Goal: Task Accomplishment & Management: Complete application form

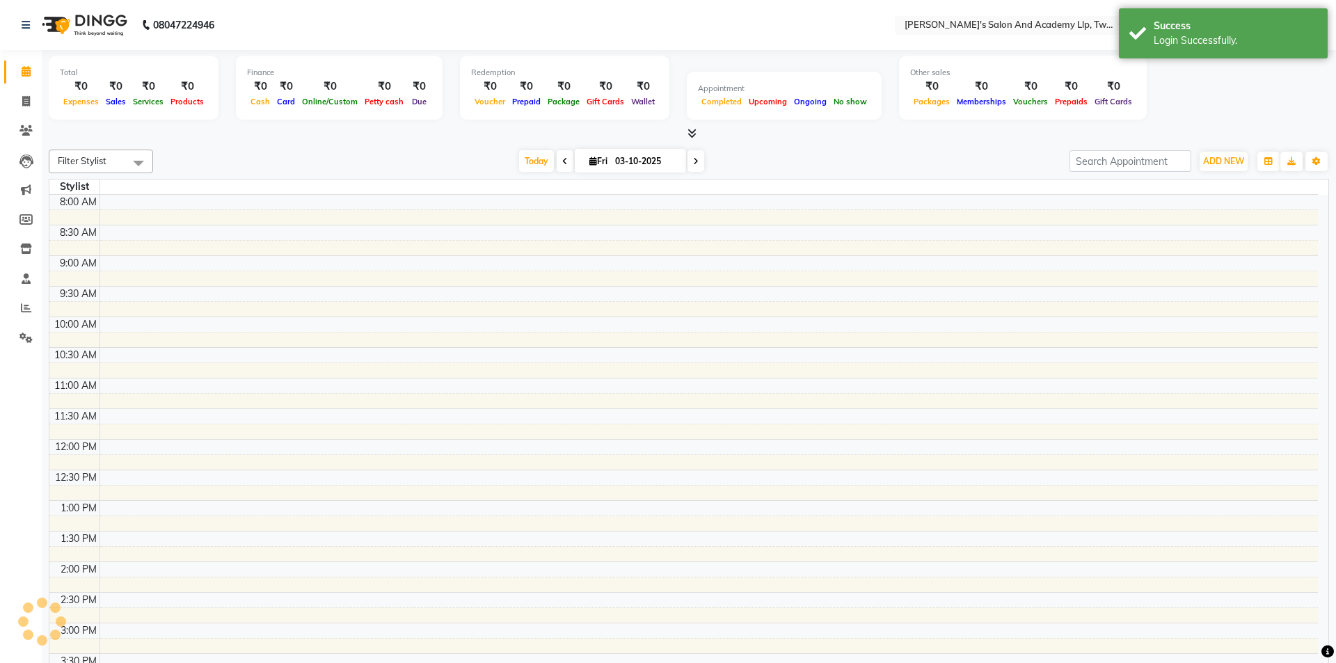
select select "en"
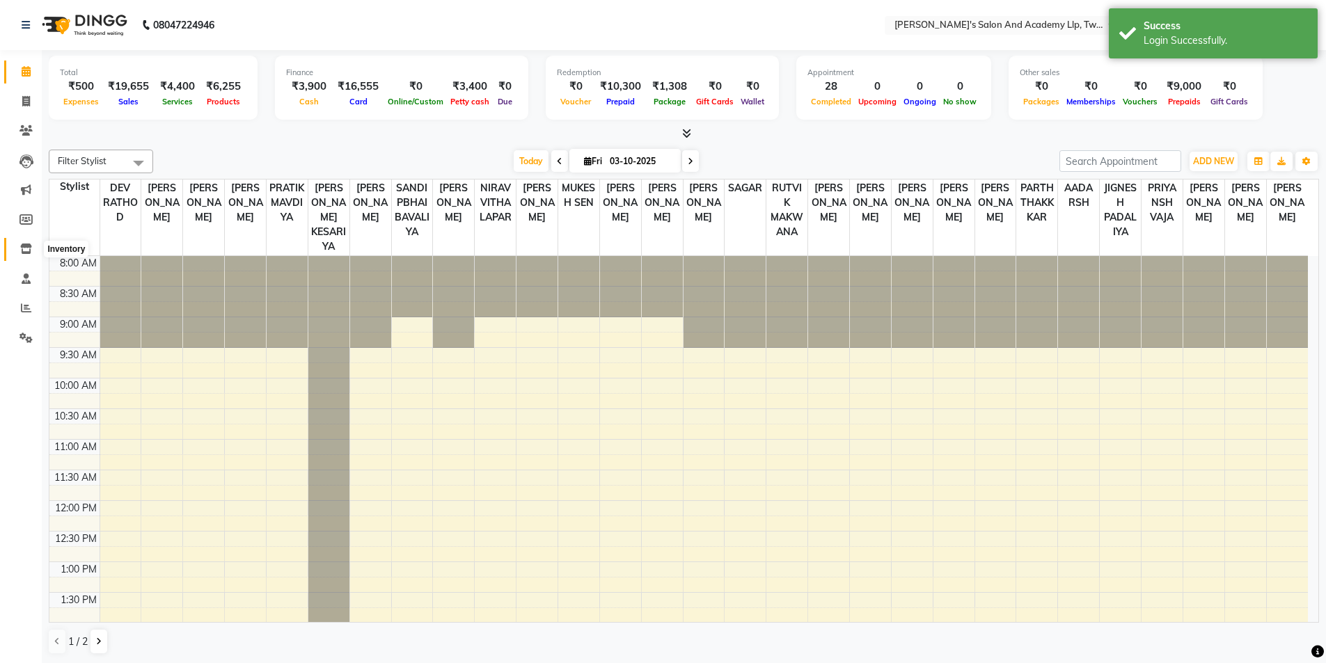
click at [19, 248] on span at bounding box center [26, 250] width 24 height 16
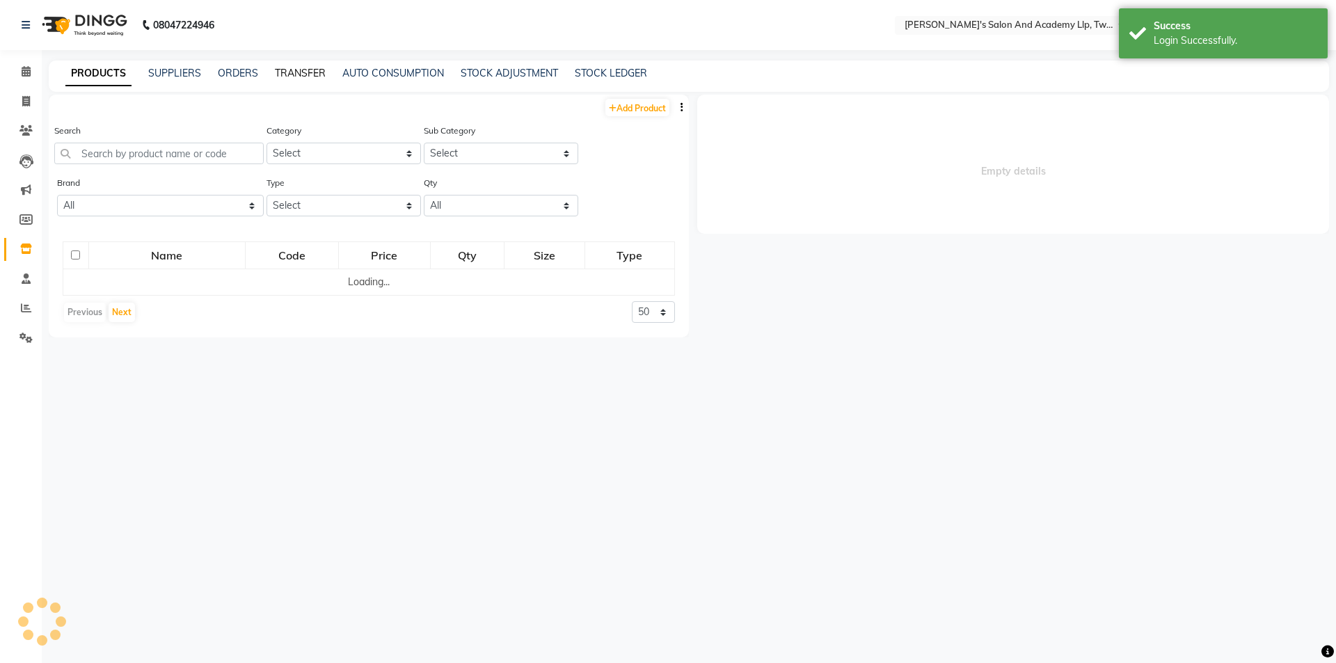
click at [299, 73] on link "TRANSFER" at bounding box center [300, 73] width 51 height 13
select select "sender"
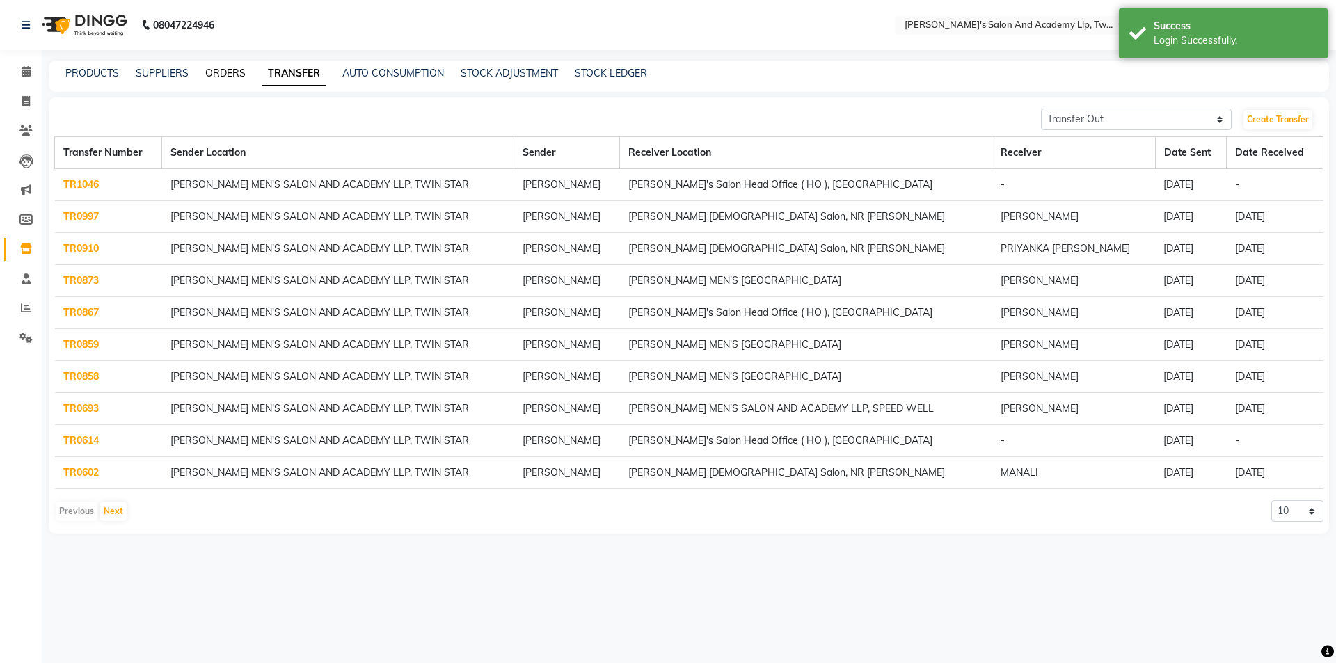
click at [221, 73] on link "ORDERS" at bounding box center [225, 73] width 40 height 13
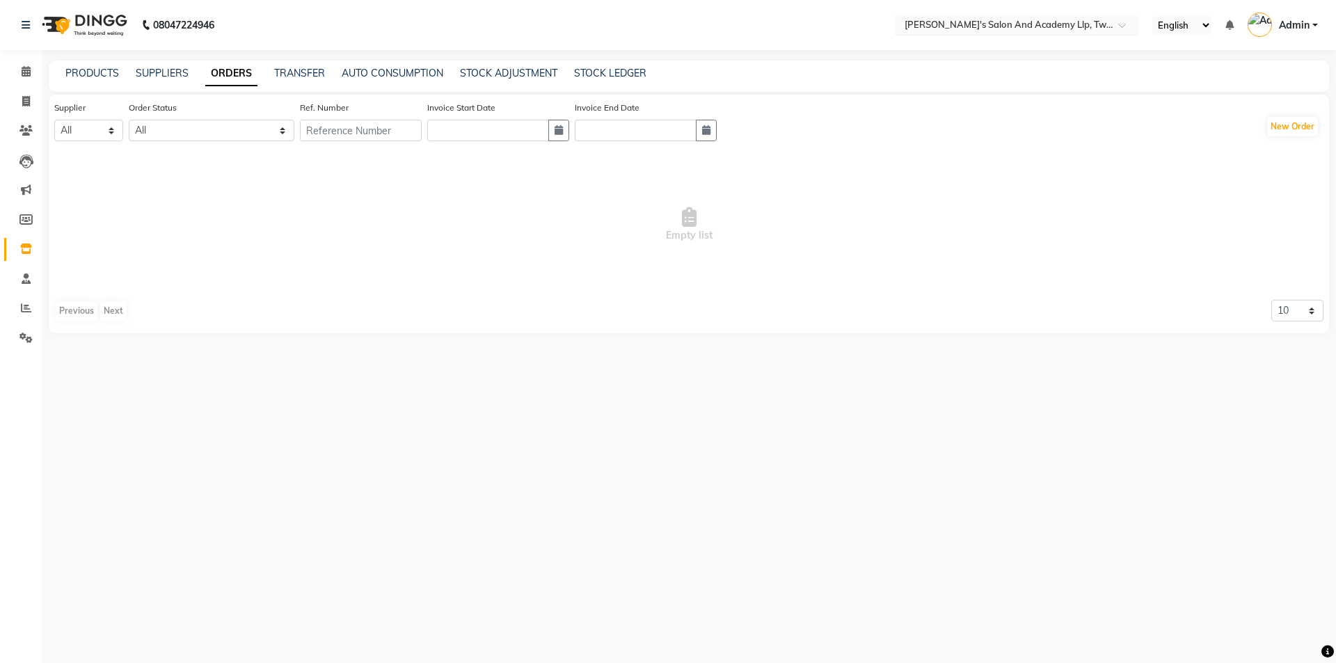
click at [1045, 22] on input "text" at bounding box center [1003, 26] width 202 height 14
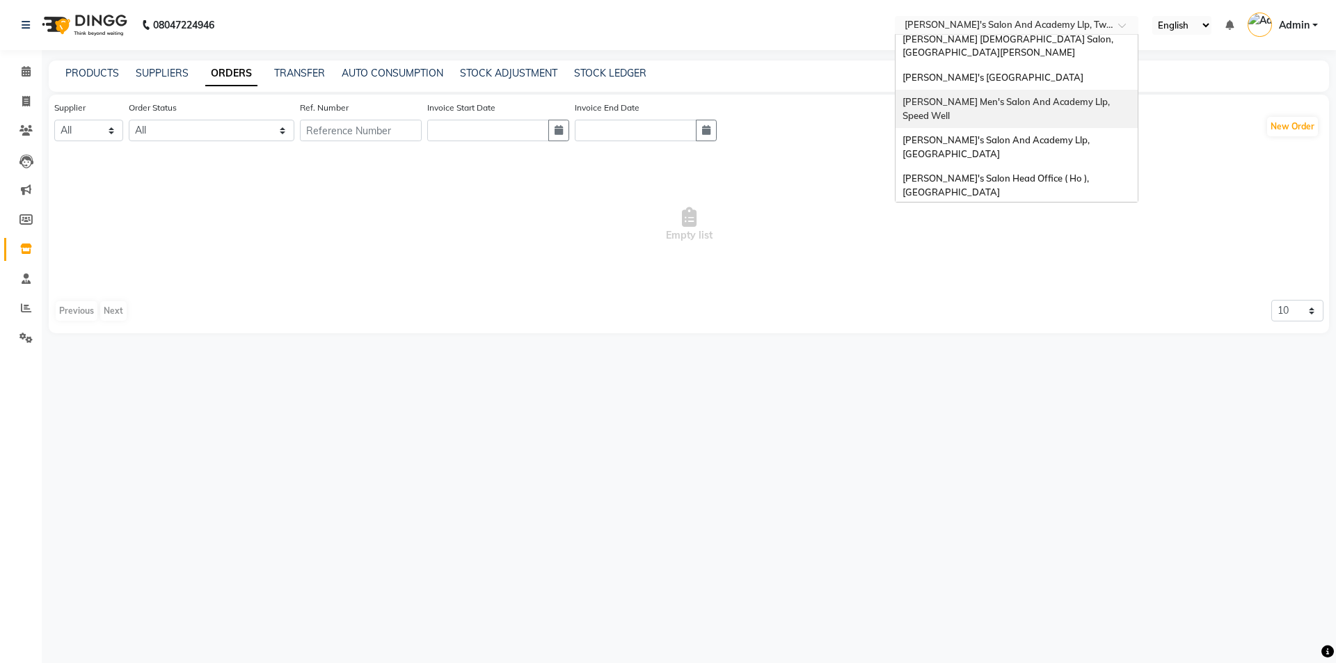
scroll to position [47, 0]
click at [994, 172] on span "[PERSON_NAME]'s Salon Head Office ( Ho ), [GEOGRAPHIC_DATA]" at bounding box center [997, 184] width 189 height 25
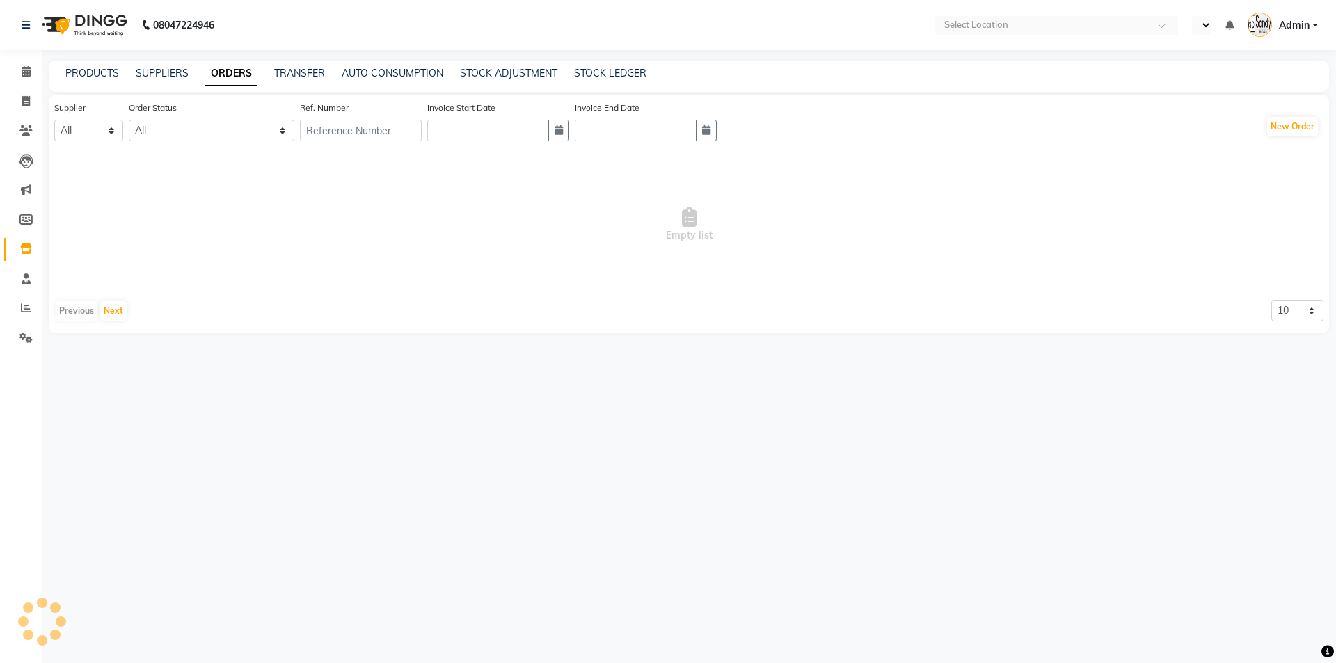
select select "en"
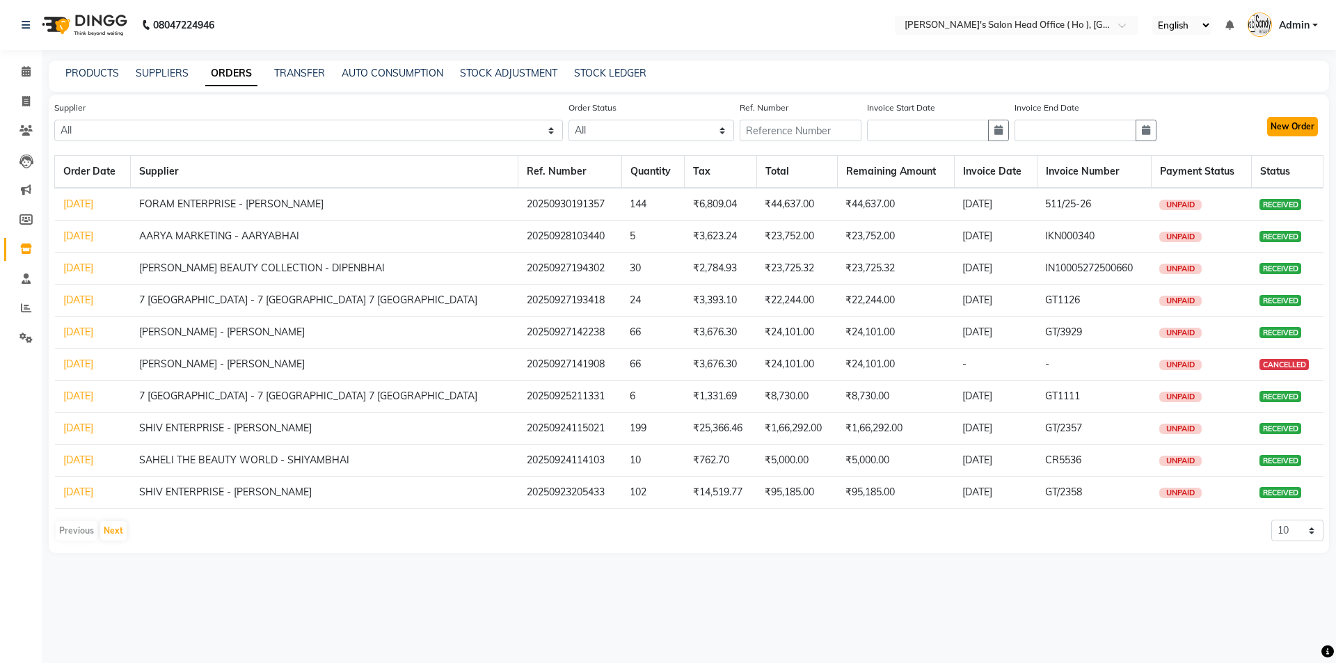
click at [1302, 130] on button "New Order" at bounding box center [1292, 126] width 51 height 19
select select "true"
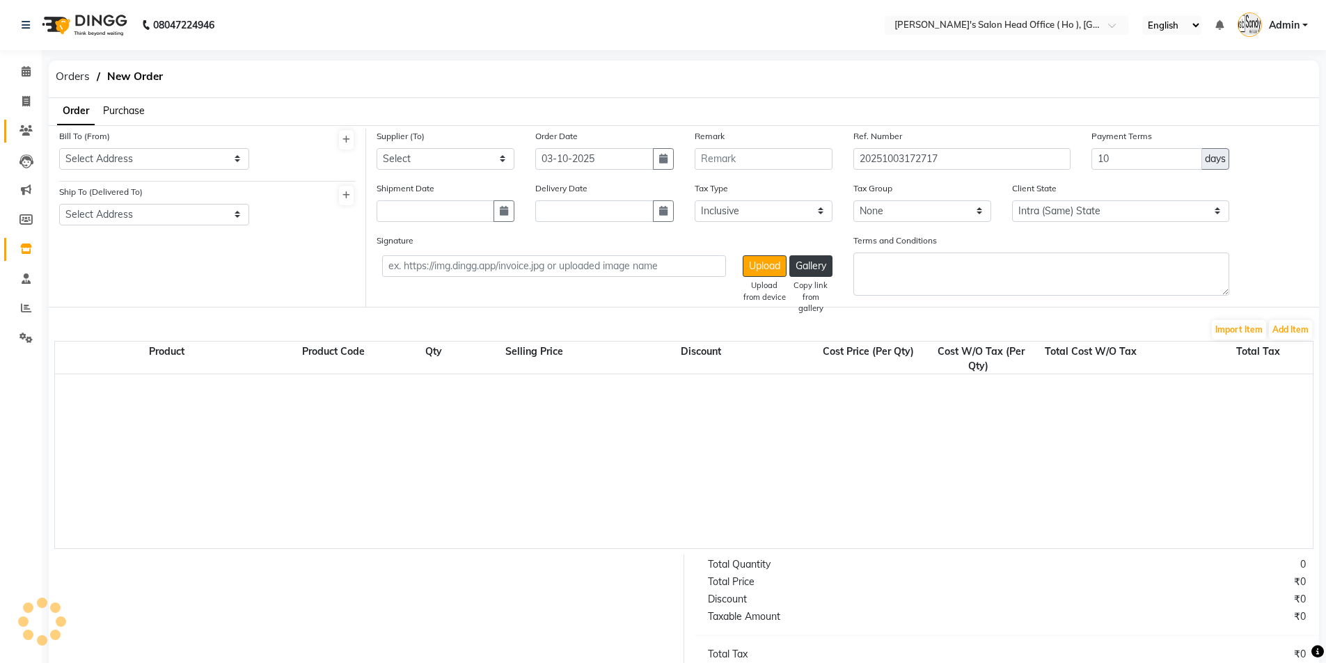
select select "3195"
click at [127, 118] on li "Purchase" at bounding box center [124, 111] width 42 height 15
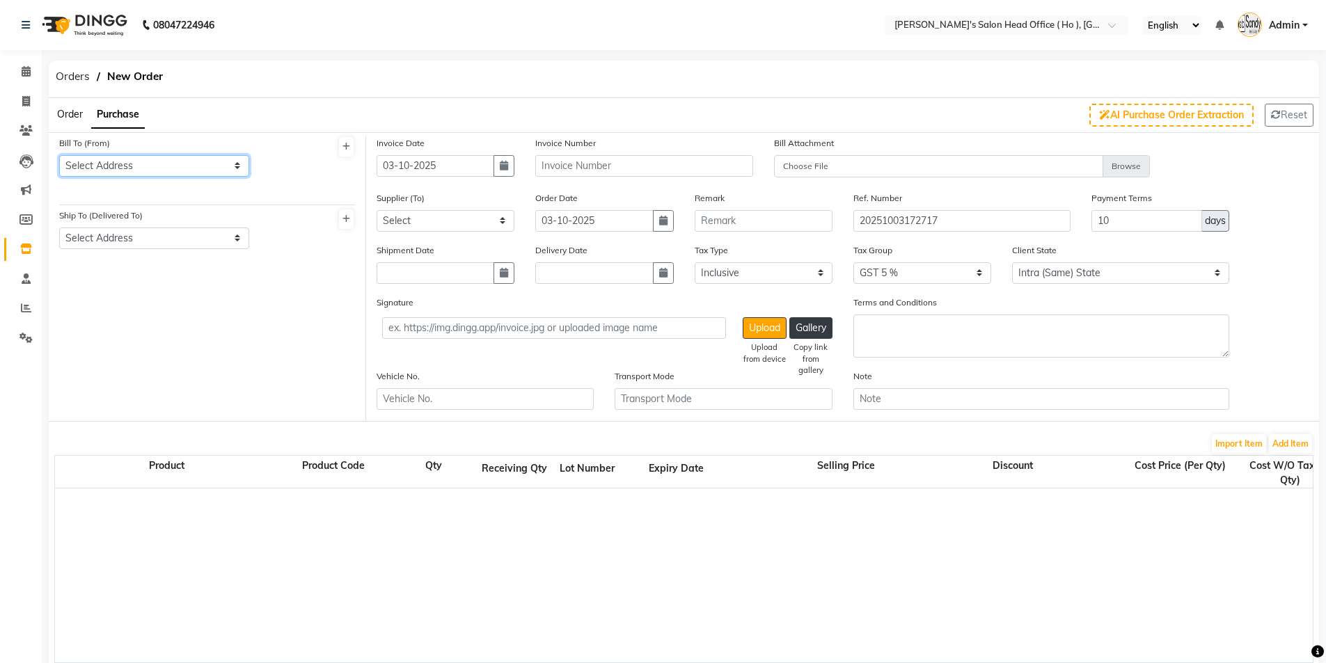
click at [127, 169] on select "Select Address RAJKOT" at bounding box center [154, 166] width 190 height 22
select select "1132"
click at [59, 155] on select "Select Address RAJKOT" at bounding box center [154, 166] width 190 height 22
click at [138, 243] on select "Select Address RAJKOT" at bounding box center [154, 239] width 190 height 22
select select "1133"
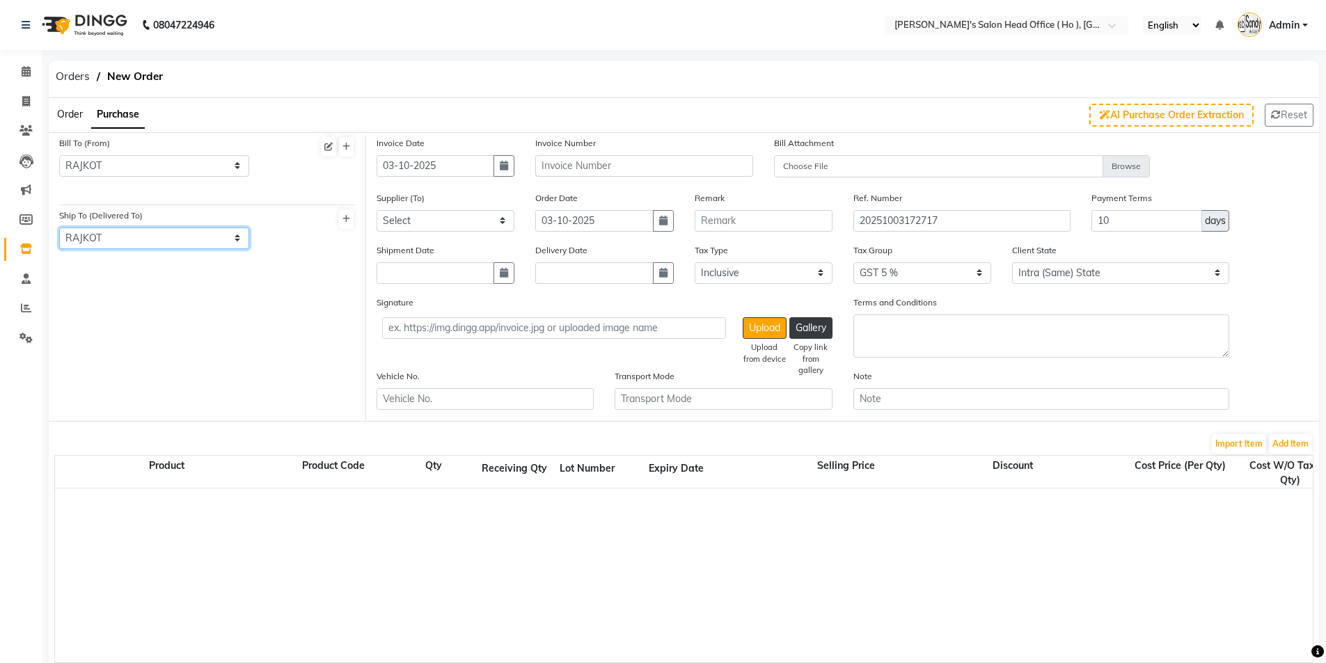
click at [59, 228] on select "Select Address RAJKOT" at bounding box center [154, 239] width 190 height 22
click at [429, 220] on select "Select SHIV ENTERPRISE - [PERSON_NAME] - [PERSON_NAME] THE BEAUTY WORLD - SHIYA…" at bounding box center [446, 221] width 138 height 22
select select "3081"
click at [377, 210] on select "Select SHIV ENTERPRISE - [PERSON_NAME] - [PERSON_NAME] THE BEAUTY WORLD - SHIYA…" at bounding box center [446, 221] width 138 height 22
drag, startPoint x: 945, startPoint y: 274, endPoint x: 945, endPoint y: 283, distance: 8.4
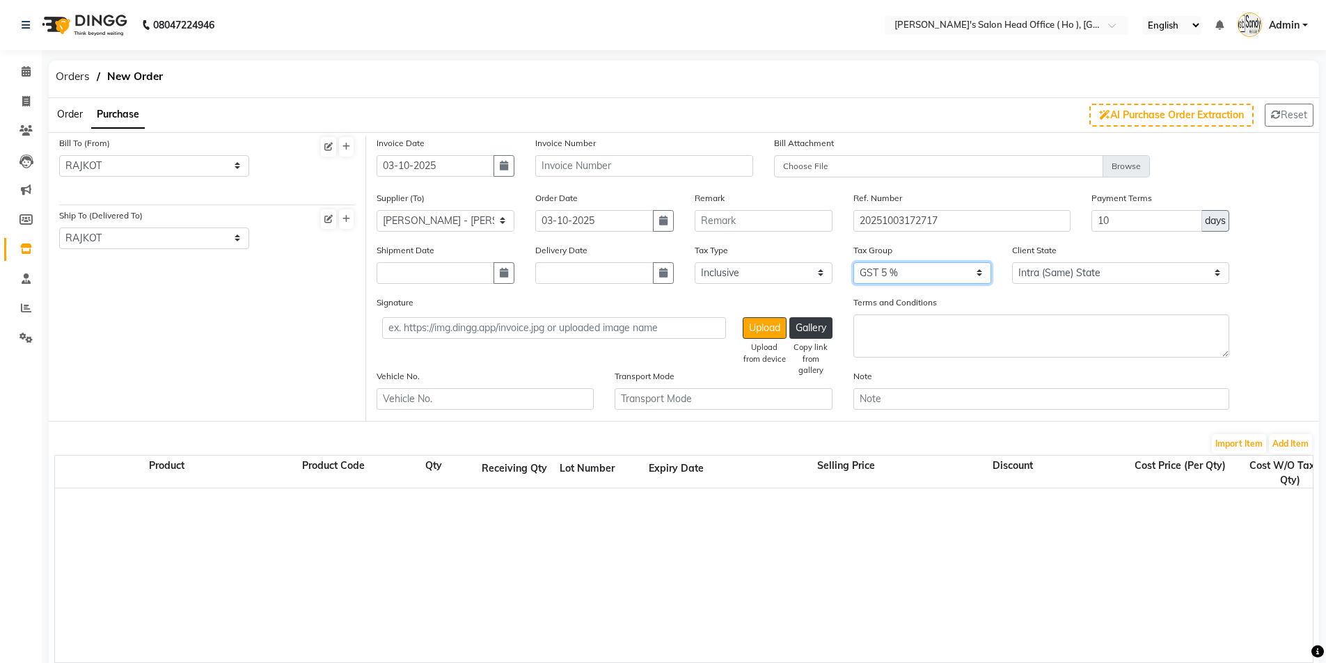
click at [945, 274] on select "None GST 5% GST 5 % GST 12 % GST" at bounding box center [922, 273] width 138 height 22
select select "3061"
click at [853, 262] on select "None GST 5% GST 5 % GST 12 % GST" at bounding box center [922, 273] width 138 height 22
drag, startPoint x: 793, startPoint y: 275, endPoint x: 790, endPoint y: 283, distance: 8.8
click at [793, 275] on select "Select Inclusive Exclusive" at bounding box center [764, 273] width 138 height 22
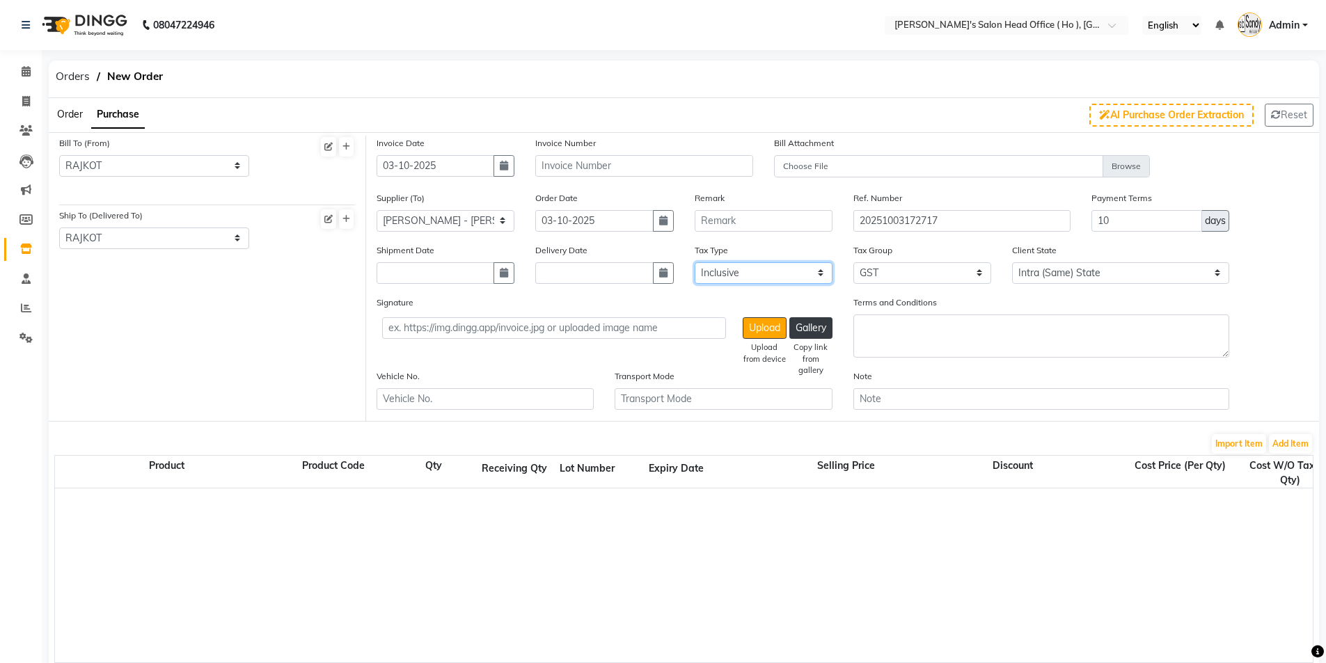
select select "false"
click at [695, 262] on select "Select Inclusive Exclusive" at bounding box center [764, 273] width 138 height 22
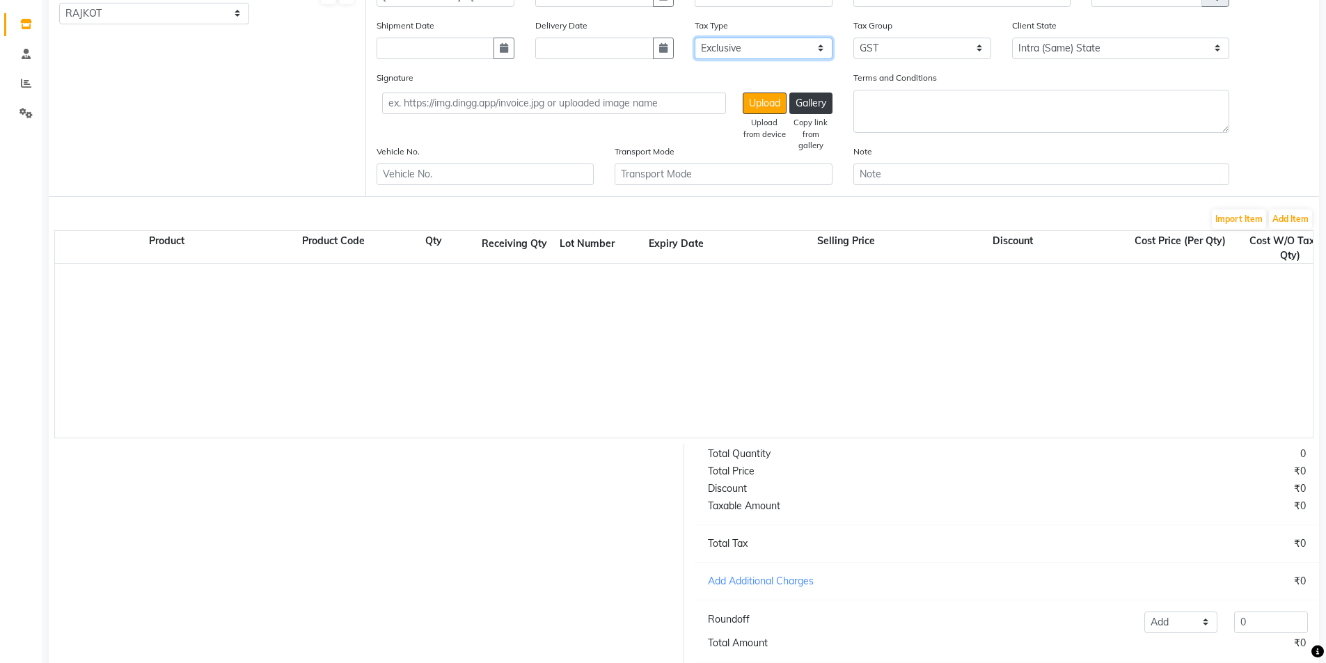
scroll to position [317, 0]
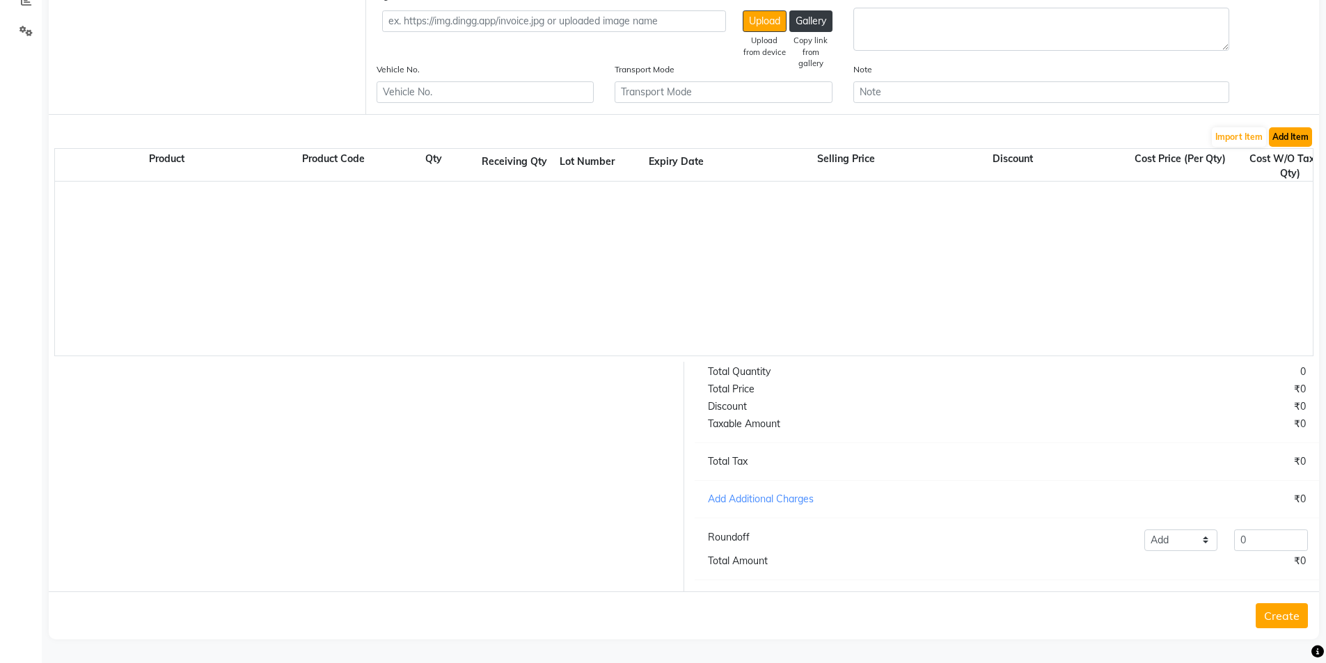
click at [1286, 127] on button "Add Item" at bounding box center [1290, 136] width 43 height 19
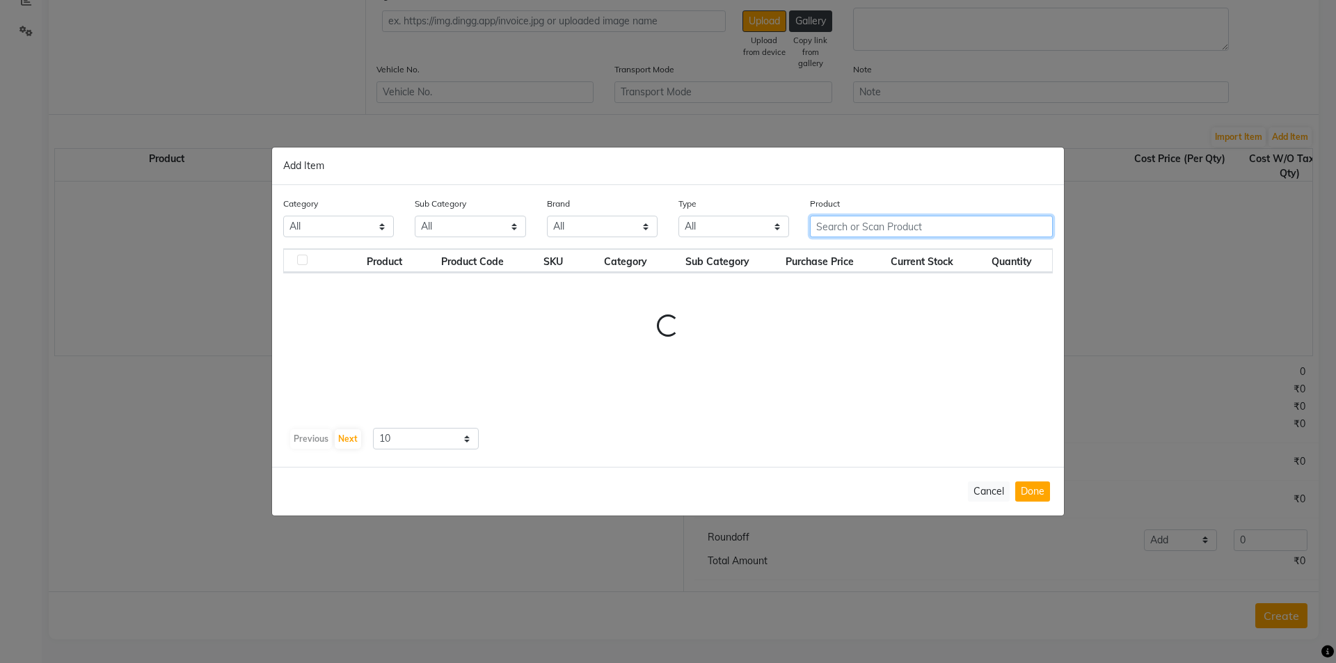
click at [878, 223] on div "Category All Hair Skin Waxing Disposable Threading Hands and Feet Beauty Planet…" at bounding box center [668, 326] width 792 height 282
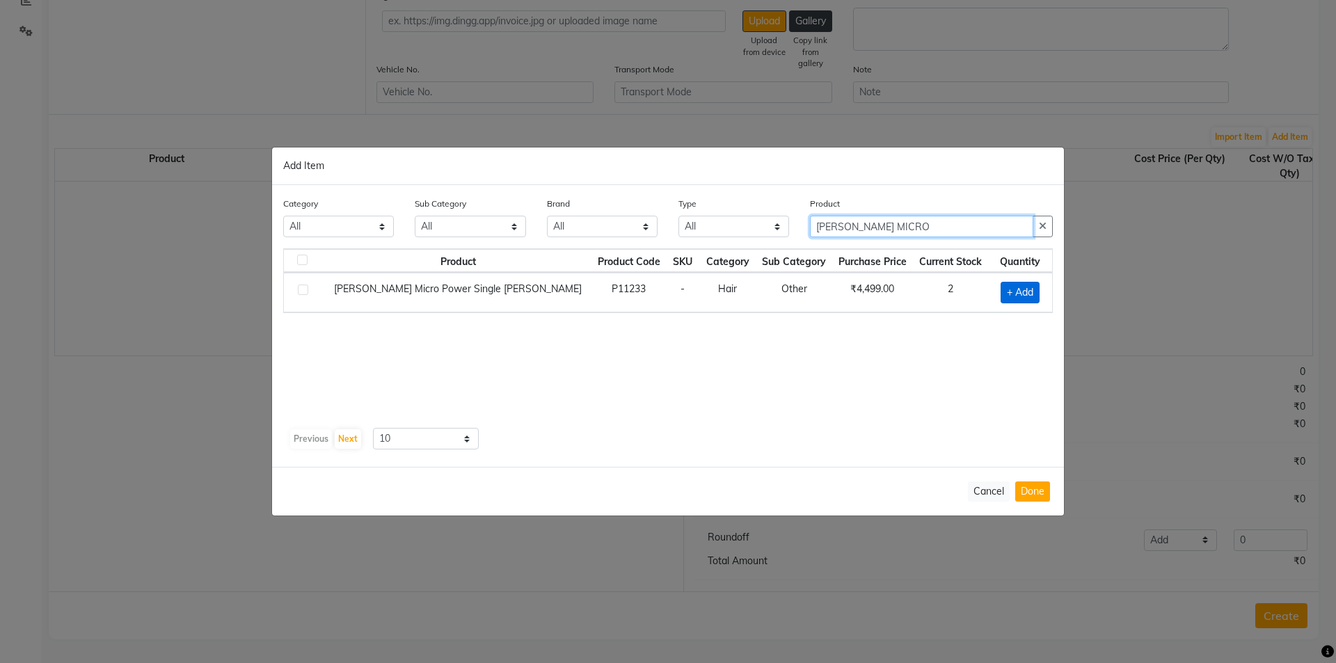
type input "[PERSON_NAME] MICRO"
click at [1006, 289] on span "+ Add" at bounding box center [1020, 293] width 39 height 22
checkbox input "true"
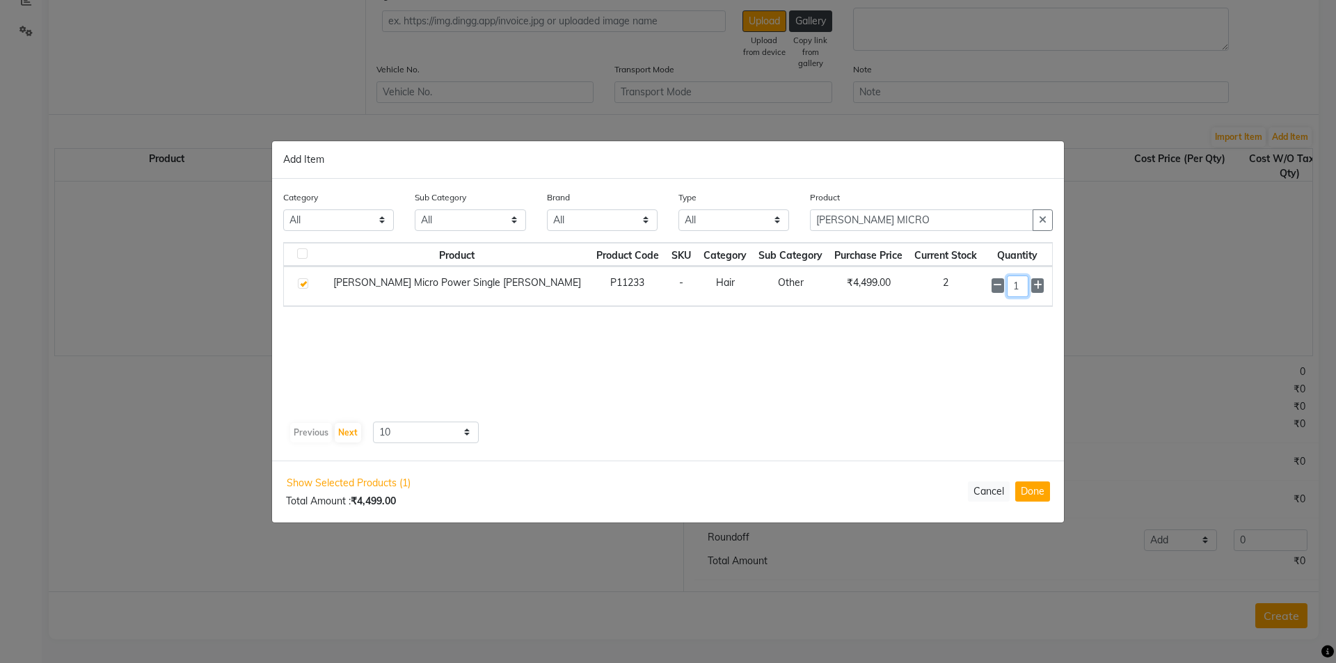
drag, startPoint x: 1024, startPoint y: 290, endPoint x: 949, endPoint y: 283, distance: 75.5
click at [949, 283] on tr "[PERSON_NAME] Micro Power Single [PERSON_NAME] P11233 - Hair Other ₹4,499.00 2 1" at bounding box center [668, 287] width 768 height 40
type input "3"
drag, startPoint x: 1036, startPoint y: 498, endPoint x: 1037, endPoint y: 491, distance: 7.1
click at [1036, 498] on button "Done" at bounding box center [1032, 492] width 35 height 20
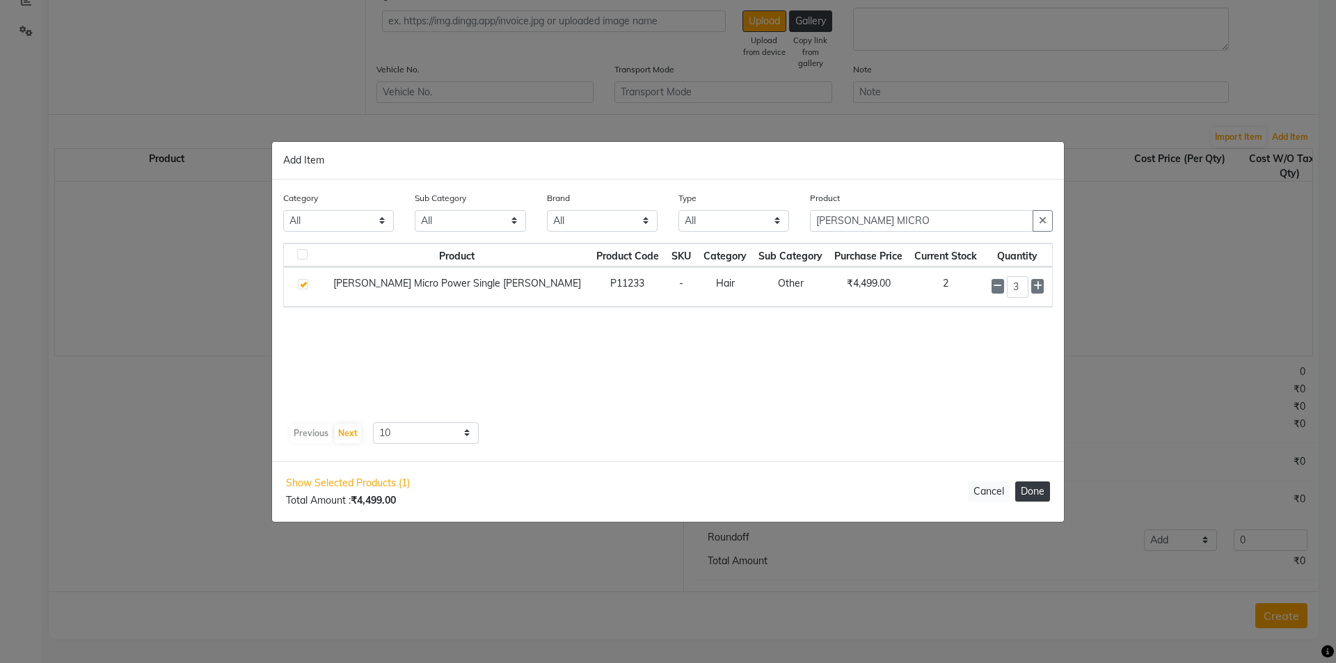
select select "3061"
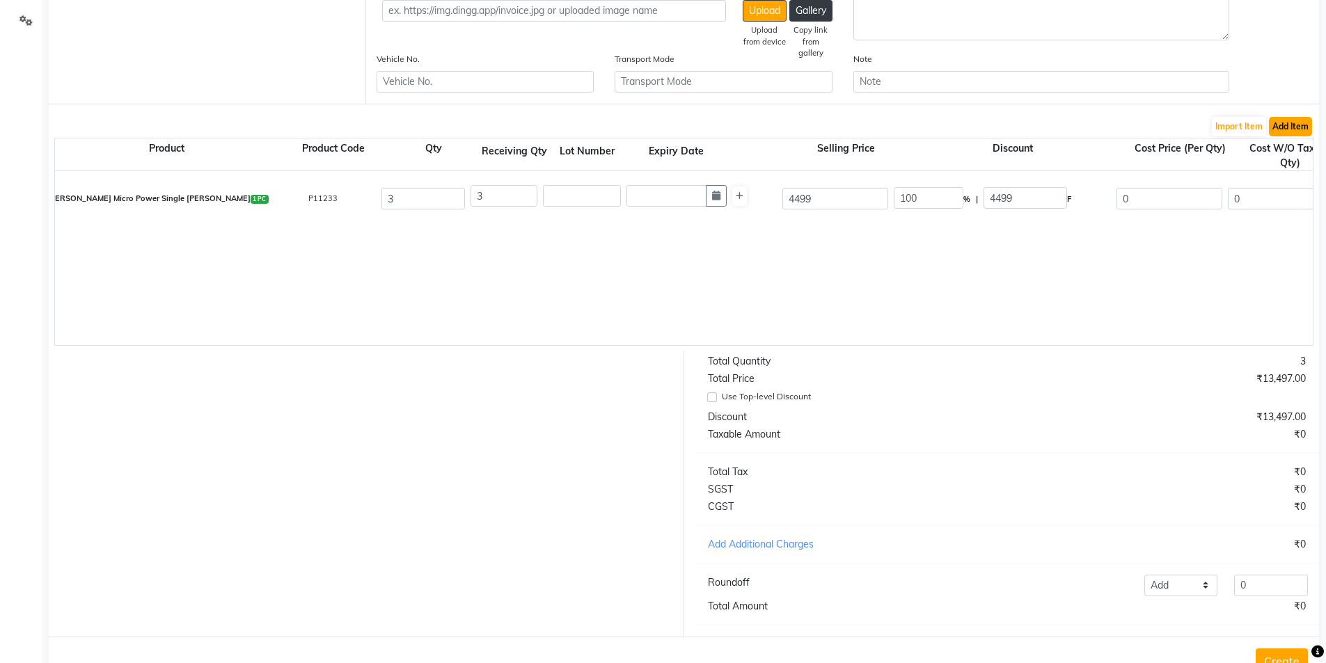
click at [1293, 127] on button "Add Item" at bounding box center [1290, 126] width 43 height 19
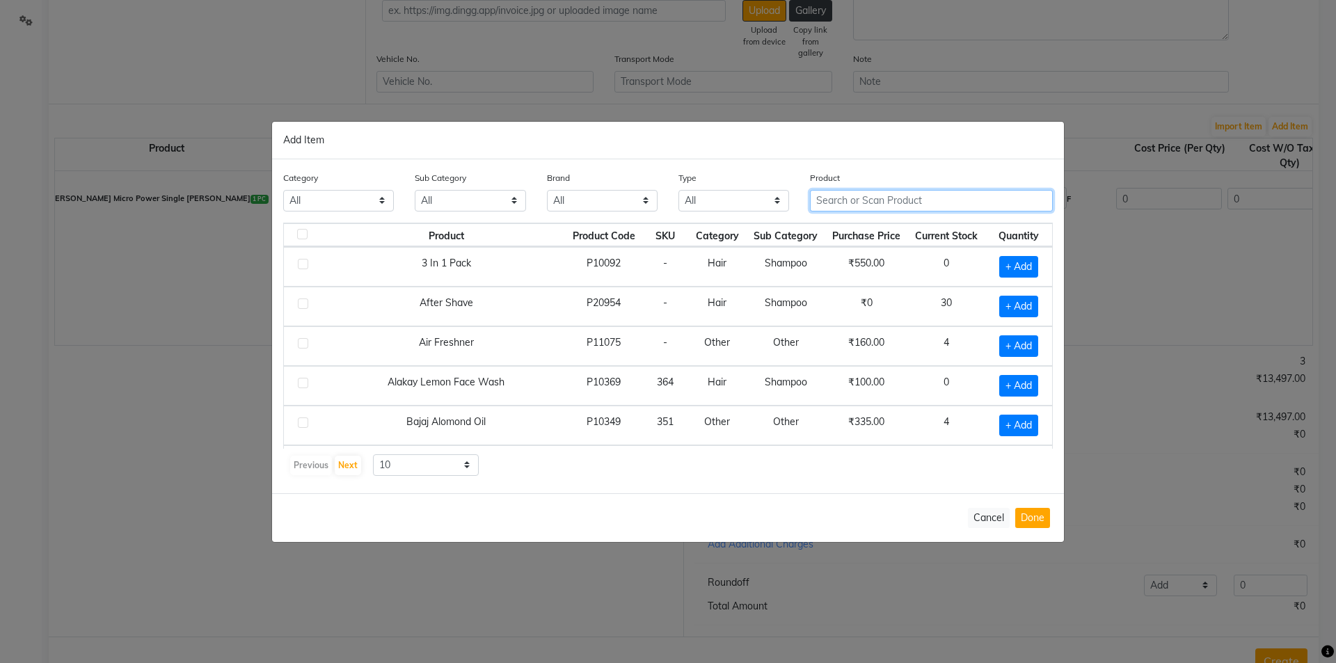
click at [898, 194] on input "text" at bounding box center [931, 201] width 243 height 22
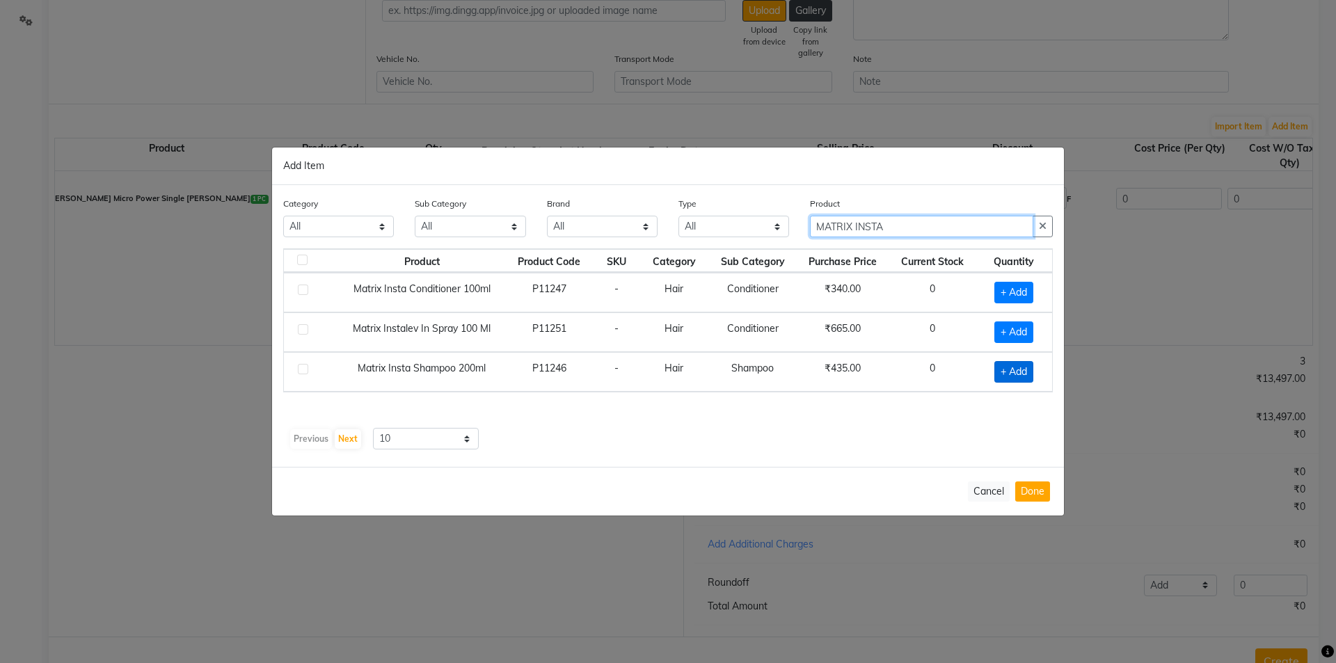
type input "MATRIX INSTA"
click at [1006, 374] on span "+ Add" at bounding box center [1014, 372] width 39 height 22
checkbox input "true"
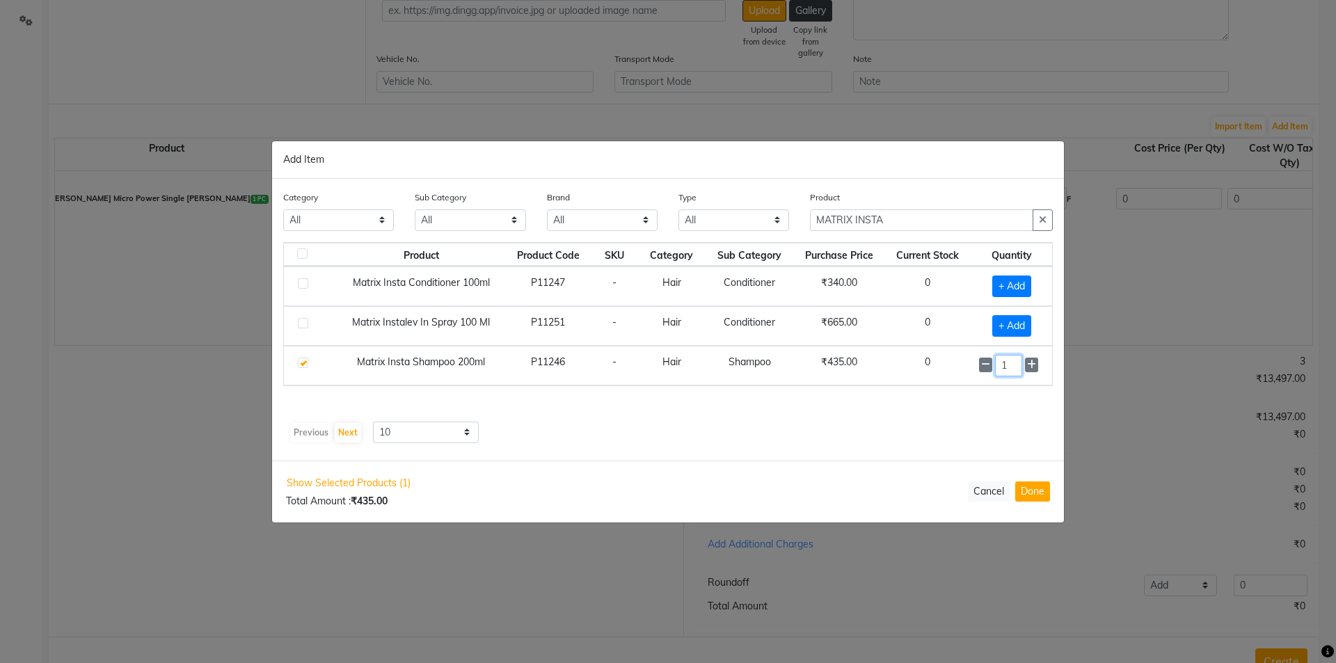
drag, startPoint x: 1015, startPoint y: 368, endPoint x: 997, endPoint y: 370, distance: 18.1
click at [997, 370] on input "1" at bounding box center [1008, 366] width 27 height 22
type input "6"
click at [1026, 283] on span "+ Add" at bounding box center [1012, 287] width 39 height 22
checkbox input "true"
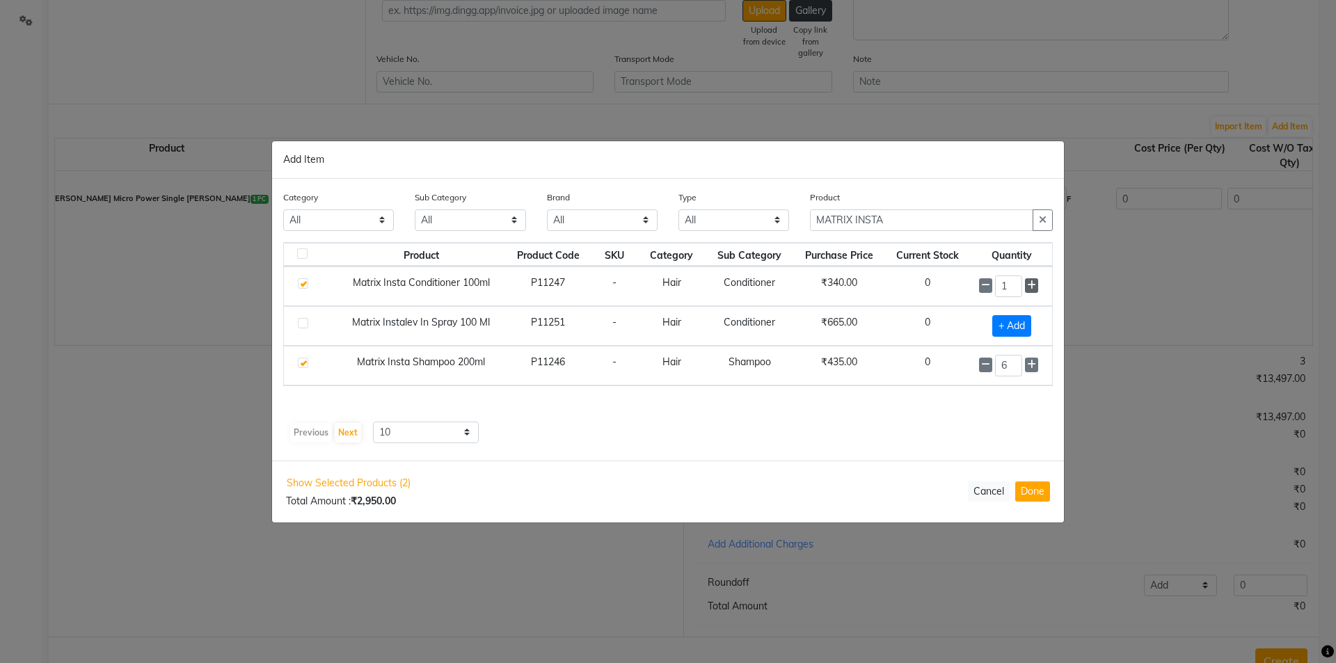
click at [1030, 284] on icon at bounding box center [1031, 285] width 9 height 10
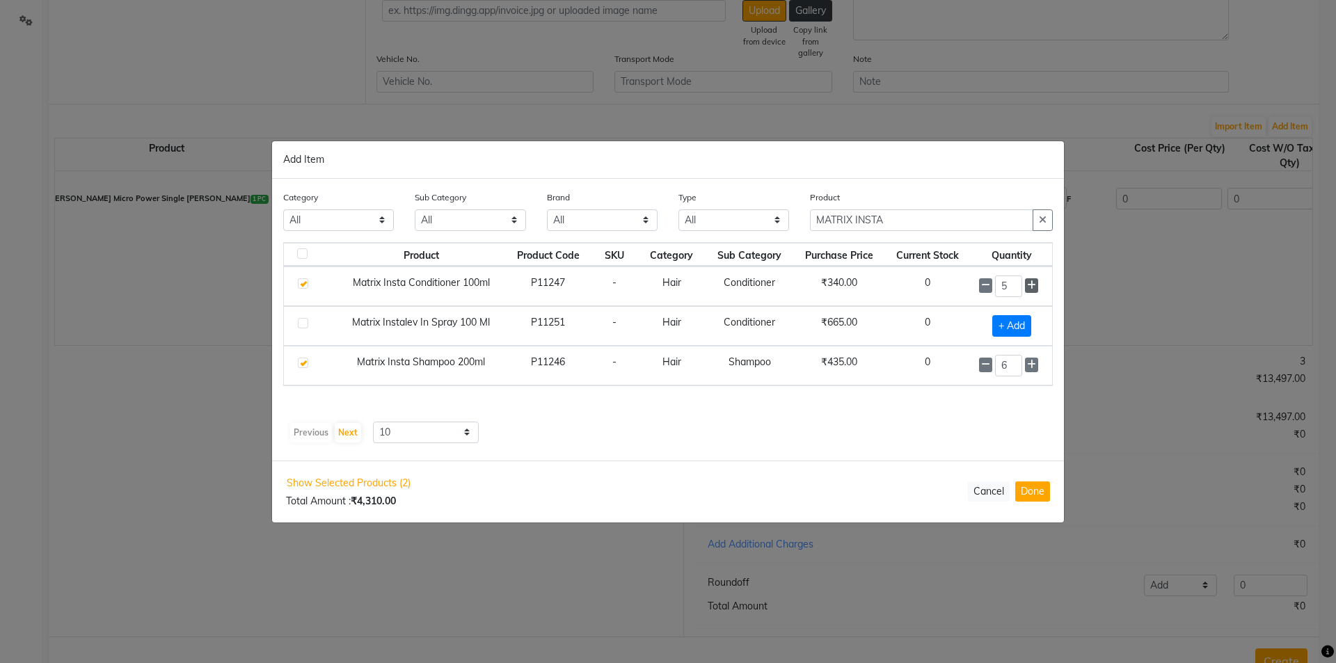
type input "6"
click at [1032, 493] on button "Done" at bounding box center [1032, 492] width 35 height 20
select select "3061"
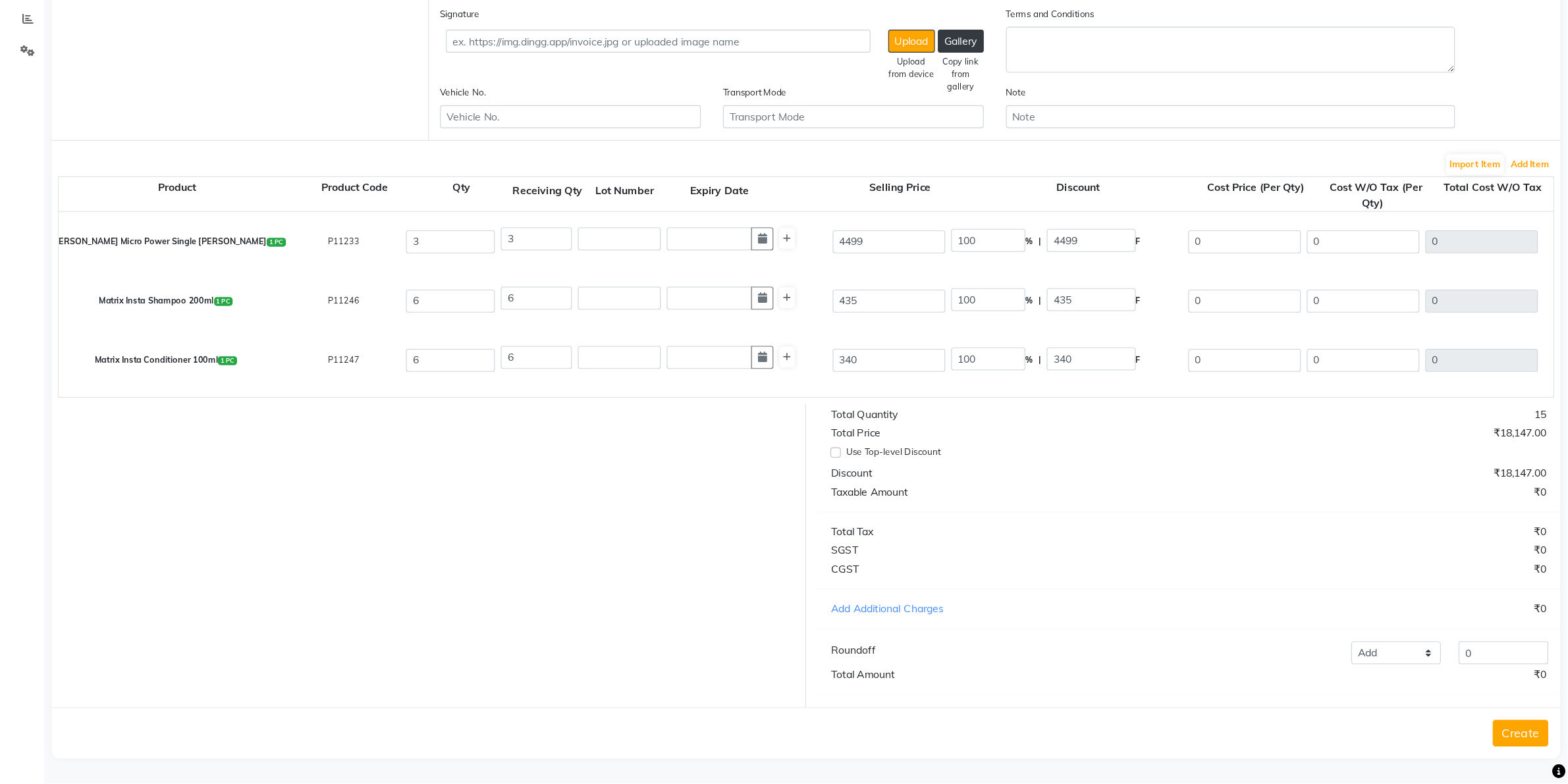
scroll to position [199, 0]
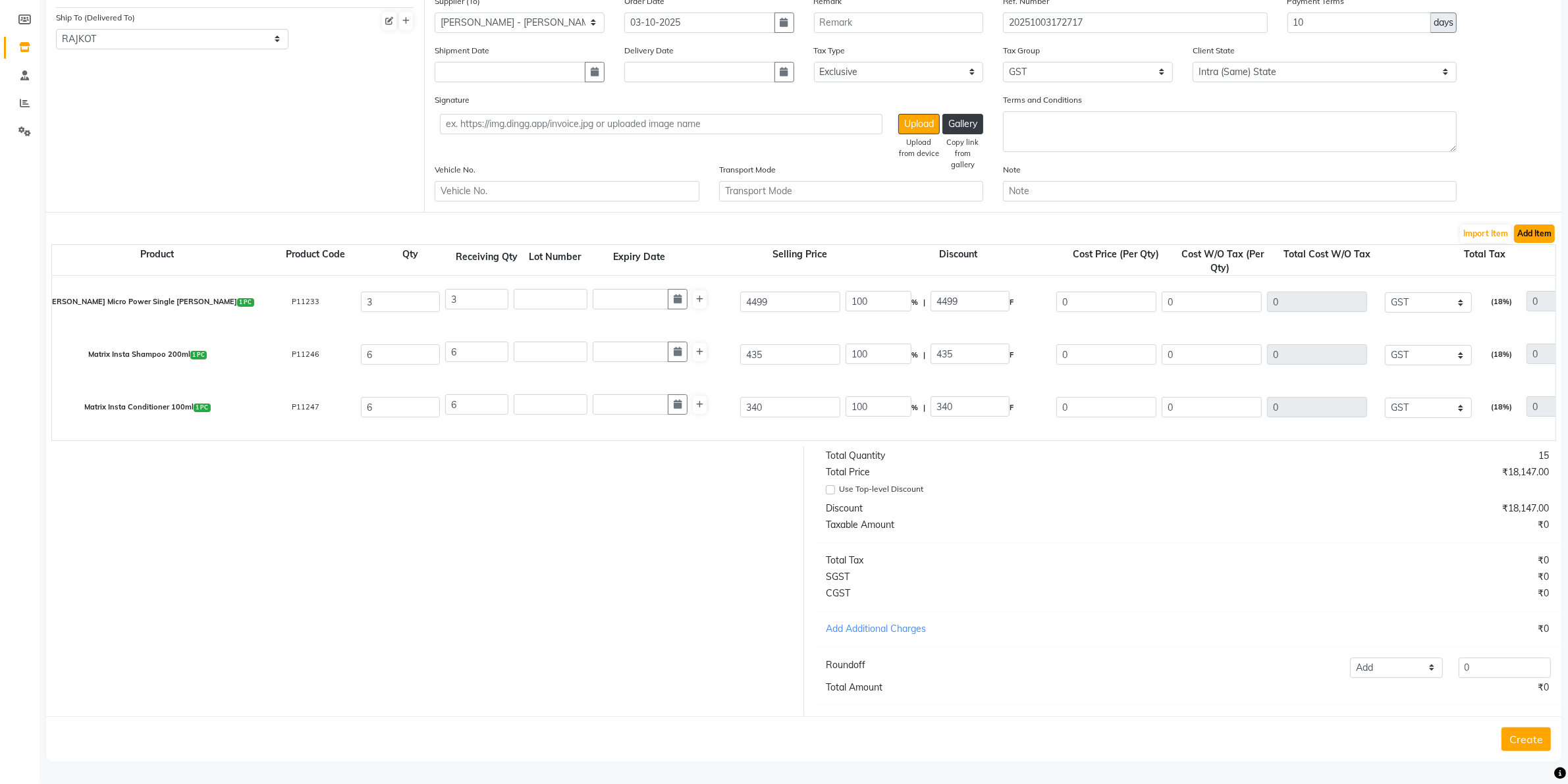
click at [1264, 224] on button "Add Item" at bounding box center [1534, 233] width 41 height 18
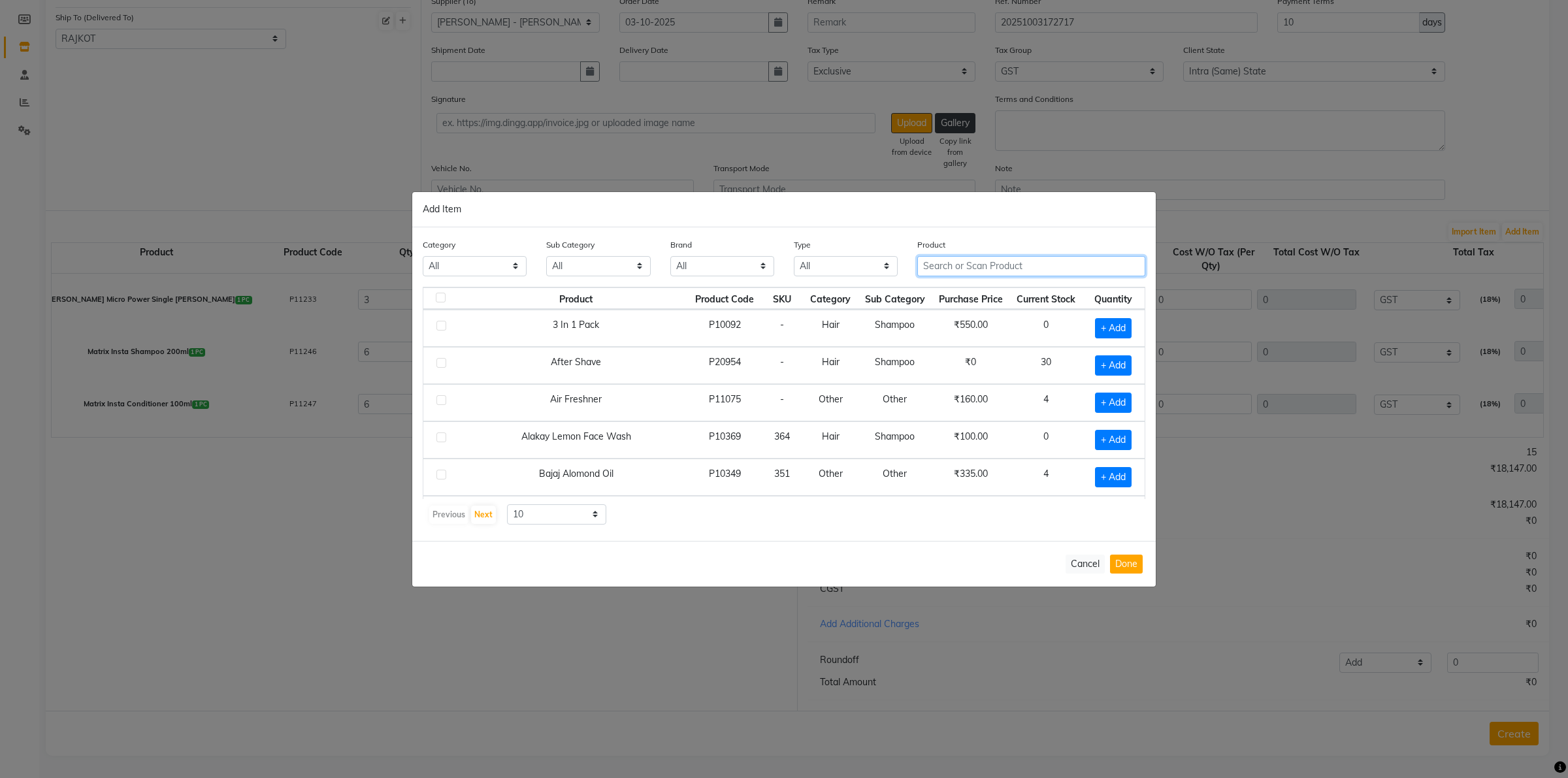
click at [988, 259] on input "text" at bounding box center [1031, 267] width 228 height 21
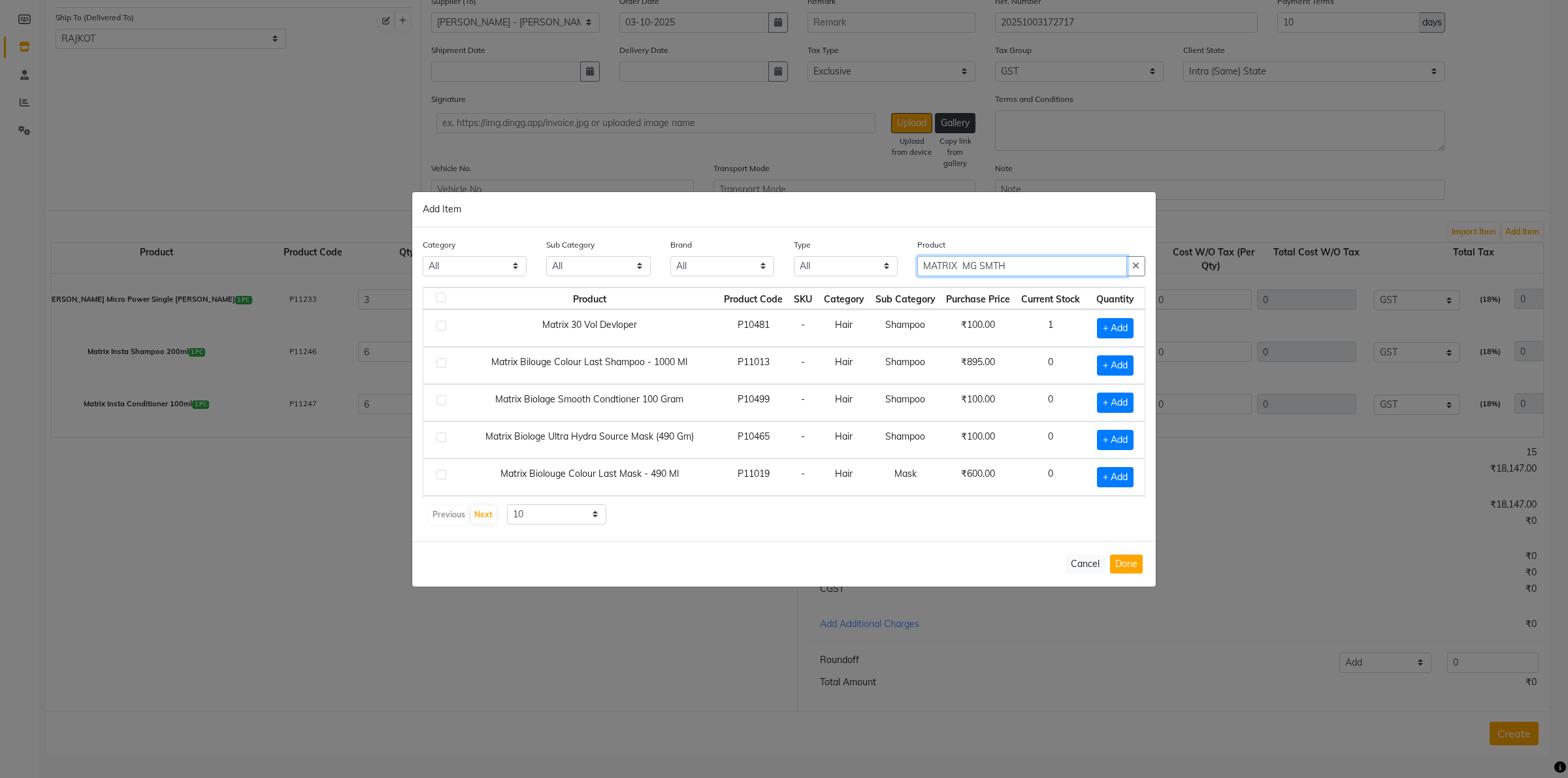
drag, startPoint x: 1022, startPoint y: 260, endPoint x: 584, endPoint y: 243, distance: 438.3
click at [584, 243] on div "Category All Hair Skin Waxing Disposable Threading Hands and Feet Beauty Planet…" at bounding box center [784, 262] width 743 height 49
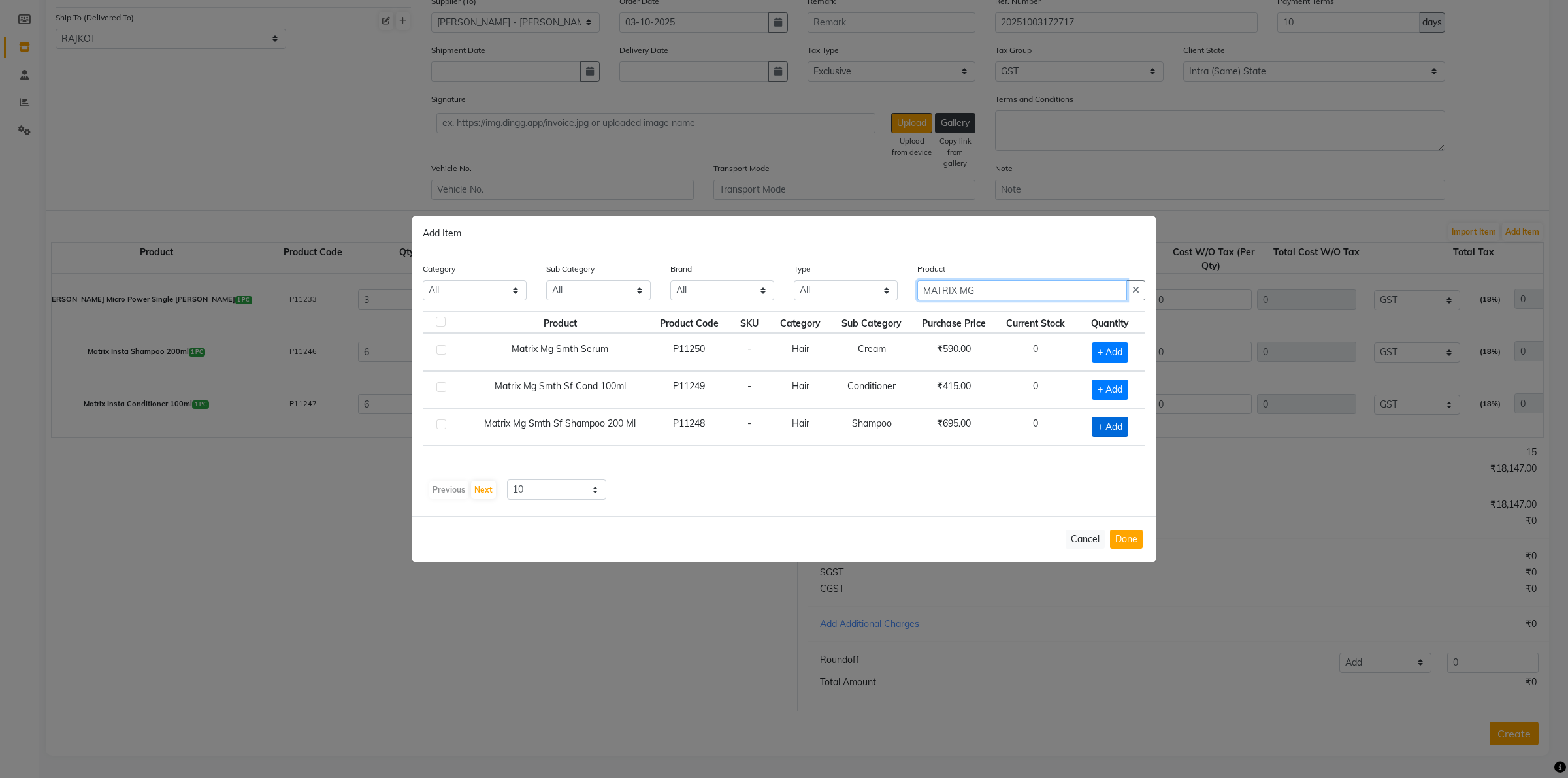
type input "MATRIX MG"
click at [1109, 426] on span "+ Add" at bounding box center [1110, 427] width 37 height 21
checkbox input "true"
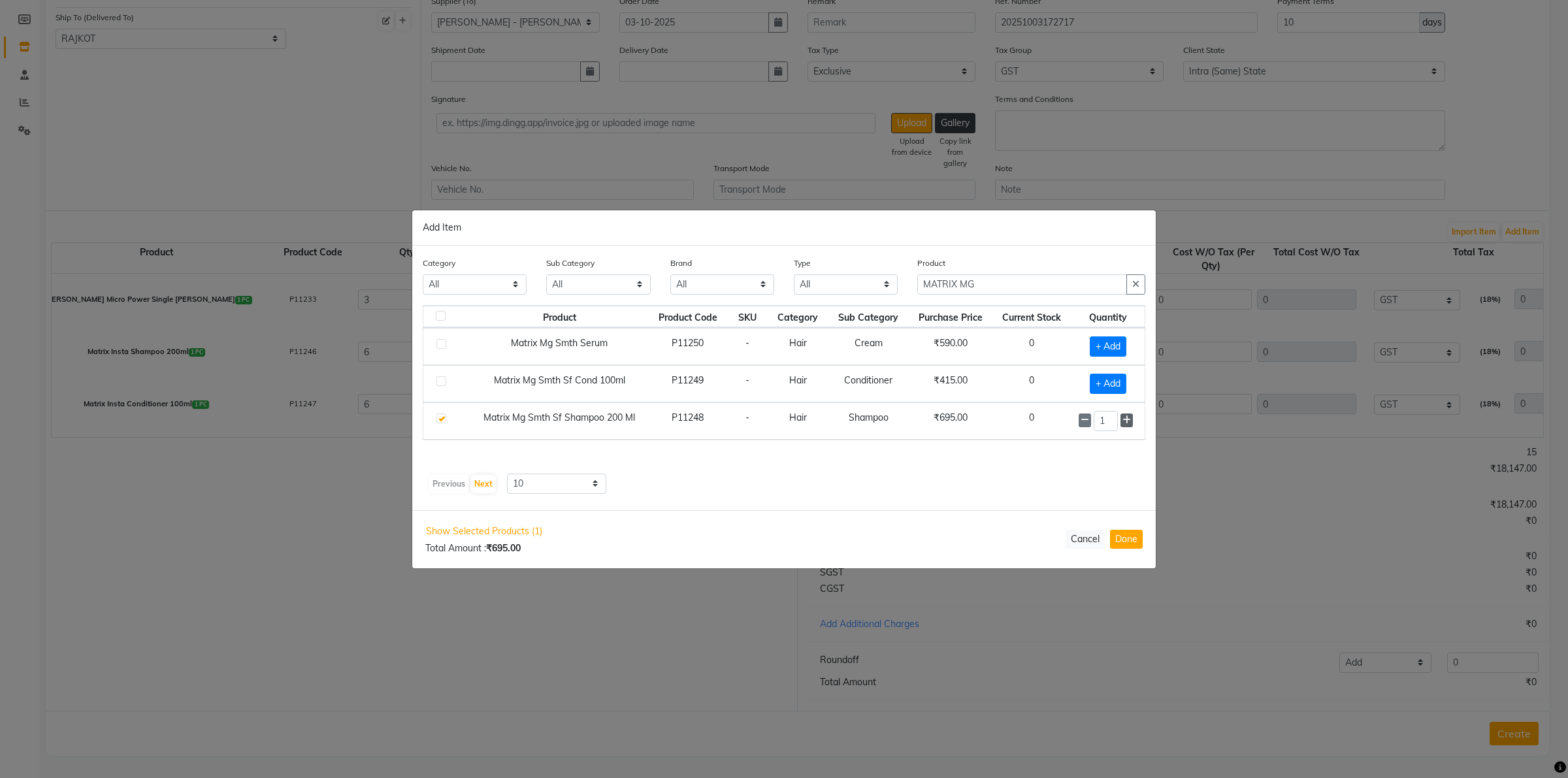
click at [1128, 422] on icon at bounding box center [1127, 420] width 8 height 9
click at [1126, 422] on icon at bounding box center [1127, 420] width 8 height 9
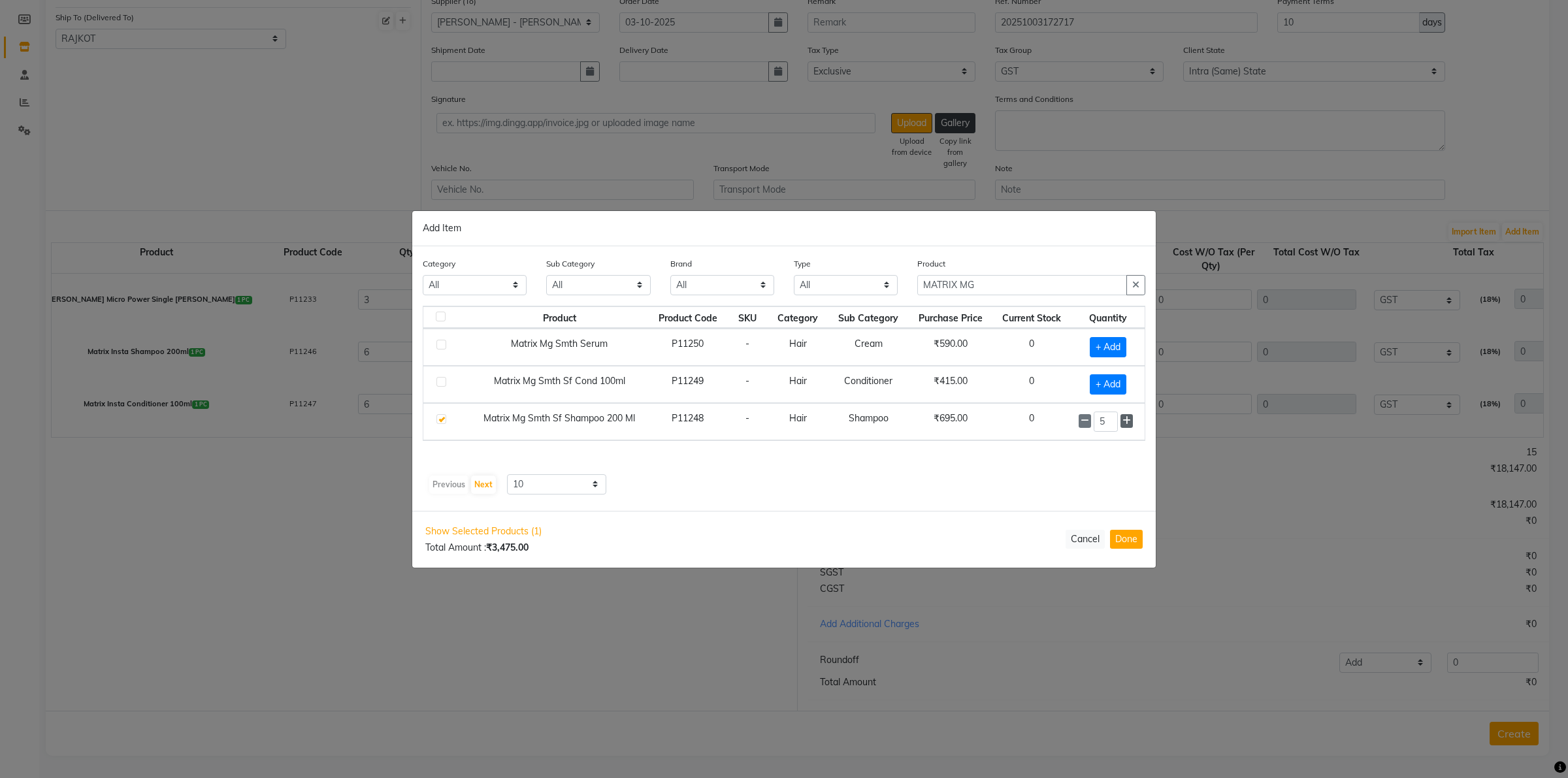
type input "6"
click at [1108, 377] on span "+ Add" at bounding box center [1108, 385] width 37 height 21
checkbox input "true"
click at [1126, 384] on icon at bounding box center [1127, 383] width 8 height 9
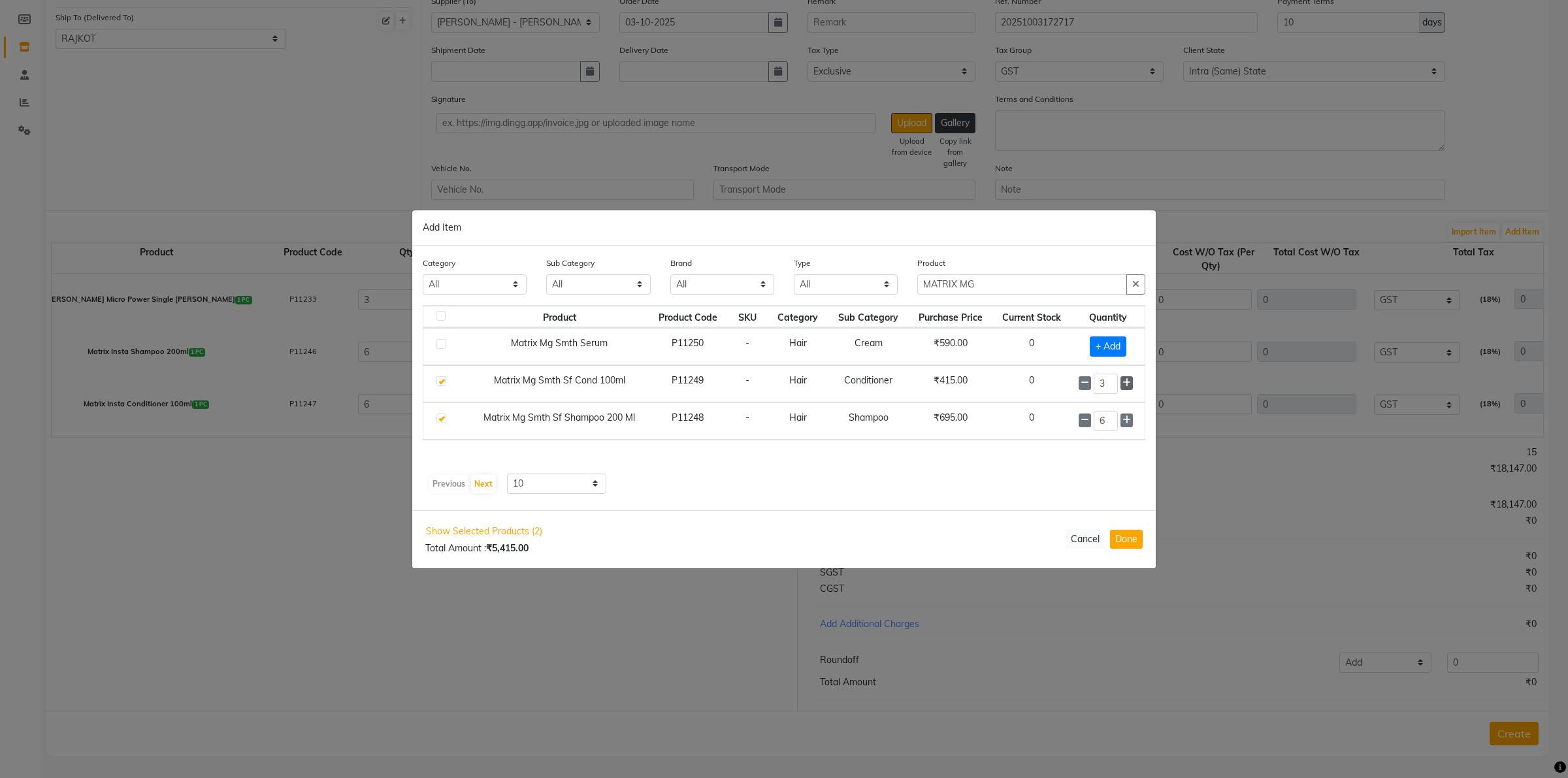
click at [1126, 384] on icon at bounding box center [1127, 383] width 8 height 9
type input "6"
click at [1122, 351] on span "+ Add" at bounding box center [1108, 347] width 37 height 21
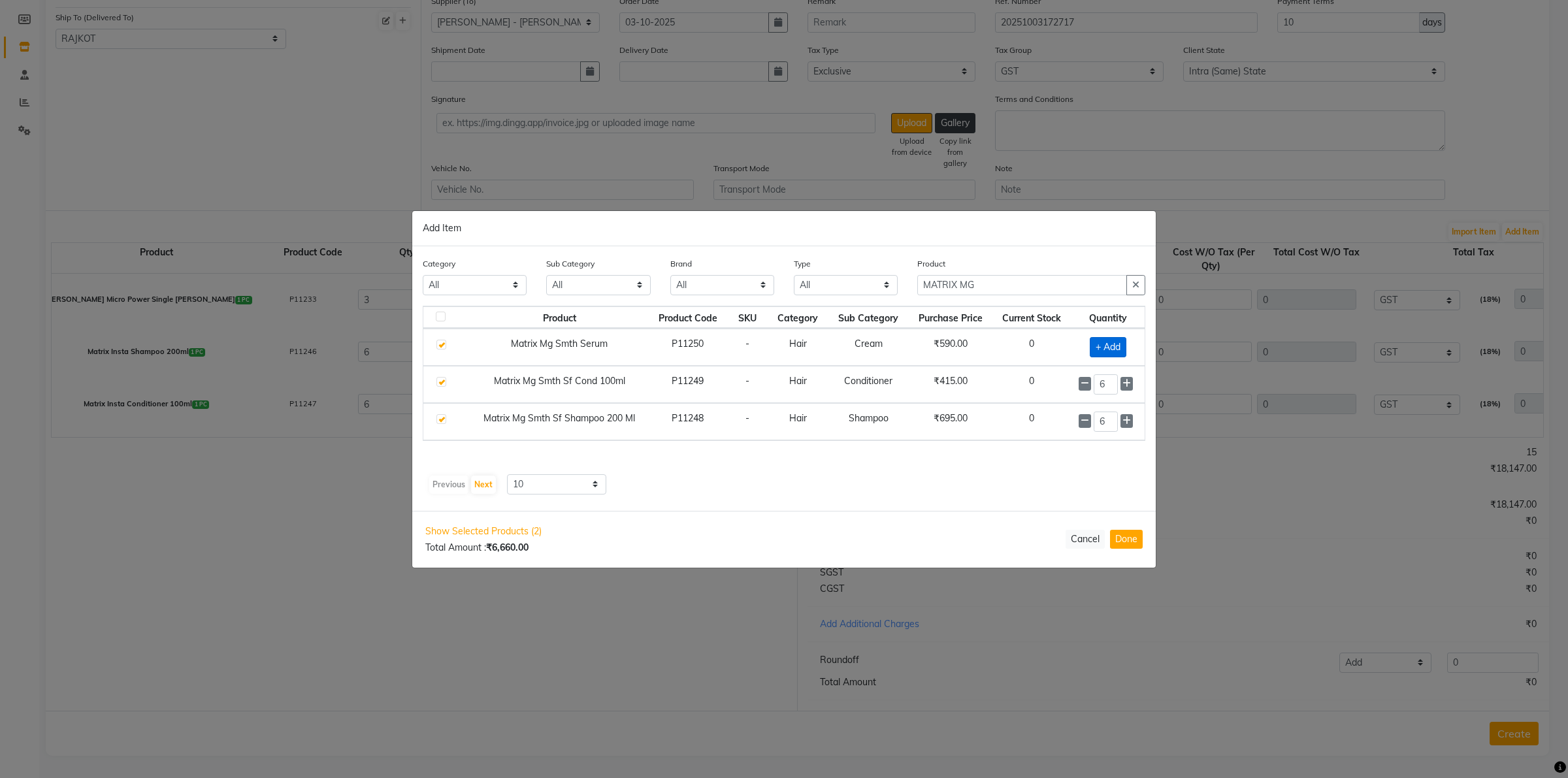
checkbox input "true"
click at [1123, 350] on span at bounding box center [1127, 345] width 12 height 14
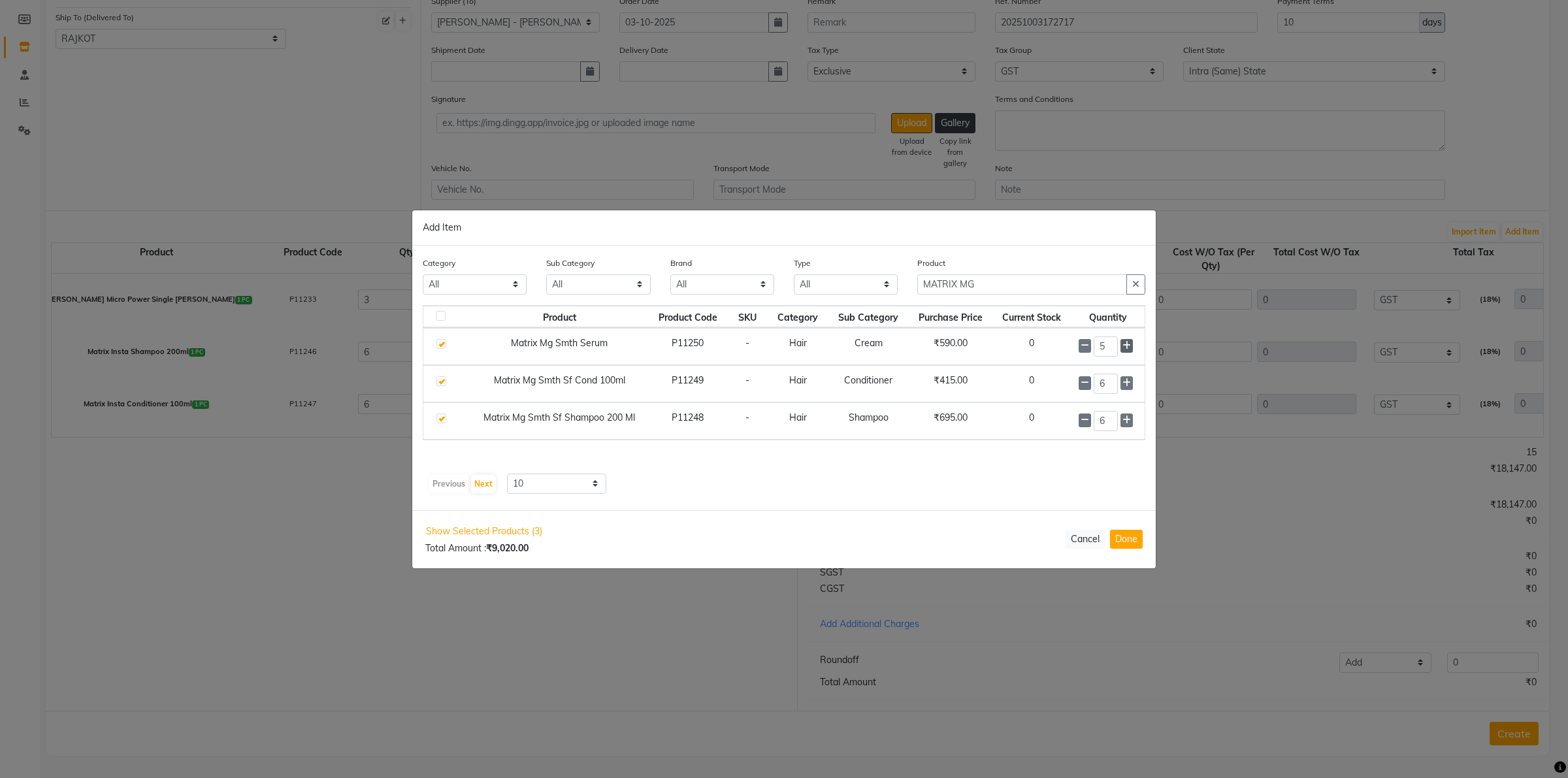
click at [1123, 350] on span at bounding box center [1127, 345] width 12 height 14
type input "6"
drag, startPoint x: 1123, startPoint y: 540, endPoint x: 1137, endPoint y: 497, distance: 45.2
click at [1124, 540] on button "Done" at bounding box center [1127, 539] width 33 height 19
select select "6534"
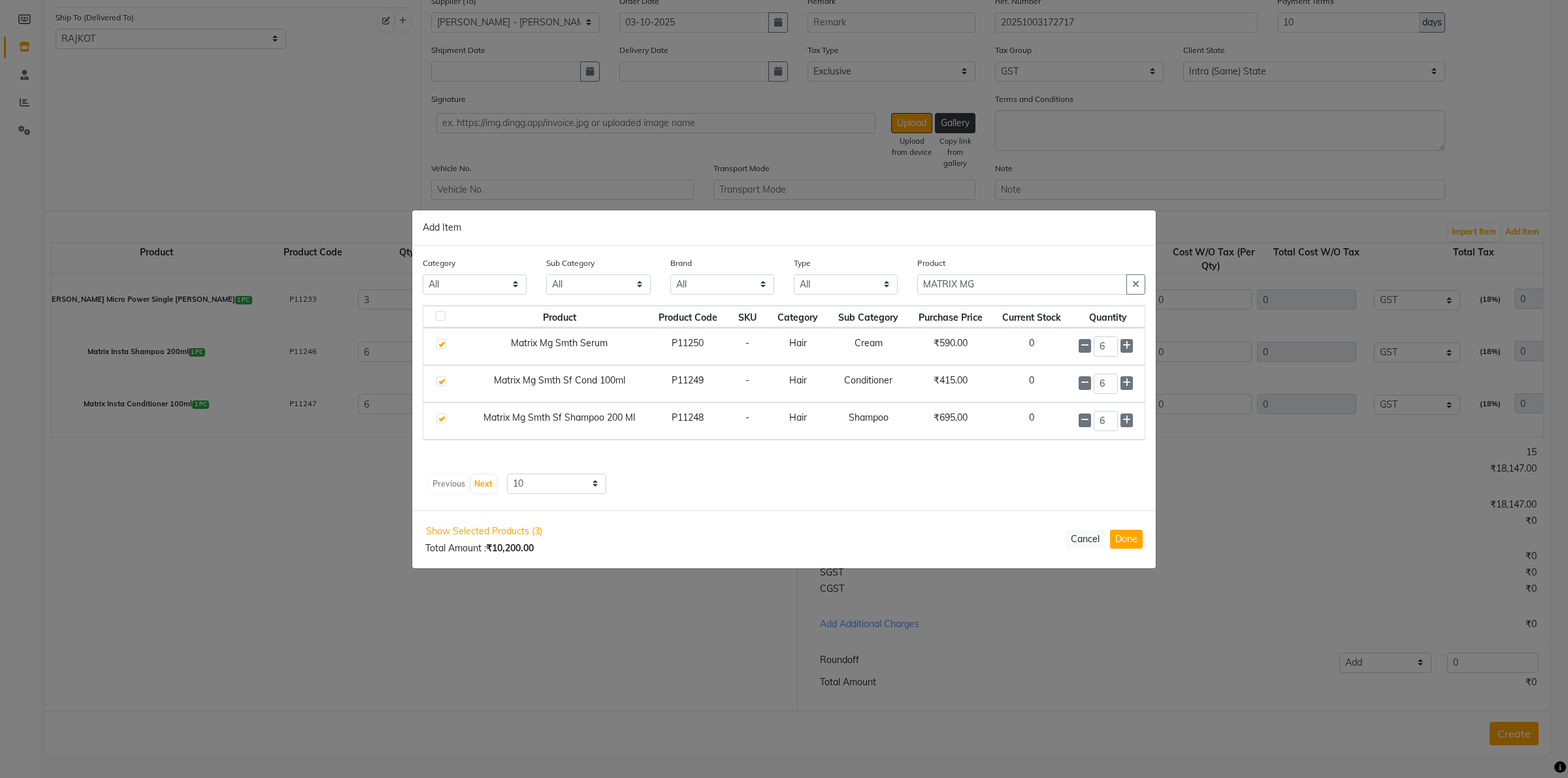
select select "3061"
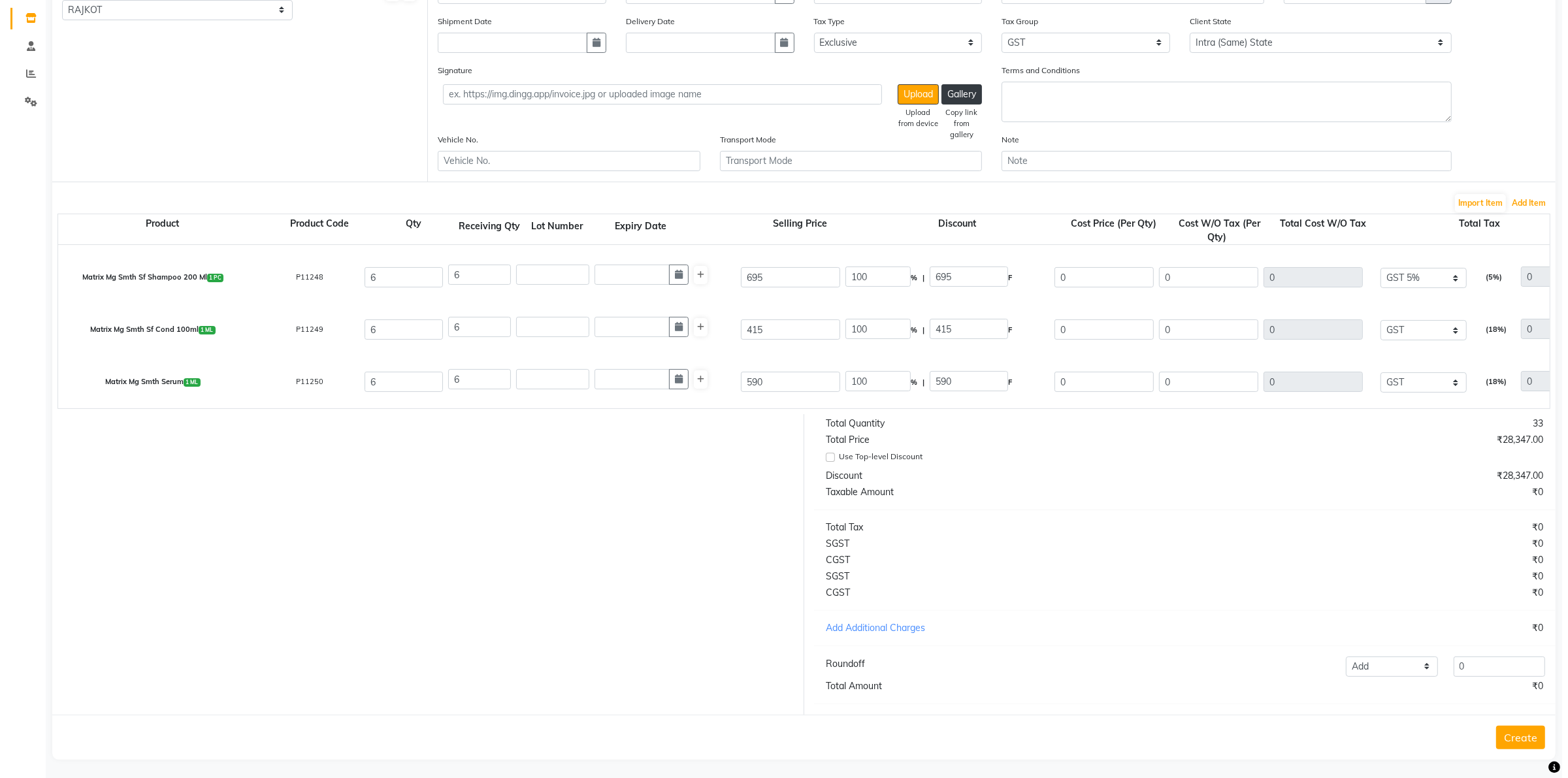
scroll to position [230, 0]
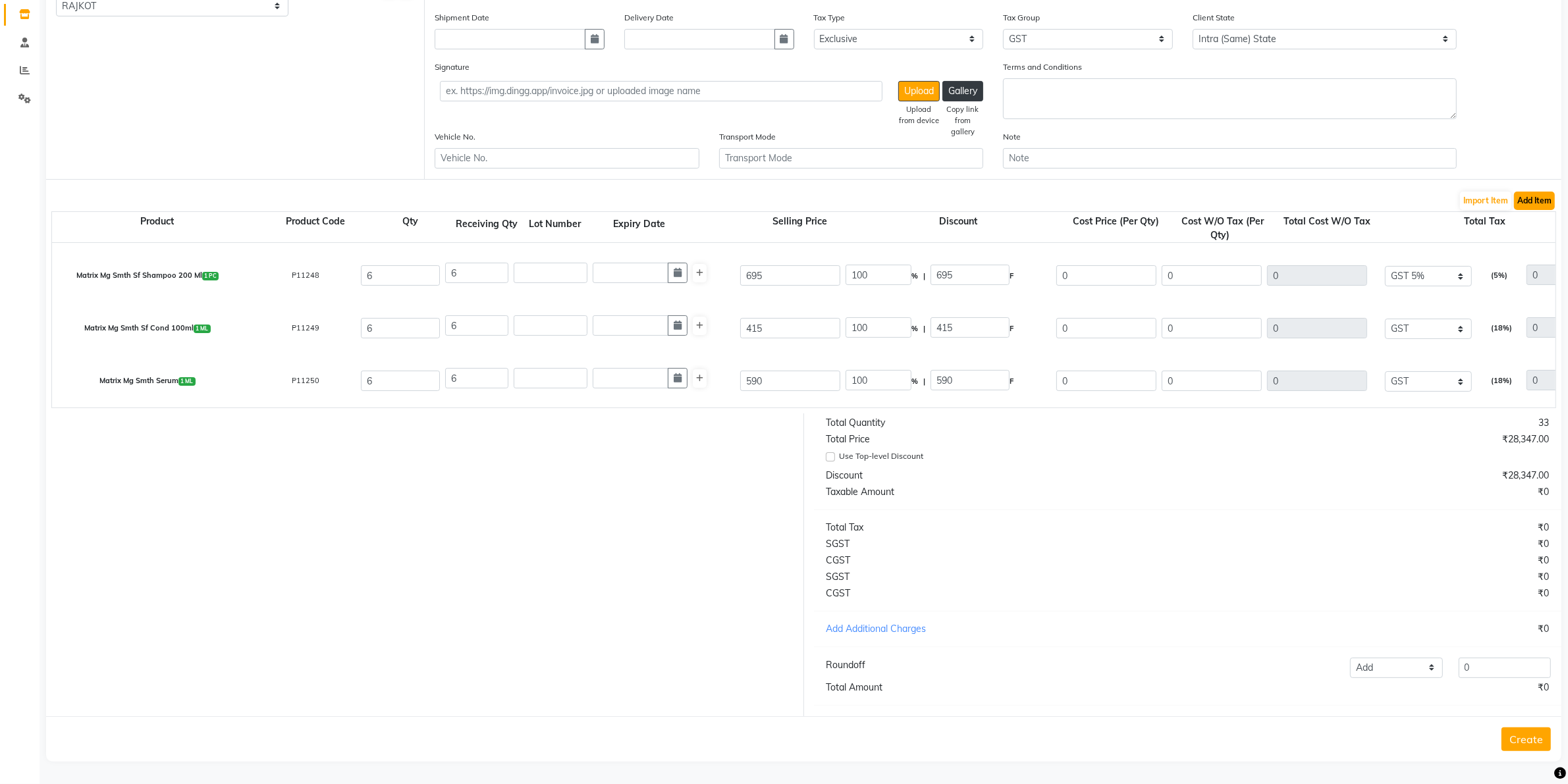
click at [1264, 192] on button "Add Item" at bounding box center [1534, 200] width 41 height 18
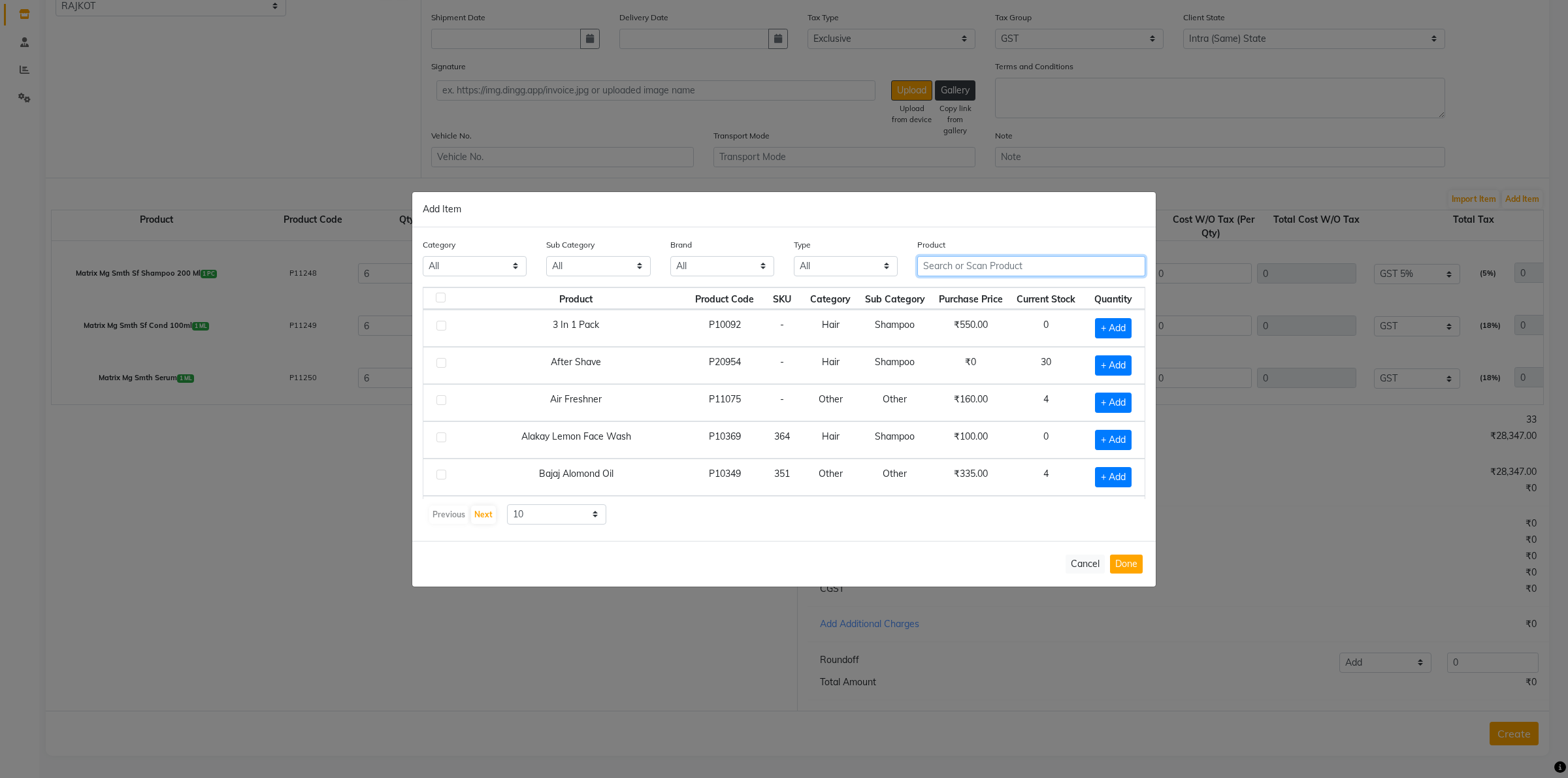
click at [1080, 265] on input "text" at bounding box center [1031, 267] width 228 height 21
click at [1121, 556] on button "Done" at bounding box center [1127, 564] width 33 height 19
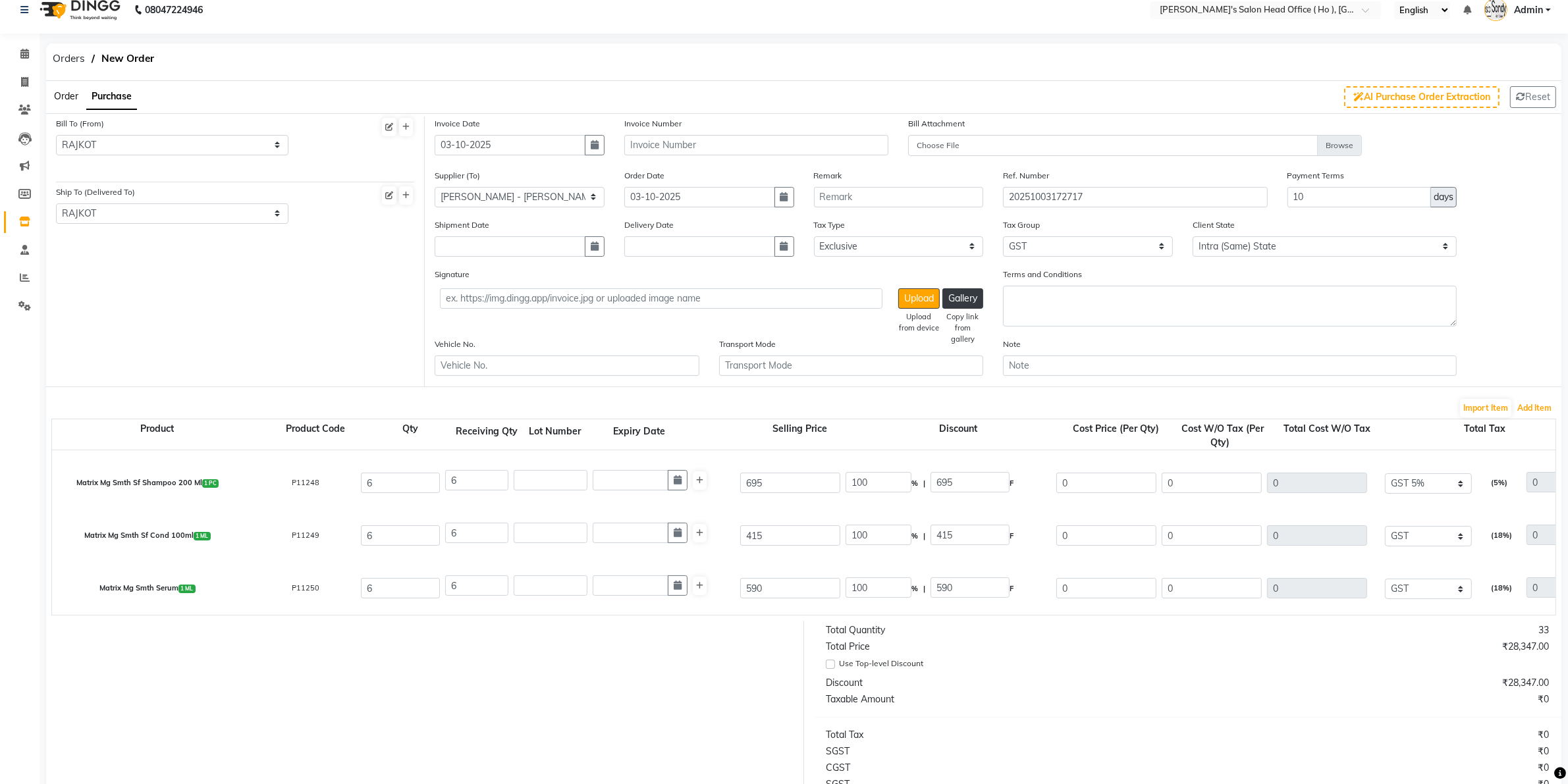
scroll to position [0, 0]
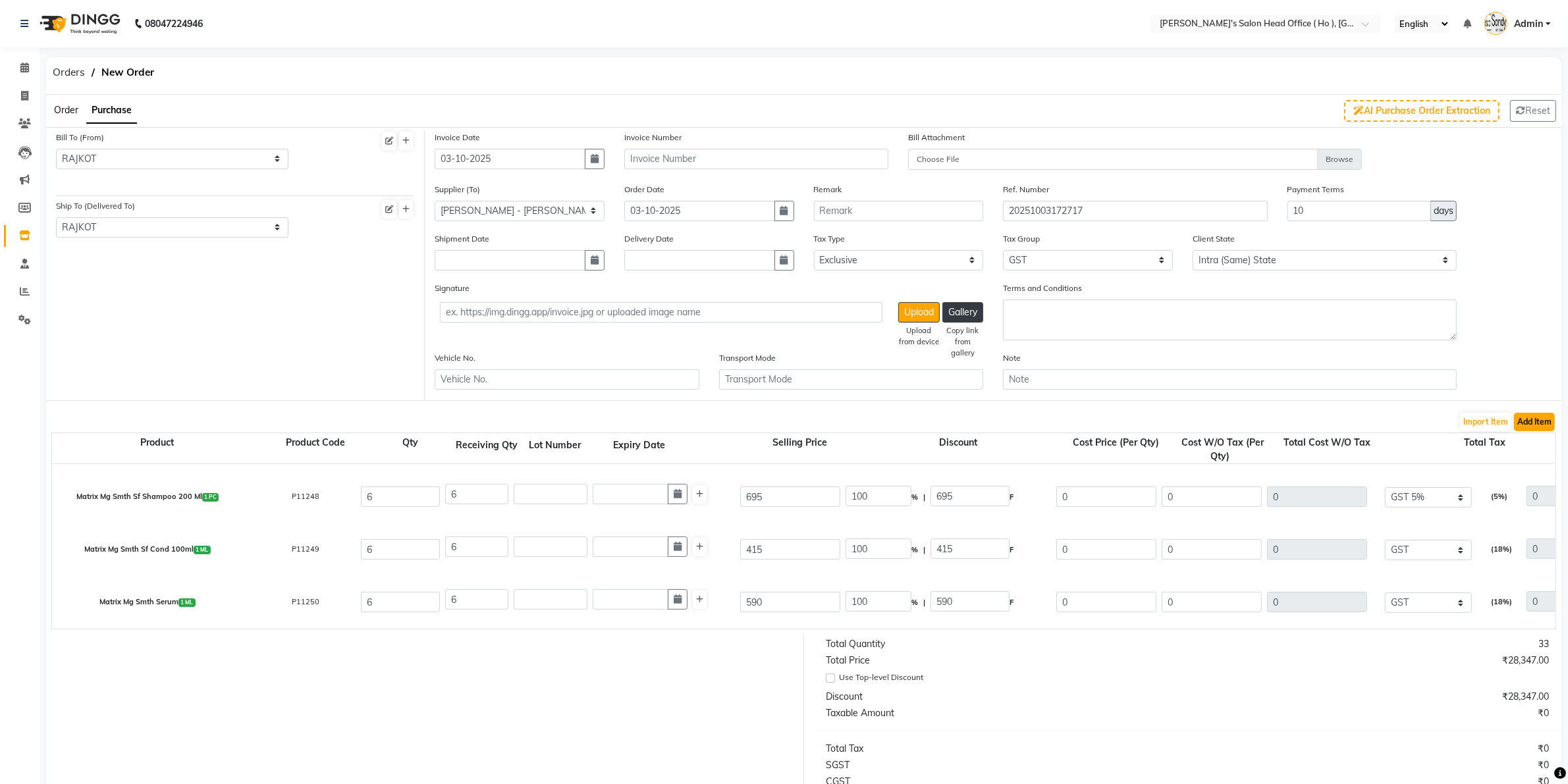
click at [1264, 421] on button "Add Item" at bounding box center [1534, 421] width 41 height 18
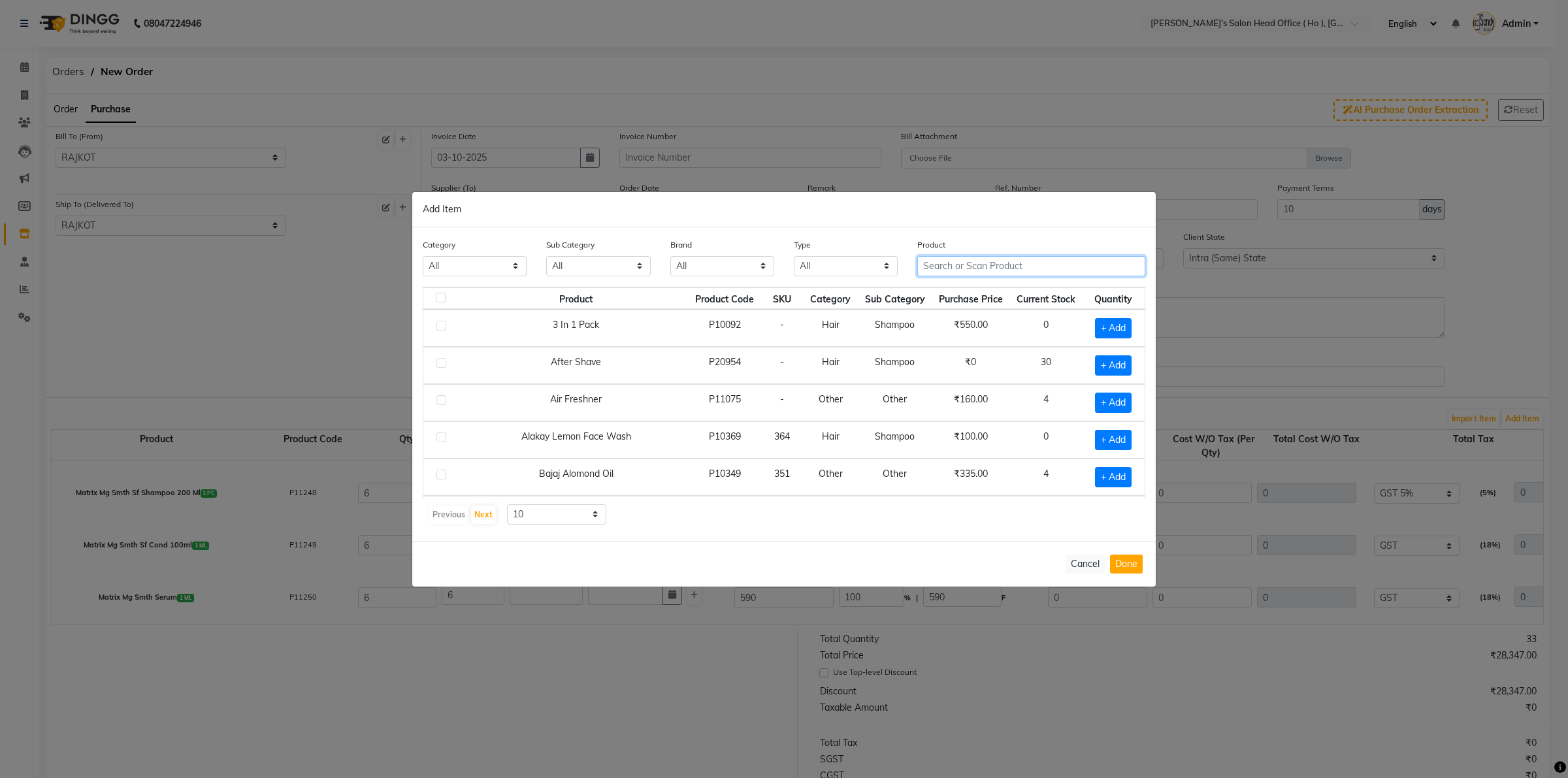
click at [971, 260] on input "text" at bounding box center [1031, 267] width 228 height 21
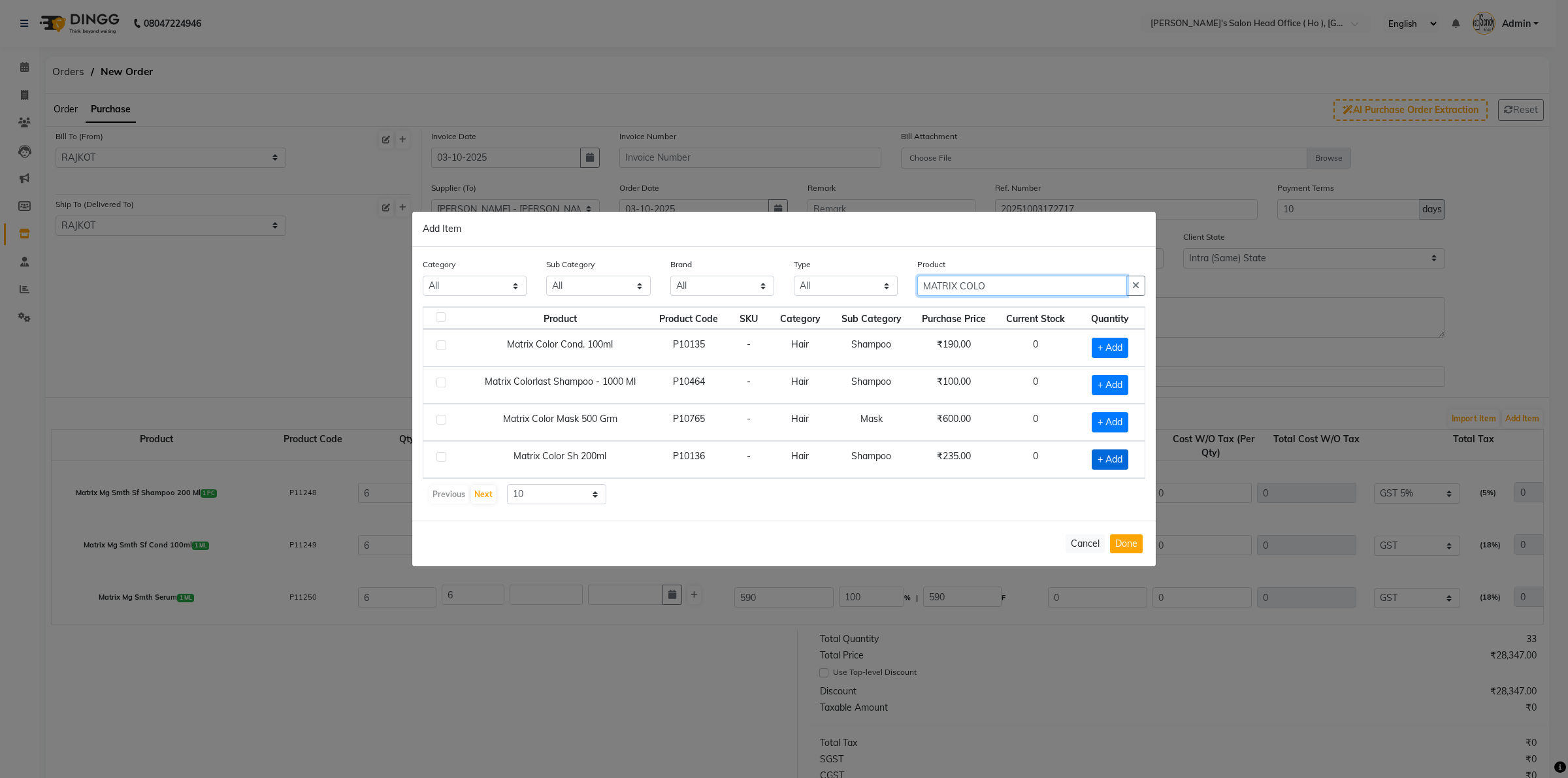
type input "MATRIX COLO"
click at [1112, 457] on span "+ Add" at bounding box center [1110, 460] width 37 height 21
checkbox input "true"
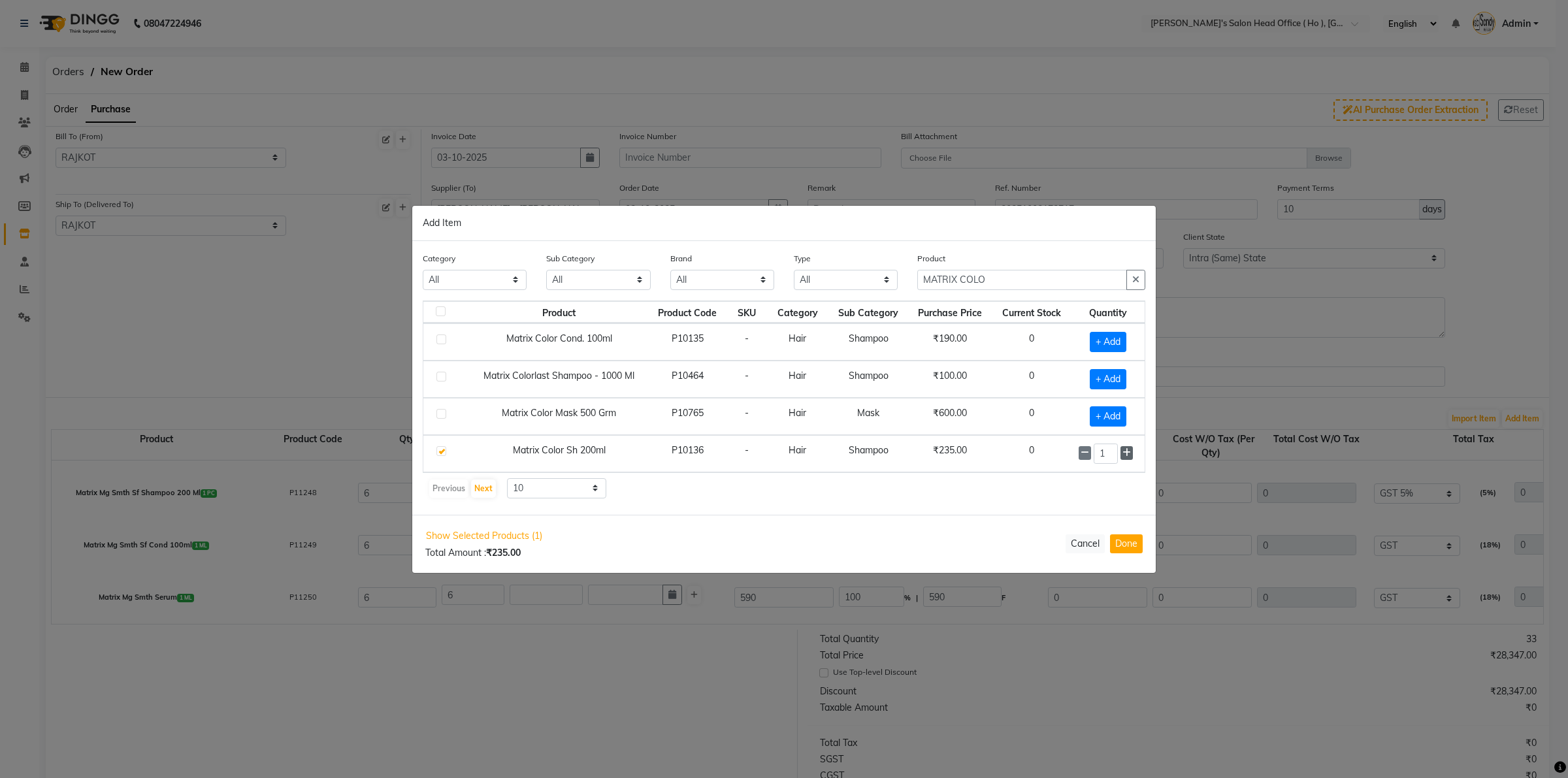
click at [1128, 456] on icon at bounding box center [1127, 452] width 8 height 9
click at [1128, 456] on icon at bounding box center [1127, 453] width 8 height 9
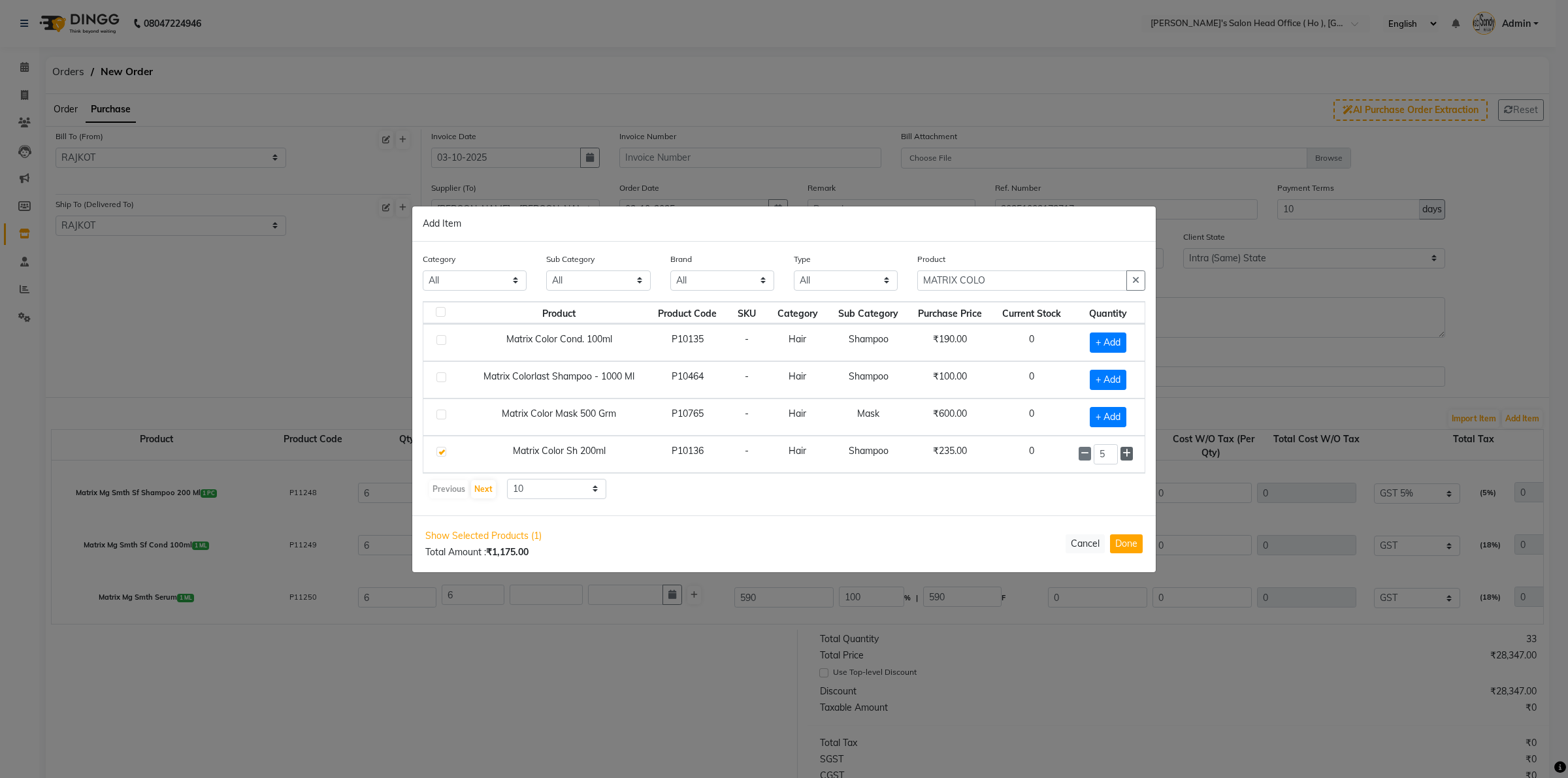
type input "6"
click at [1101, 334] on span "+ Add" at bounding box center [1108, 343] width 37 height 21
checkbox input "true"
click at [1128, 336] on icon at bounding box center [1127, 341] width 8 height 9
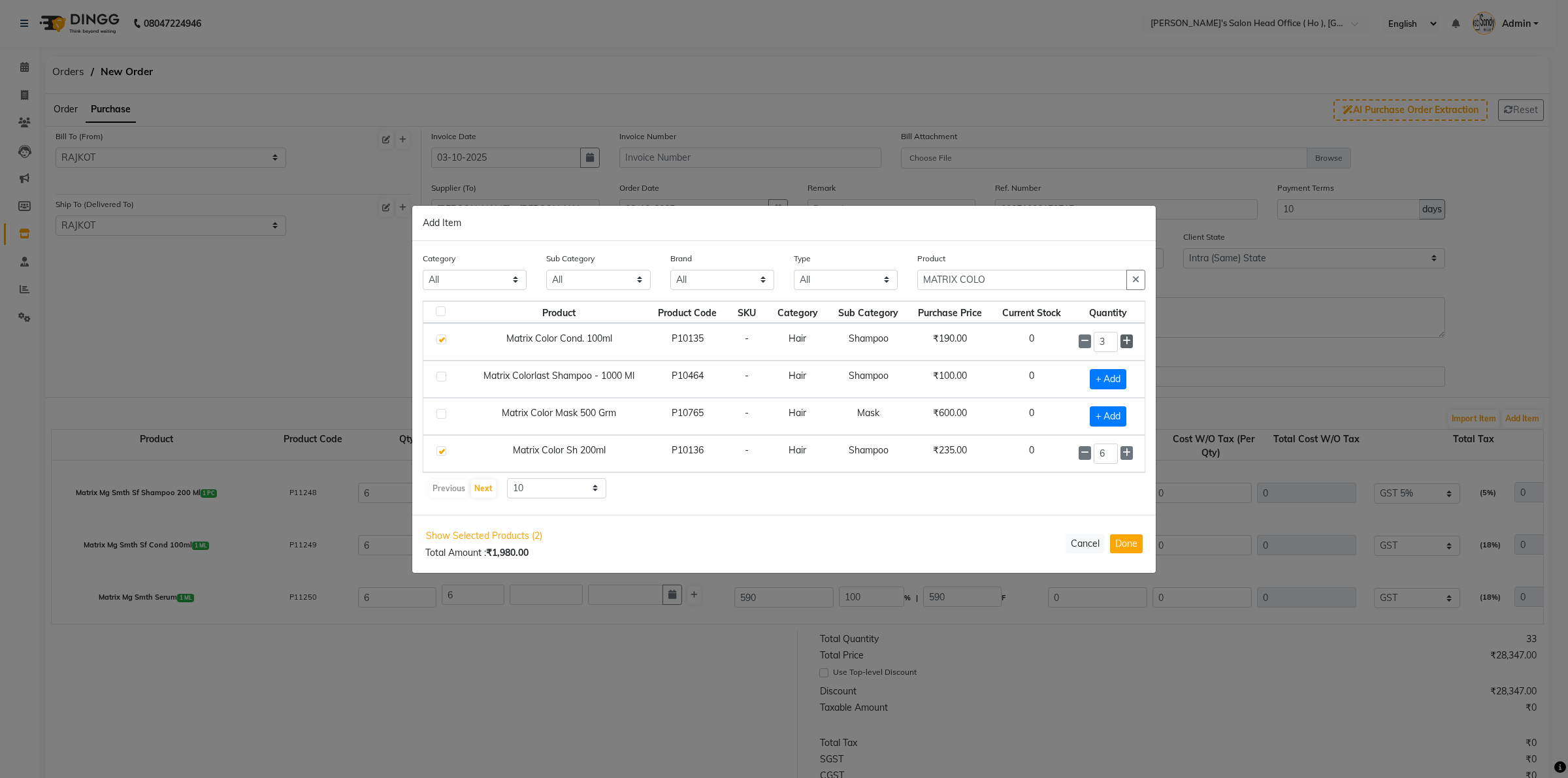
click at [1128, 336] on icon at bounding box center [1127, 341] width 8 height 9
type input "6"
click at [1129, 541] on button "Done" at bounding box center [1127, 543] width 33 height 19
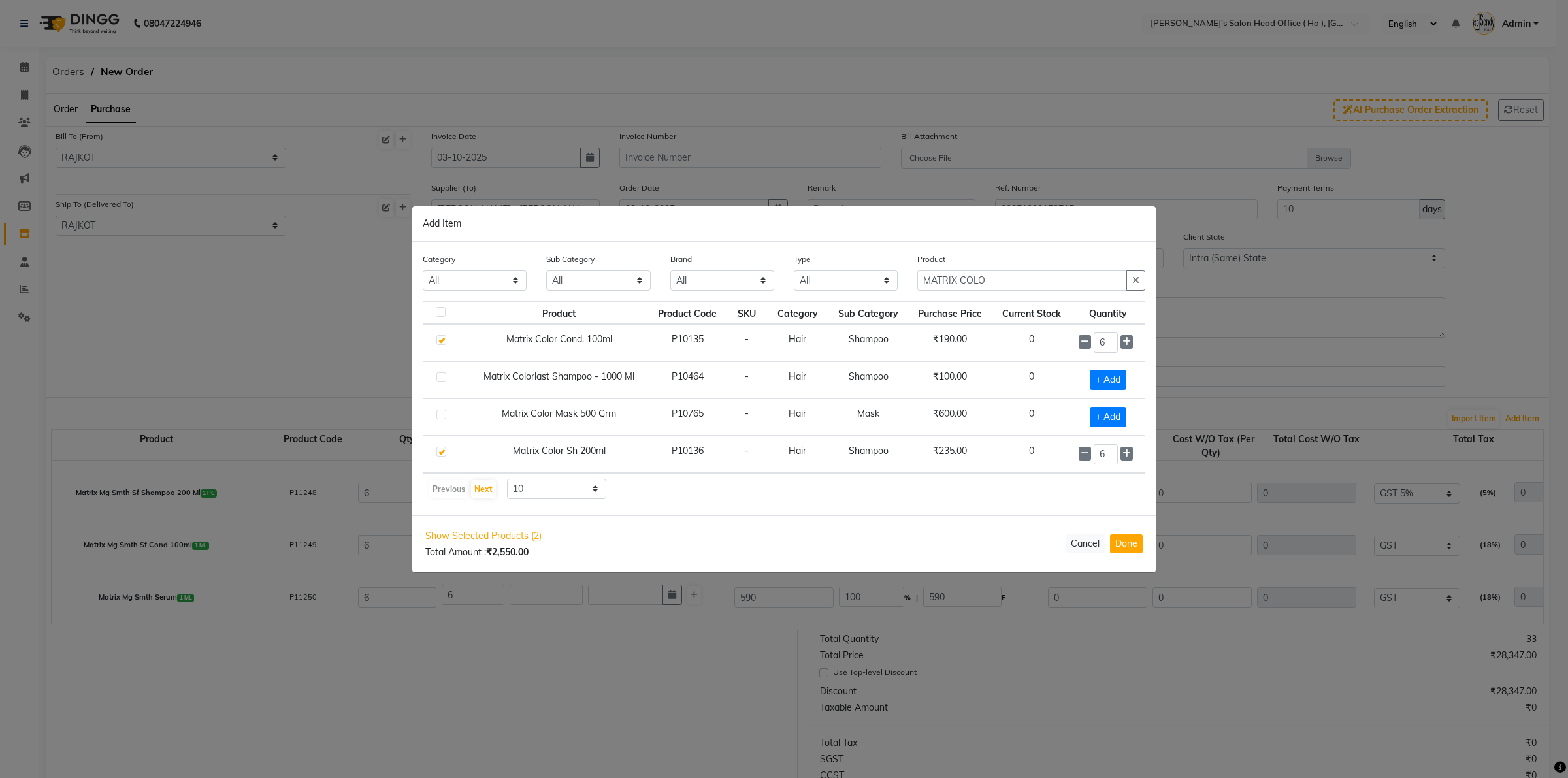
select select "3061"
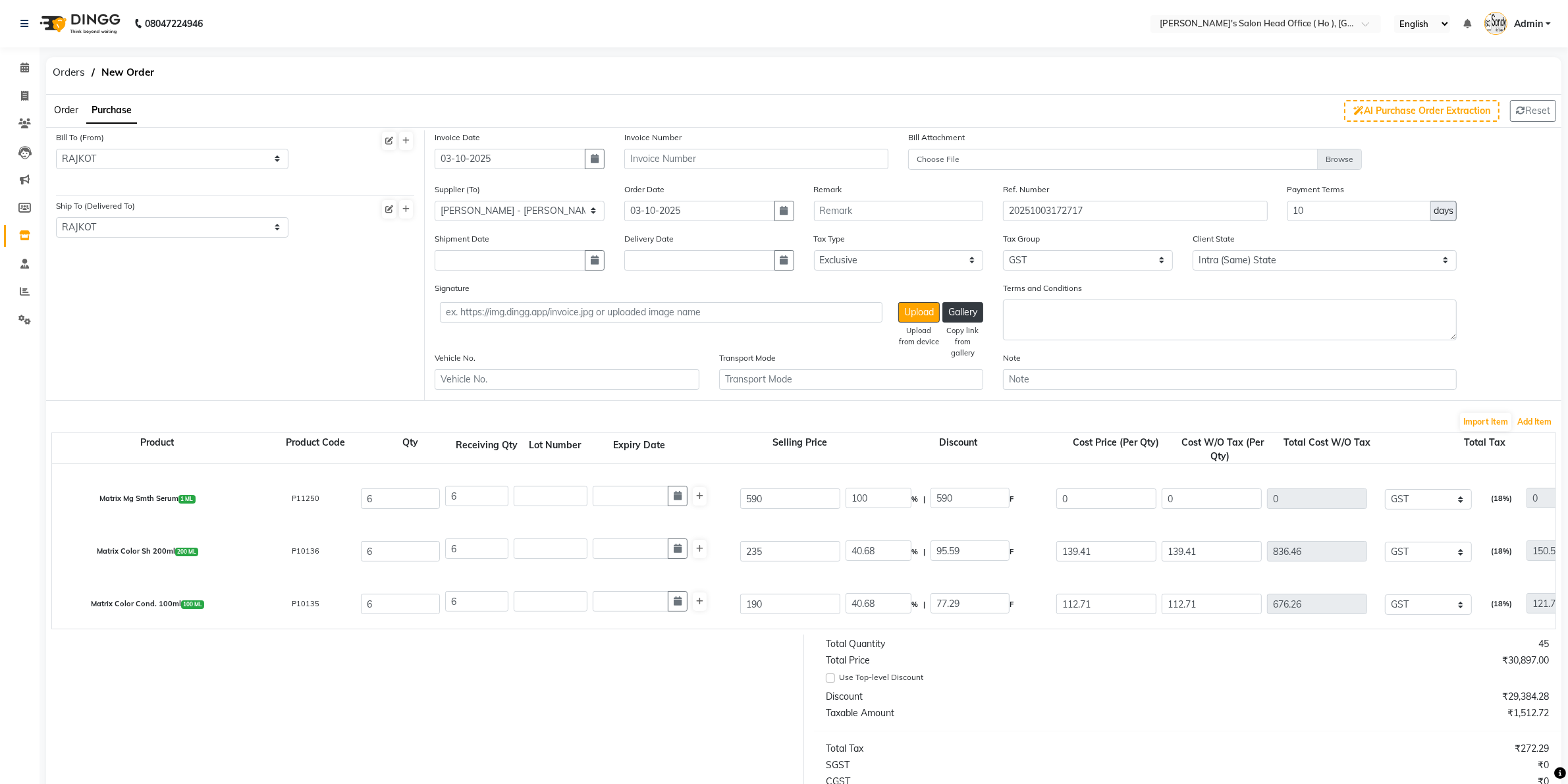
scroll to position [256, 0]
click at [1264, 420] on button "Add Item" at bounding box center [1534, 421] width 41 height 18
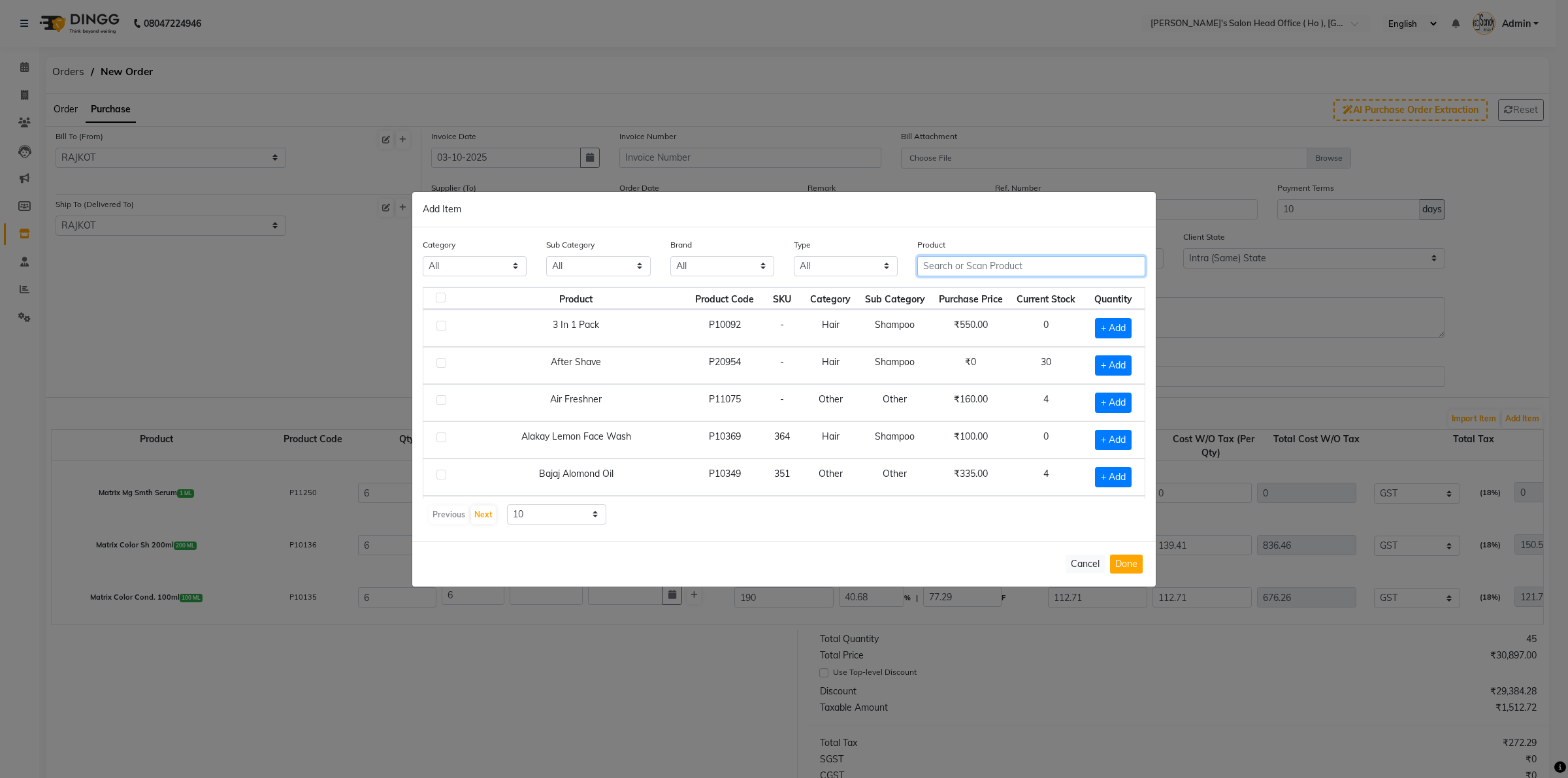
click at [976, 266] on input "text" at bounding box center [1031, 267] width 228 height 21
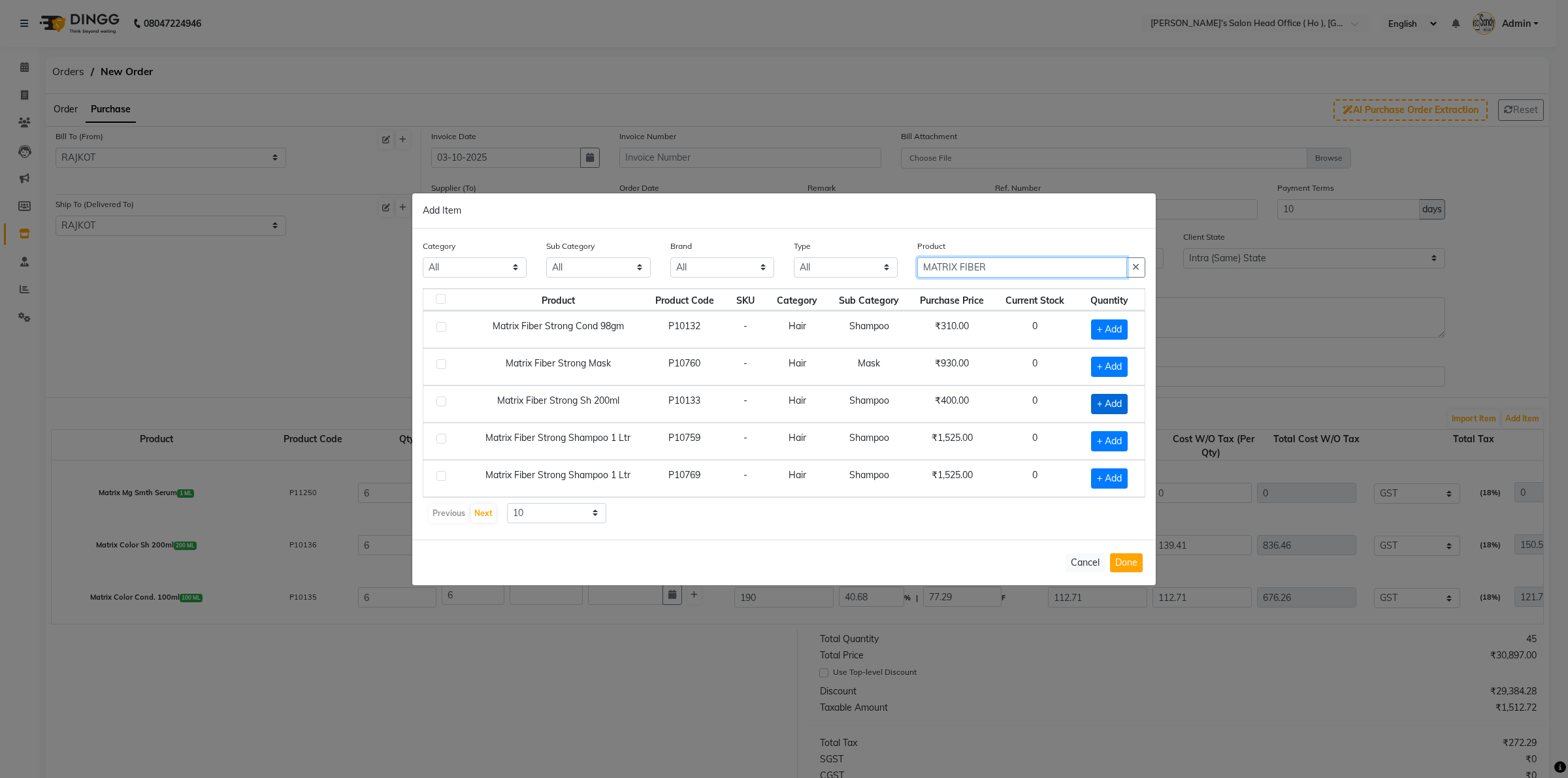
type input "MATRIX FIBER"
click at [1102, 403] on span "+ Add" at bounding box center [1109, 404] width 37 height 21
checkbox input "true"
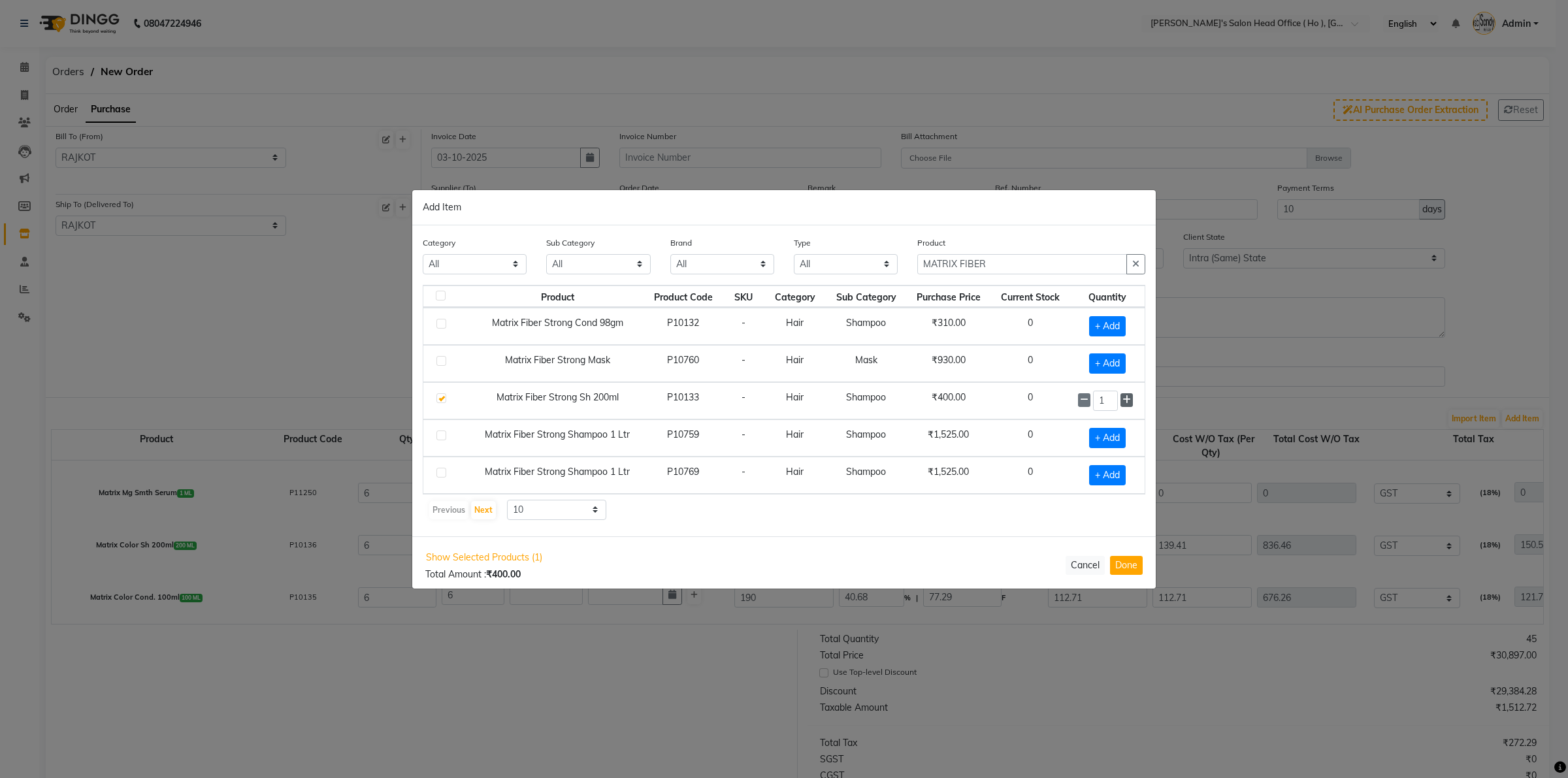
click at [1124, 397] on icon at bounding box center [1127, 400] width 8 height 9
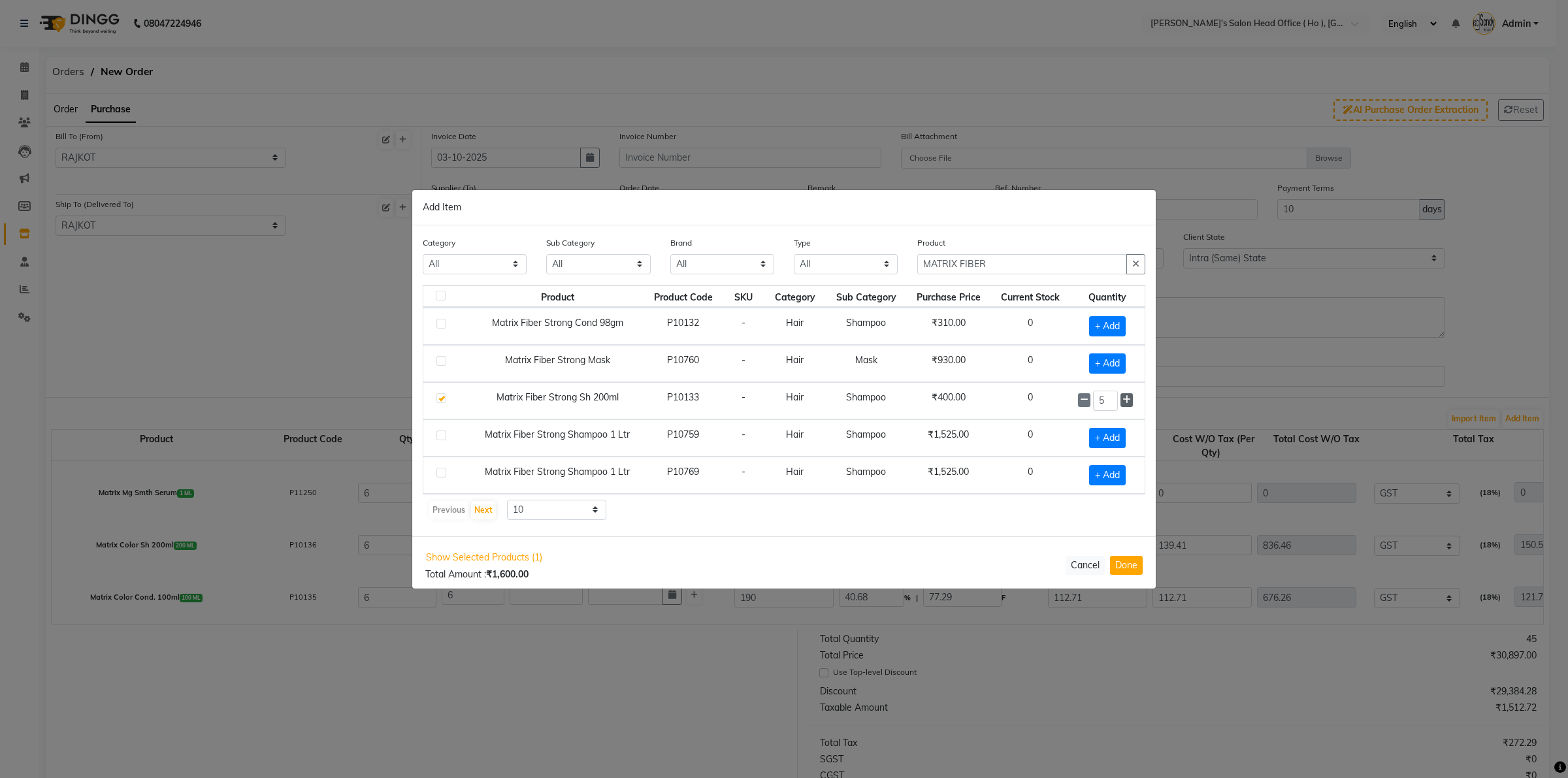
type input "6"
click at [1111, 324] on span "+ Add" at bounding box center [1107, 327] width 37 height 21
checkbox input "true"
click at [1128, 328] on icon at bounding box center [1127, 326] width 8 height 9
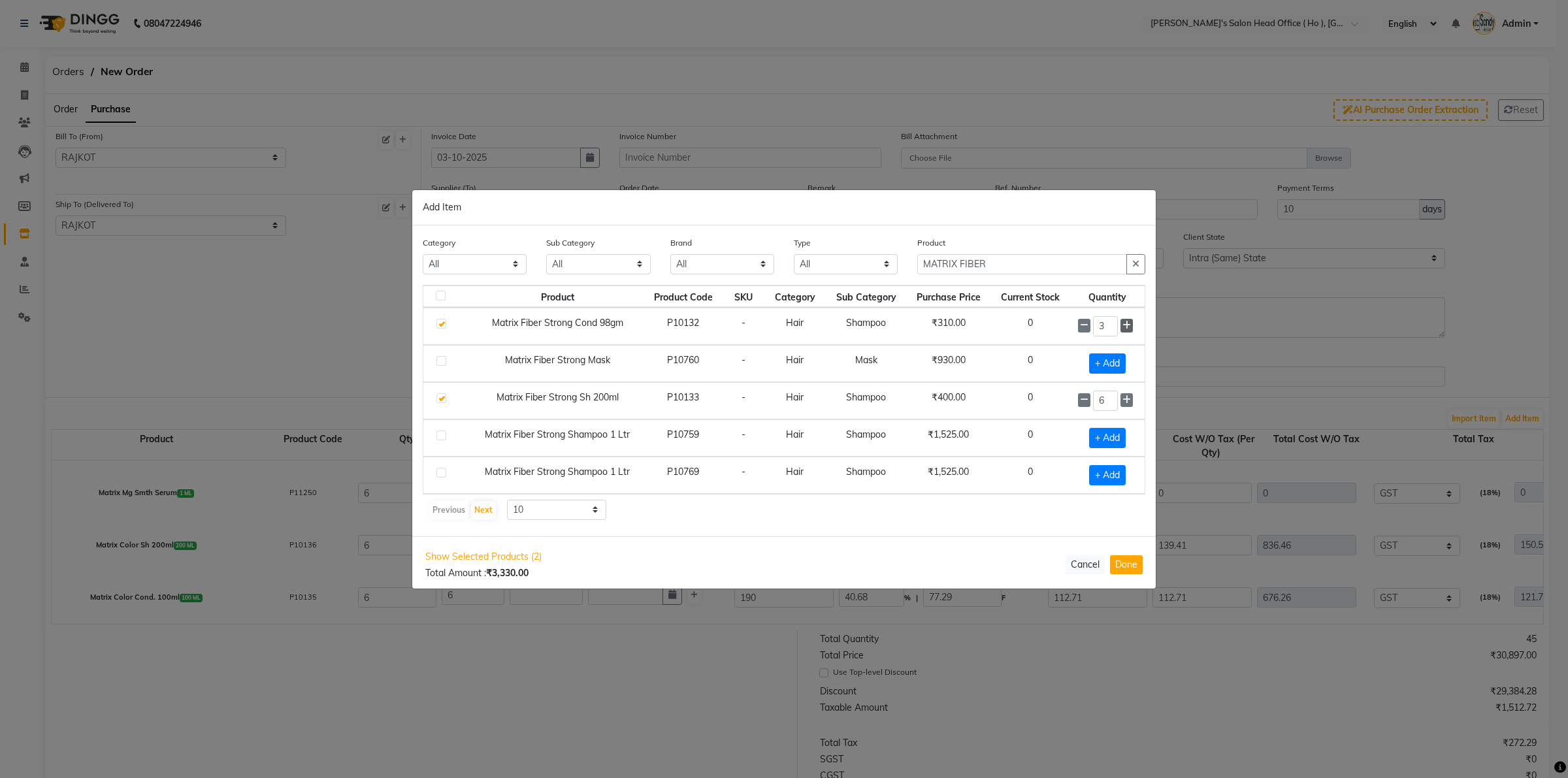
click at [1128, 328] on icon at bounding box center [1127, 326] width 8 height 9
type input "6"
click at [1136, 564] on button "Done" at bounding box center [1127, 565] width 33 height 19
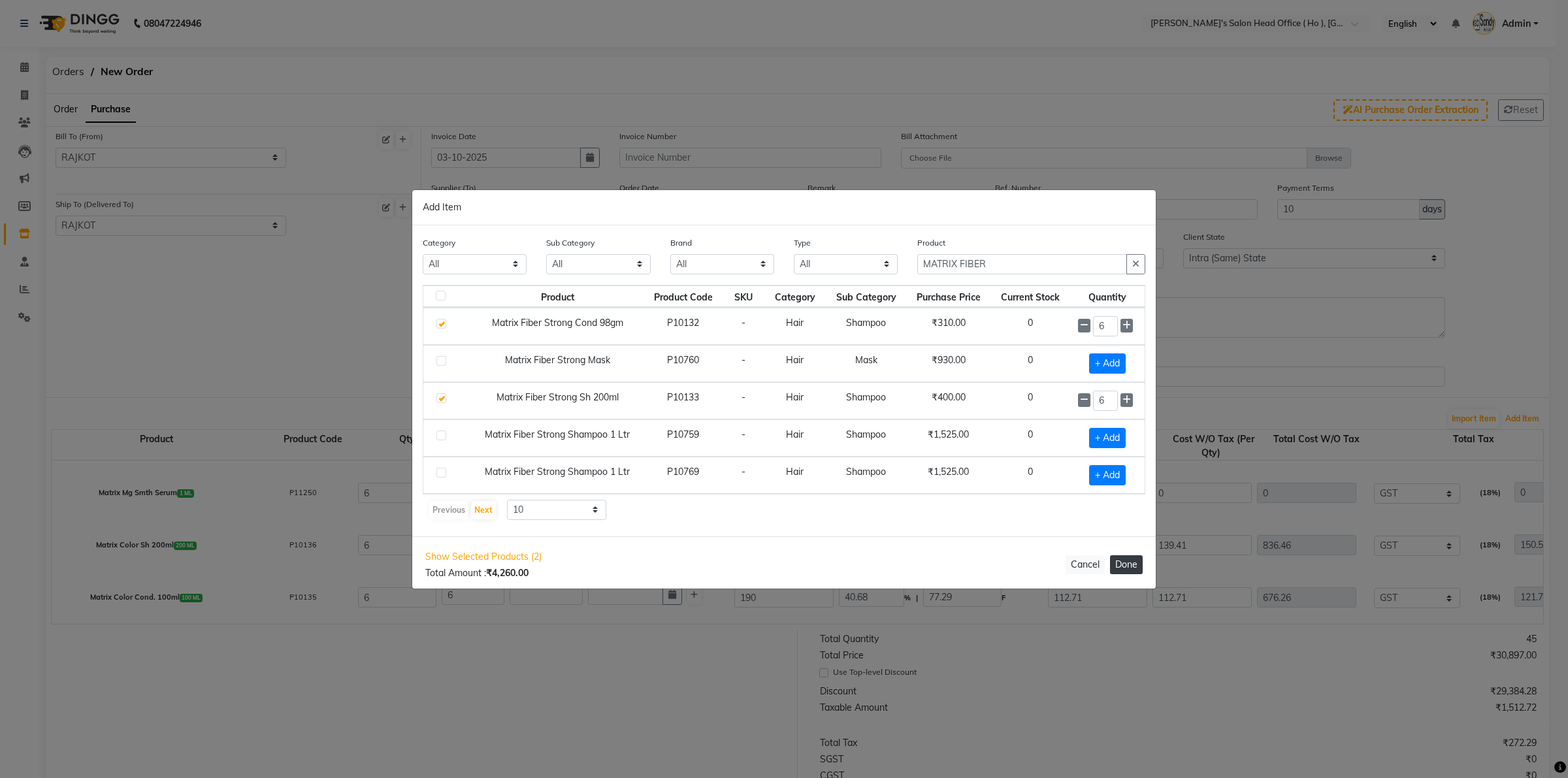
select select "3061"
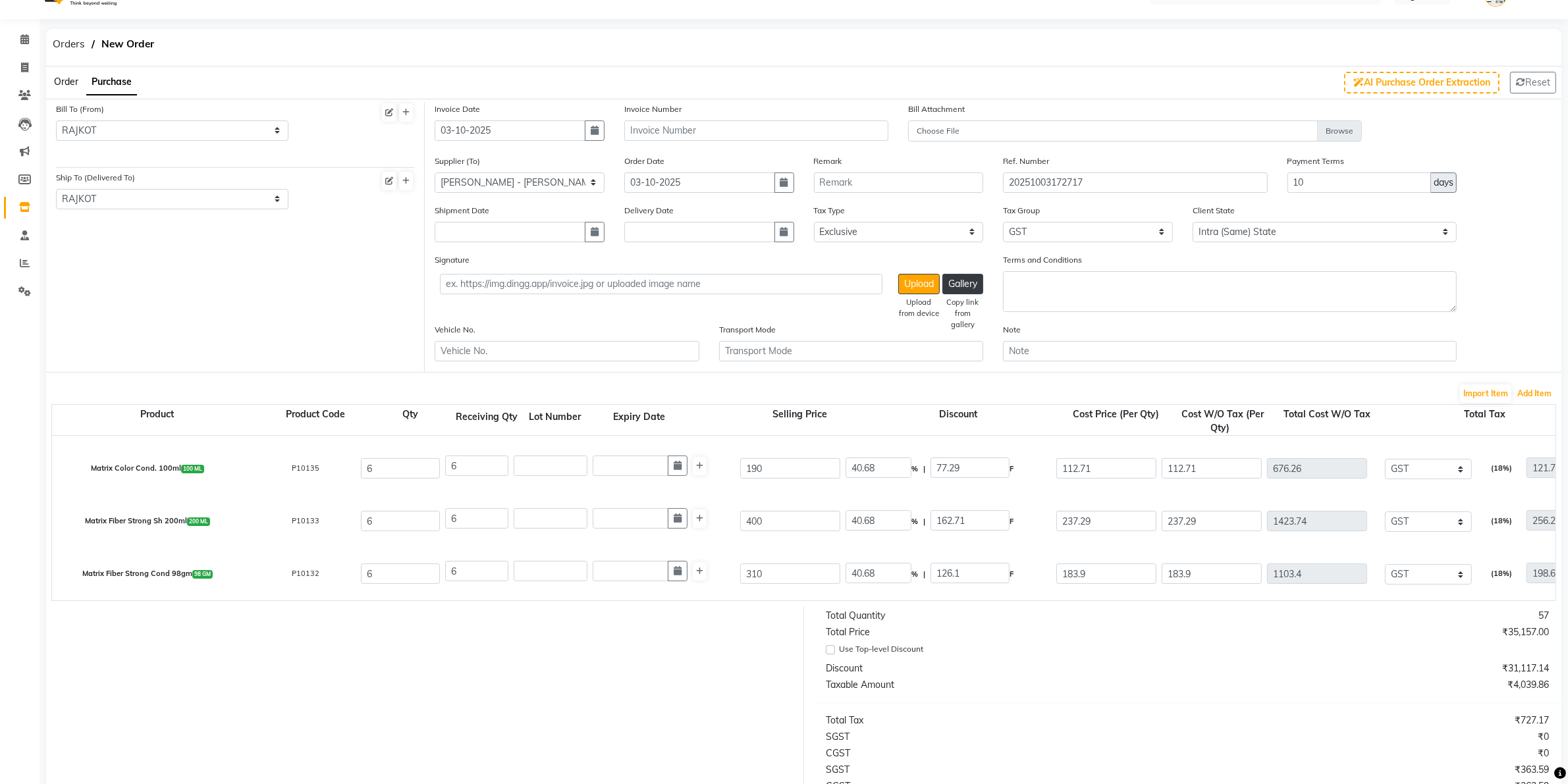
scroll to position [0, 0]
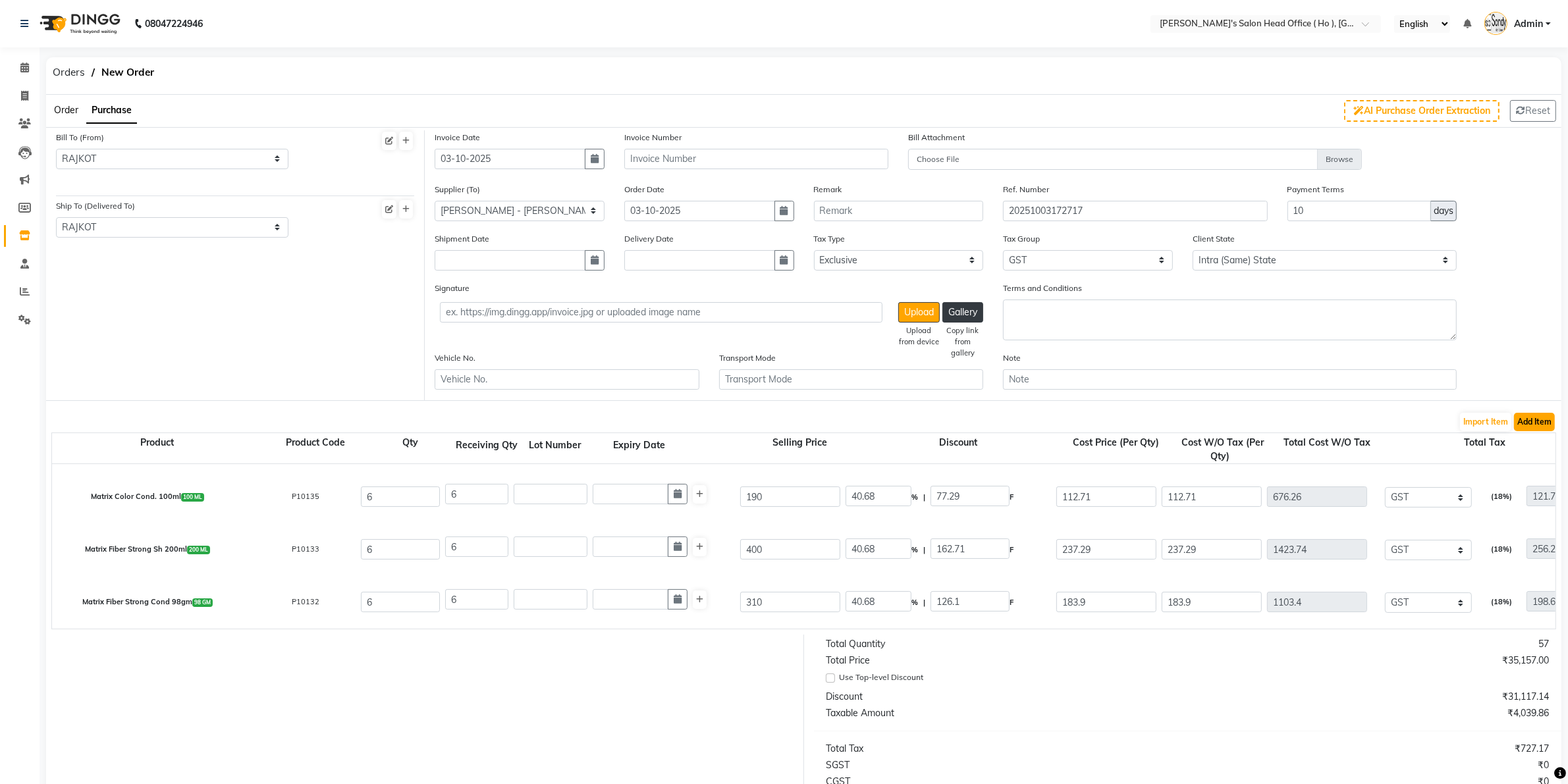
click at [1264, 416] on button "Add Item" at bounding box center [1534, 421] width 41 height 18
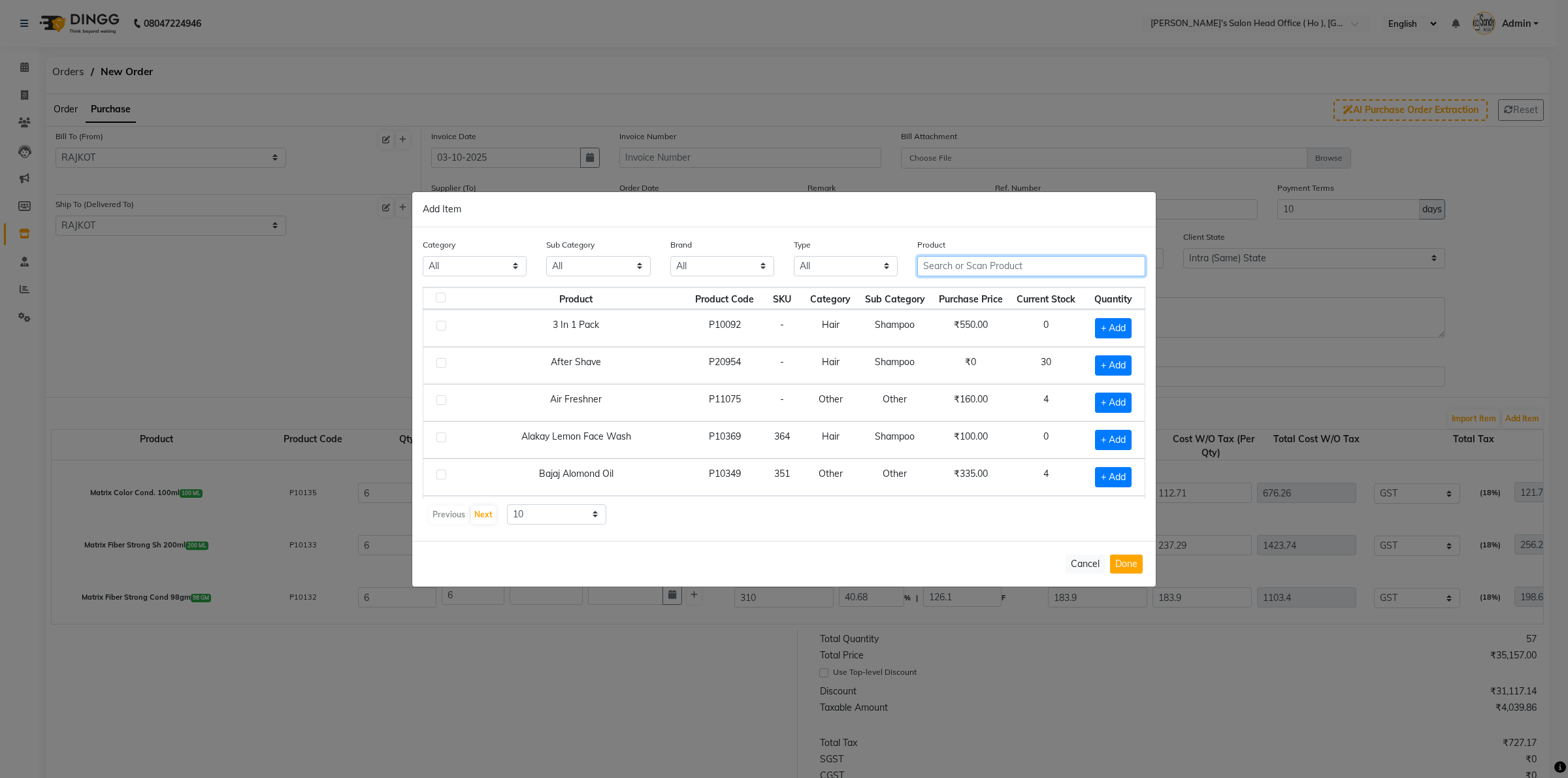
click at [967, 262] on input "text" at bounding box center [1031, 267] width 228 height 21
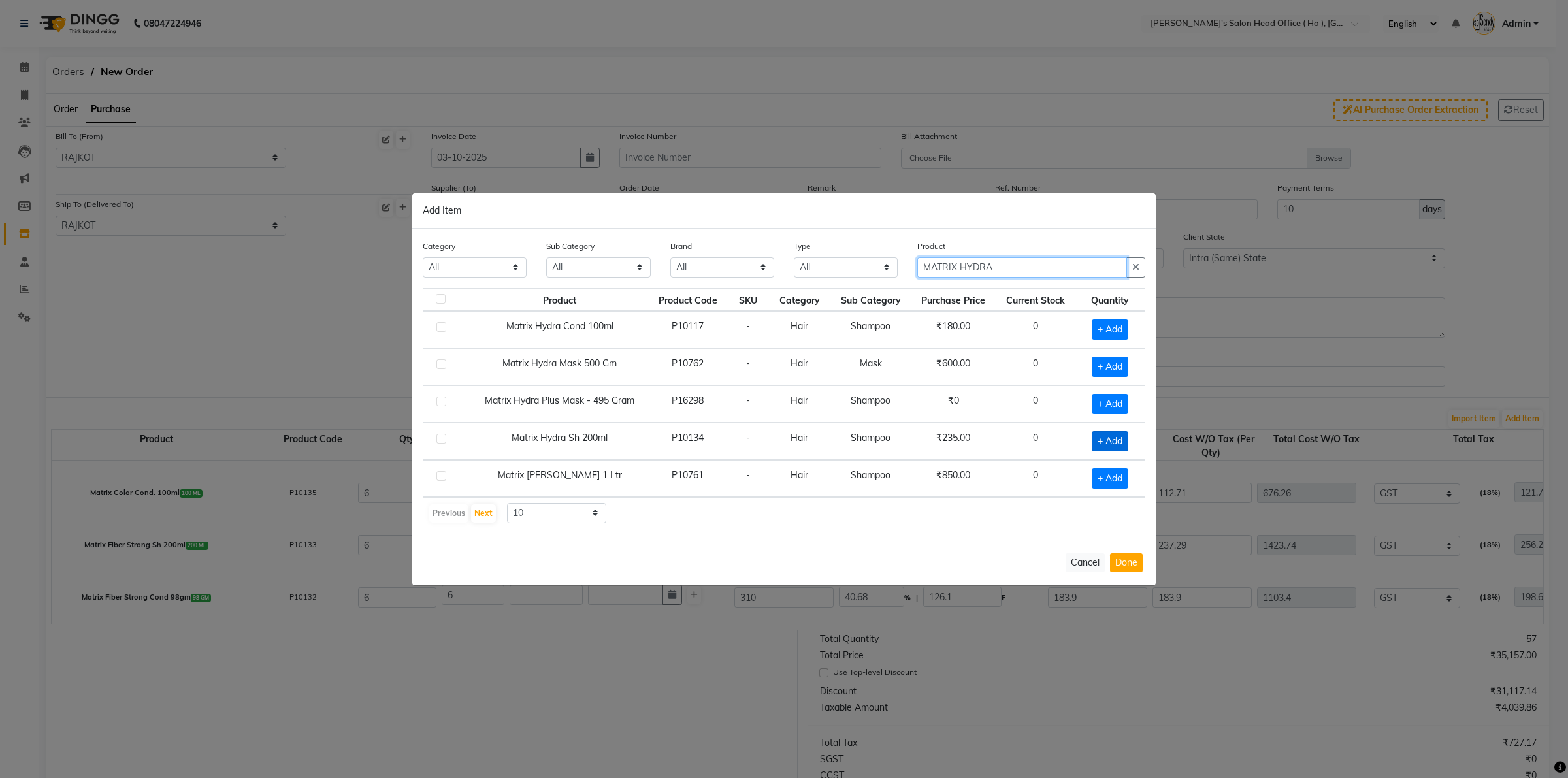
type input "MATRIX HYDRA"
click at [1104, 444] on span "+ Add" at bounding box center [1110, 441] width 37 height 21
checkbox input "true"
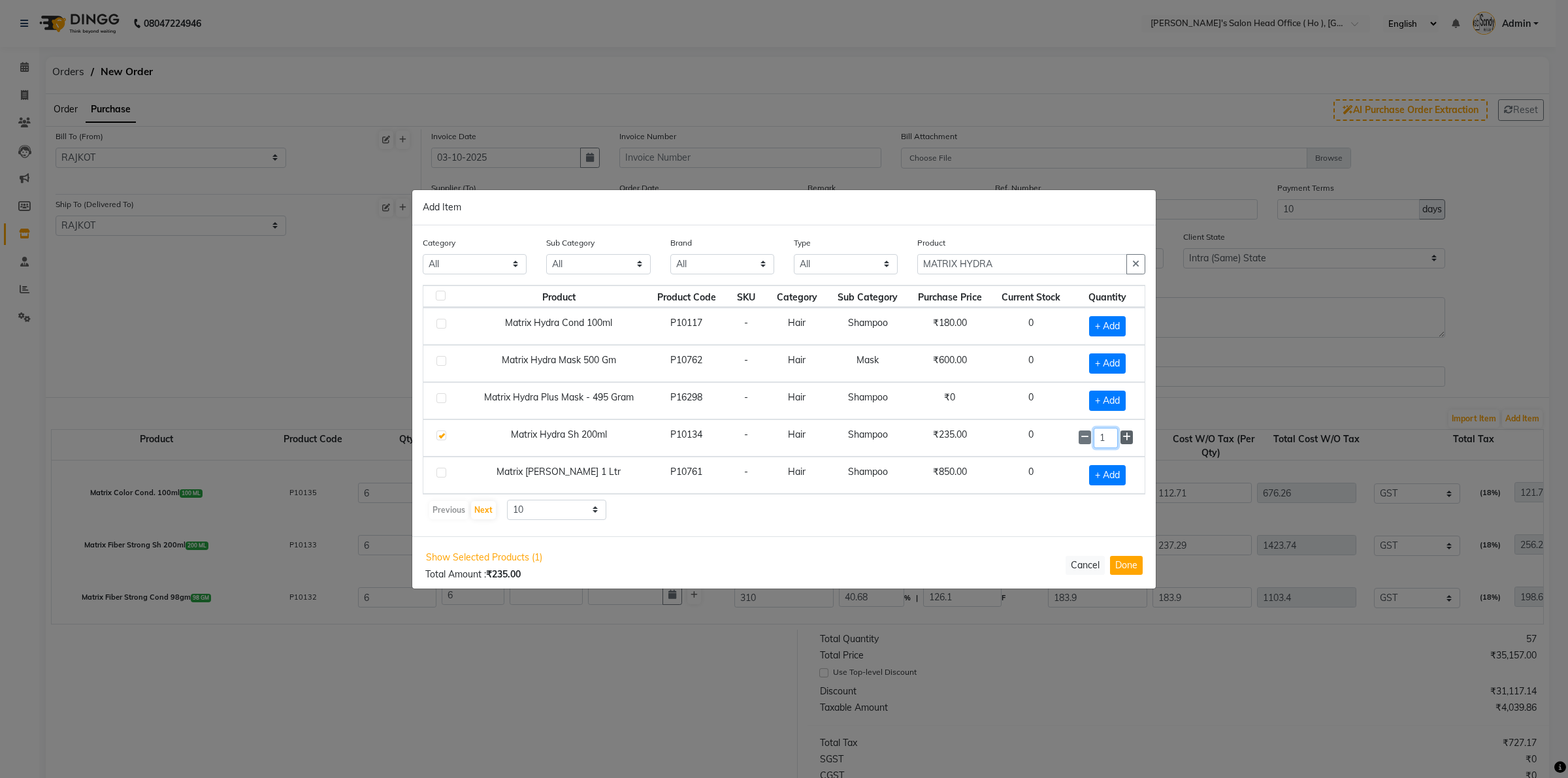
drag, startPoint x: 1118, startPoint y: 441, endPoint x: 1125, endPoint y: 439, distance: 7.3
click at [1119, 441] on div "1" at bounding box center [1108, 438] width 58 height 21
click at [1125, 439] on icon at bounding box center [1127, 437] width 8 height 9
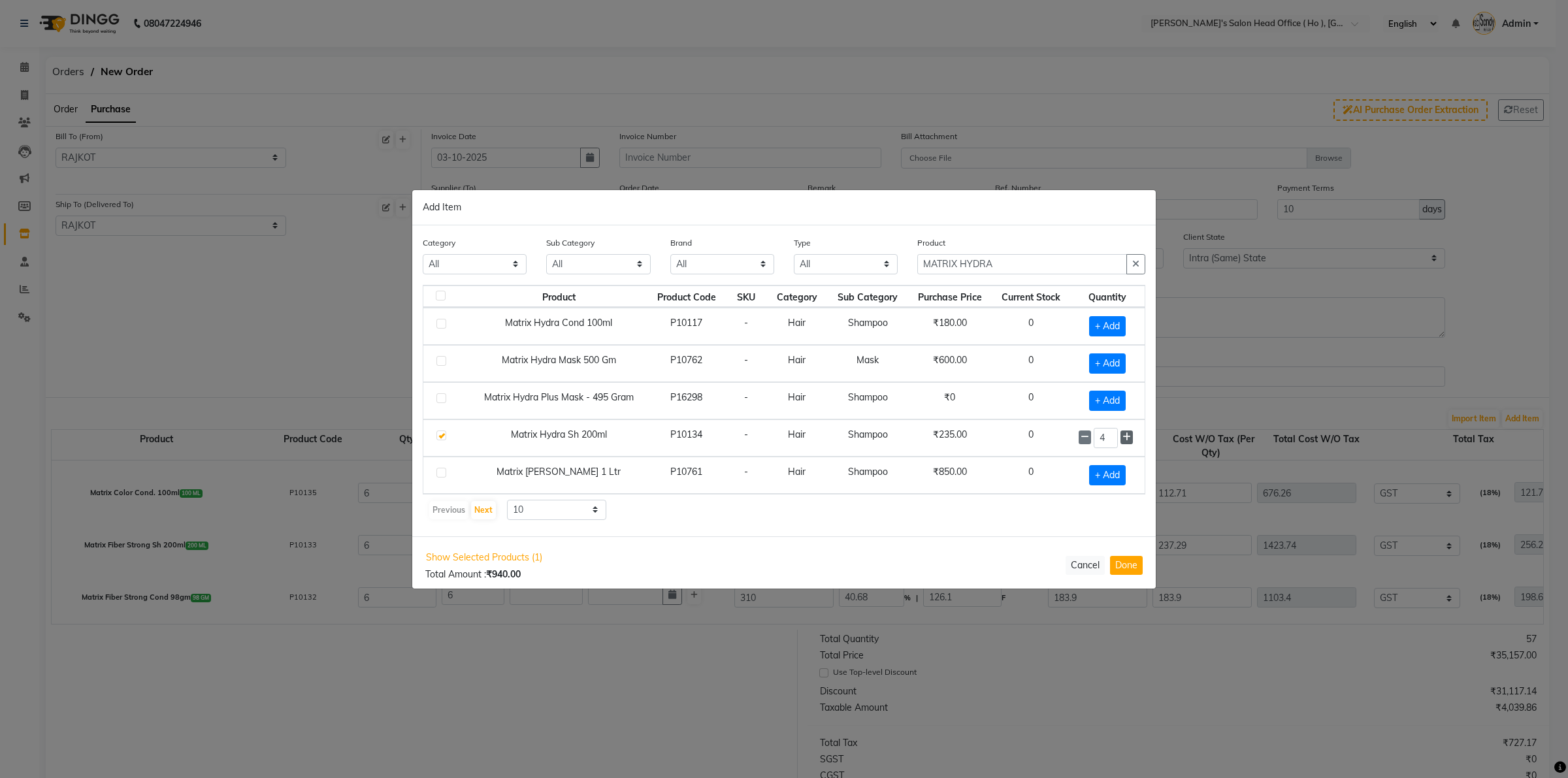
click at [1125, 439] on icon at bounding box center [1127, 437] width 8 height 9
type input "6"
click at [1102, 325] on span "+ Add" at bounding box center [1107, 327] width 37 height 21
checkbox input "true"
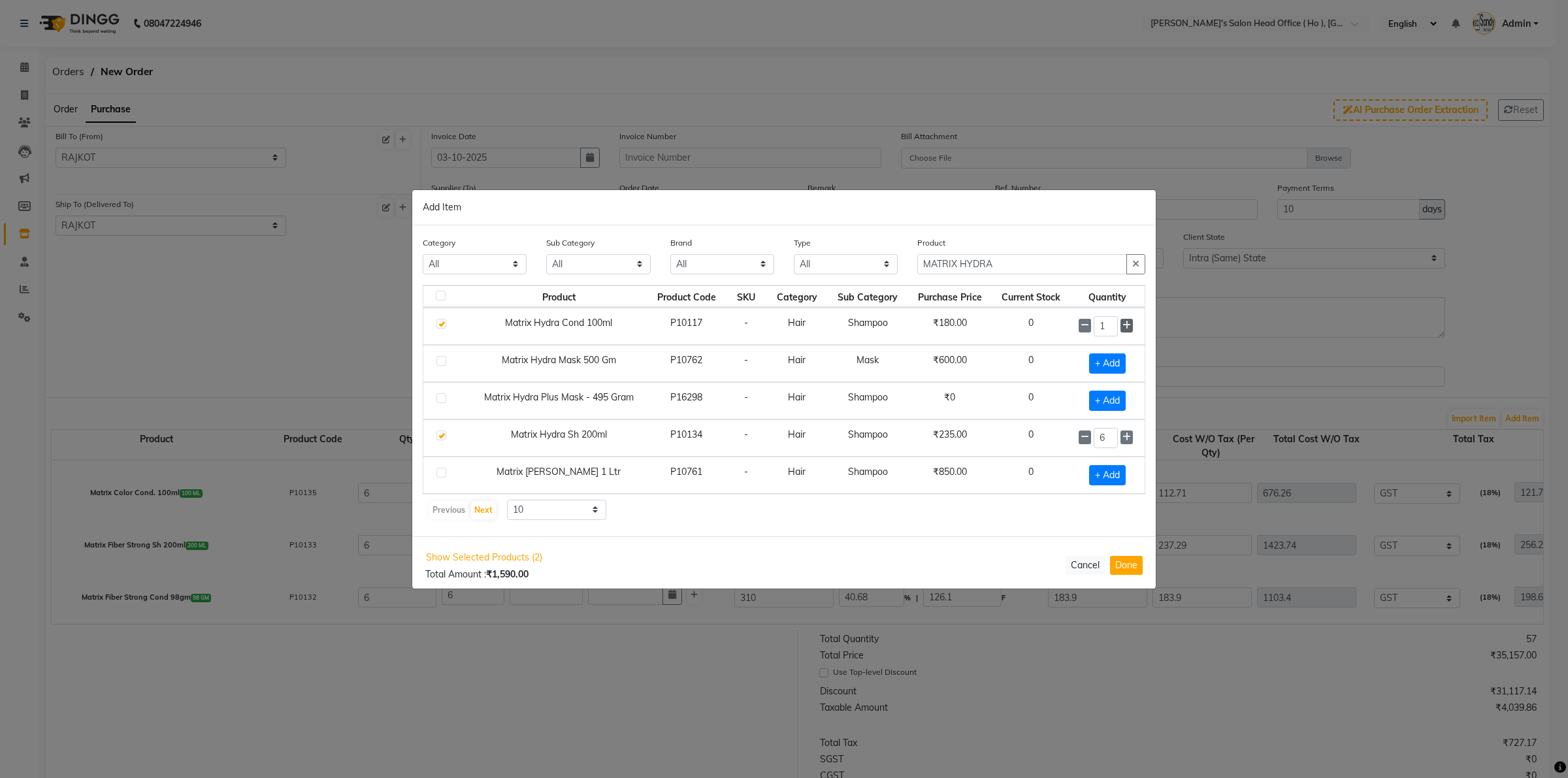
click at [1124, 327] on icon at bounding box center [1127, 326] width 8 height 9
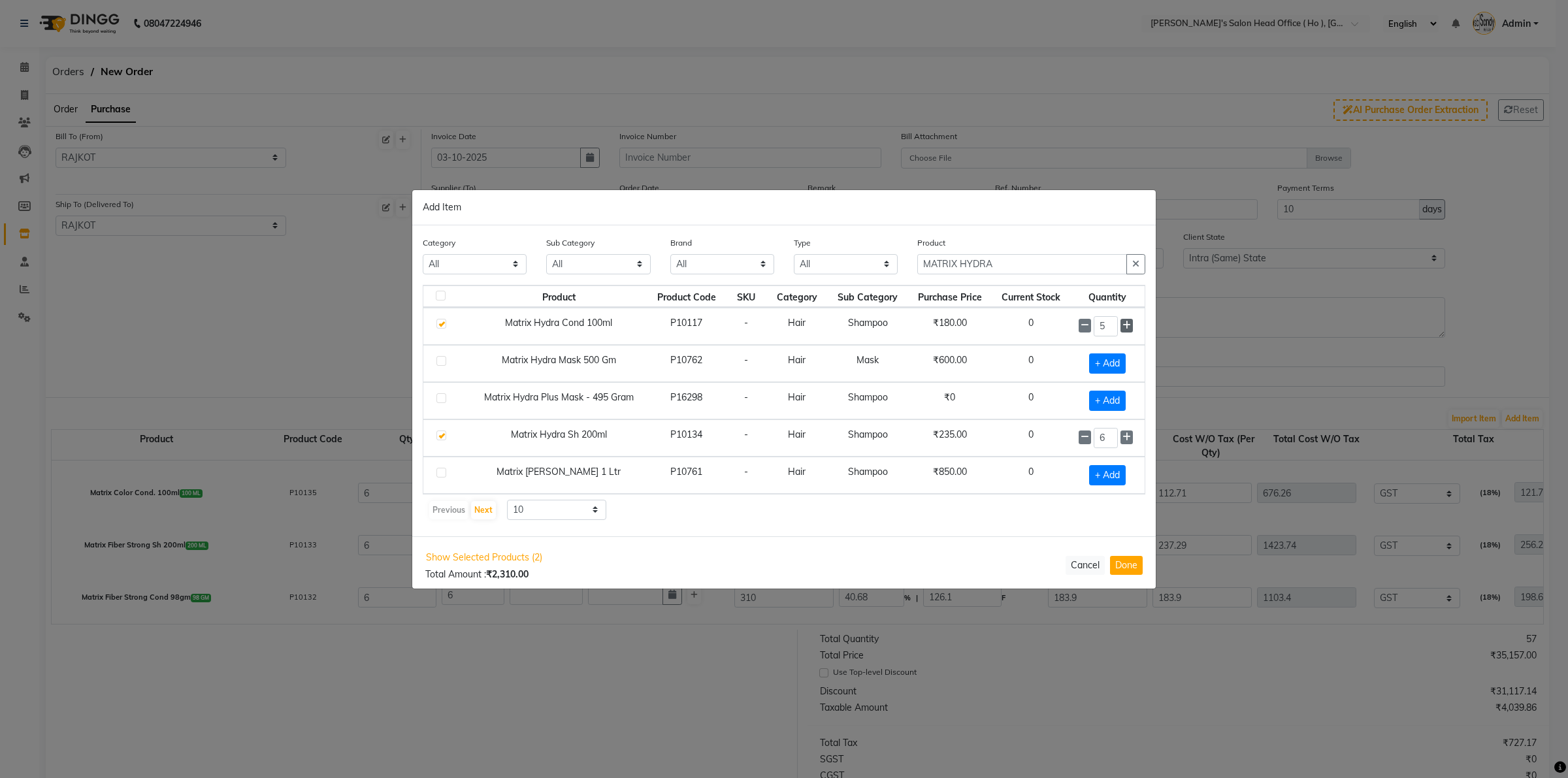
type input "6"
click at [1134, 570] on button "Done" at bounding box center [1127, 565] width 33 height 19
select select "3061"
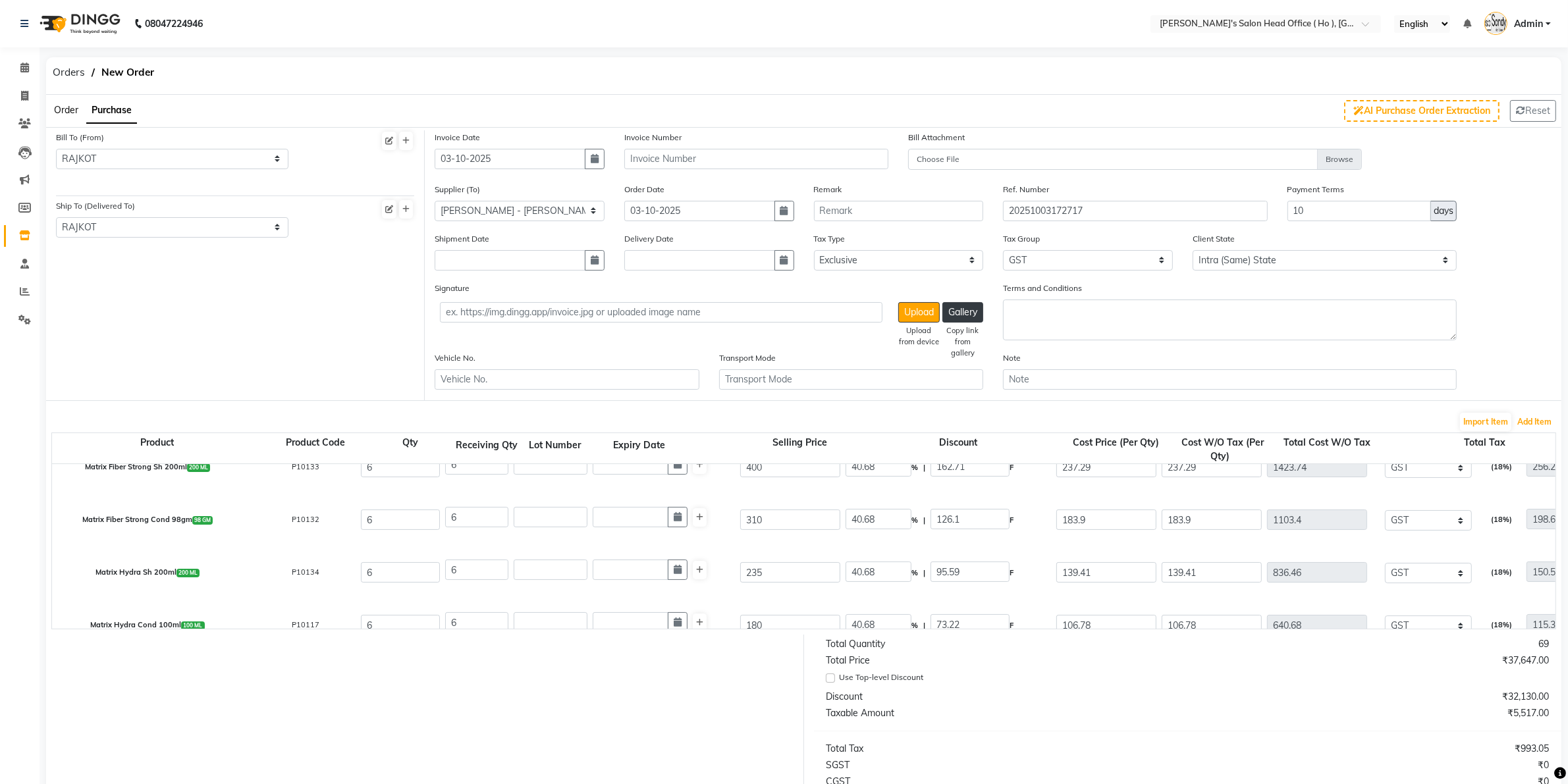
scroll to position [467, 0]
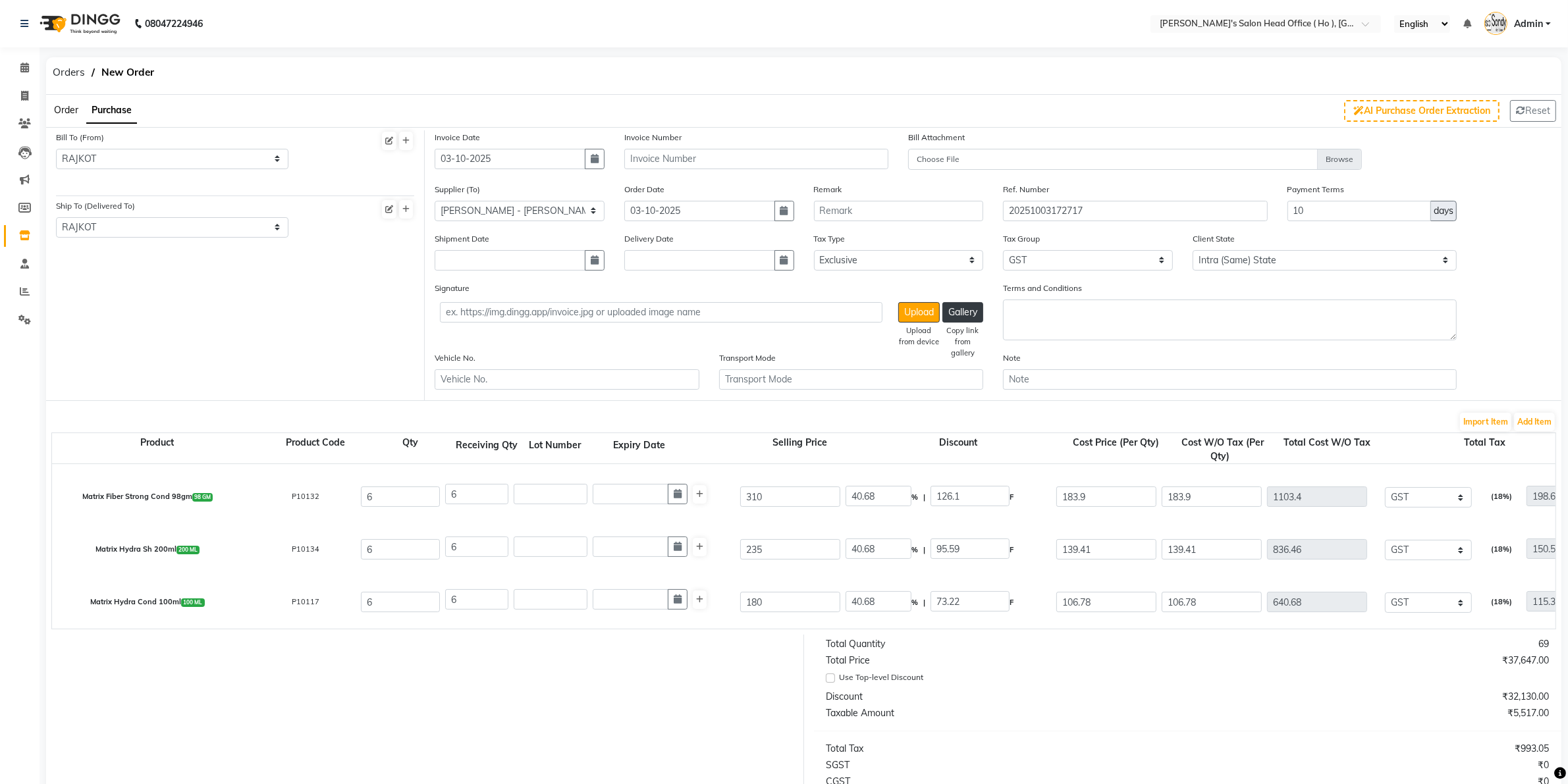
click at [1264, 409] on form "Bill To (From) Select Address RAJKOT Ship To (Delivered To) Select Address RAJK…" at bounding box center [804, 554] width 1516 height 856
click at [1264, 419] on button "Add Item" at bounding box center [1534, 421] width 41 height 18
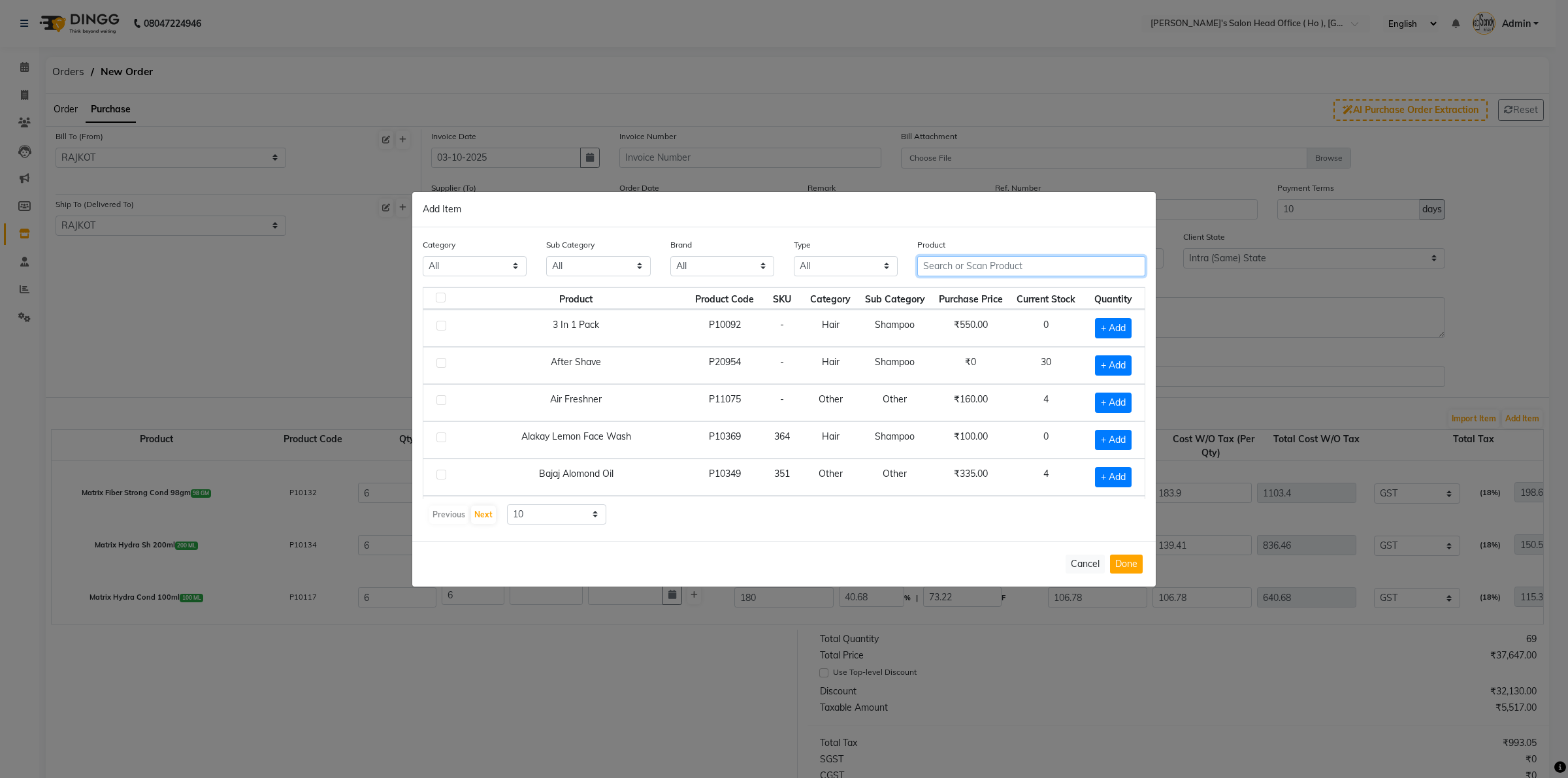
click at [987, 267] on input "text" at bounding box center [1031, 267] width 228 height 21
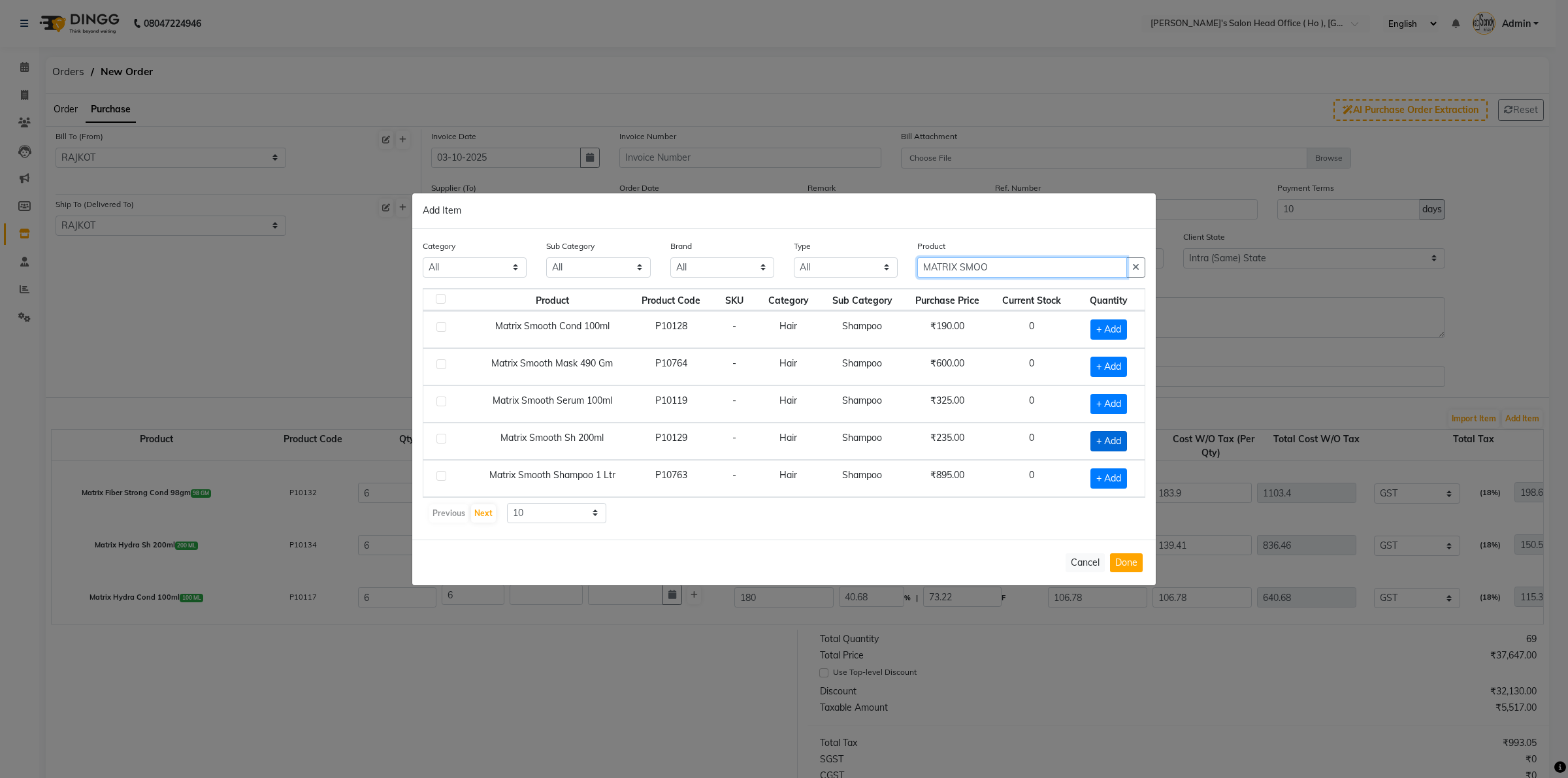
type input "MATRIX SMOO"
click at [1092, 438] on span "+ Add" at bounding box center [1109, 441] width 37 height 21
checkbox input "true"
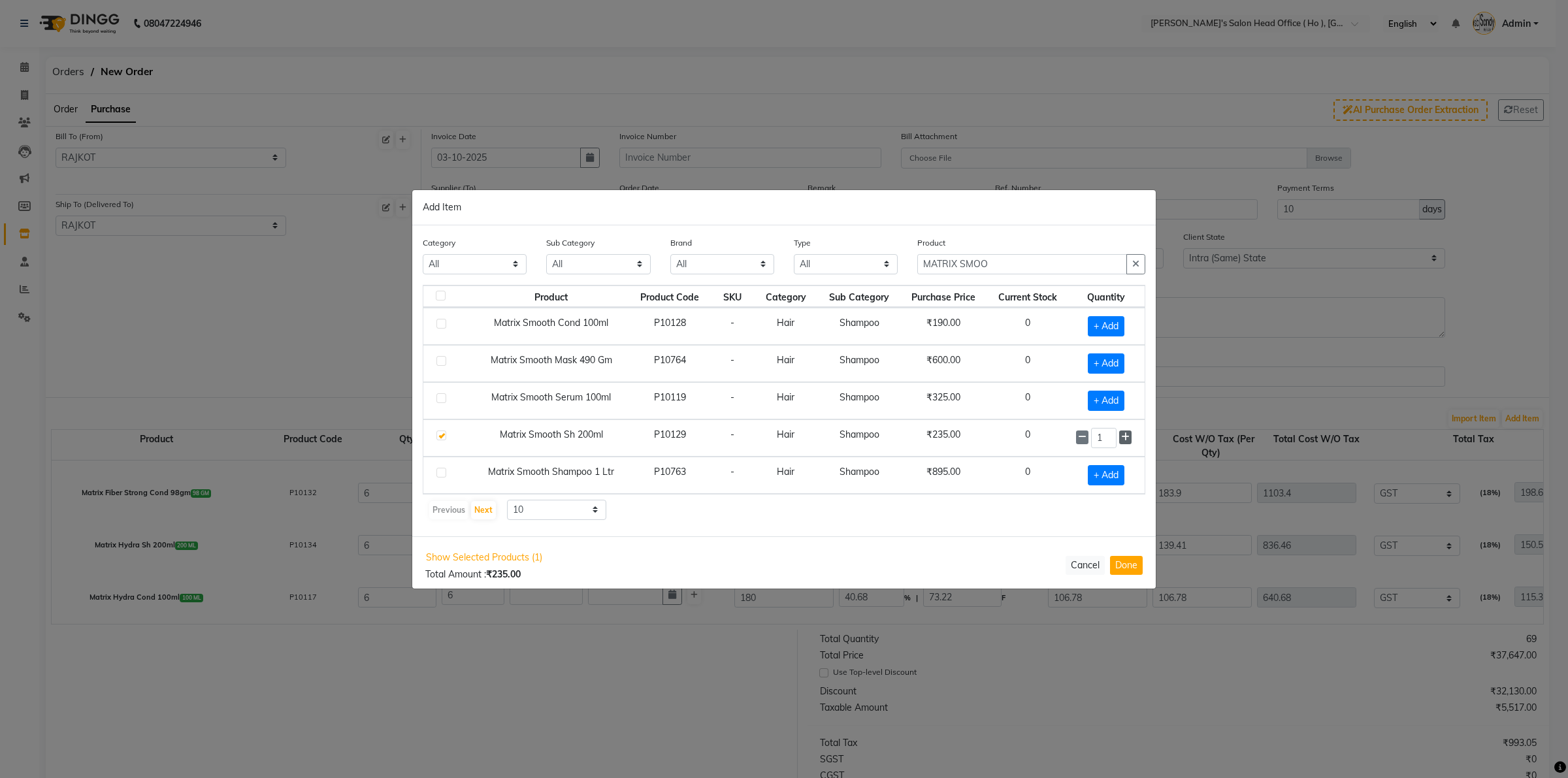
click at [1128, 442] on icon at bounding box center [1125, 437] width 8 height 9
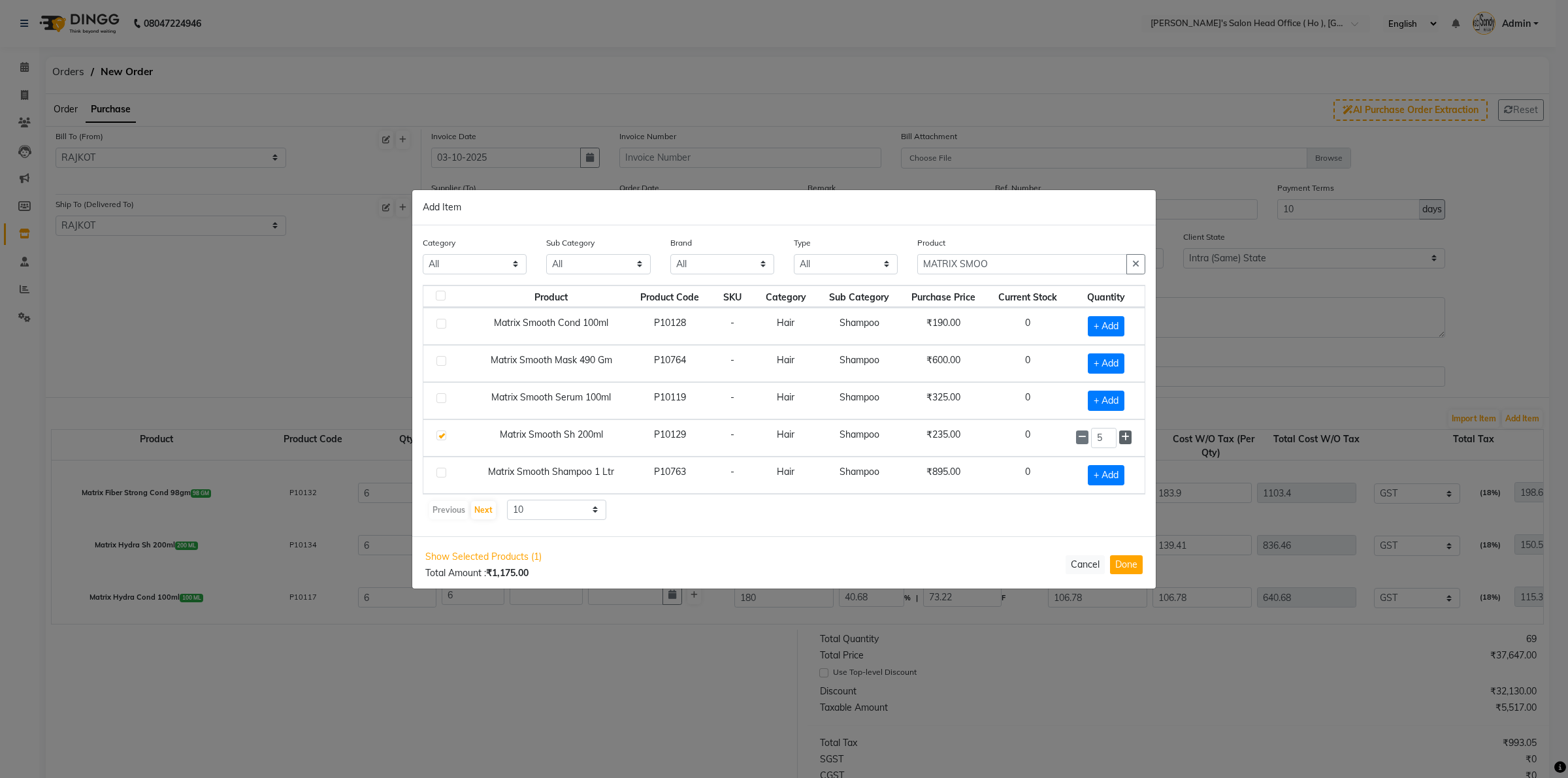
type input "6"
click at [1103, 401] on span "+ Add" at bounding box center [1106, 401] width 37 height 21
checkbox input "true"
click at [1124, 401] on icon at bounding box center [1125, 400] width 8 height 9
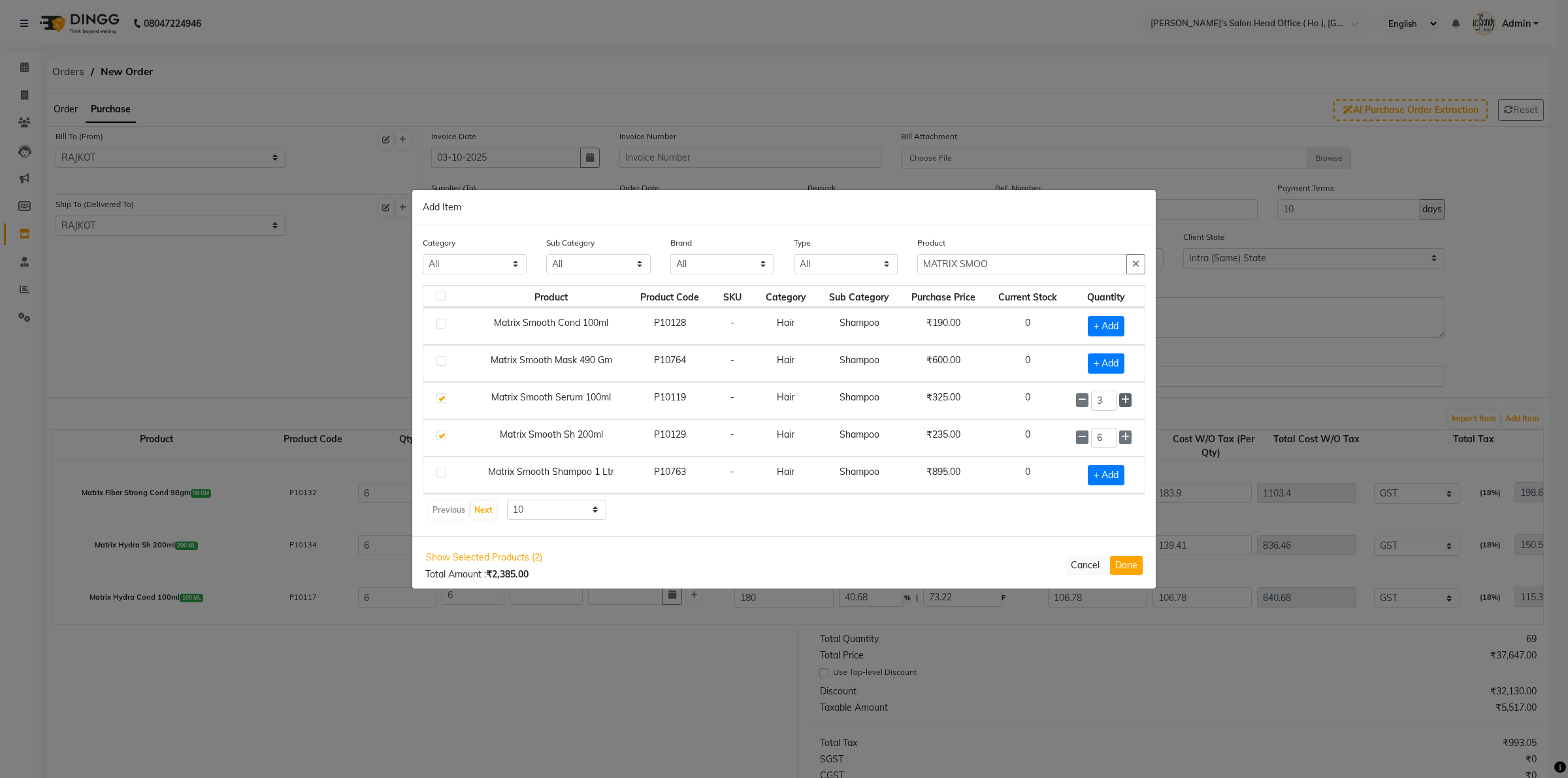
click at [1124, 401] on icon at bounding box center [1125, 400] width 8 height 9
click at [1123, 400] on icon at bounding box center [1125, 400] width 8 height 9
type input "6"
click at [1123, 564] on button "Done" at bounding box center [1127, 565] width 33 height 19
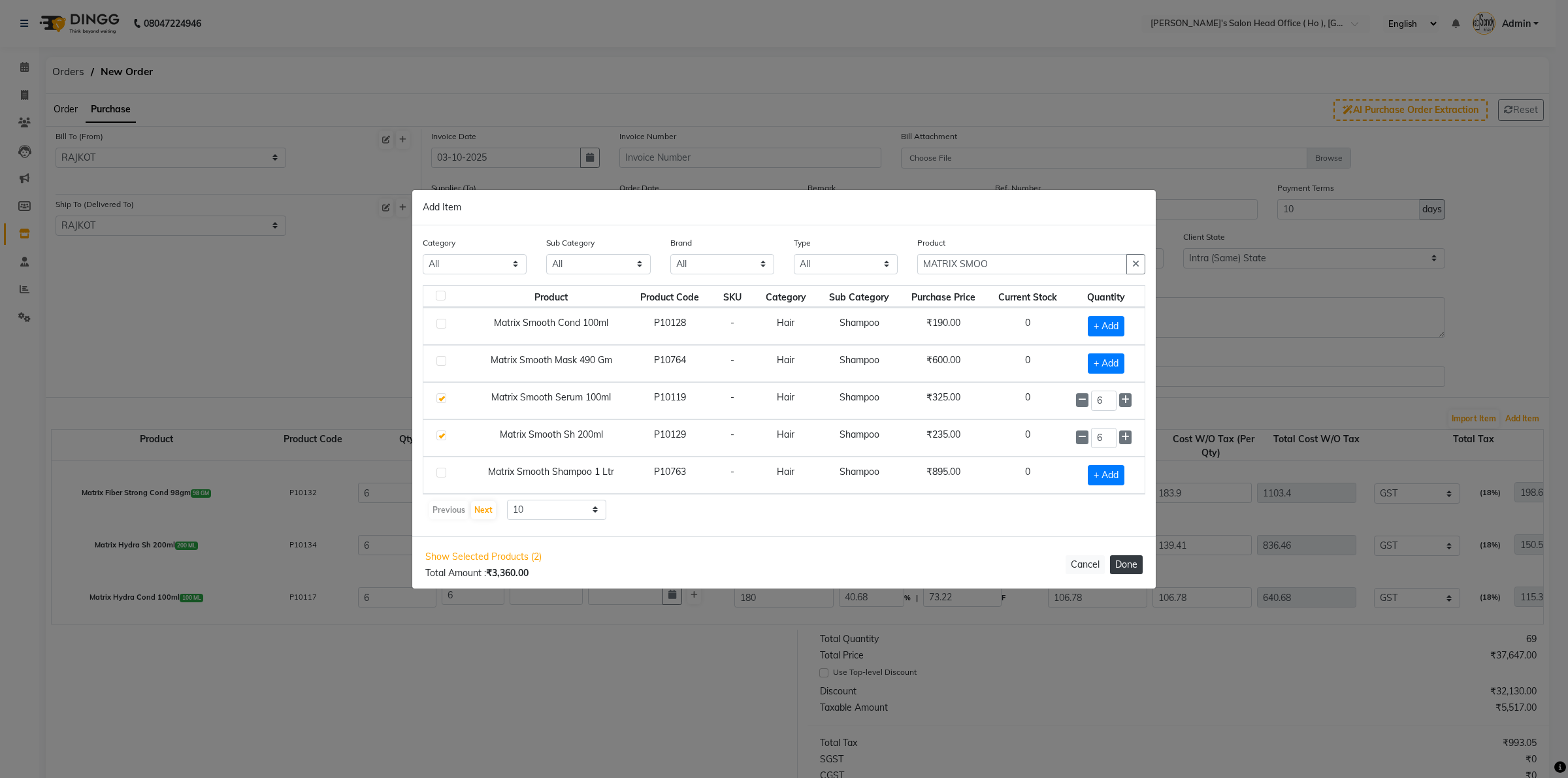
select select "3061"
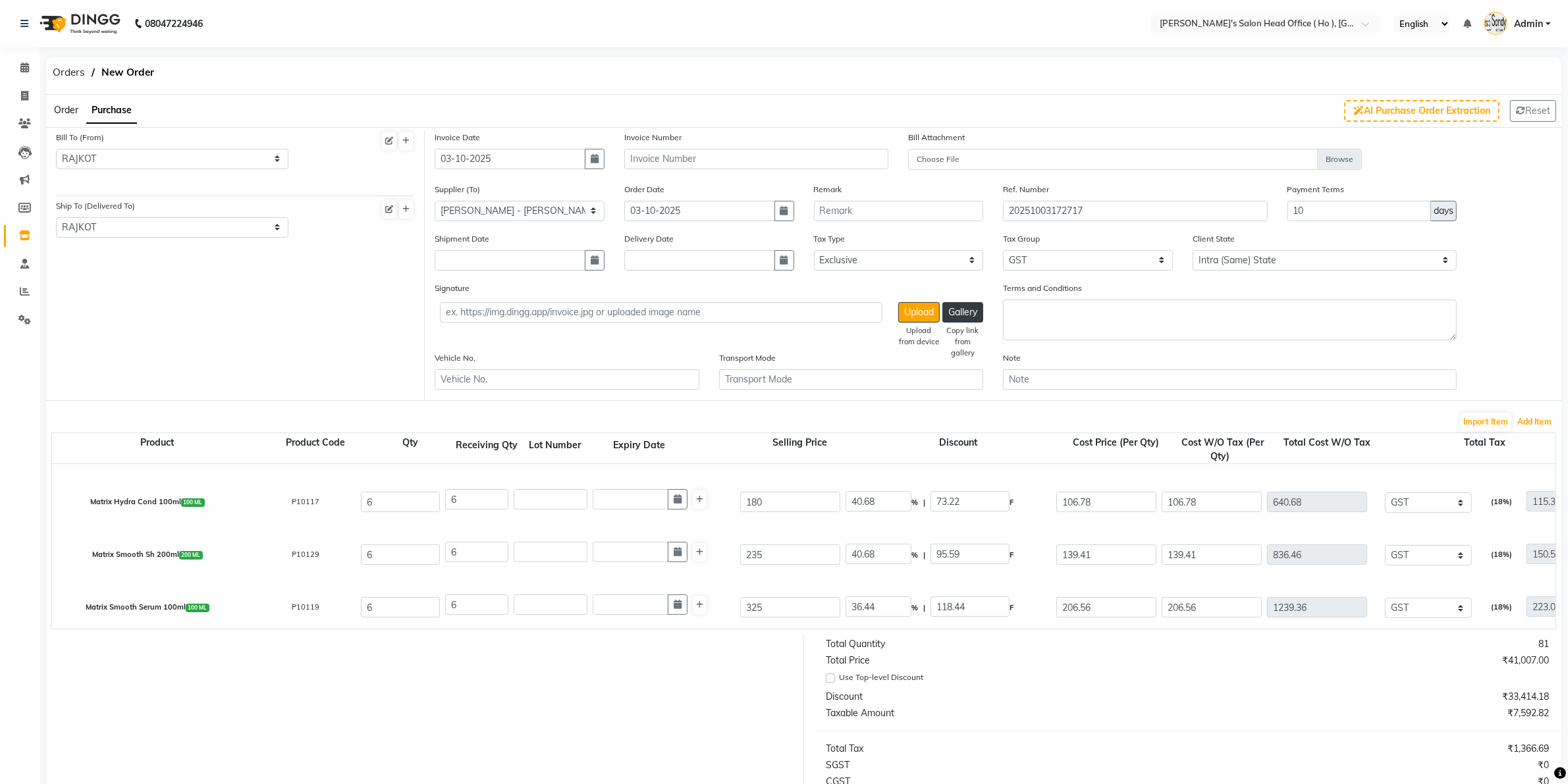
scroll to position [573, 0]
click at [1264, 418] on button "Add Item" at bounding box center [1534, 421] width 41 height 18
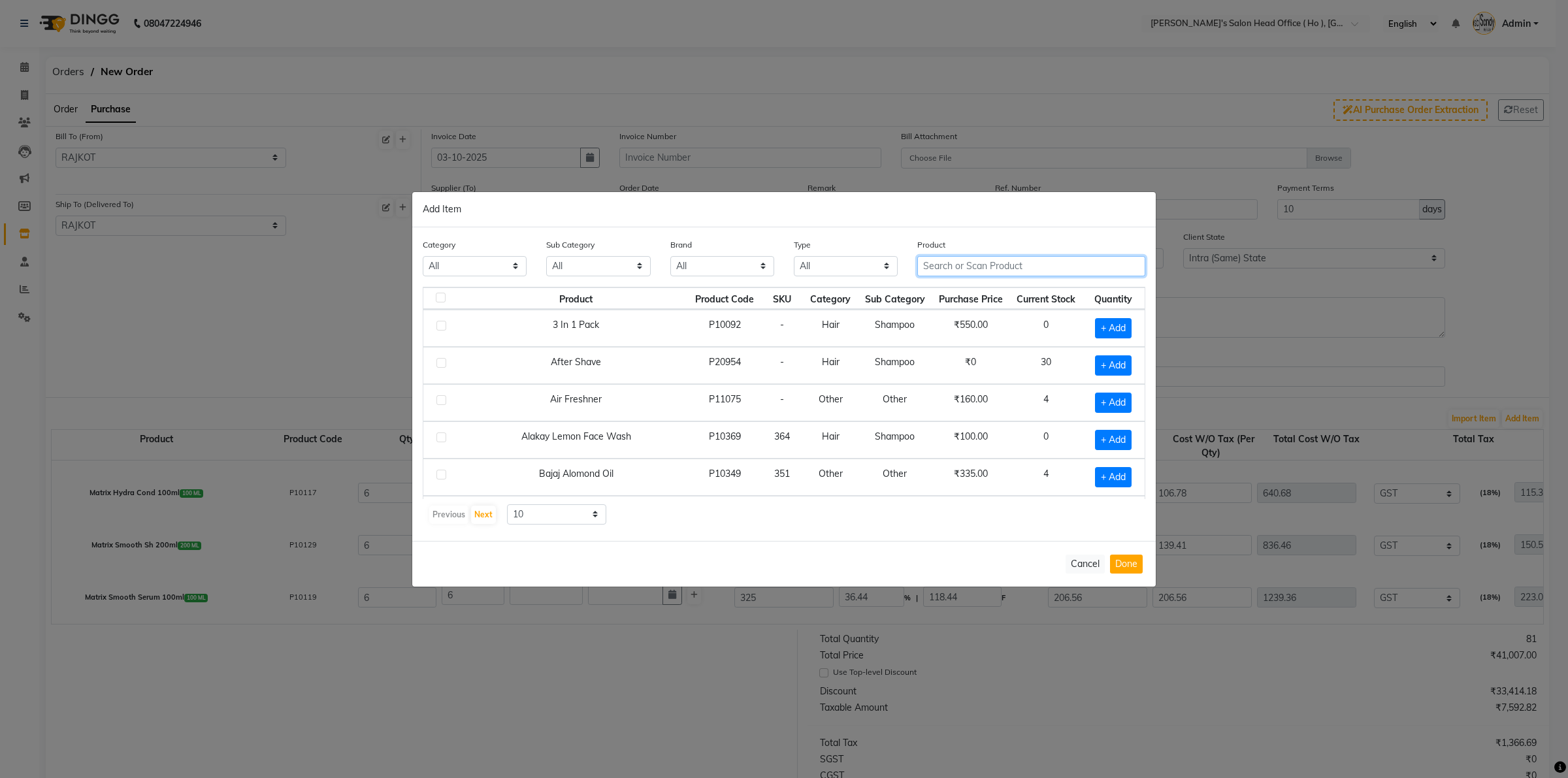
click at [940, 259] on input "text" at bounding box center [1031, 267] width 228 height 21
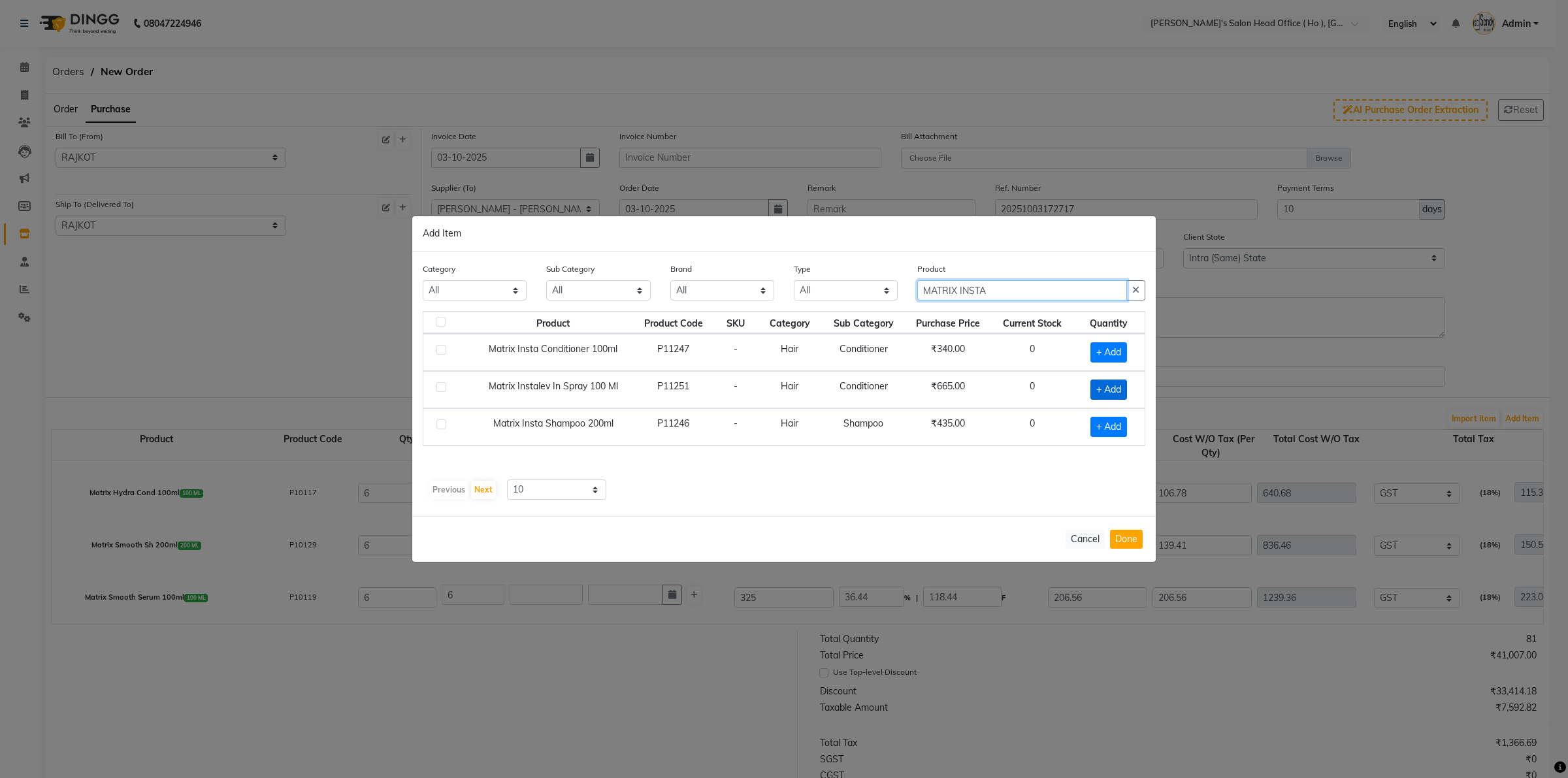
type input "MATRIX INSTA"
click at [1113, 383] on span "+ Add" at bounding box center [1109, 389] width 37 height 21
checkbox input "true"
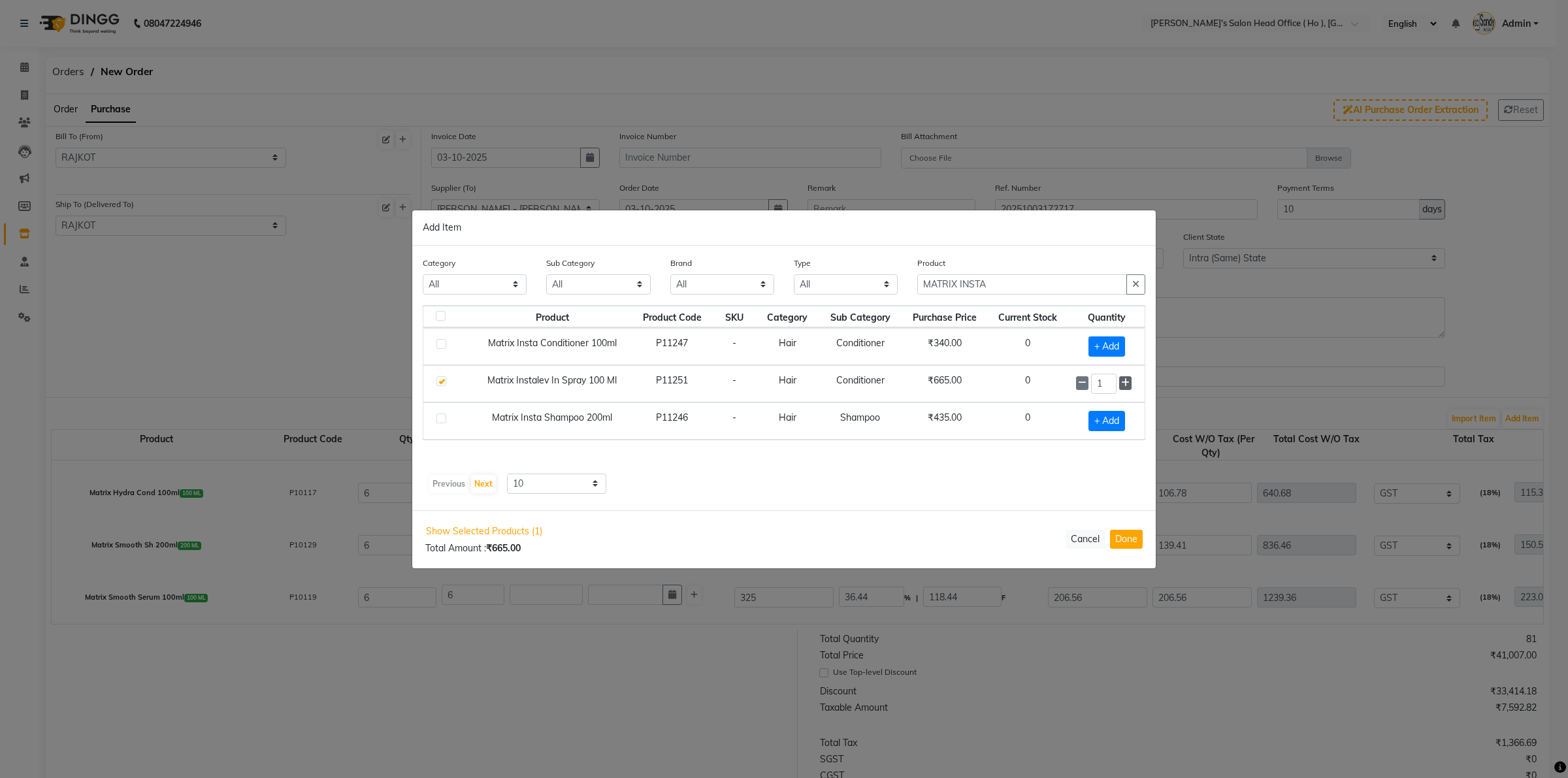
click at [1125, 386] on icon at bounding box center [1125, 383] width 8 height 9
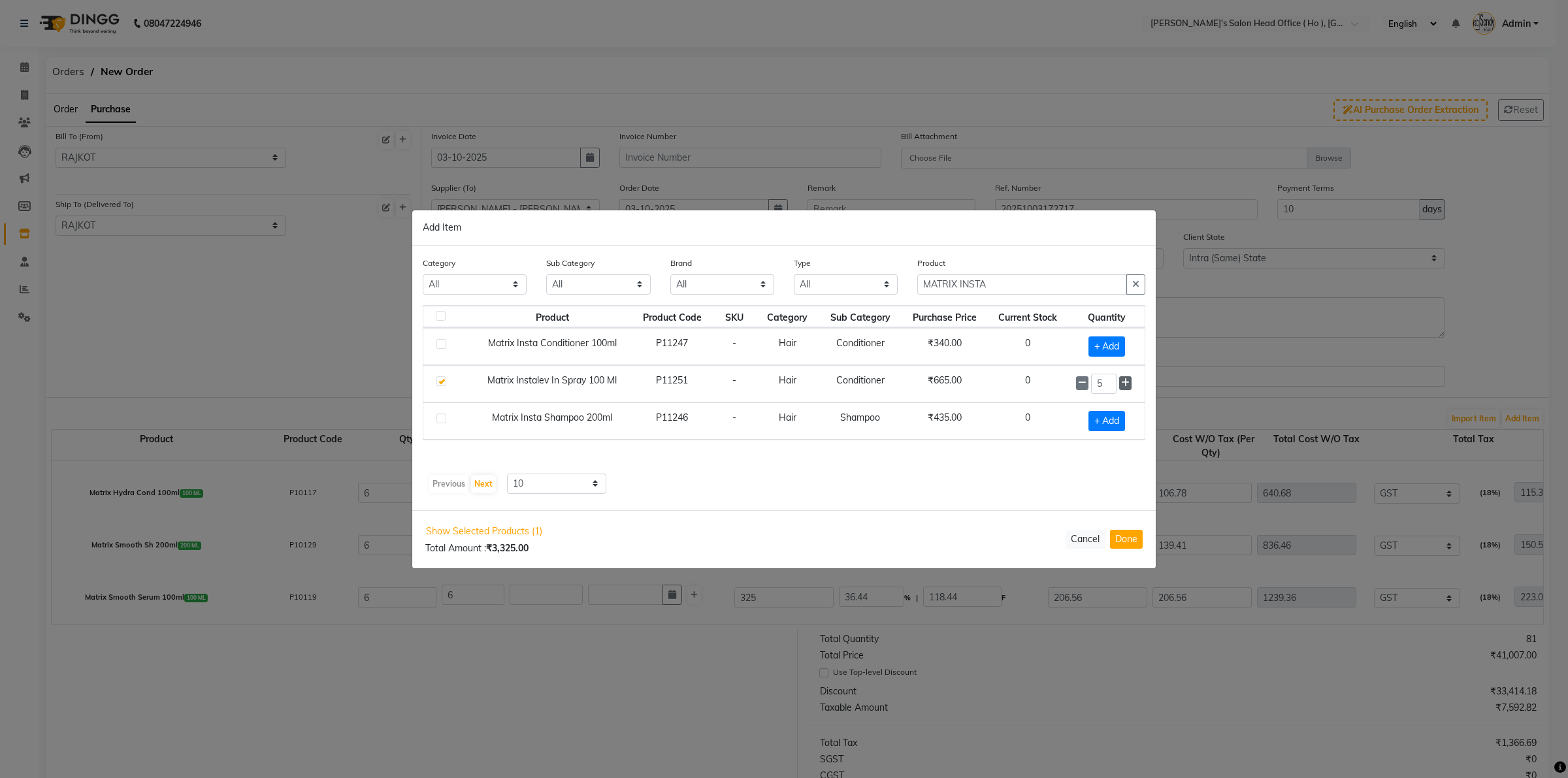
type input "6"
click at [1134, 538] on button "Done" at bounding box center [1127, 539] width 33 height 19
select select "3061"
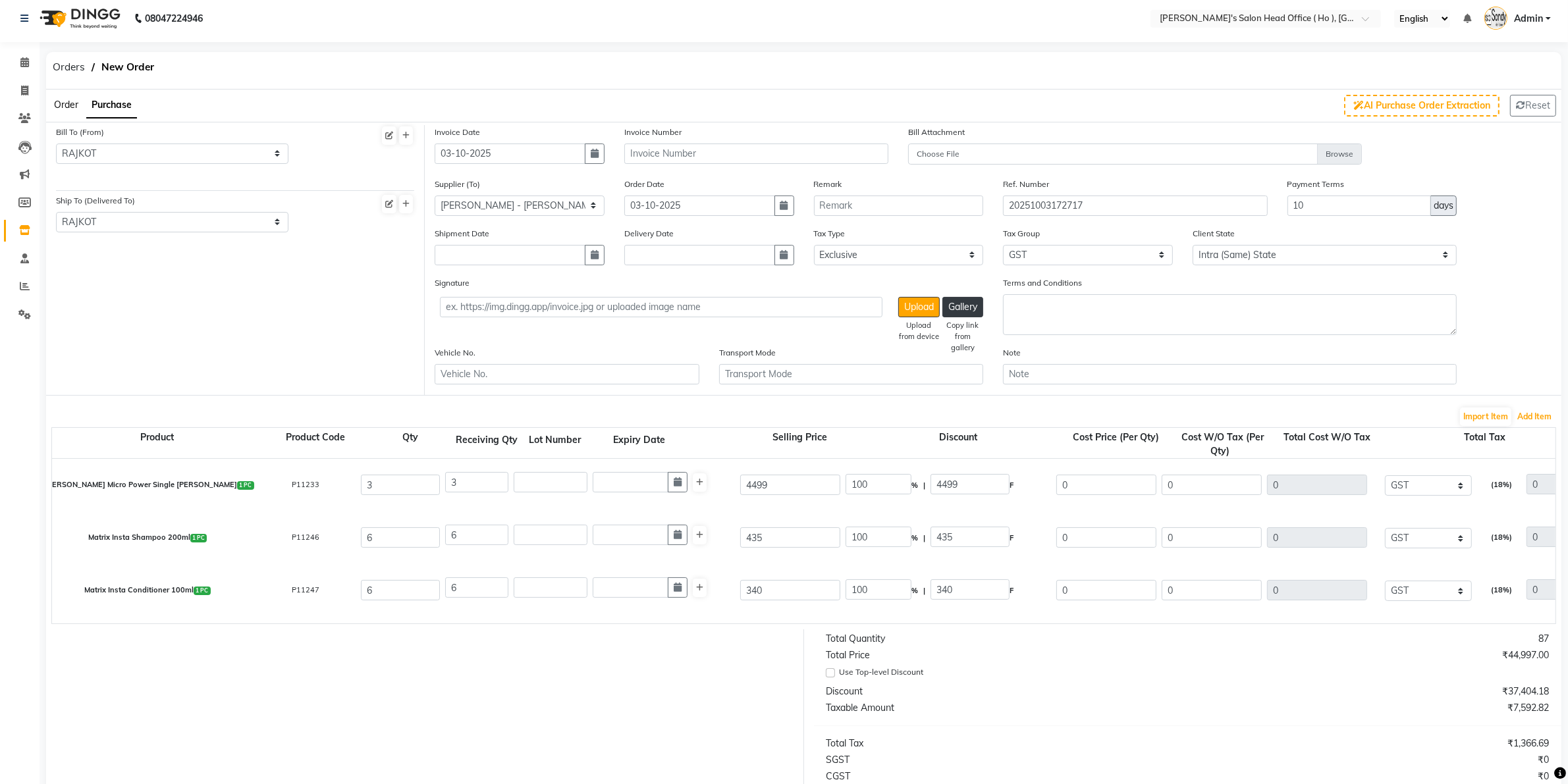
scroll to position [0, 0]
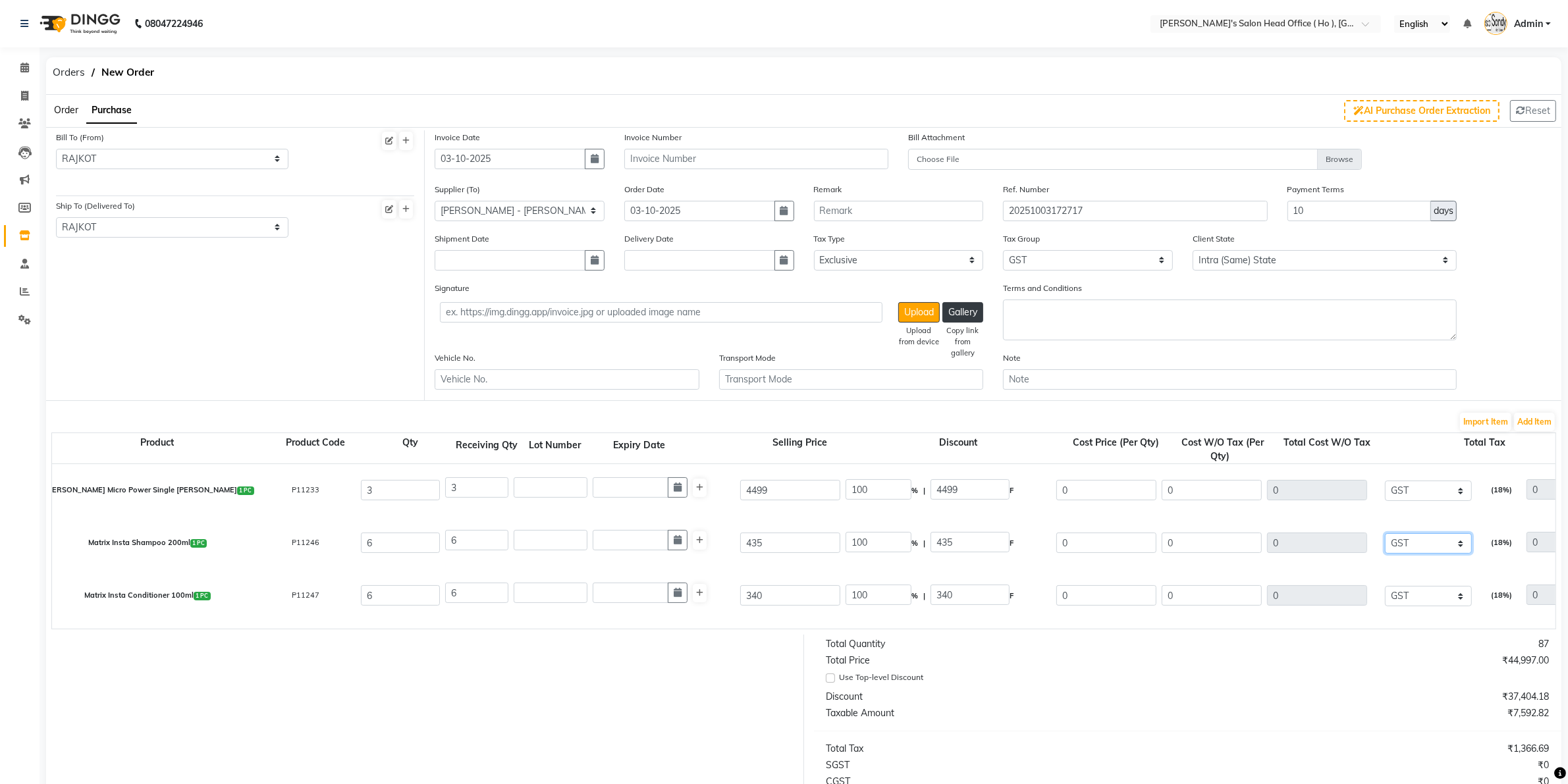
click at [1264, 541] on select "None GST 5% GST 5 % GST 12 % GST" at bounding box center [1429, 544] width 87 height 21
select select "3195"
click at [1264, 533] on select "None GST 5% GST 5 % GST 12 % GST" at bounding box center [1429, 544] width 87 height 21
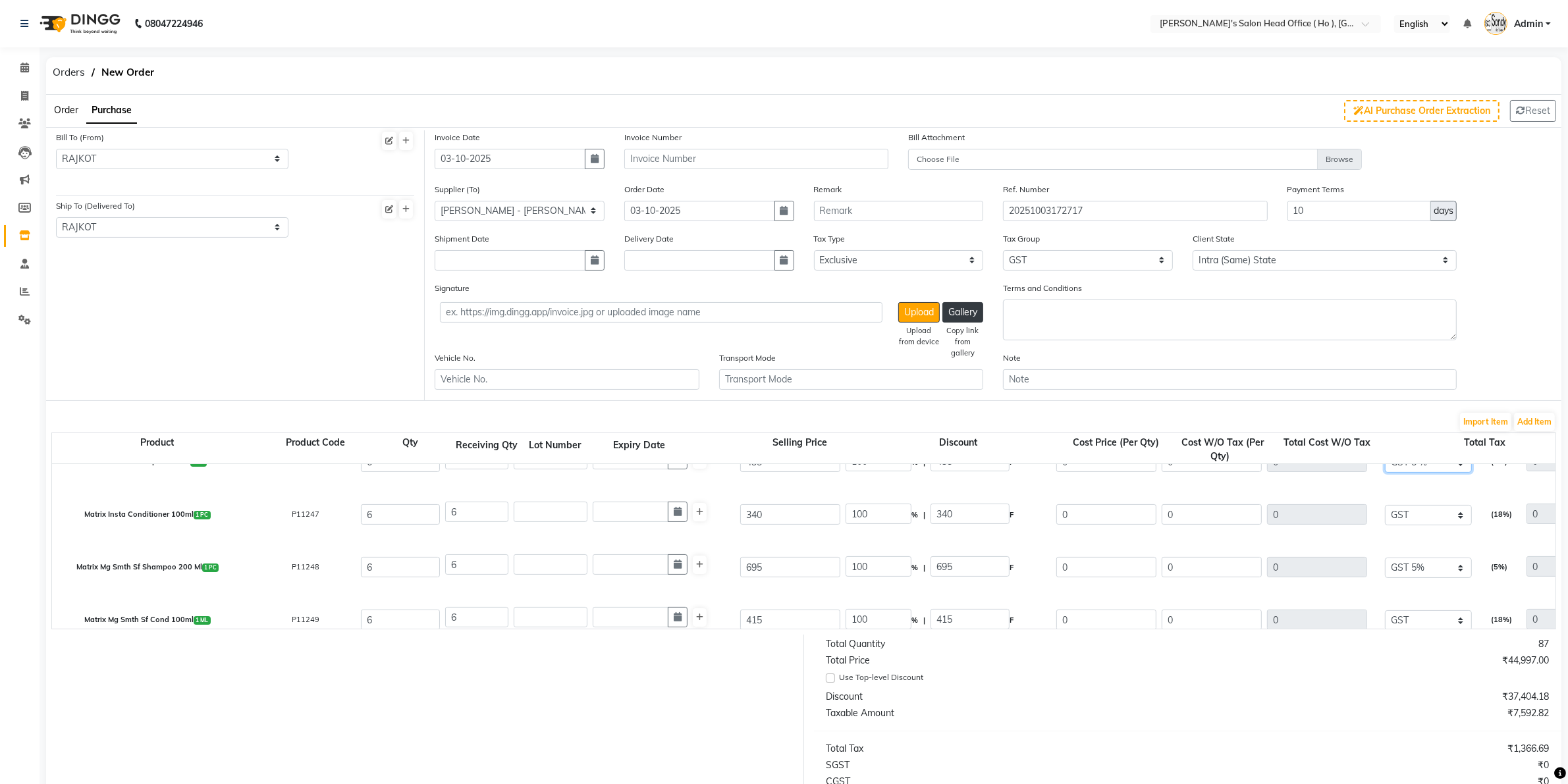
scroll to position [82, 0]
click at [1264, 563] on select "None GST 5% GST 5 % GST 12 % GST" at bounding box center [1429, 566] width 87 height 21
select select "3195"
click at [1264, 556] on select "None GST 5% GST 5 % GST 12 % GST" at bounding box center [1429, 566] width 87 height 21
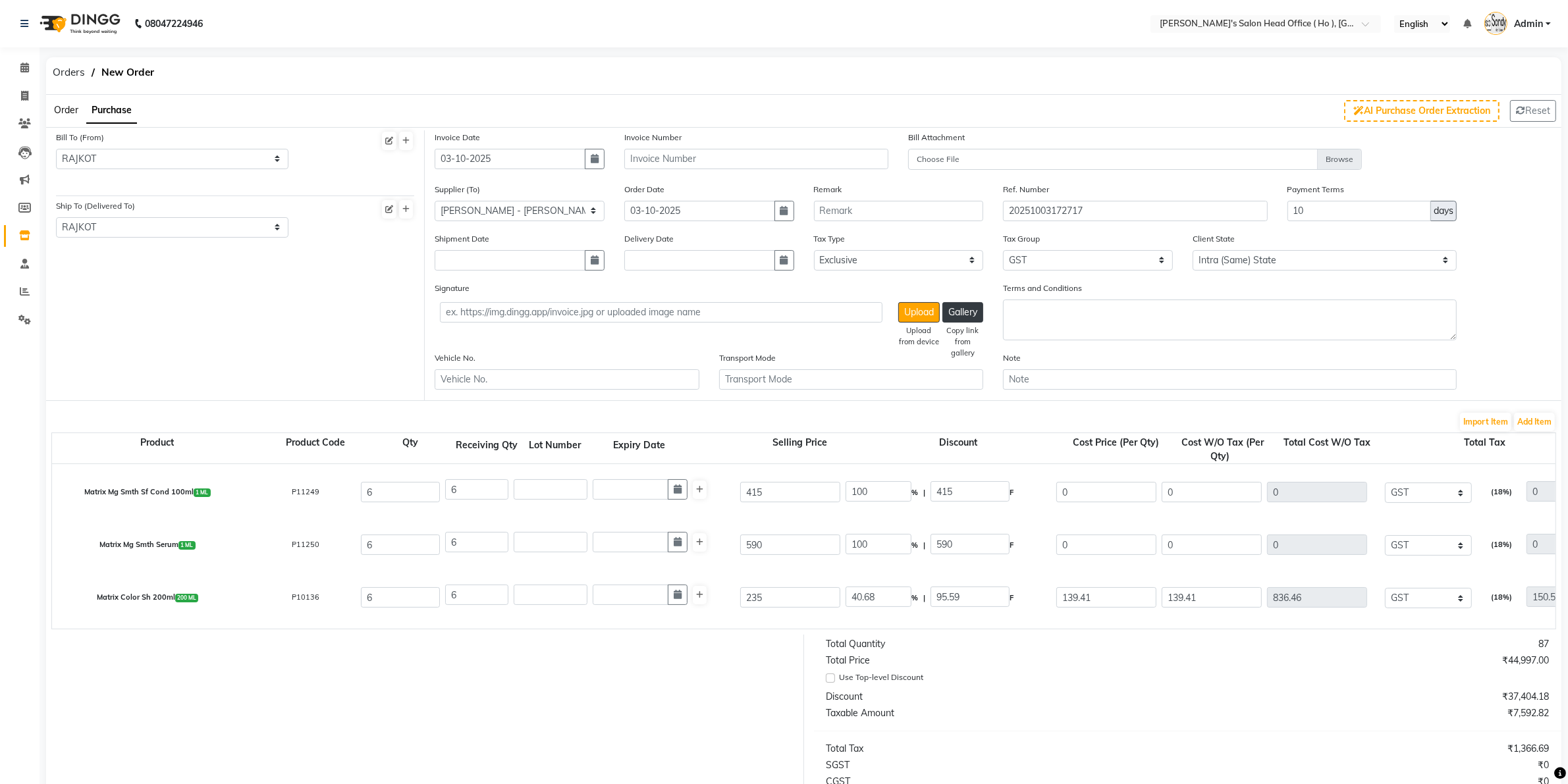
scroll to position [247, 0]
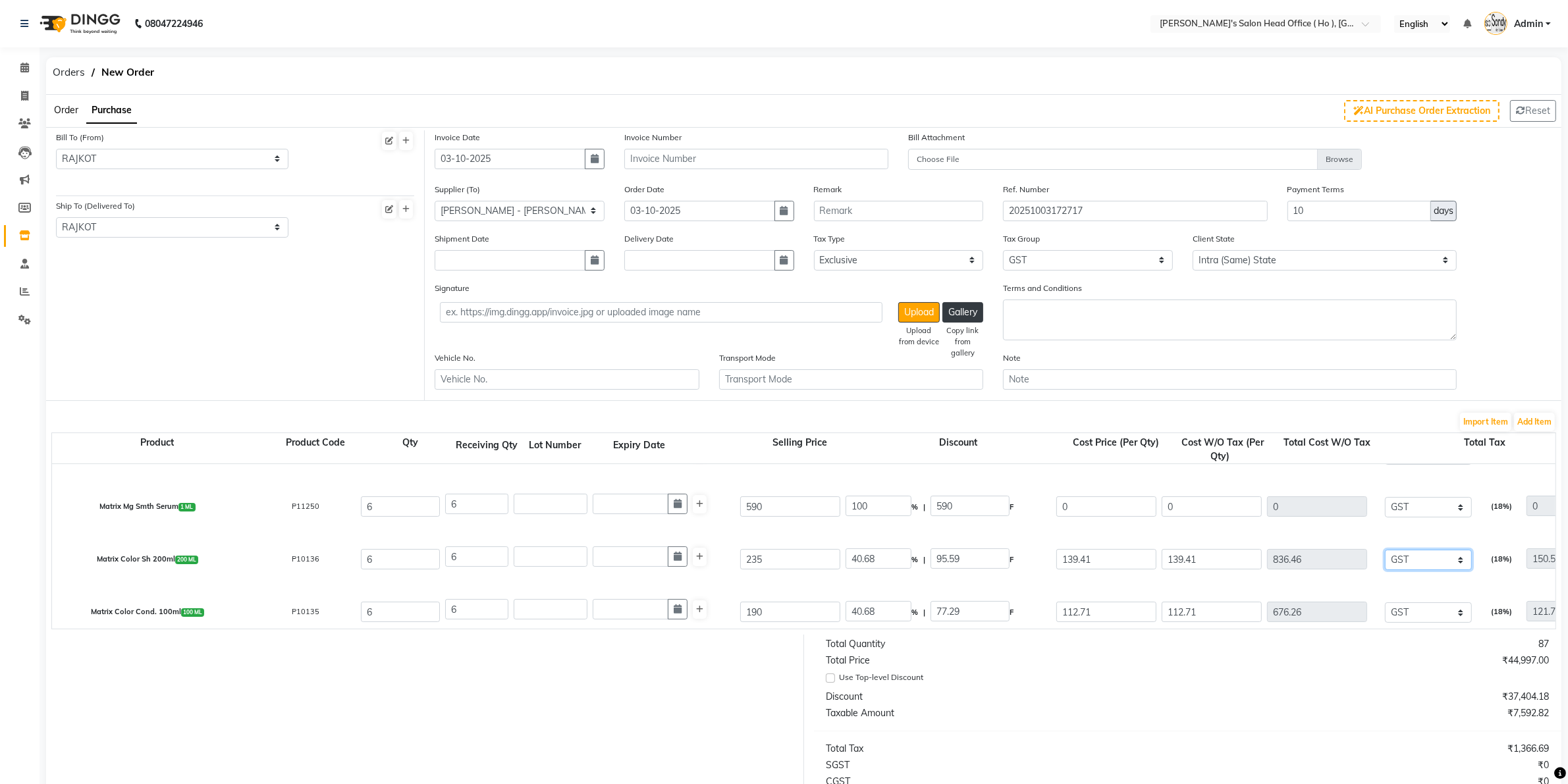
click at [1264, 564] on select "None GST 5% GST 5 % GST 12 % GST" at bounding box center [1429, 560] width 87 height 21
select select "3195"
click at [1264, 549] on select "None GST 5% GST 5 % GST 12 % GST" at bounding box center [1429, 560] width 87 height 21
type input "41.82"
type input "878.28"
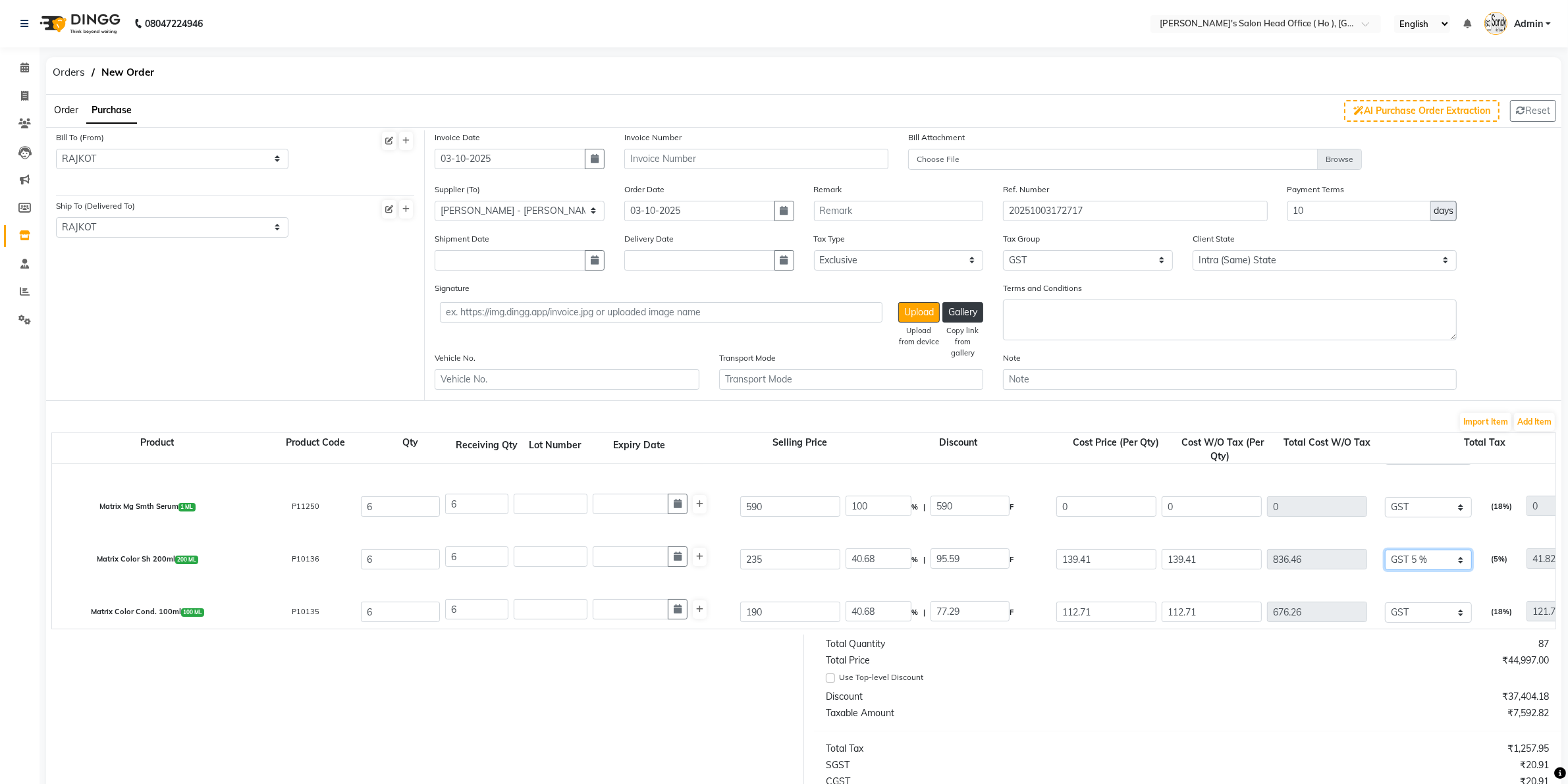
scroll to position [329, 0]
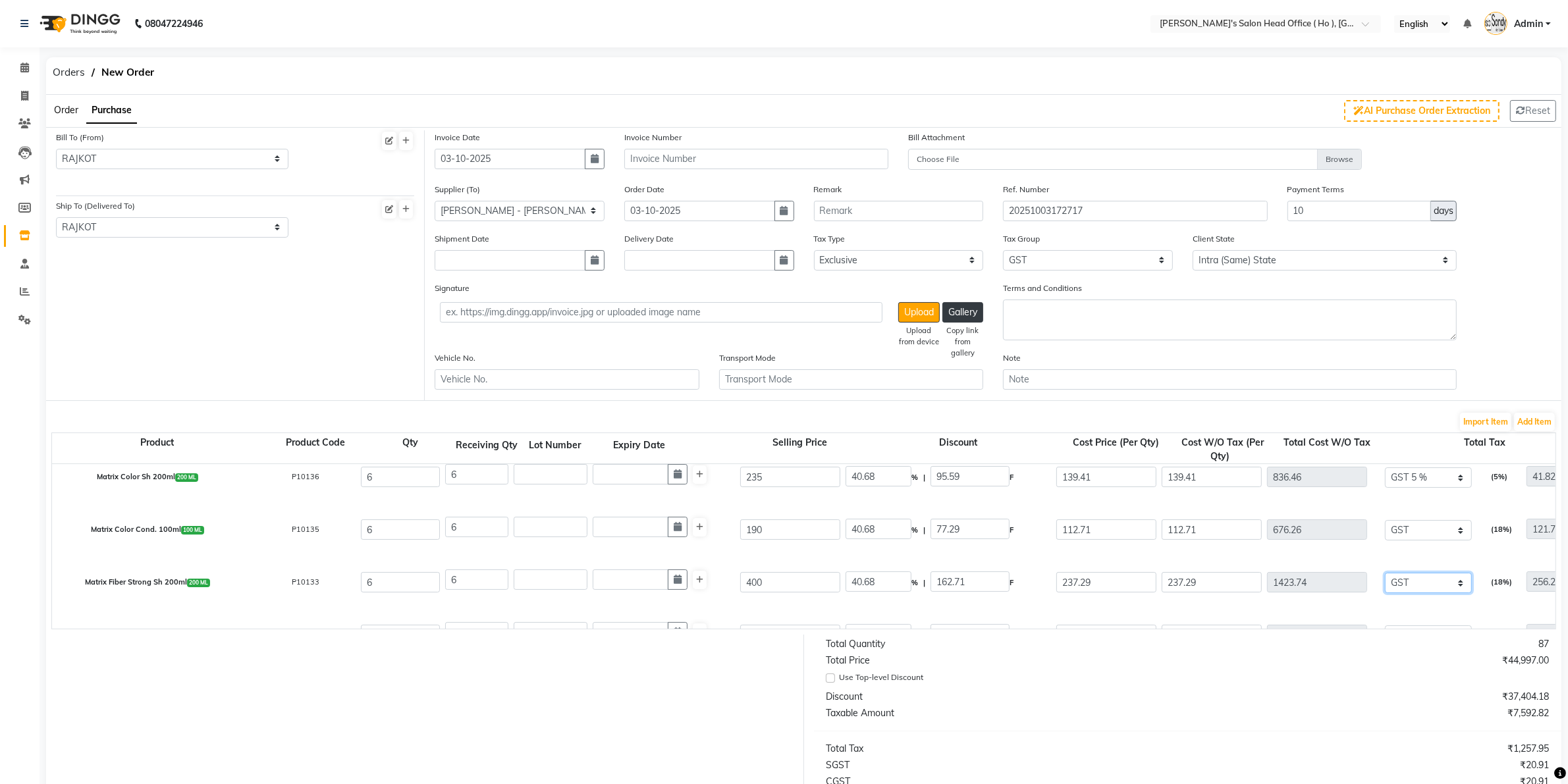
click at [1264, 574] on select "None GST 5% GST 5 % GST 12 % GST" at bounding box center [1429, 584] width 87 height 21
select select "3195"
click at [1264, 573] on select "None GST 5% GST 5 % GST 12 % GST" at bounding box center [1429, 584] width 87 height 21
type input "71.19"
type input "1494.93"
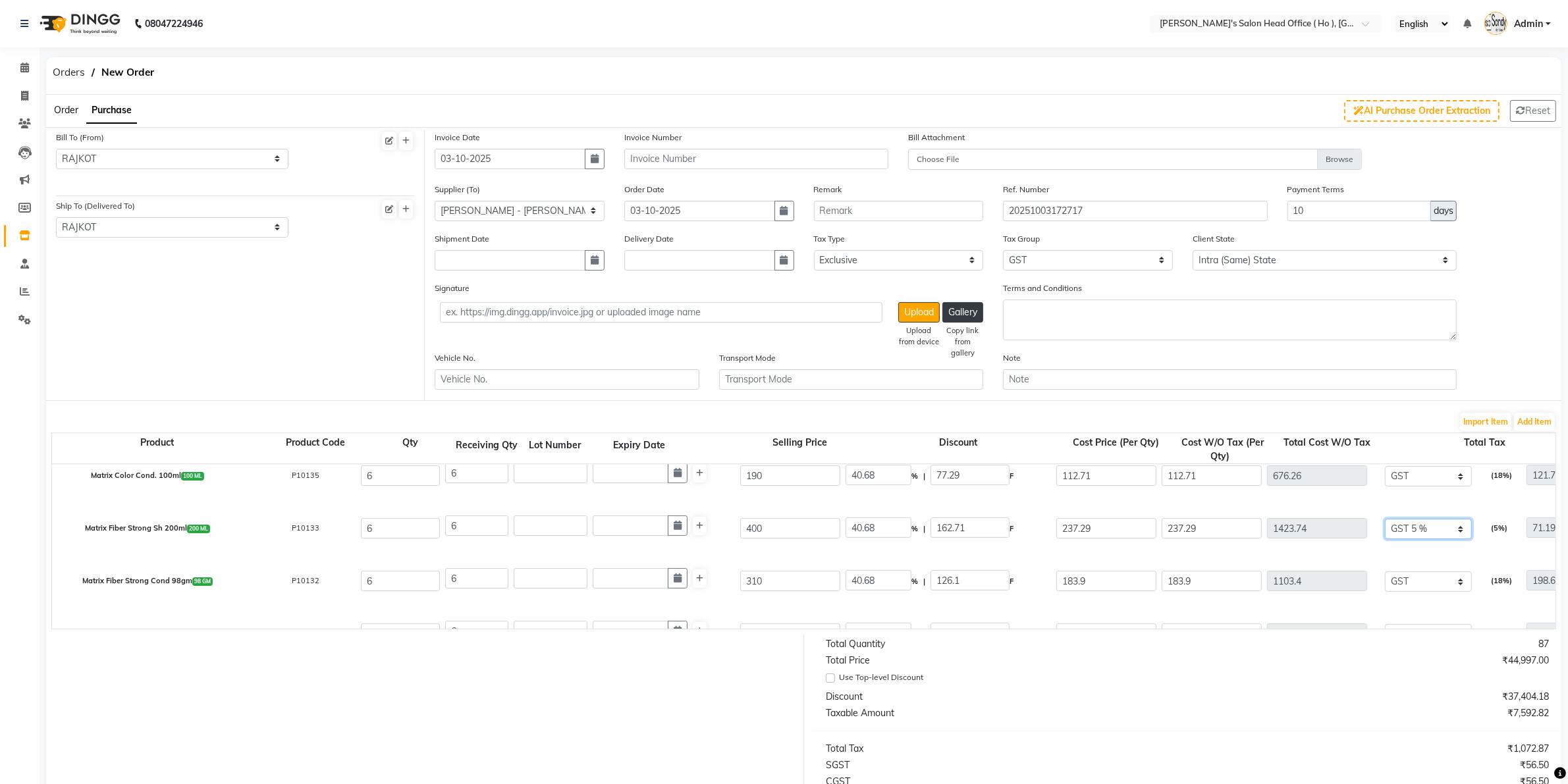
scroll to position [411, 0]
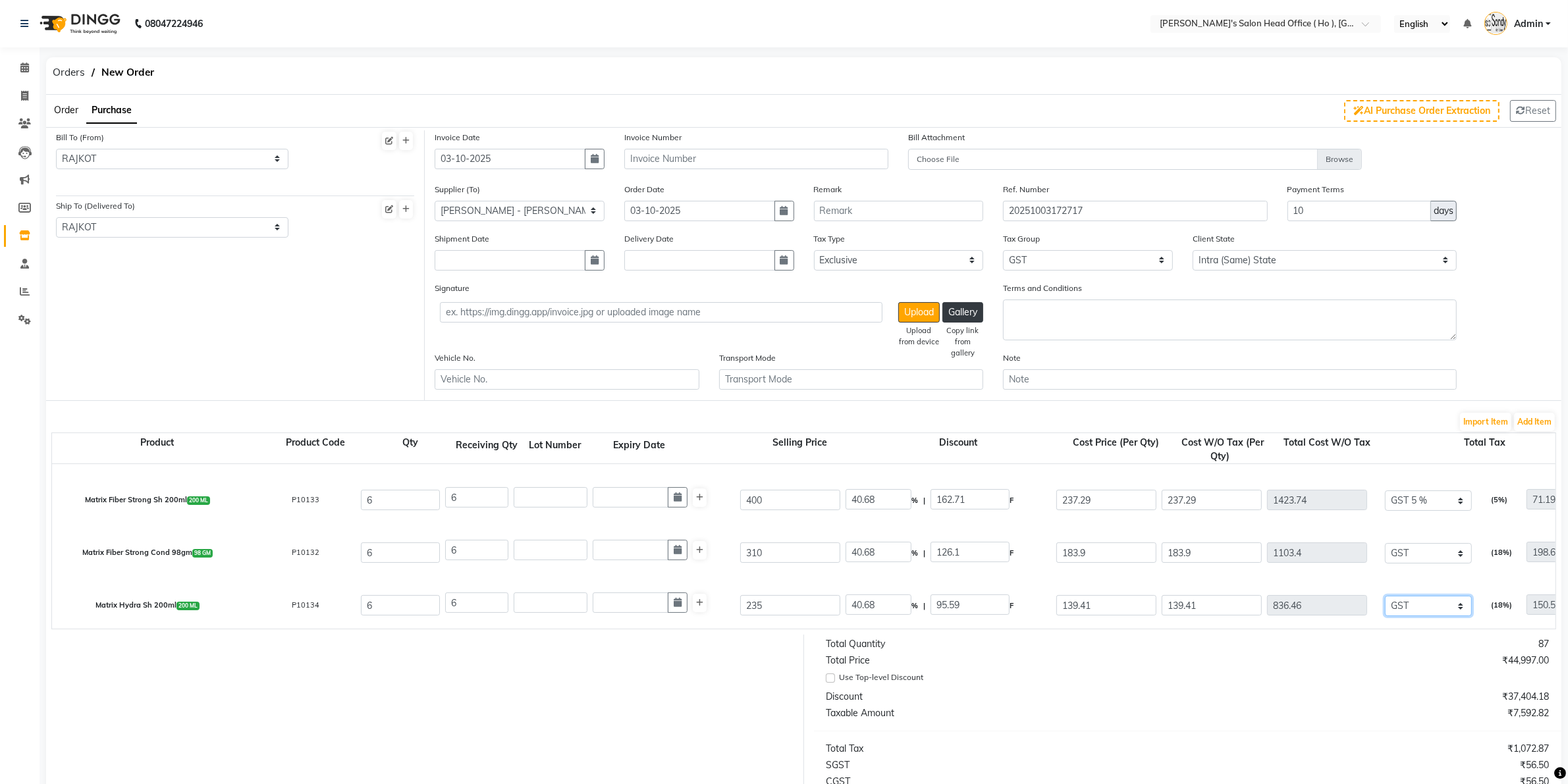
click at [1264, 603] on select "None GST 5% GST 5 % GST 12 % GST" at bounding box center [1429, 606] width 87 height 21
select select "3195"
click at [1264, 596] on select "None GST 5% GST 5 % GST 12 % GST" at bounding box center [1429, 606] width 87 height 21
type input "41.82"
type input "878.28"
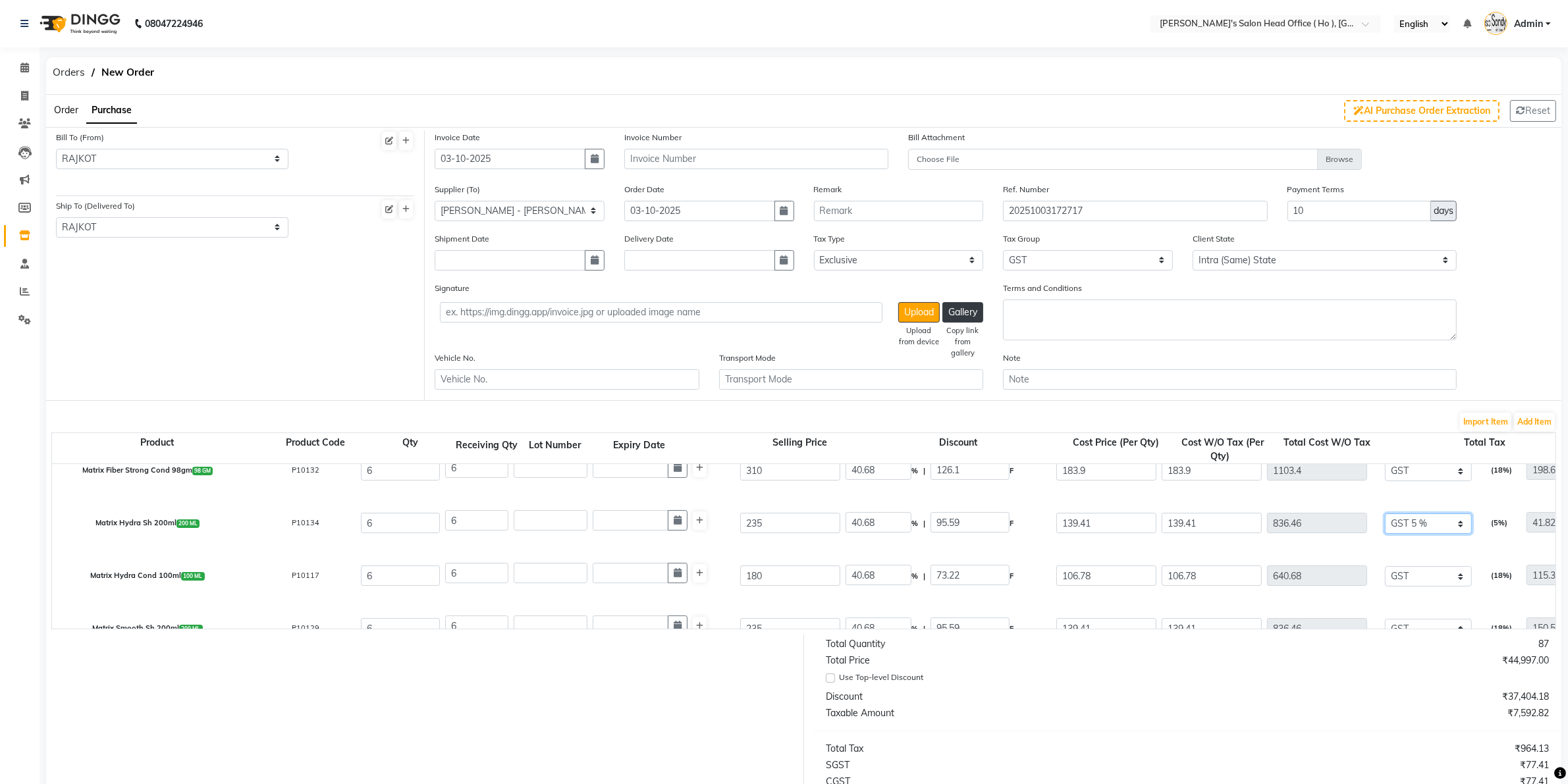
scroll to position [576, 0]
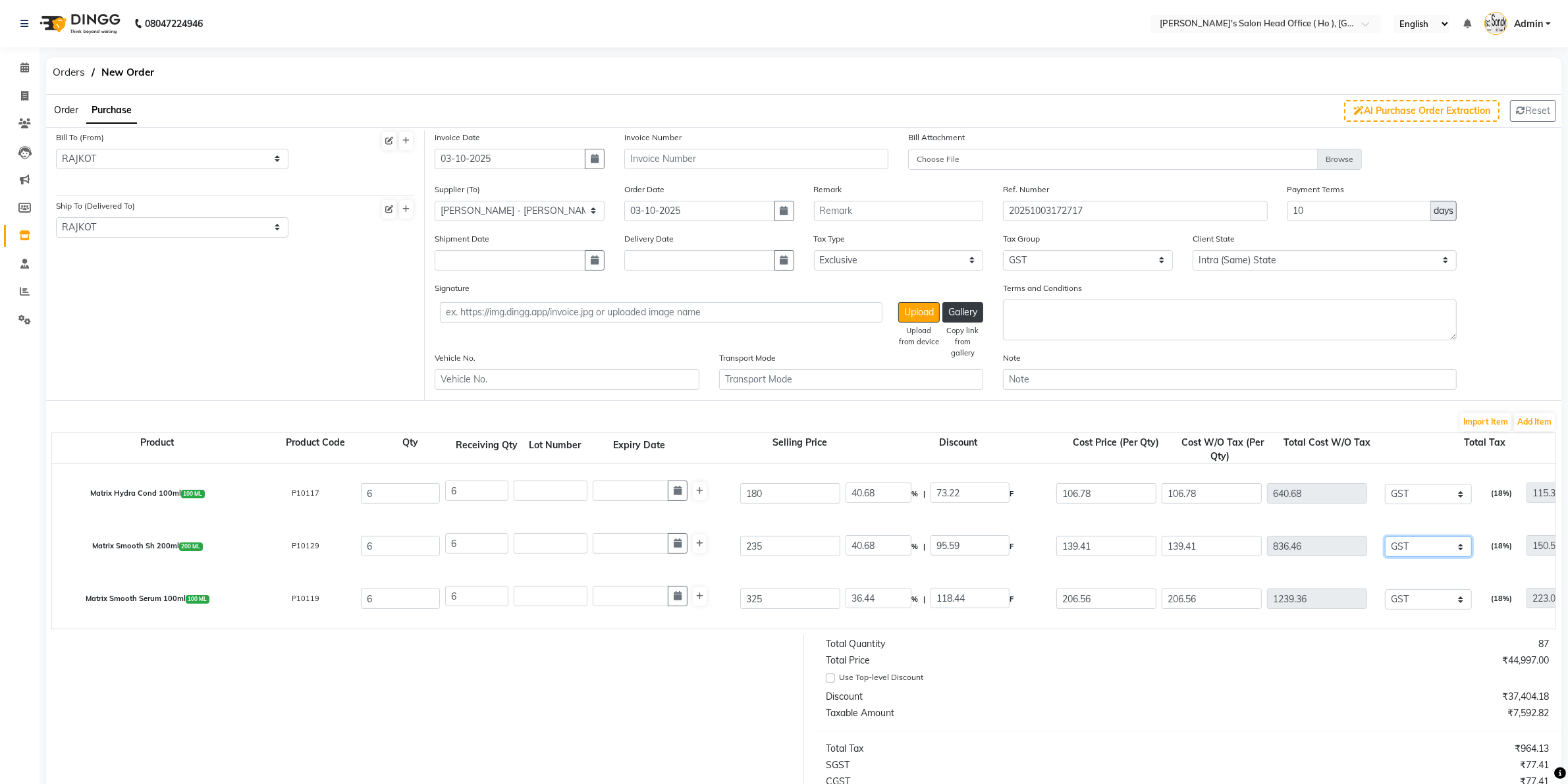
click at [1264, 551] on select "None GST 5% GST 5 % GST 12 % GST" at bounding box center [1429, 547] width 87 height 21
select select "3195"
click at [1264, 536] on select "None GST 5% GST 5 % GST 12 % GST" at bounding box center [1429, 547] width 87 height 21
type input "41.82"
type input "878.28"
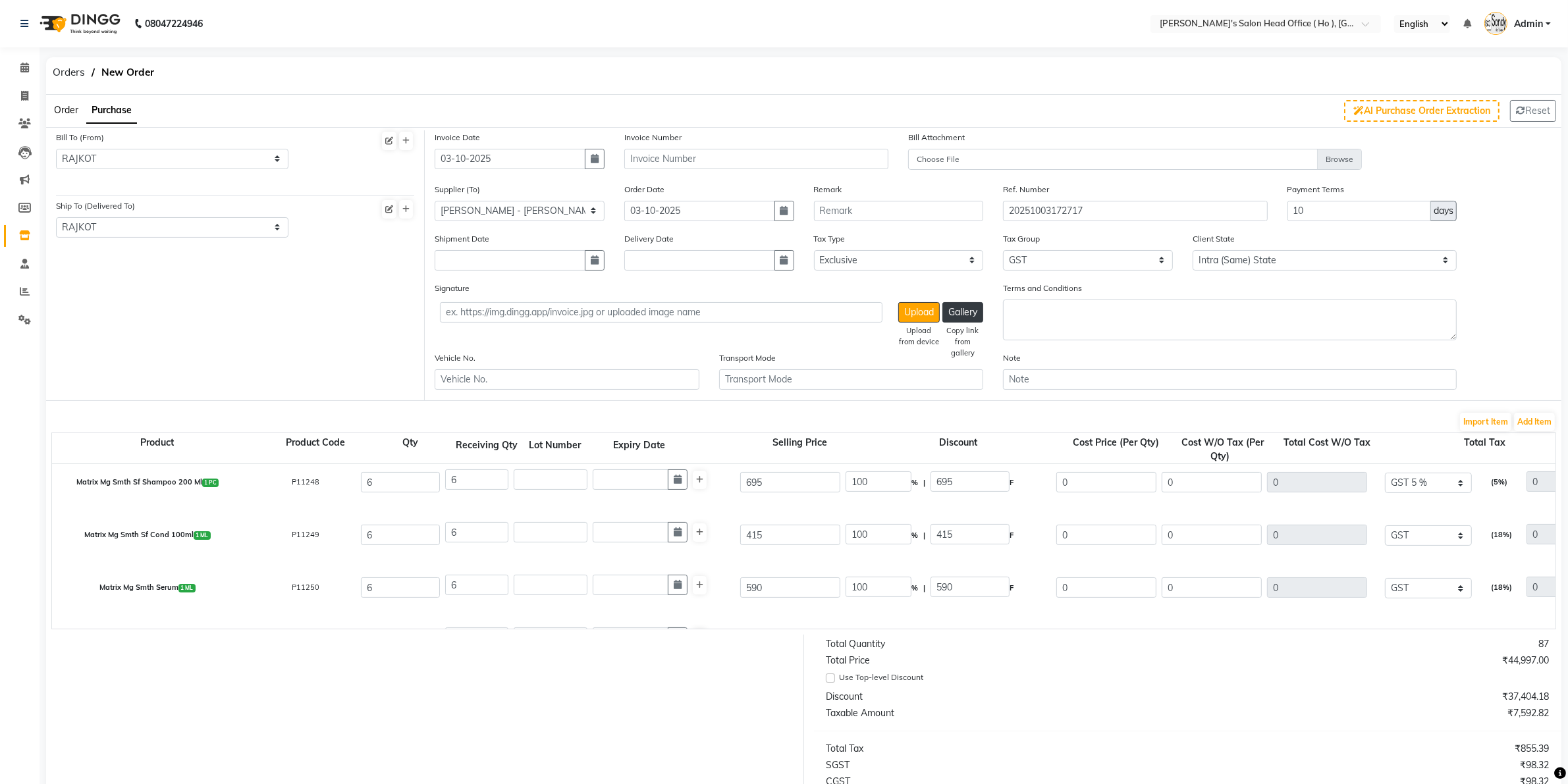
scroll to position [0, 0]
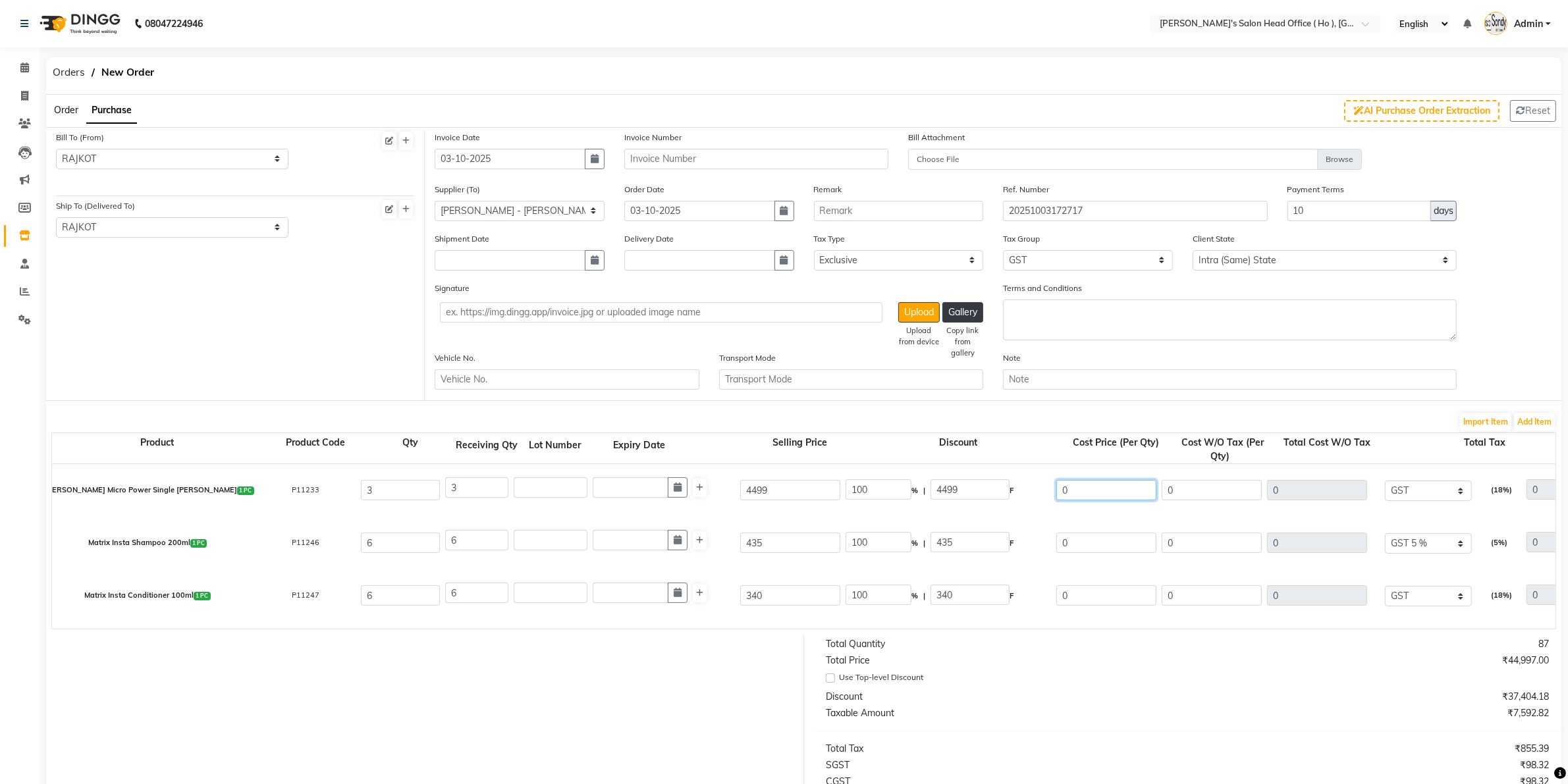
drag, startPoint x: 1078, startPoint y: 484, endPoint x: 1014, endPoint y: 484, distance: 64.0
click at [1014, 484] on div "[PERSON_NAME] Micro Power Single [PERSON_NAME] 1 PC P11233 3 3 4499 100 % | 449…" at bounding box center [1556, 491] width 3027 height 53
type input "2096.99"
type input "53.39"
type input "2402.01"
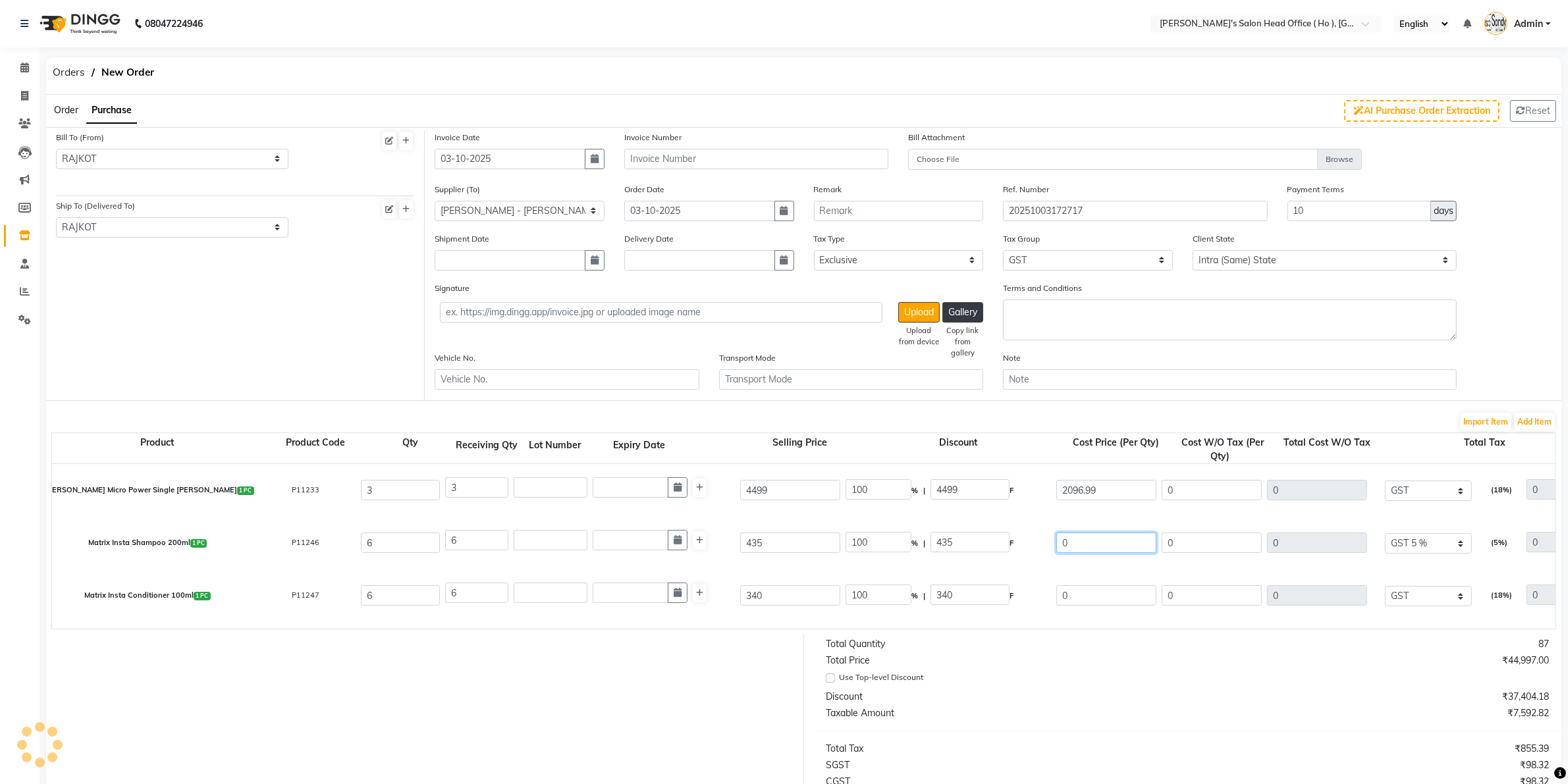
type input "2096.99"
type input "6290.97"
type input "1132.37"
type input "7423.34"
click at [1086, 545] on input "0" at bounding box center [1106, 543] width 100 height 21
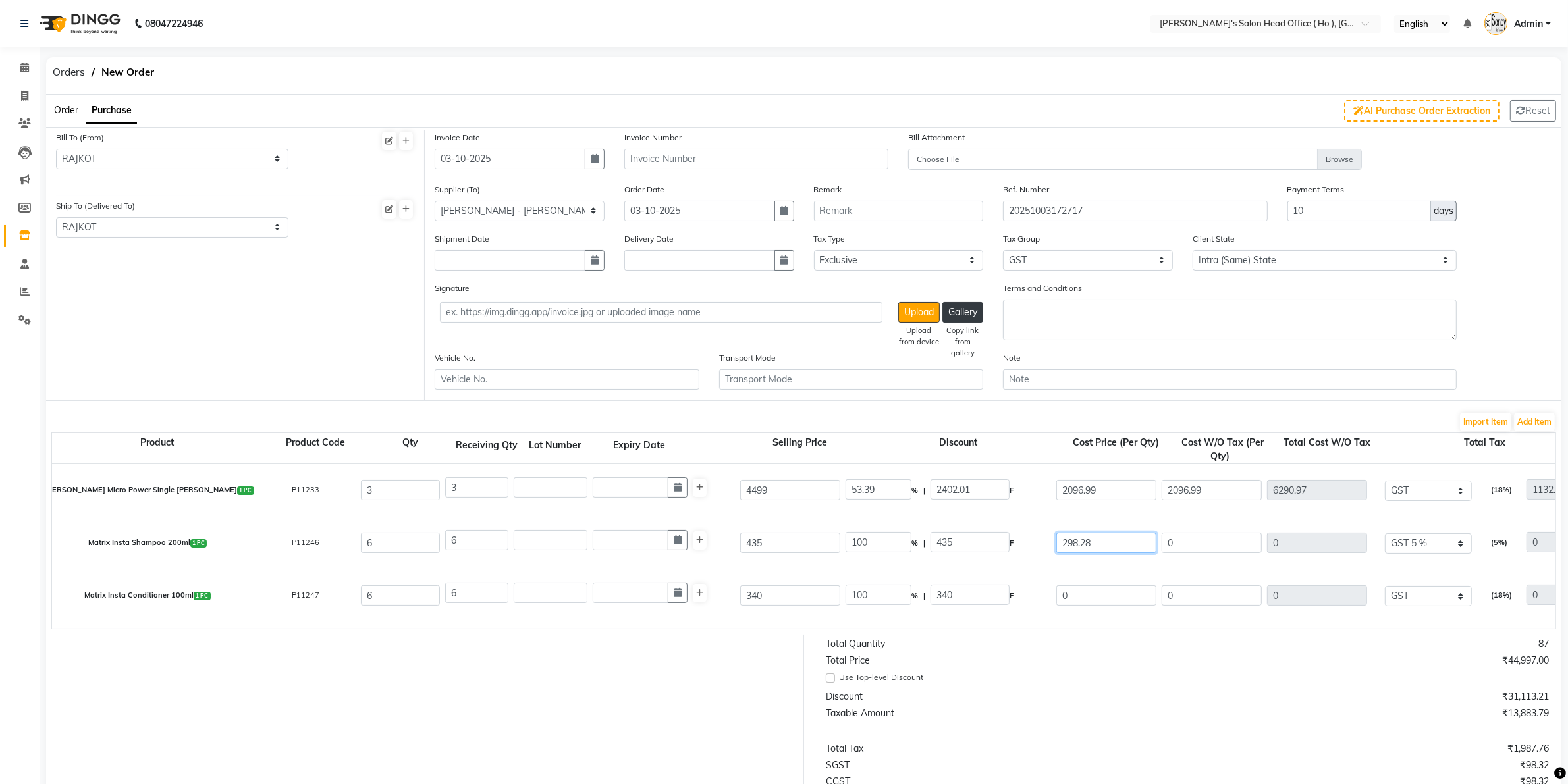
type input "298.28"
type input "31.43"
type input "136.72"
type input "298.28"
type input "1789.68"
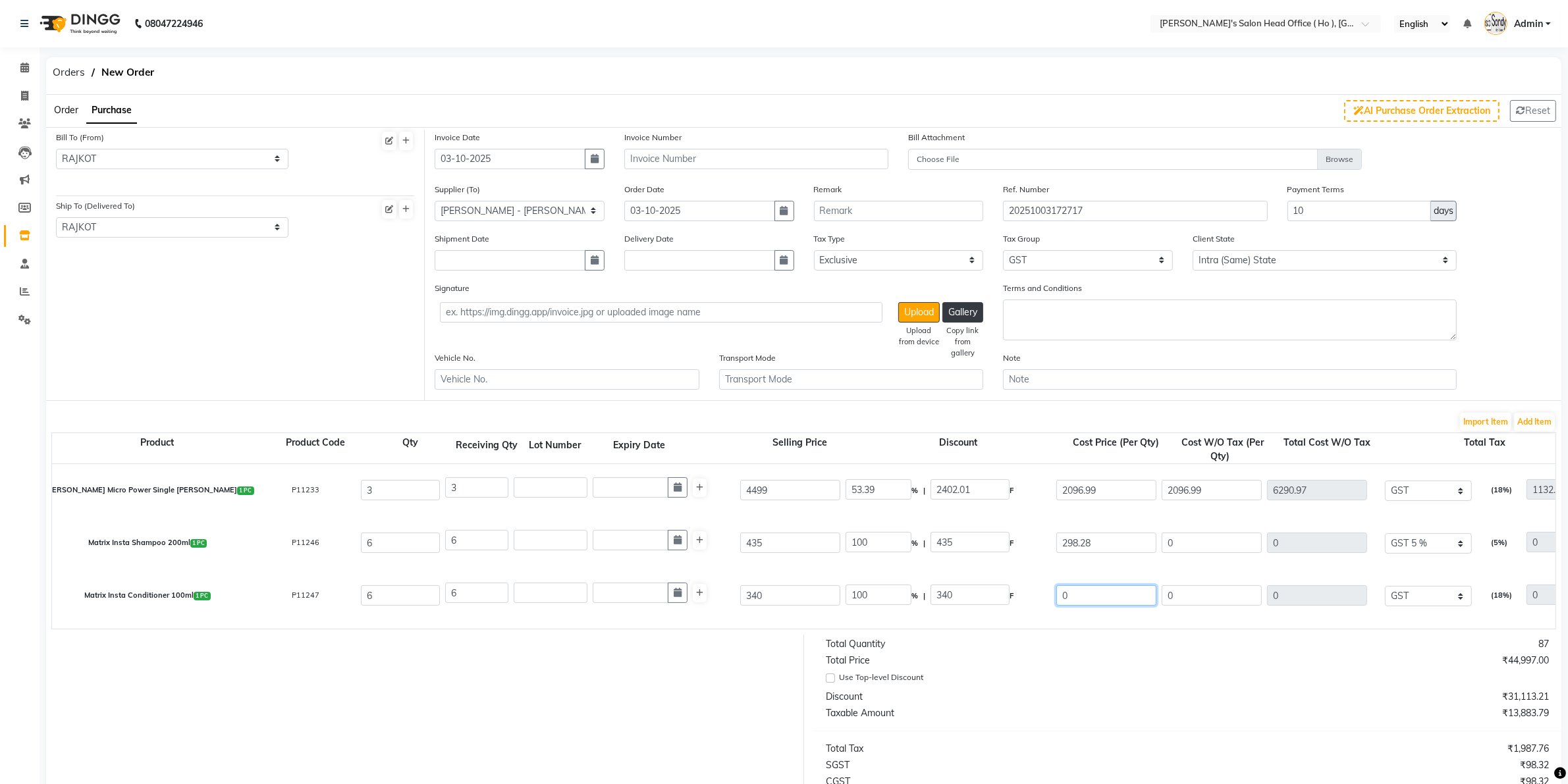
type input "89.48"
type input "1879.16"
click at [1100, 600] on input "0" at bounding box center [1106, 596] width 100 height 21
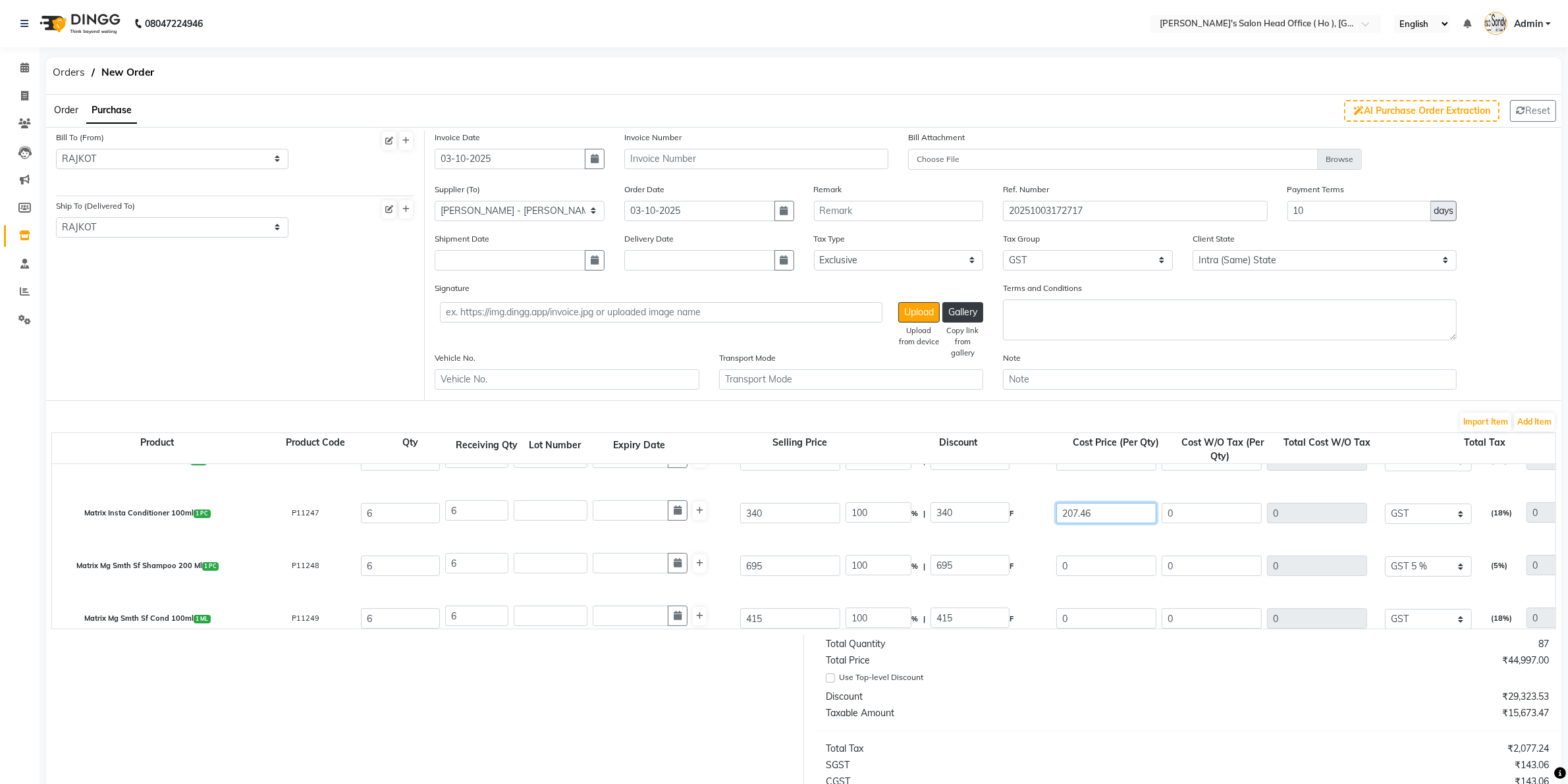
type input "207.46"
type input "38.98"
type input "132.54"
type input "207.46"
type input "1244.76"
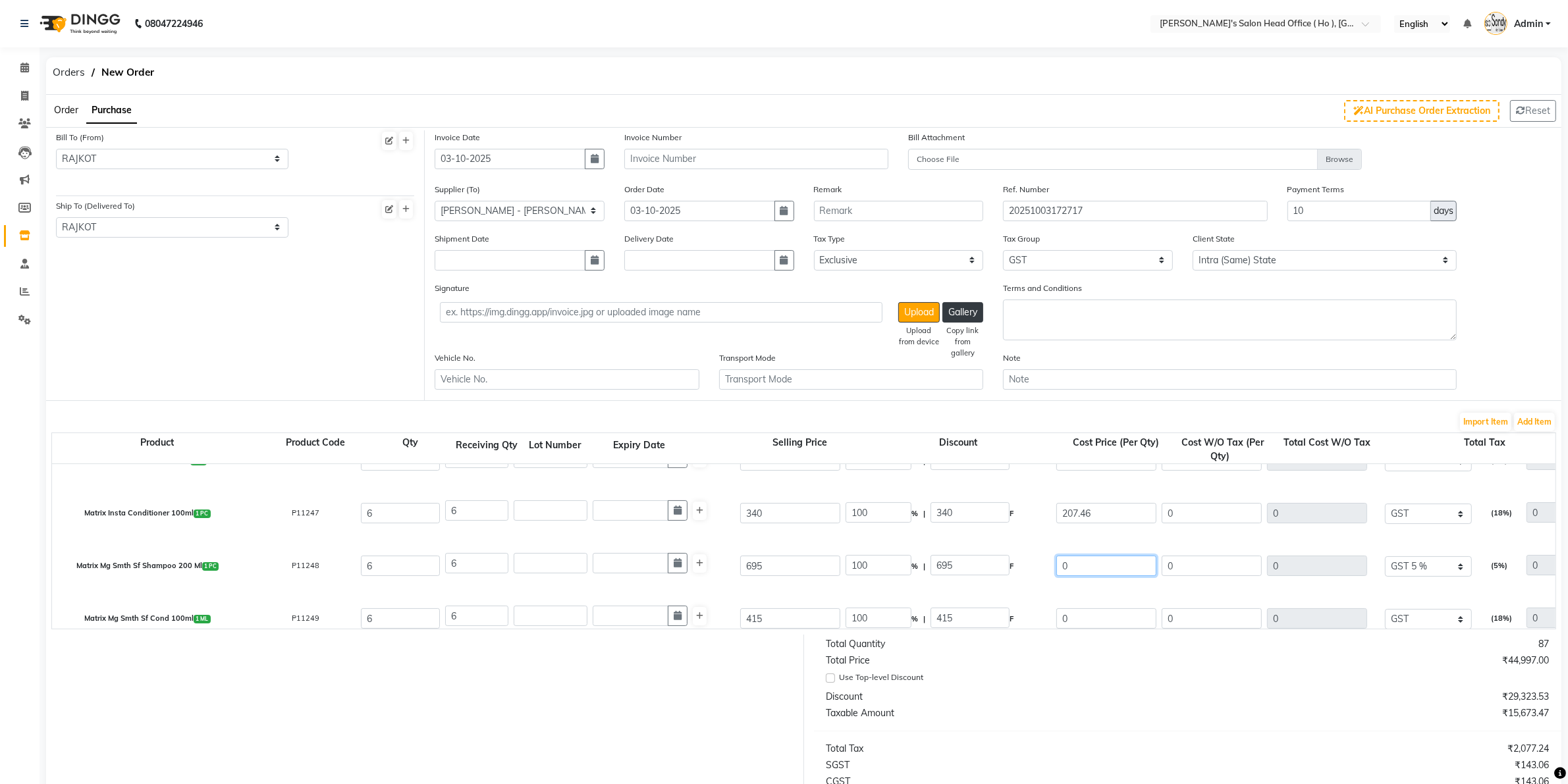
type input "224.06"
type input "1468.82"
click at [1100, 573] on input "0" at bounding box center [1106, 566] width 100 height 21
type input "476.56"
type input "31.43"
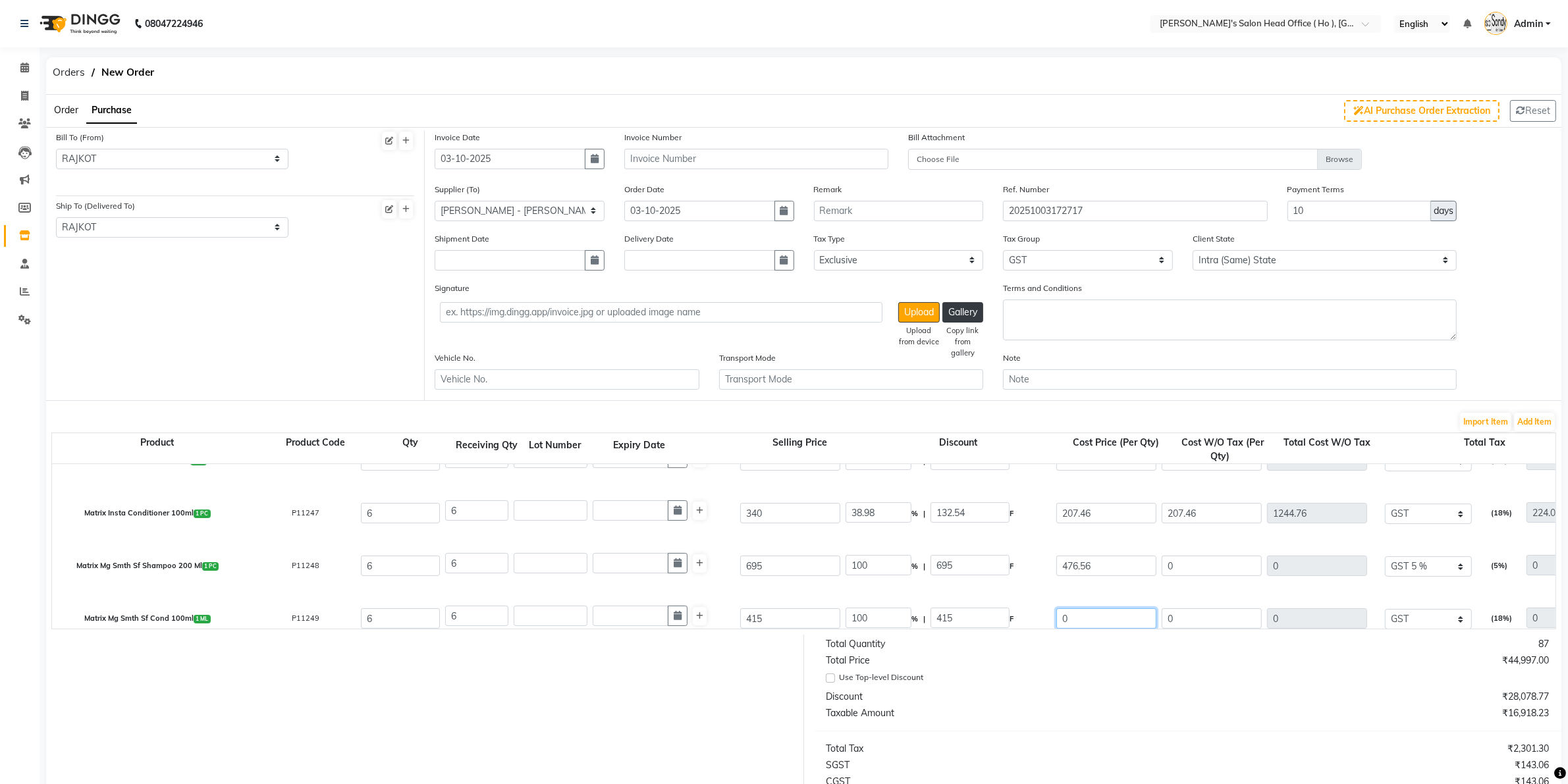
type input "218.44"
type input "476.56"
type input "2859.36"
type input "142.97"
type input "3002.33"
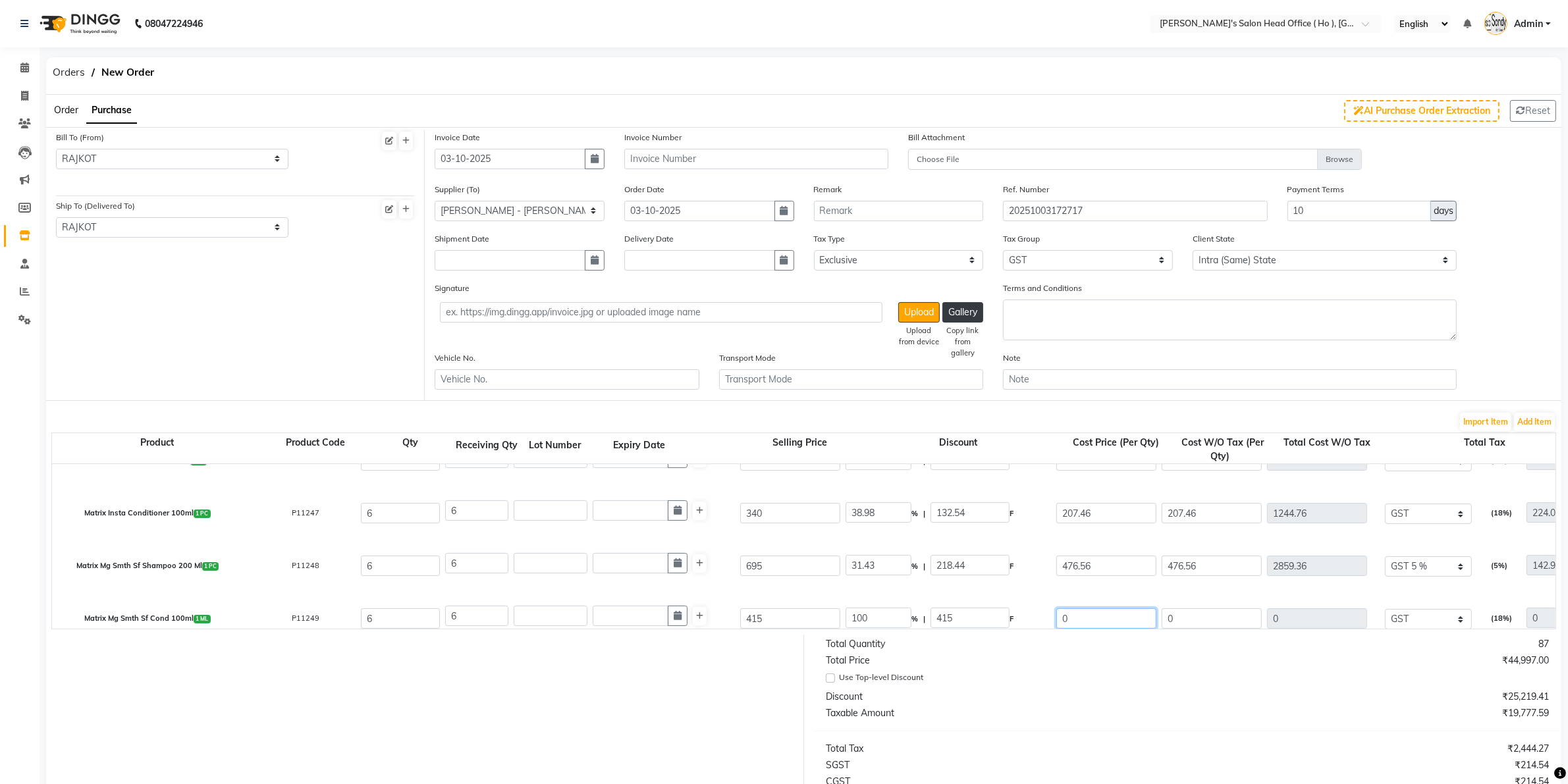
click at [1105, 608] on input "0" at bounding box center [1106, 618] width 100 height 21
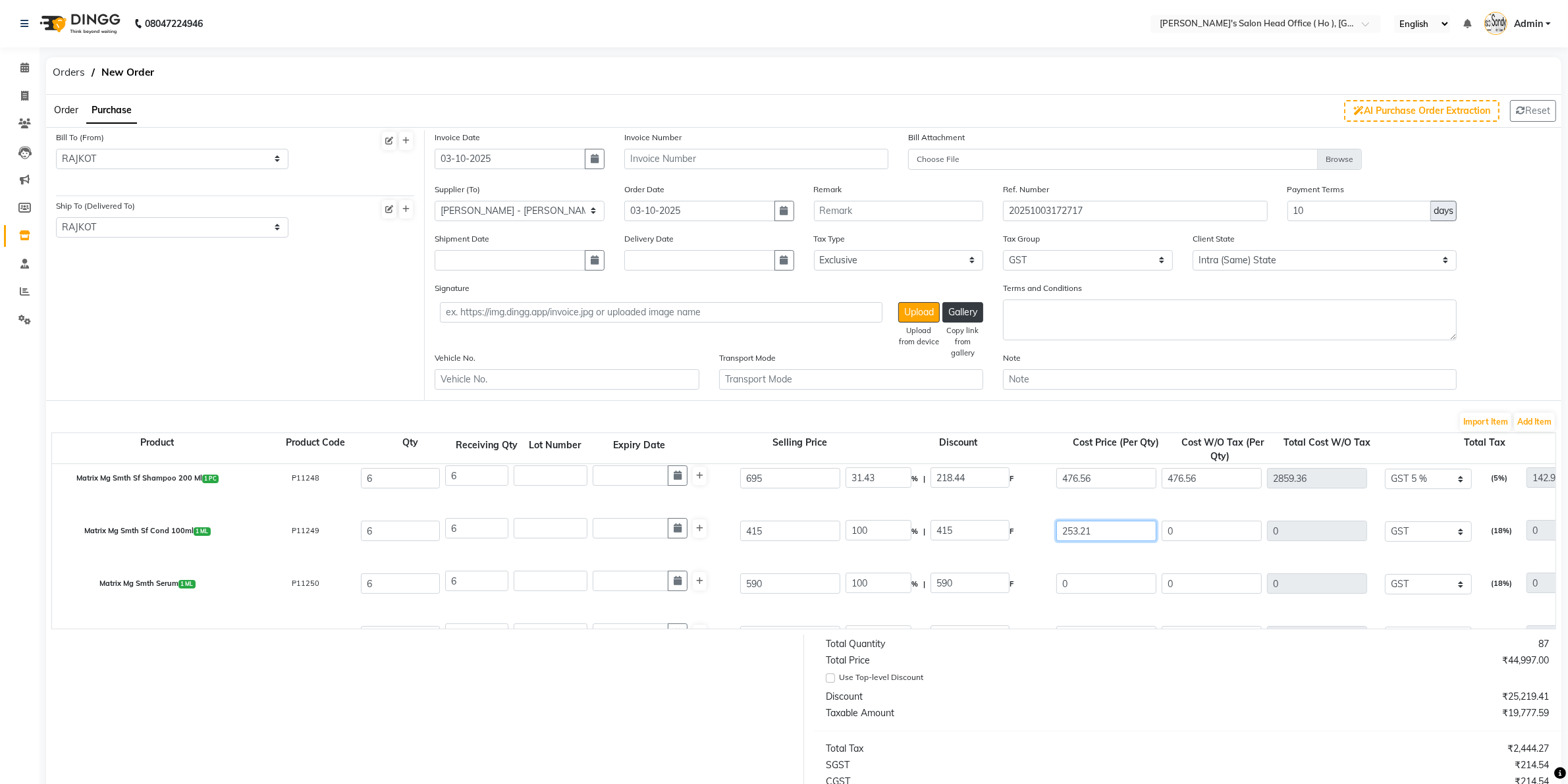
scroll to position [247, 0]
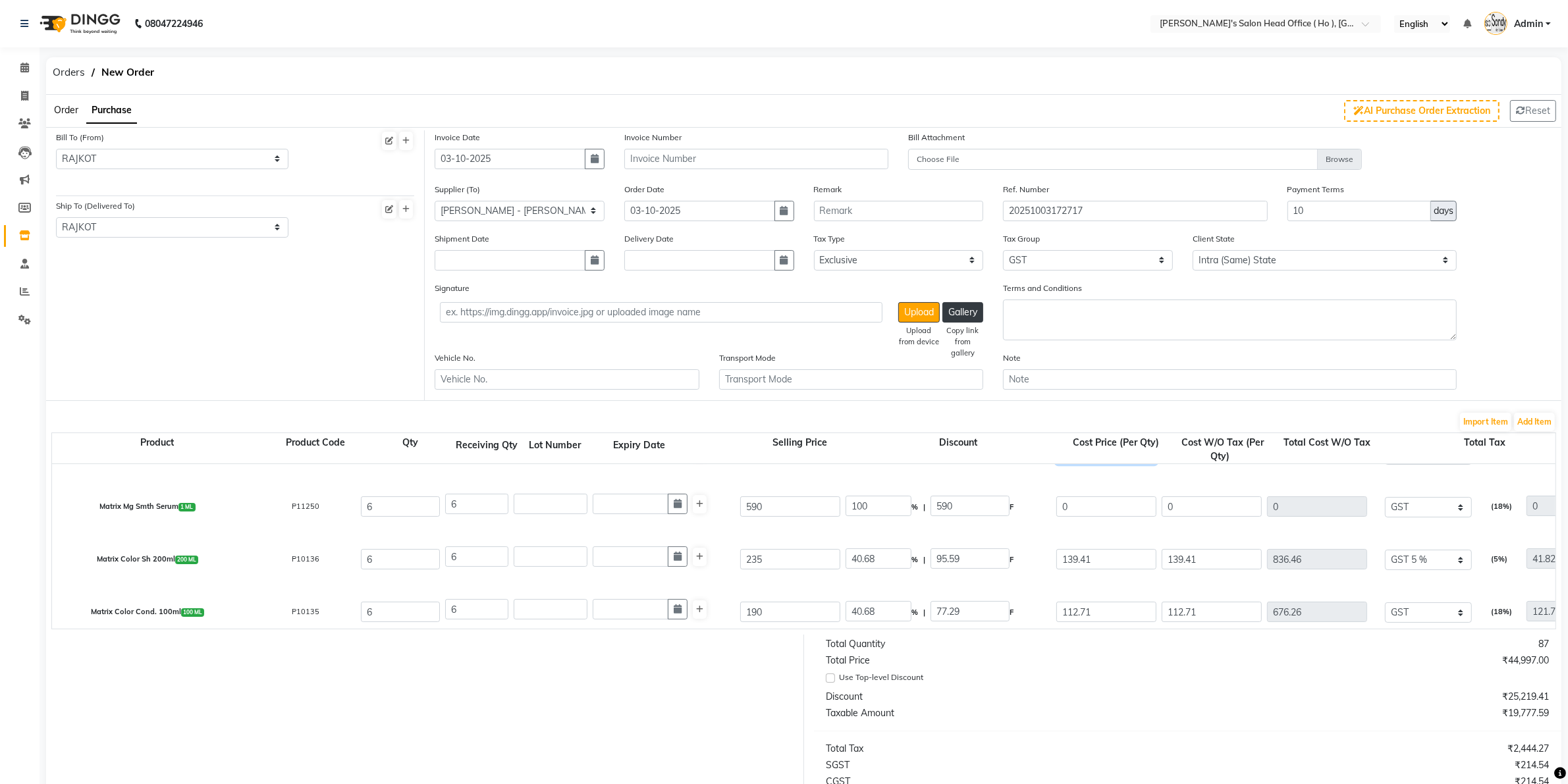
type input "253.21"
type input "38.99"
type input "161.79"
type input "253.21"
type input "1519.26"
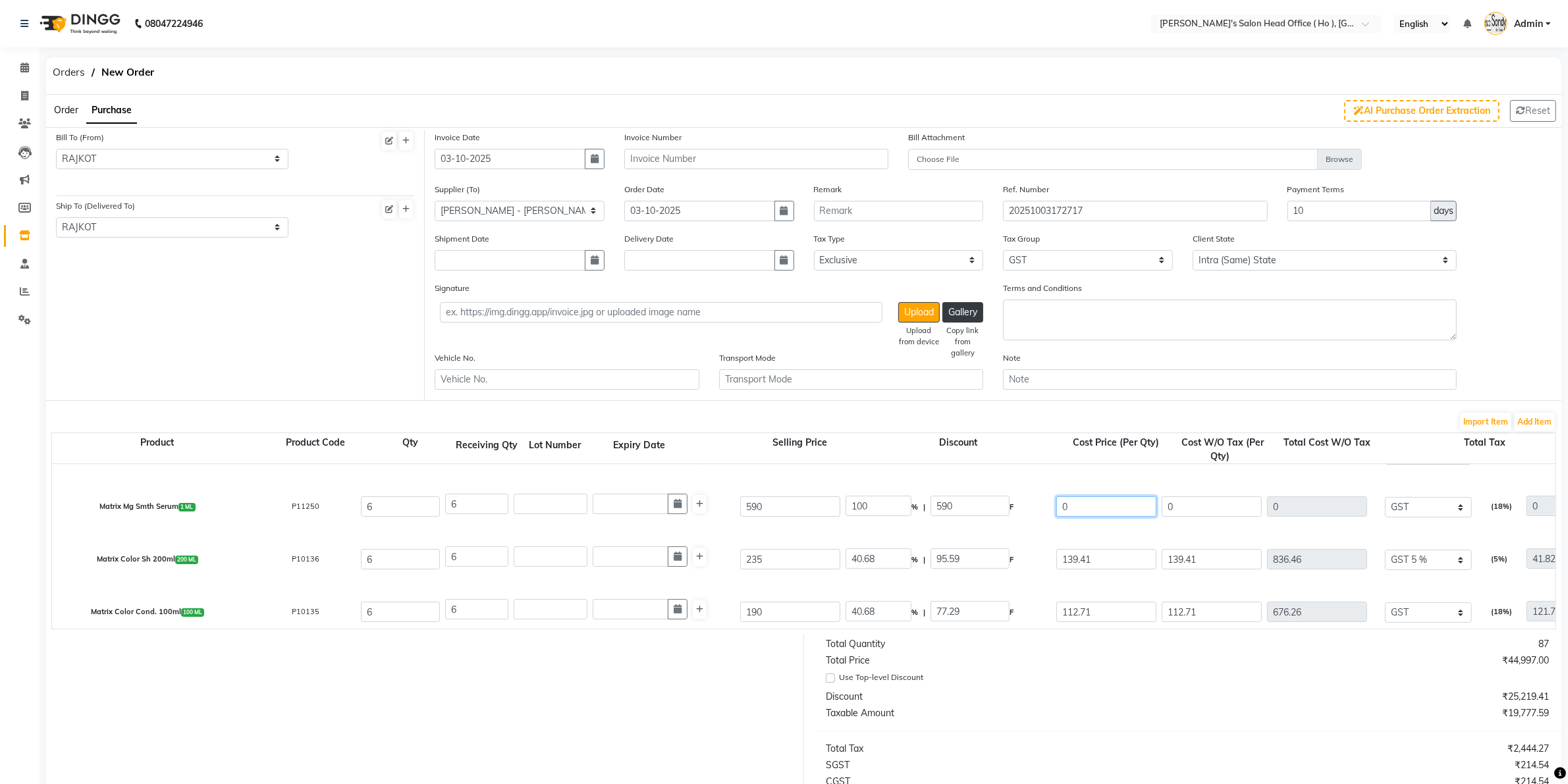
type input "273.47"
type input "1792.73"
click at [1104, 501] on input "0" at bounding box center [1106, 507] width 100 height 21
type input "360"
type input "38.98"
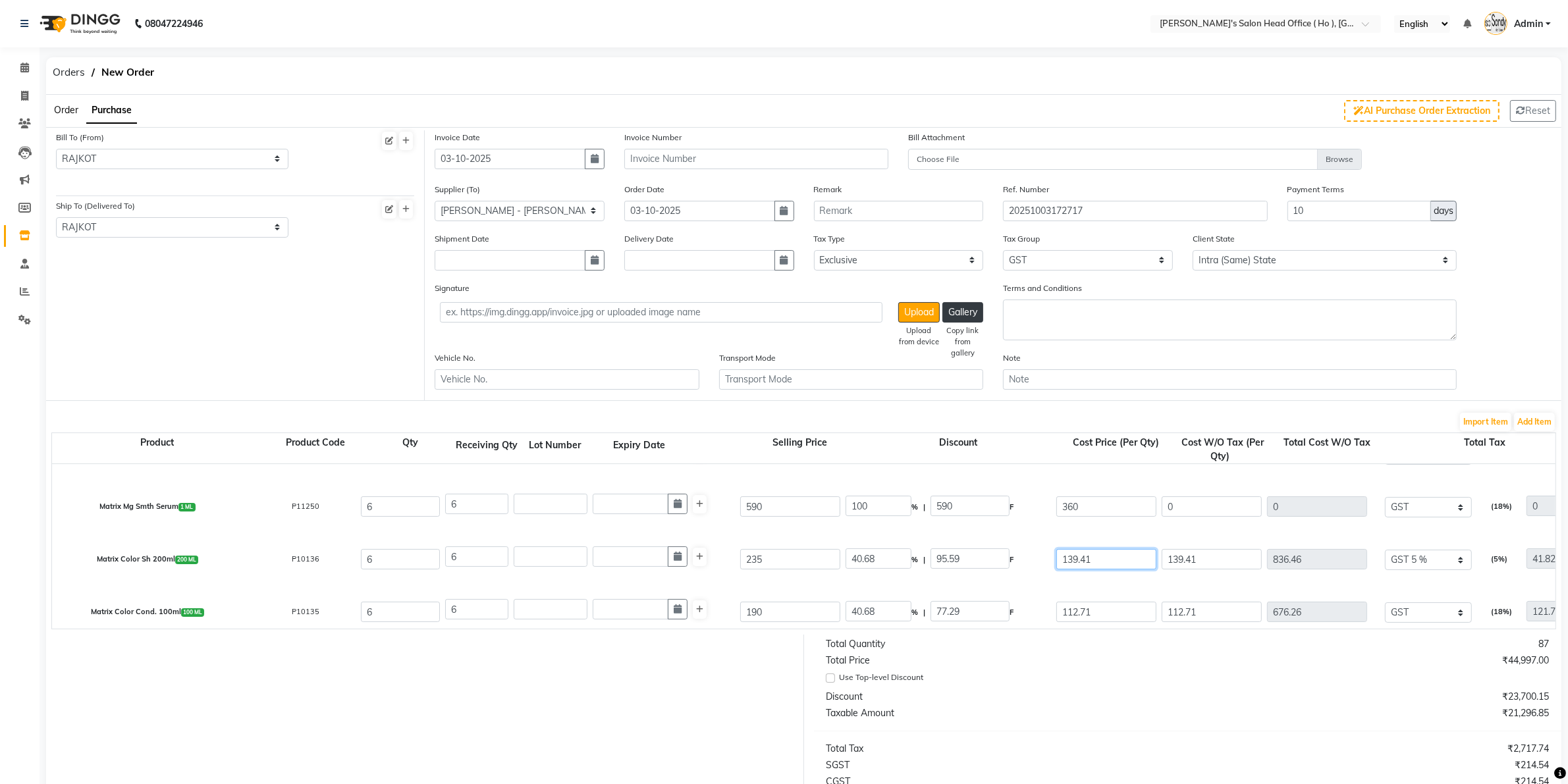
type input "230"
type input "360"
type input "2160"
type input "388.8"
type input "2548.8"
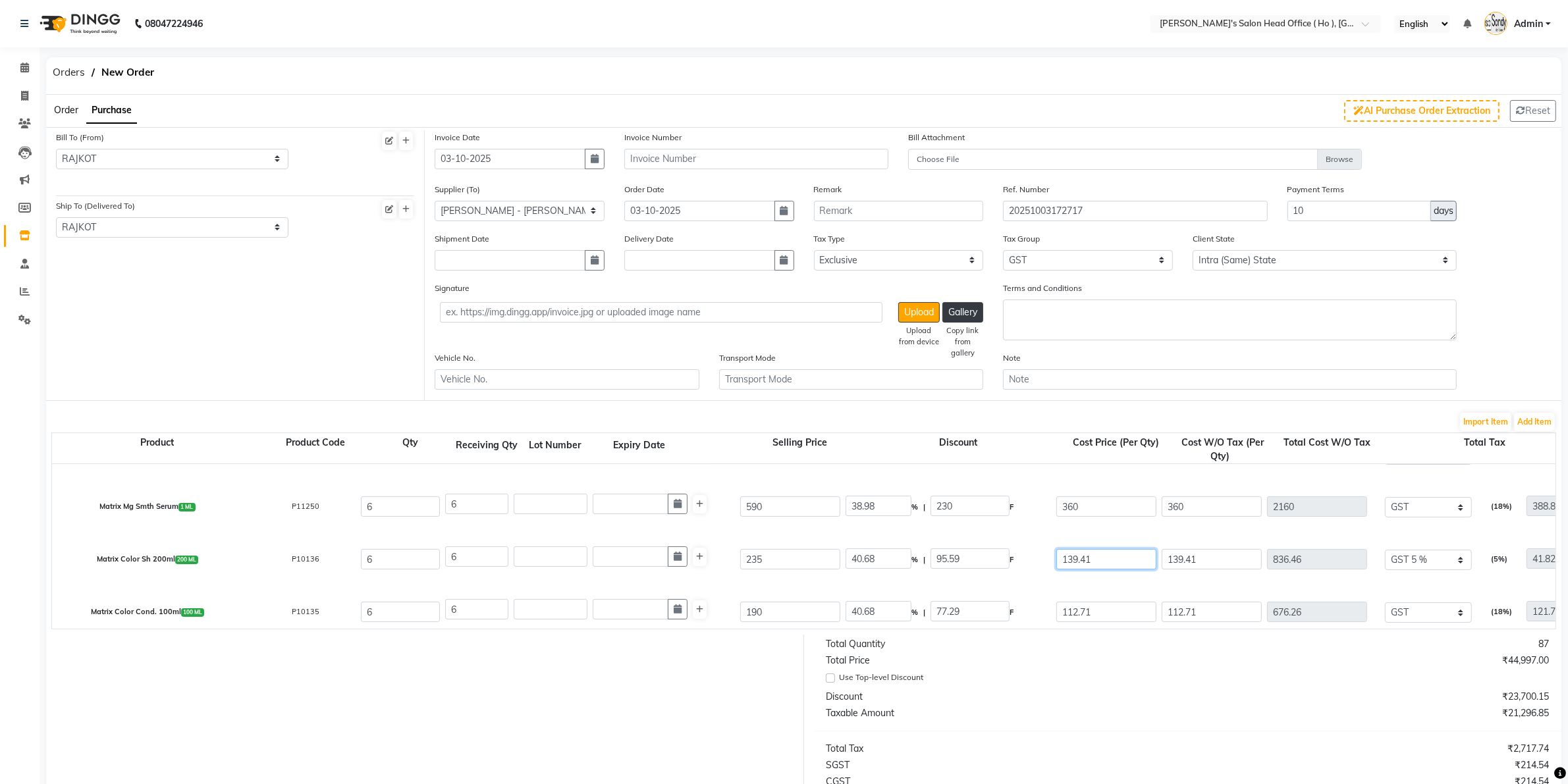
click at [1108, 556] on input "139.41" at bounding box center [1106, 559] width 100 height 21
type input "1"
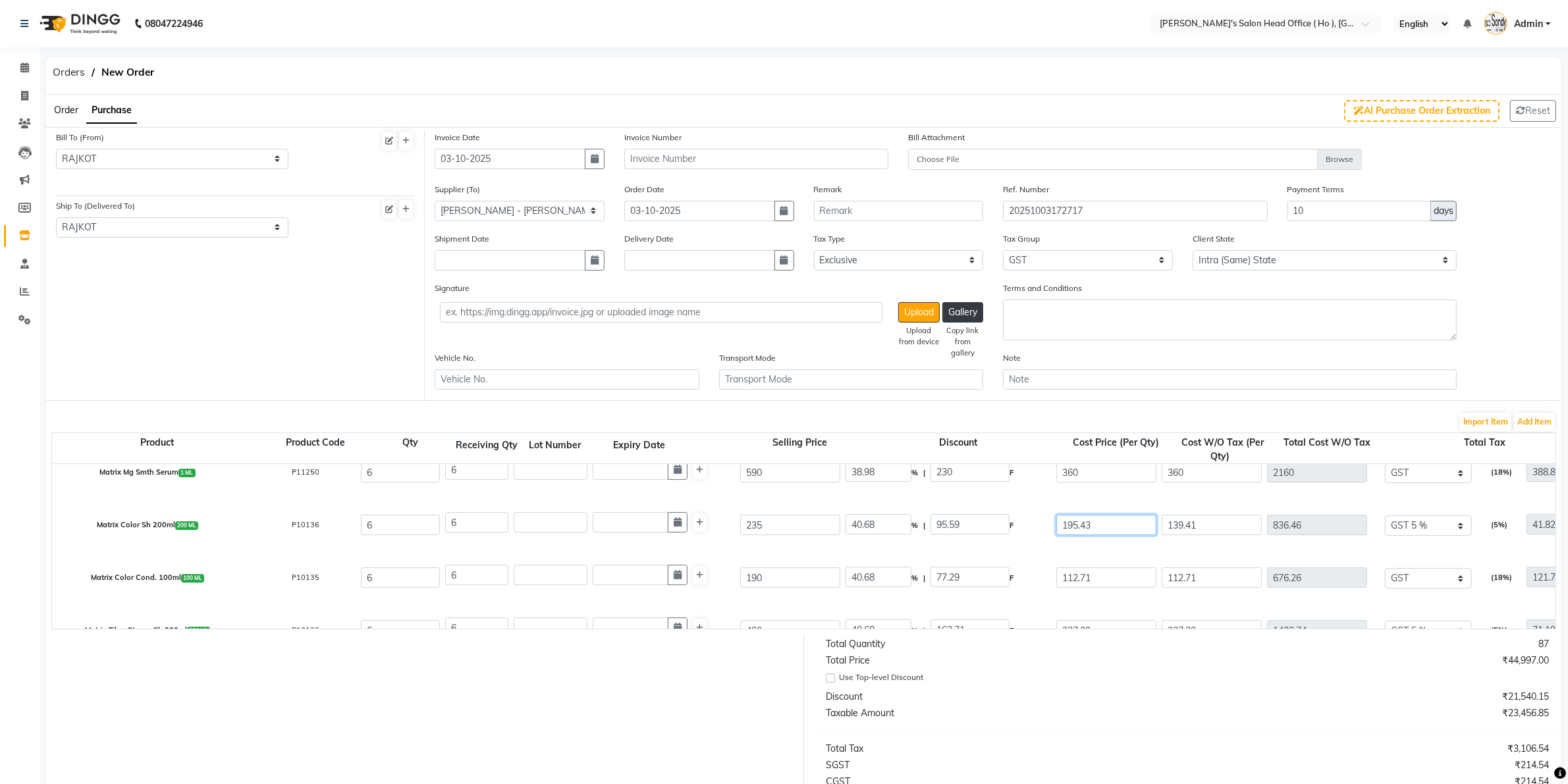
scroll to position [329, 0]
type input "195.43"
type input "16.84"
type input "39.57"
type input "195.43"
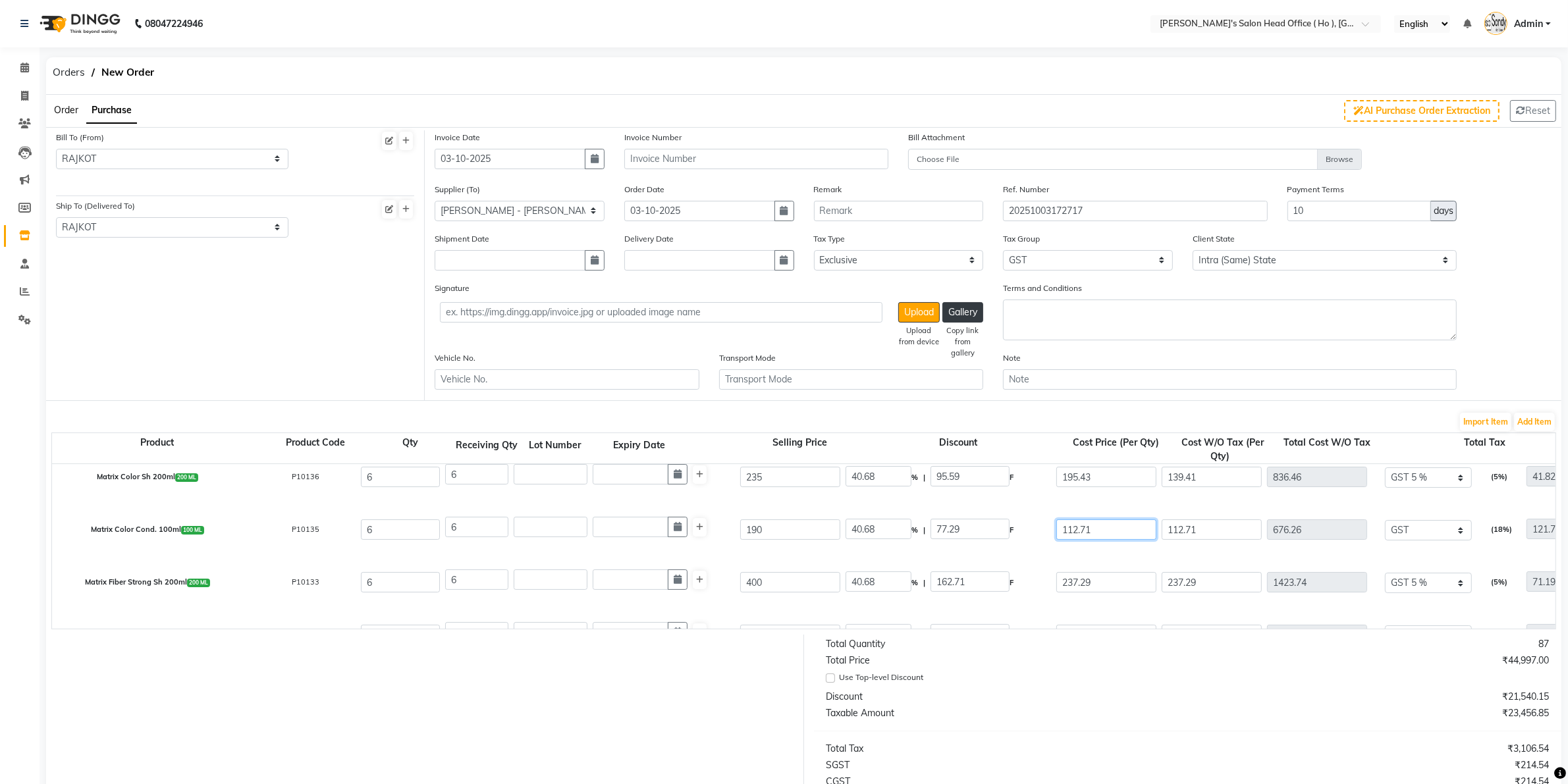
type input "1172.58"
type input "58.63"
type input "1231.21"
click at [1101, 523] on input "112.71" at bounding box center [1106, 530] width 100 height 21
type input "1"
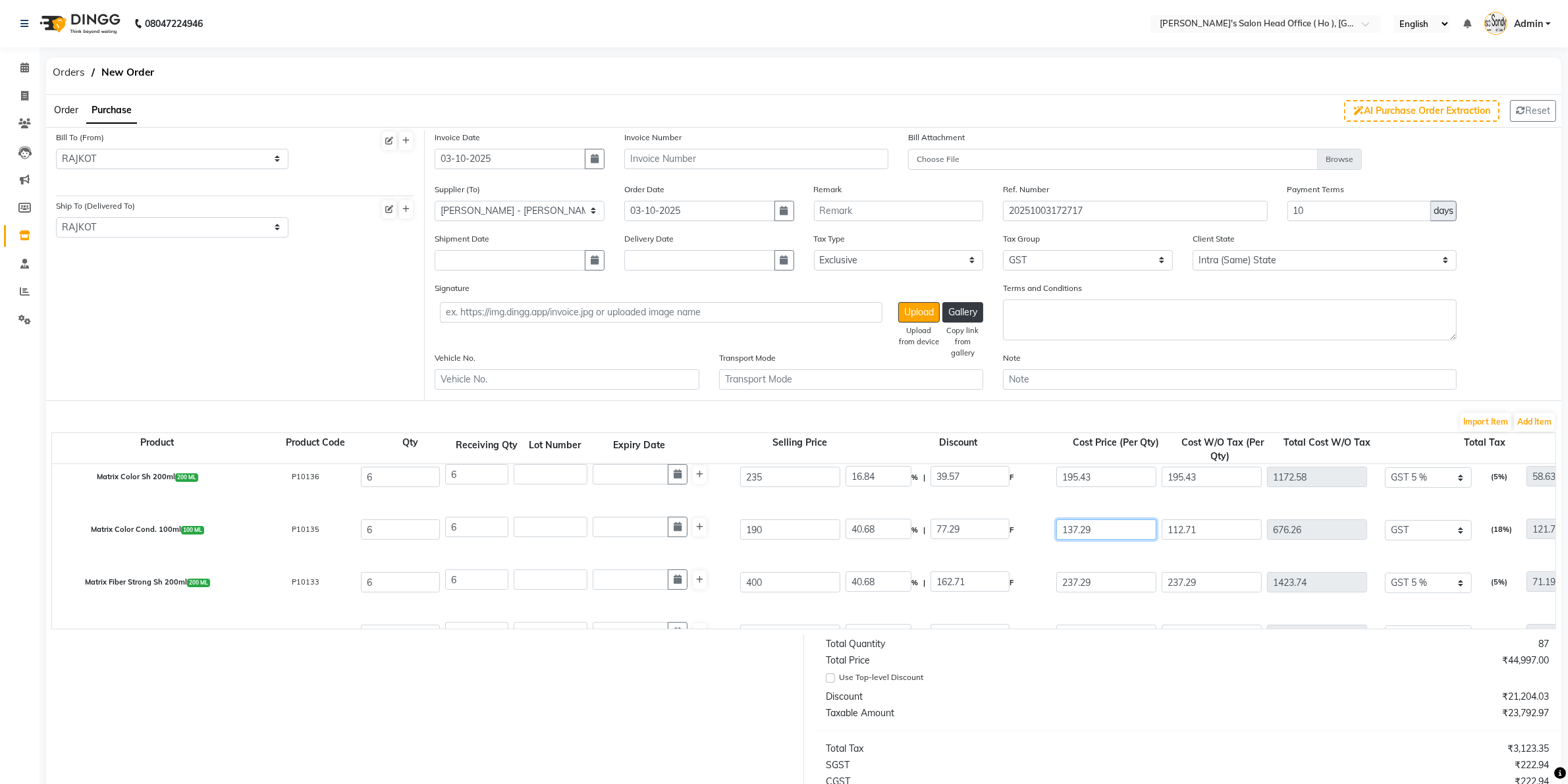
type input "137.29"
click at [1100, 580] on input "237.29" at bounding box center [1106, 583] width 100 height 21
type input "27.74"
type input "52.71"
type input "137.29"
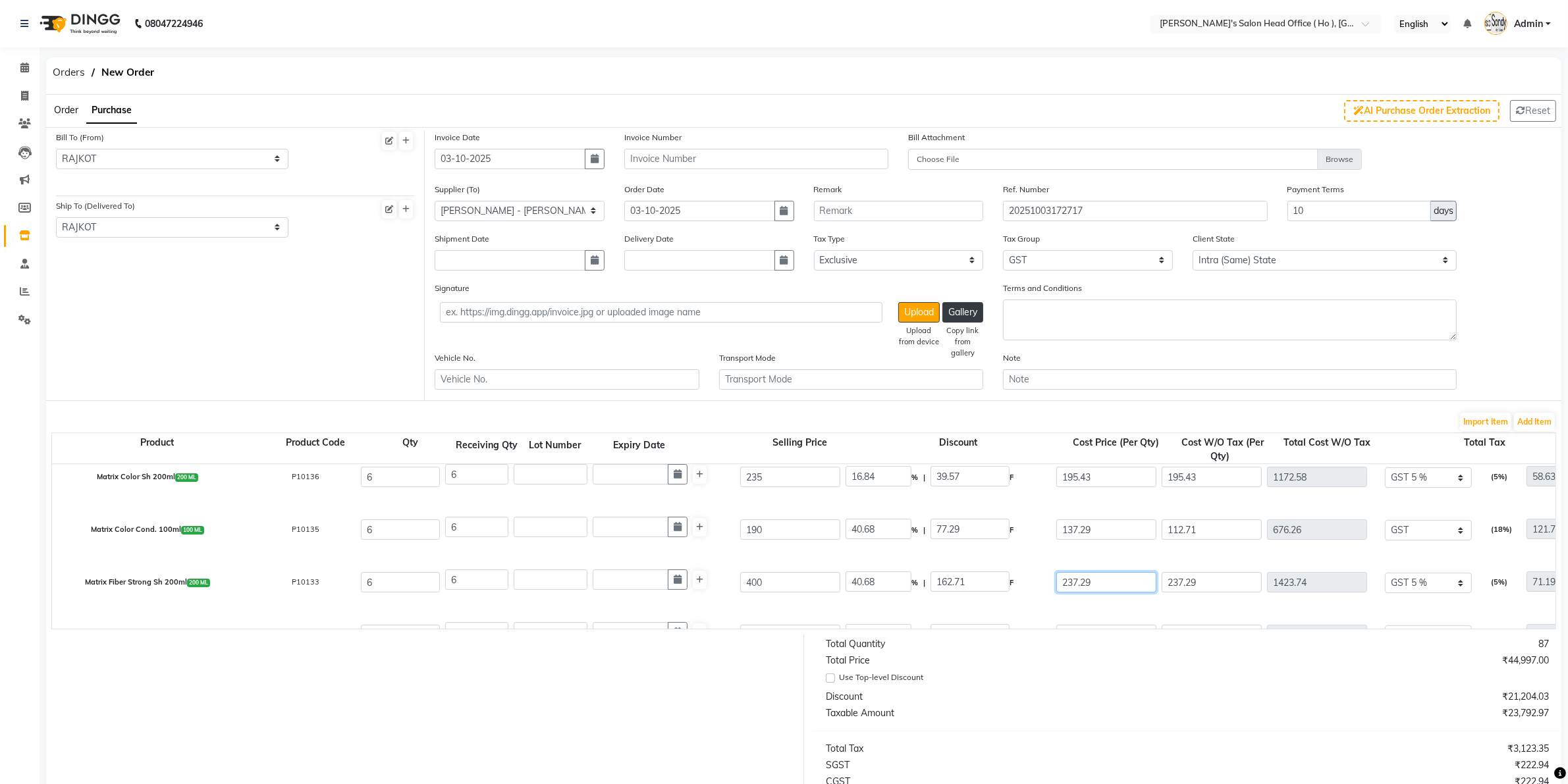
type input "823.74"
type input "148.27"
type input "972.01"
type input "2"
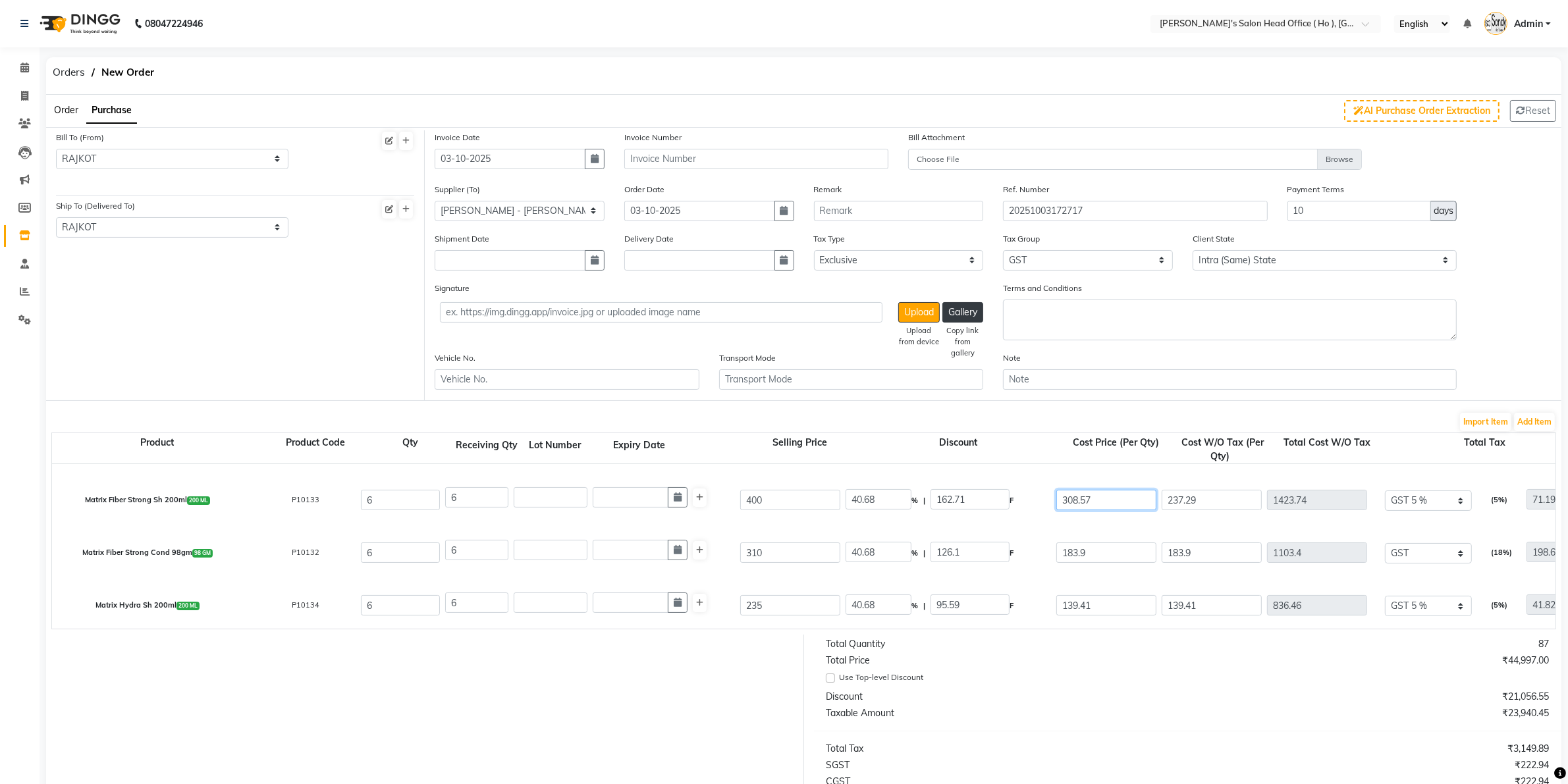
type input "308.57"
type input "22.86"
type input "91.43"
type input "308.57"
type input "1851.42"
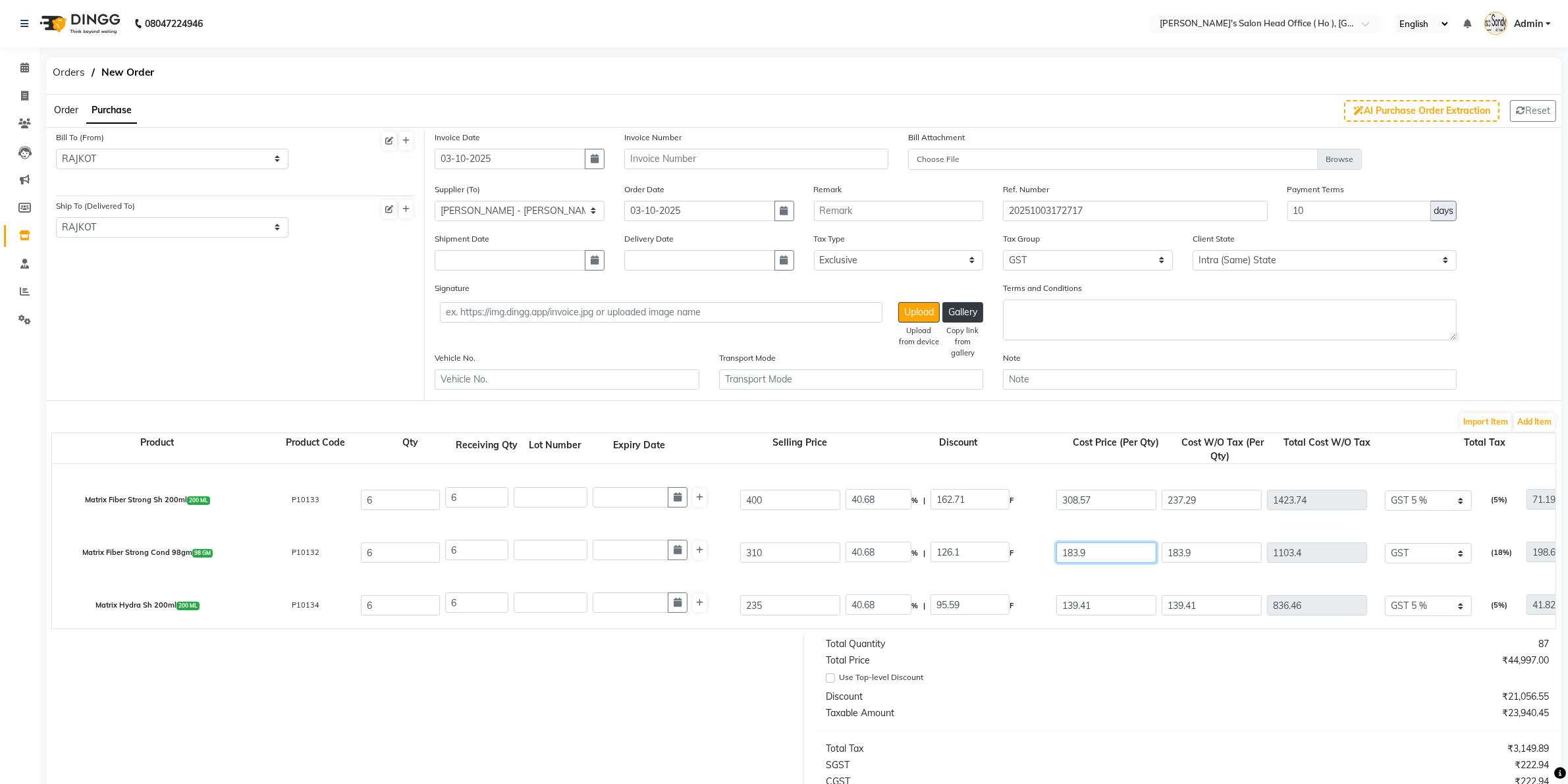
type input "92.57"
type input "1943.99"
click at [1113, 545] on input "183.9" at bounding box center [1106, 553] width 100 height 21
type input "1"
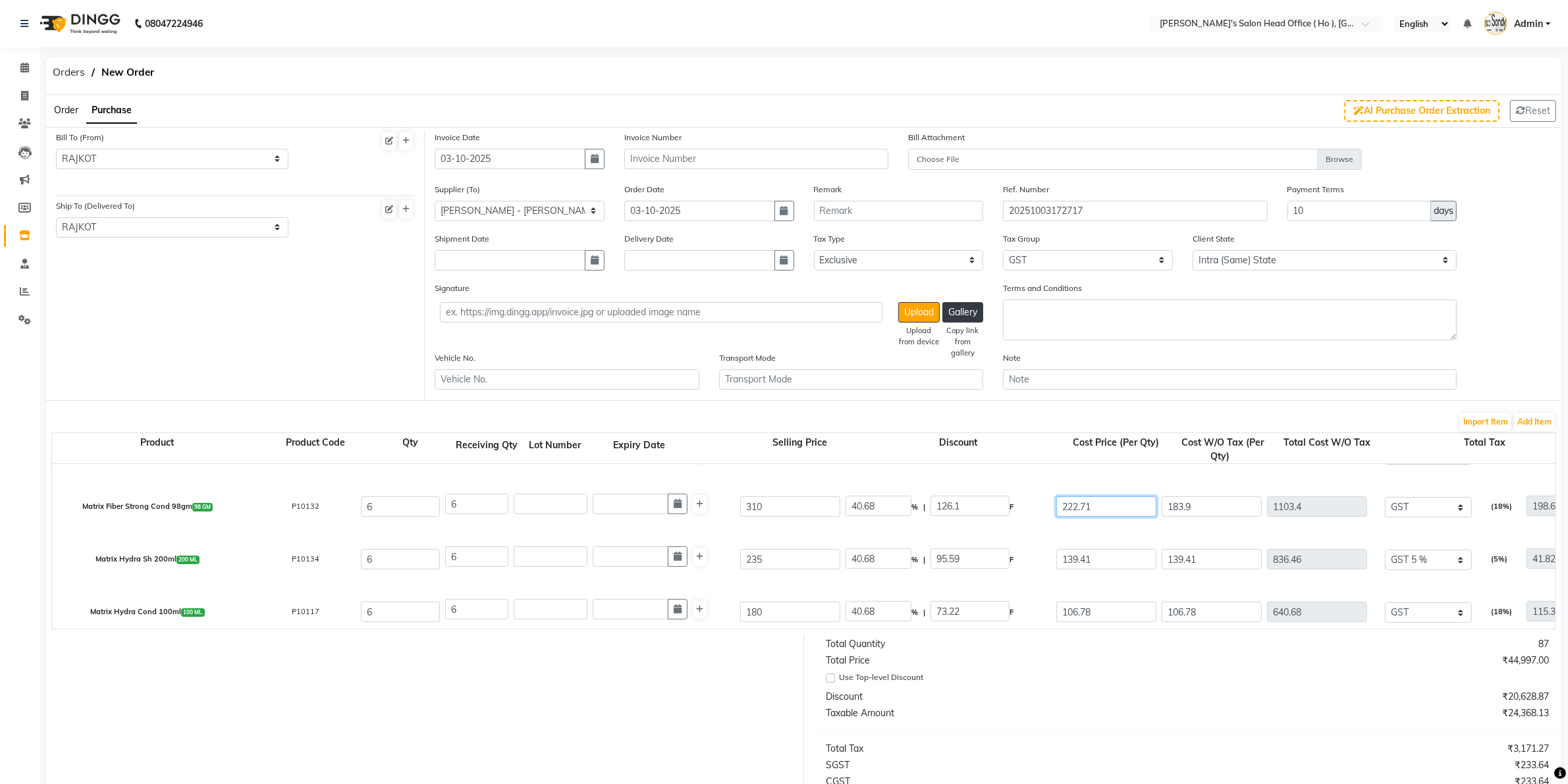
scroll to position [494, 0]
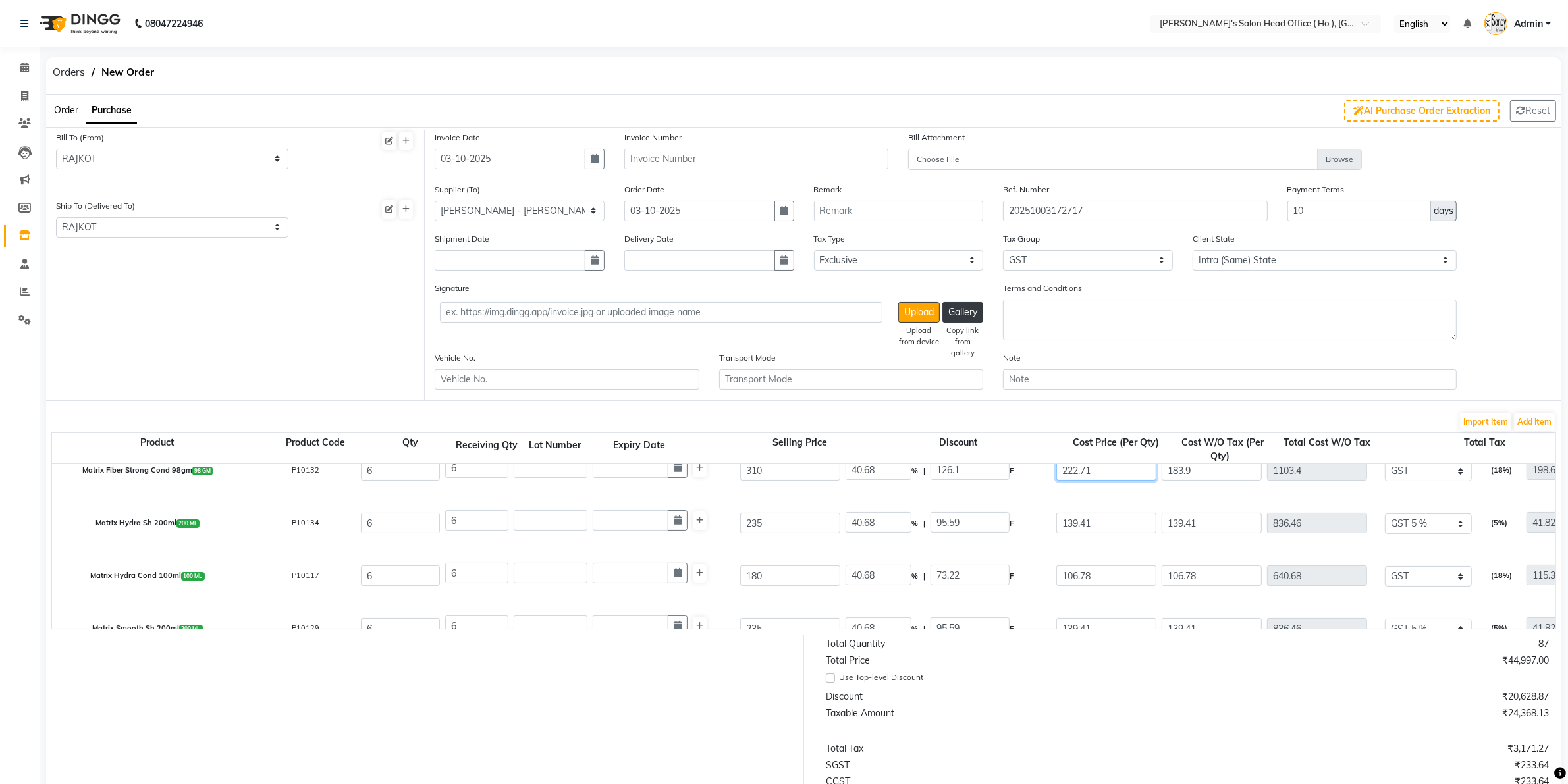
type input "222.71"
type input "28.16"
type input "87.29"
type input "222.71"
type input "1336.26"
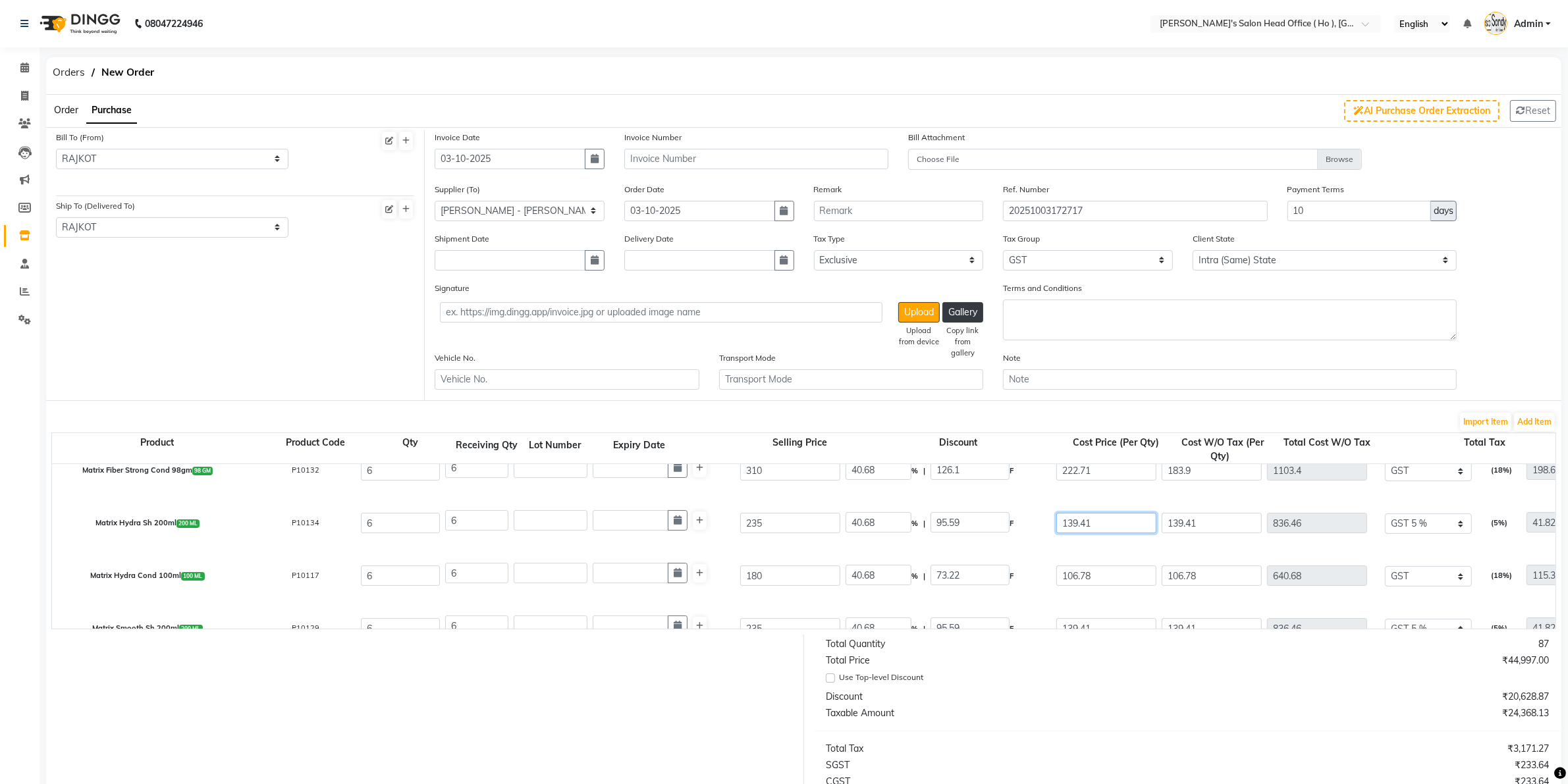
type input "240.53"
type input "1576.79"
click at [1114, 528] on input "139.41" at bounding box center [1106, 523] width 100 height 21
type input "1"
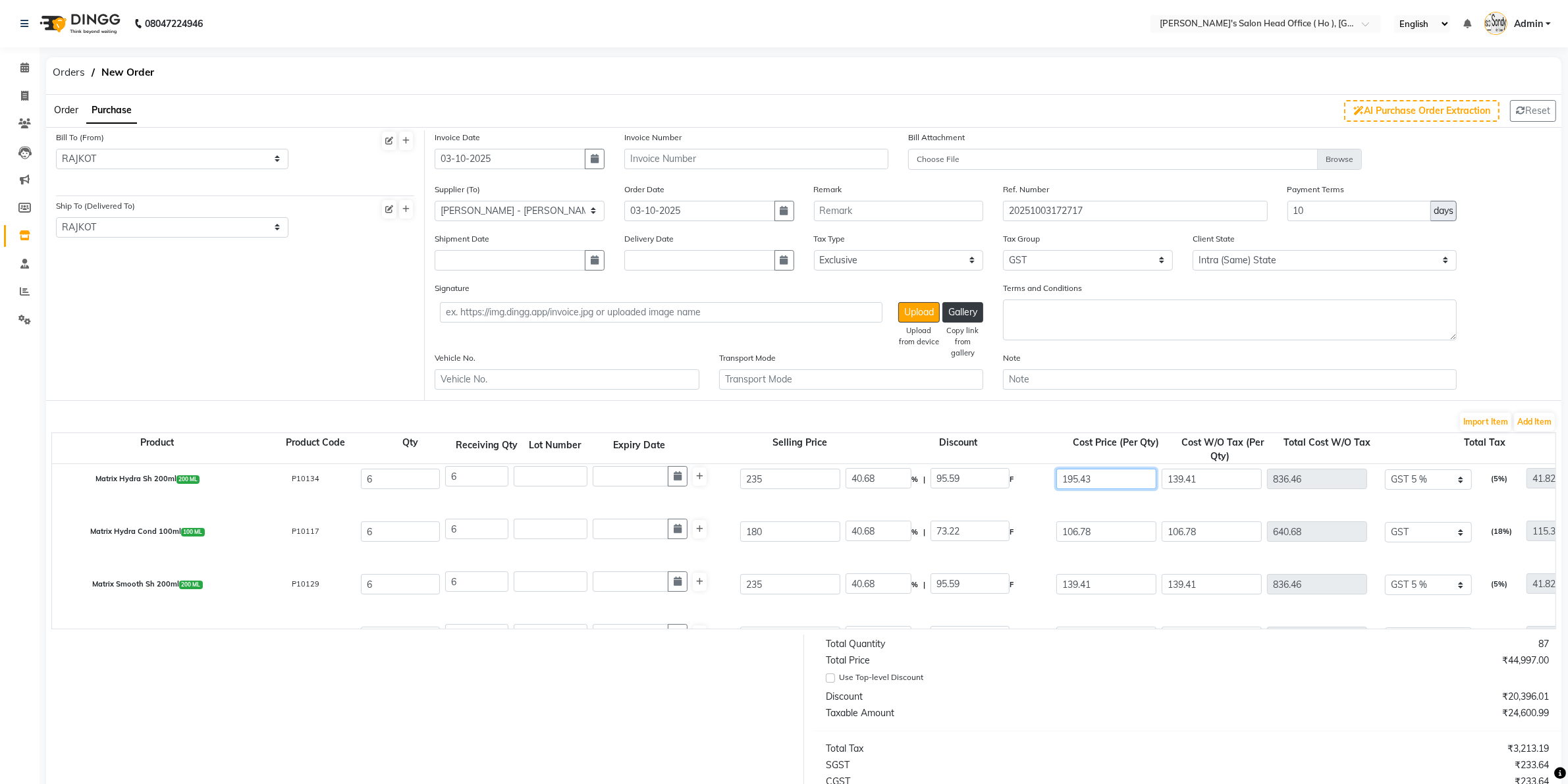
scroll to position [576, 0]
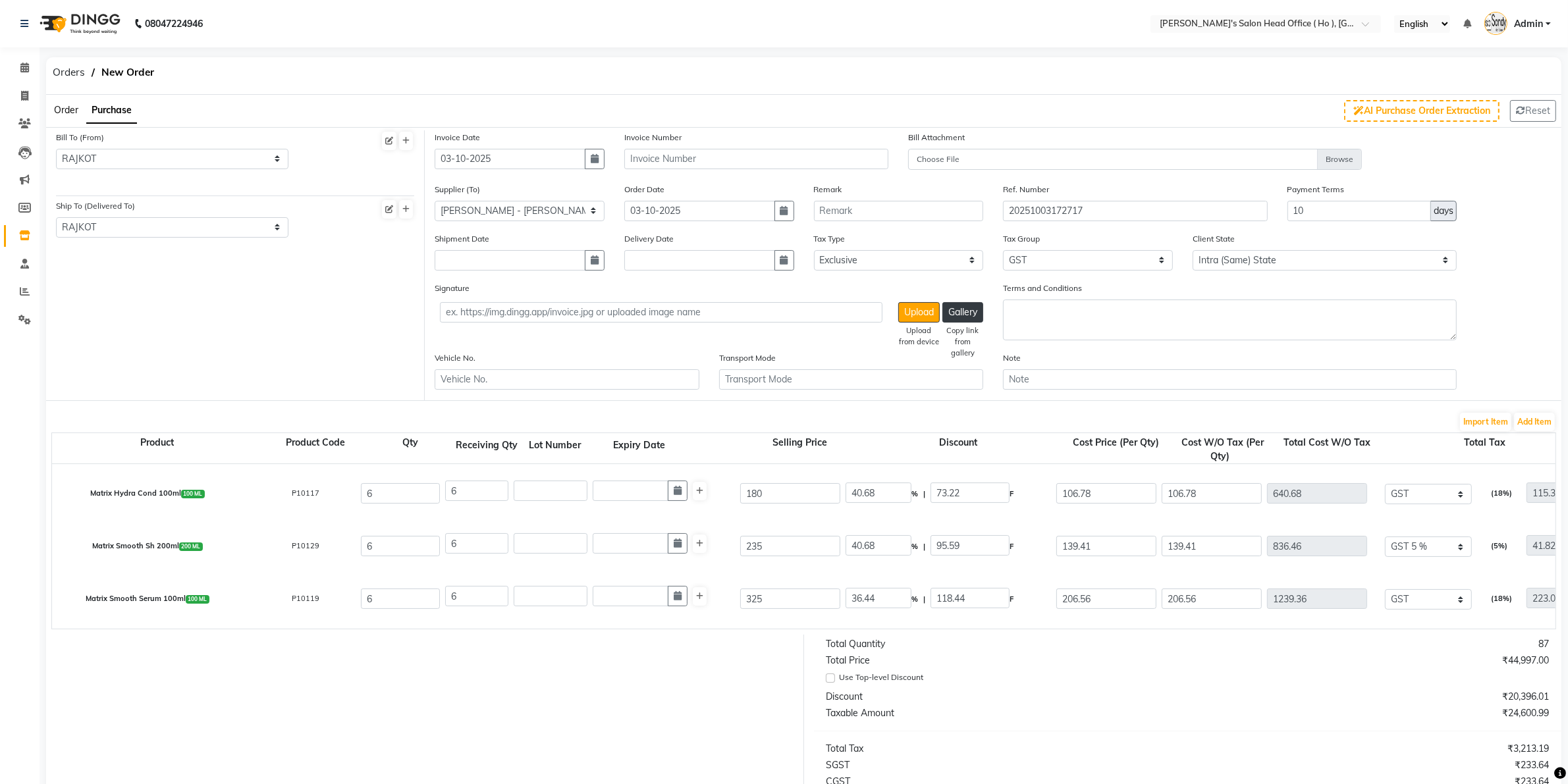
type input "195.43"
type input "16.84"
type input "39.57"
type input "195.43"
type input "1172.58"
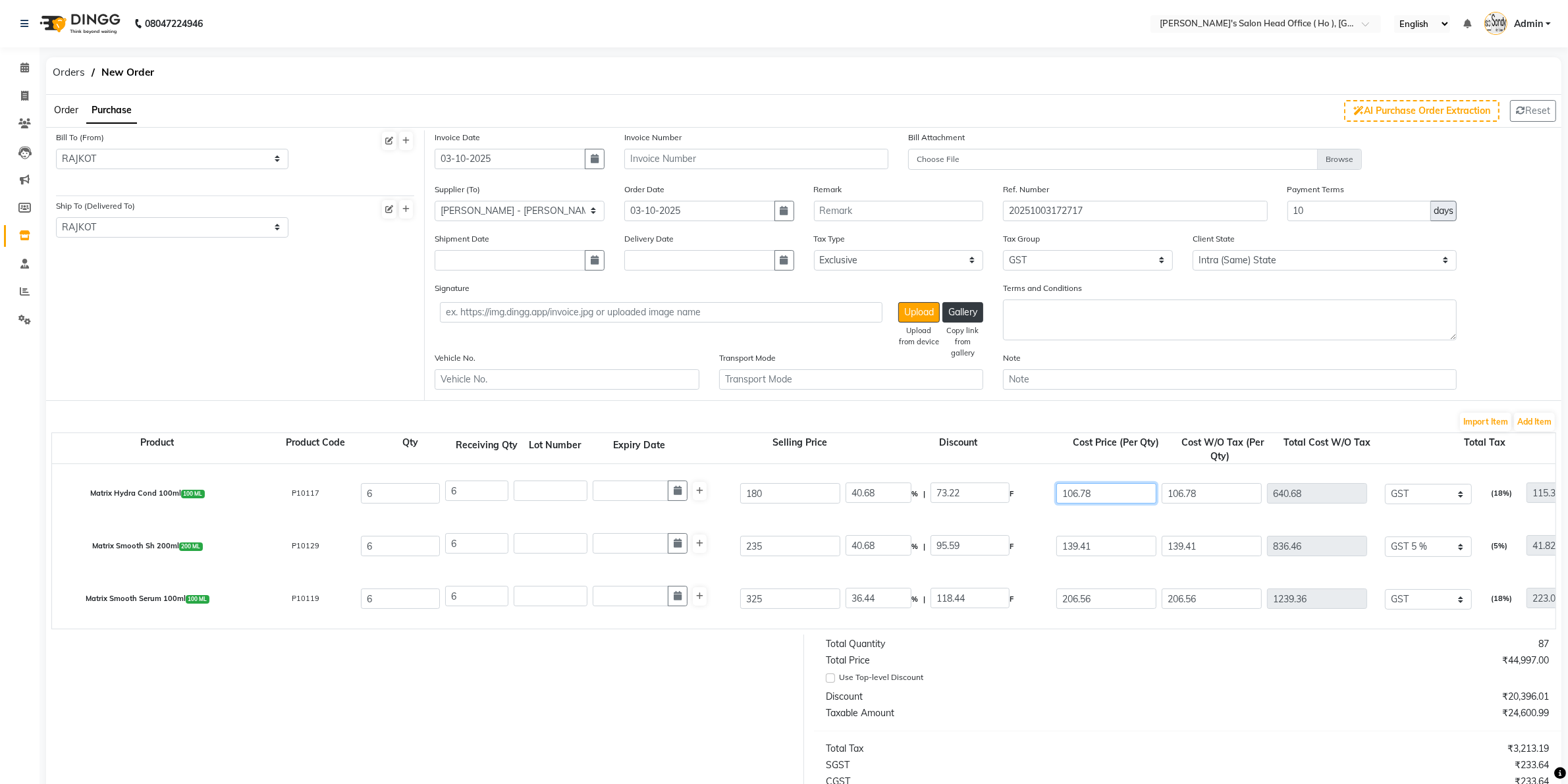
type input "58.63"
type input "1231.21"
click at [1094, 491] on input "106.78" at bounding box center [1106, 494] width 100 height 21
type input "1"
type input "137.29"
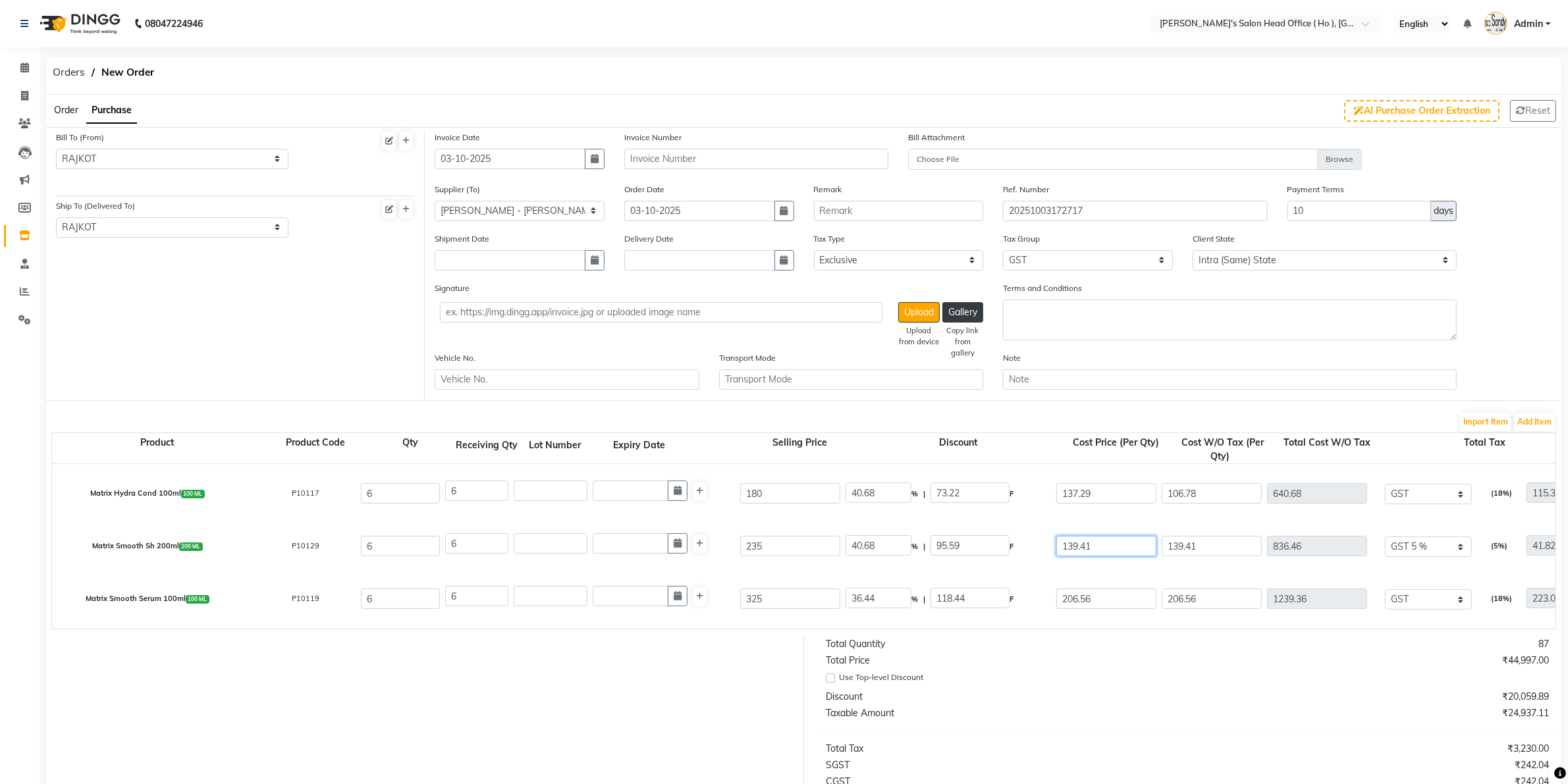
type input "23.73"
type input "42.71"
type input "137.29"
type input "823.74"
type input "148.27"
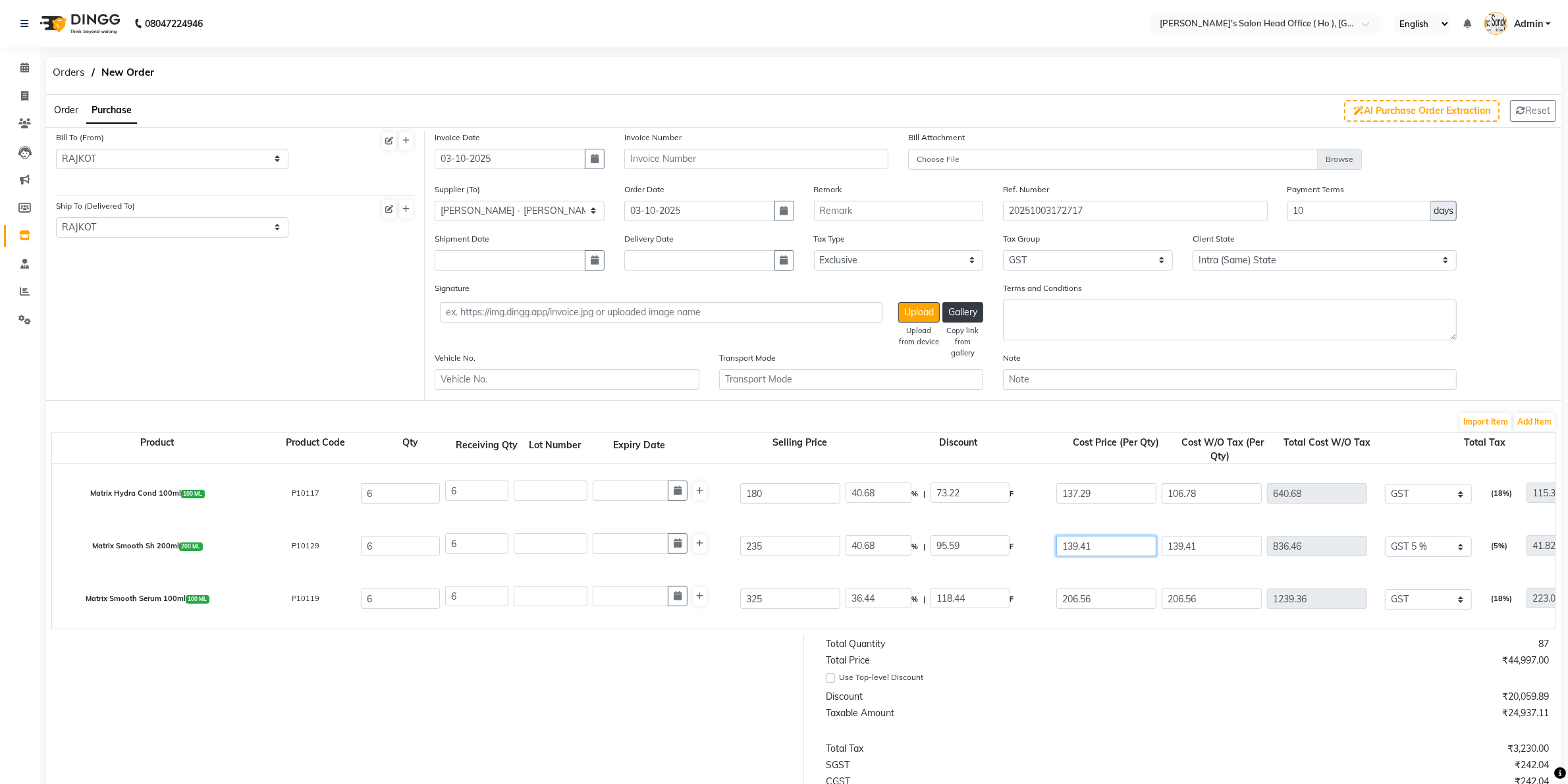
type input "972.01"
click at [1101, 545] on input "139.41" at bounding box center [1106, 547] width 100 height 21
drag, startPoint x: 1101, startPoint y: 545, endPoint x: 997, endPoint y: 550, distance: 104.1
click at [1002, 551] on div "Matrix Smooth Sh 200ml 200 ML P10129 6 6 235 40.68 % | 95.59 F 139.41 139.41 83…" at bounding box center [1556, 547] width 3027 height 53
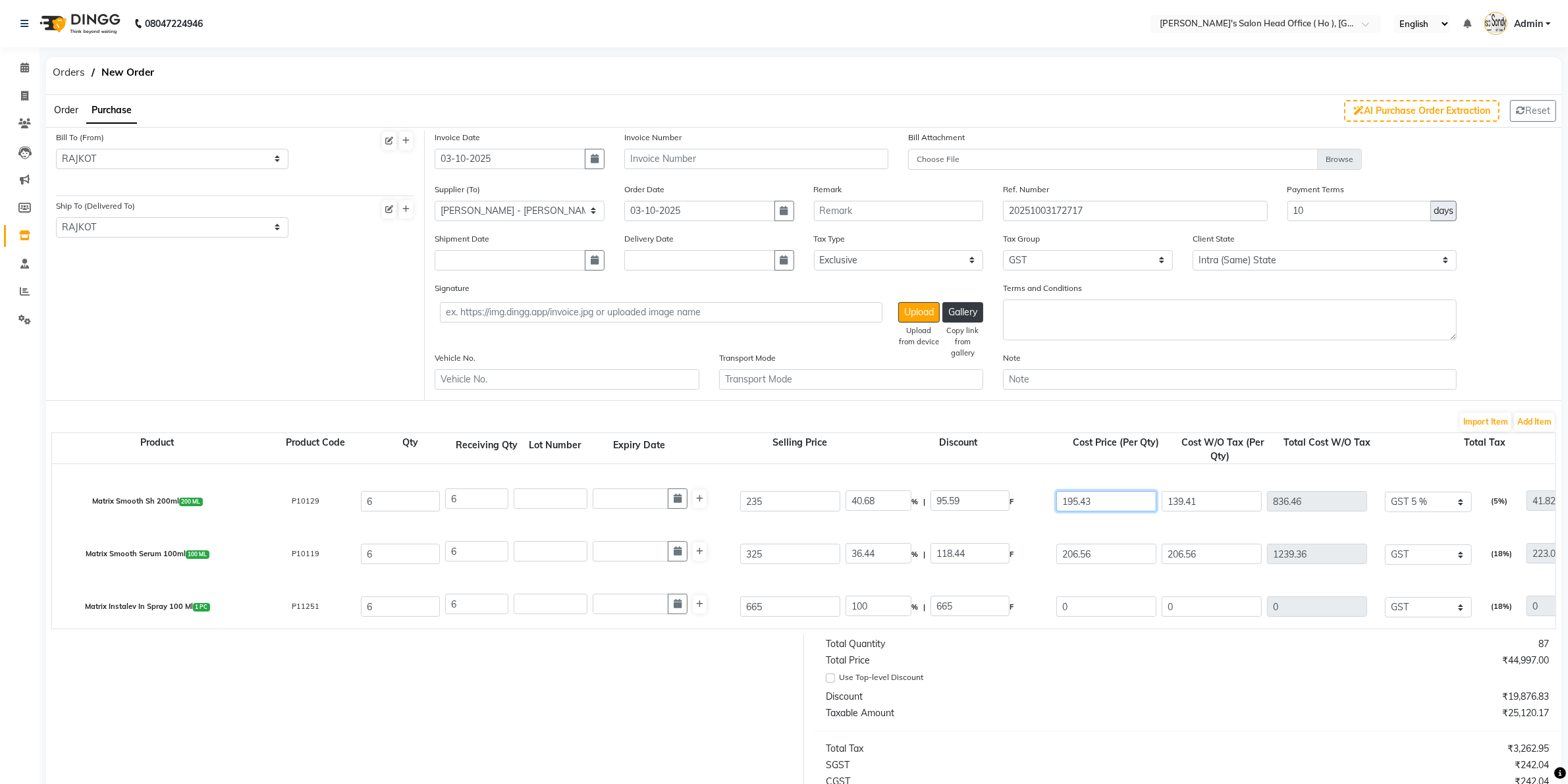
scroll to position [625, 0]
type input "195.43"
type input "16.84"
type input "39.57"
type input "195.43"
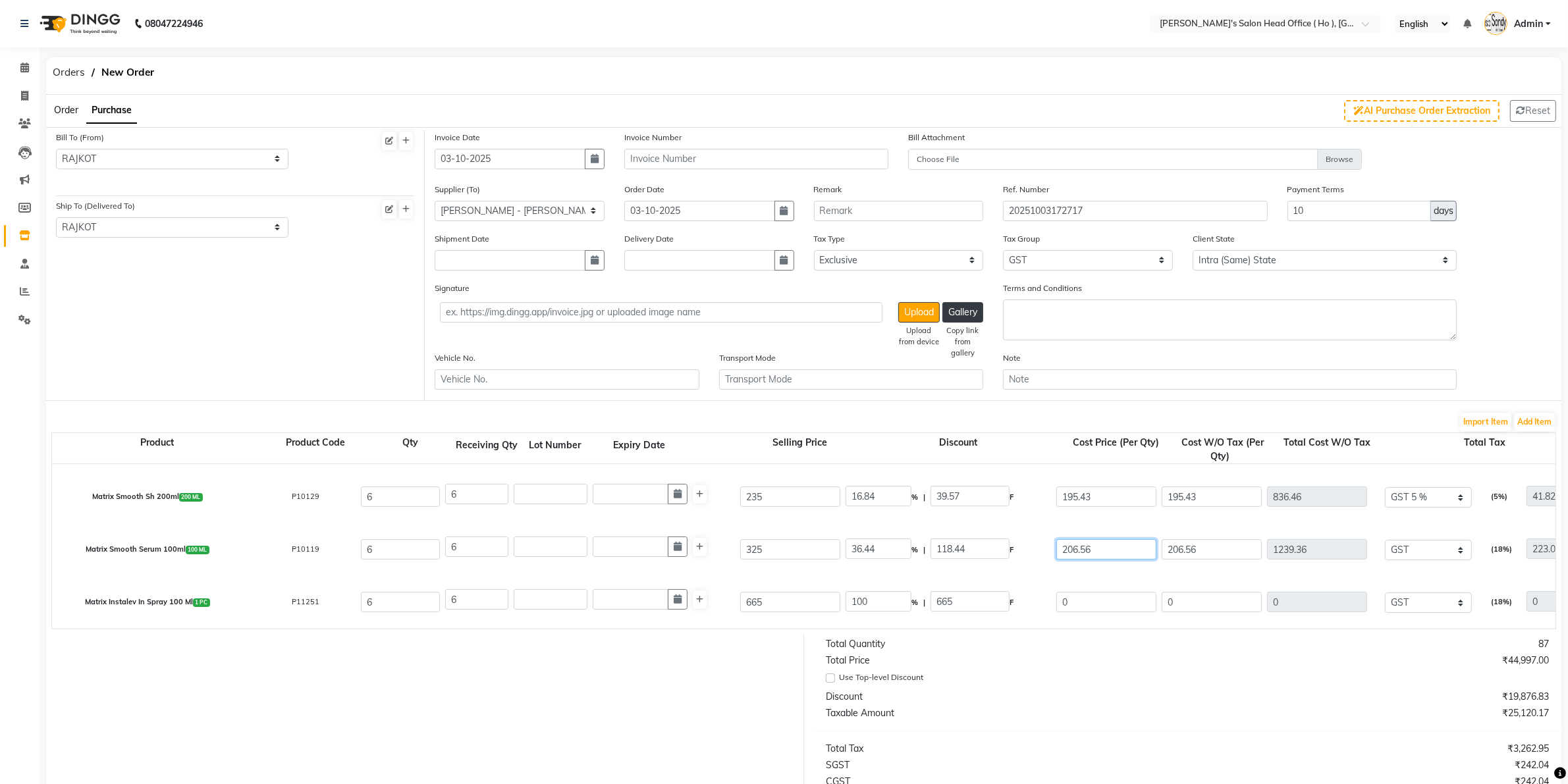
type input "1172.58"
type input "58.63"
type input "1231.21"
drag, startPoint x: 1112, startPoint y: 553, endPoint x: 995, endPoint y: 547, distance: 117.2
click at [995, 547] on div "Matrix Smooth Serum 100ml 100 ML P10119 6 6 325 36.44 % | 118.44 F 206.56 206.5…" at bounding box center [1556, 549] width 3027 height 53
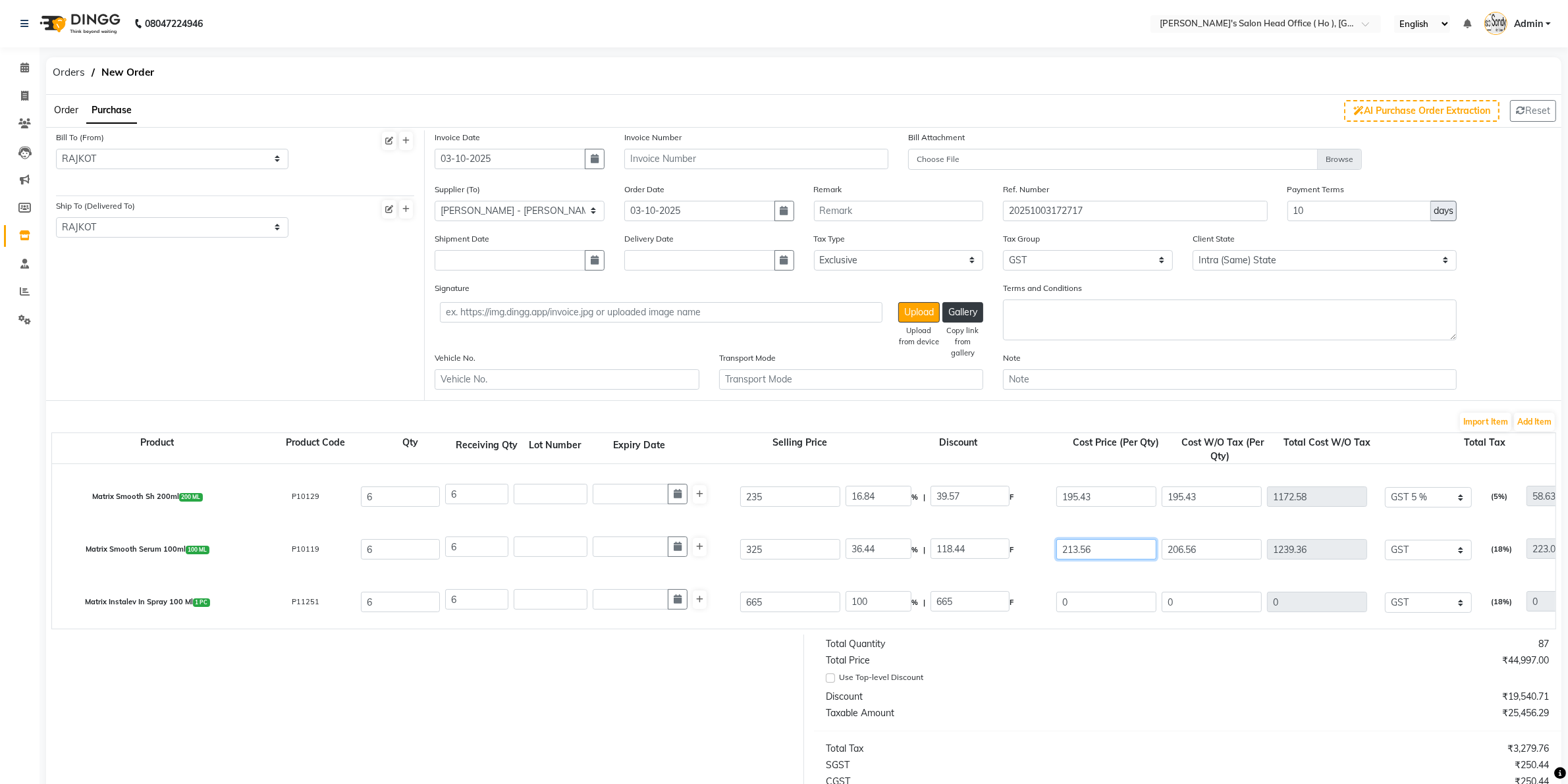
type input "213.56"
type input "34.29"
type input "111.44"
type input "213.56"
type input "1281.36"
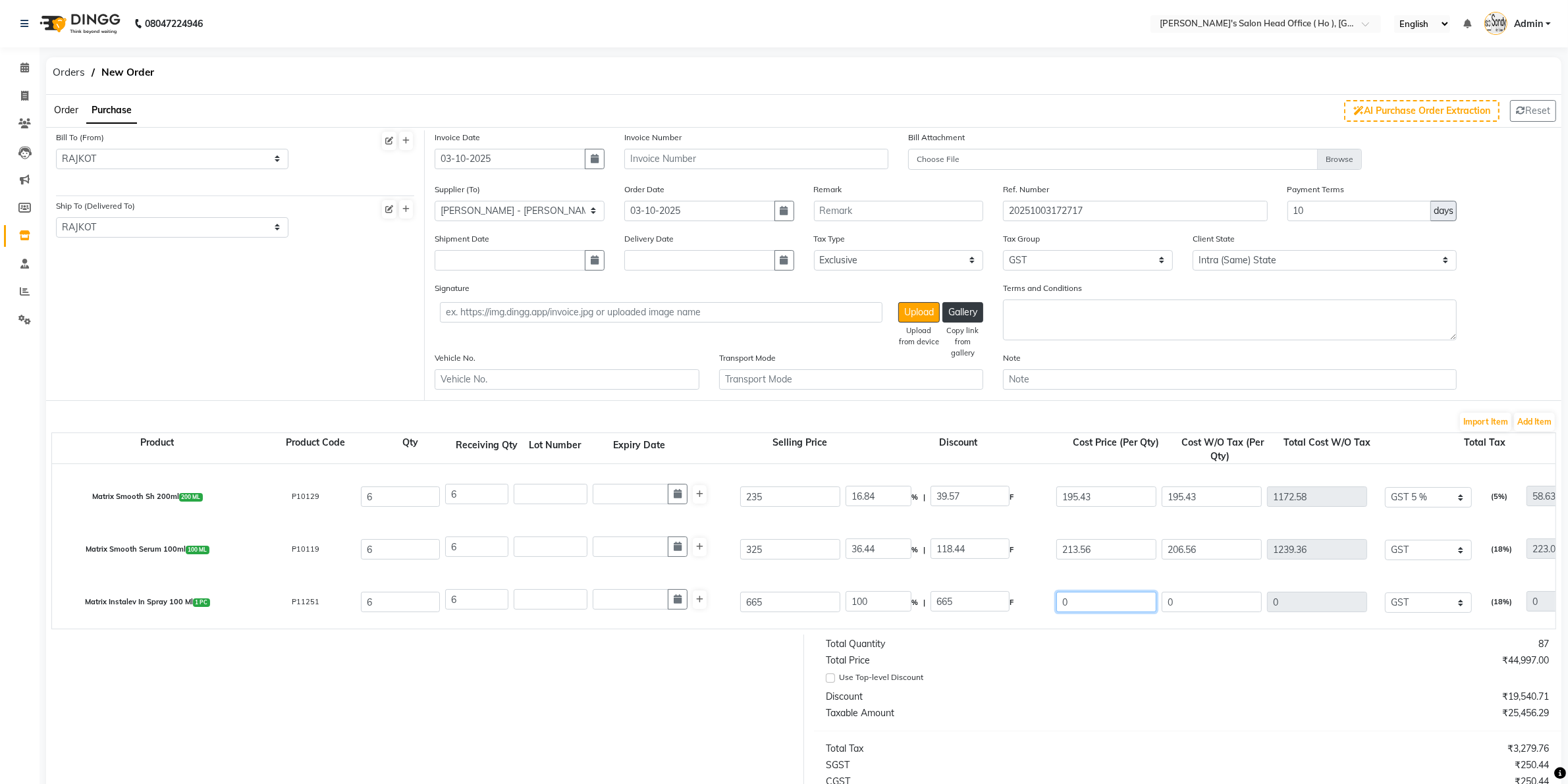
type input "230.64"
type input "1512"
click at [1108, 592] on input "0" at bounding box center [1106, 602] width 100 height 21
drag, startPoint x: 1106, startPoint y: 593, endPoint x: 967, endPoint y: 594, distance: 139.0
click at [967, 594] on div "Matrix Instalev In Spray 100 Ml 1 PC P11251 6 6 665 100 % | 665 F 0 0 0 None GS…" at bounding box center [1556, 602] width 3027 height 53
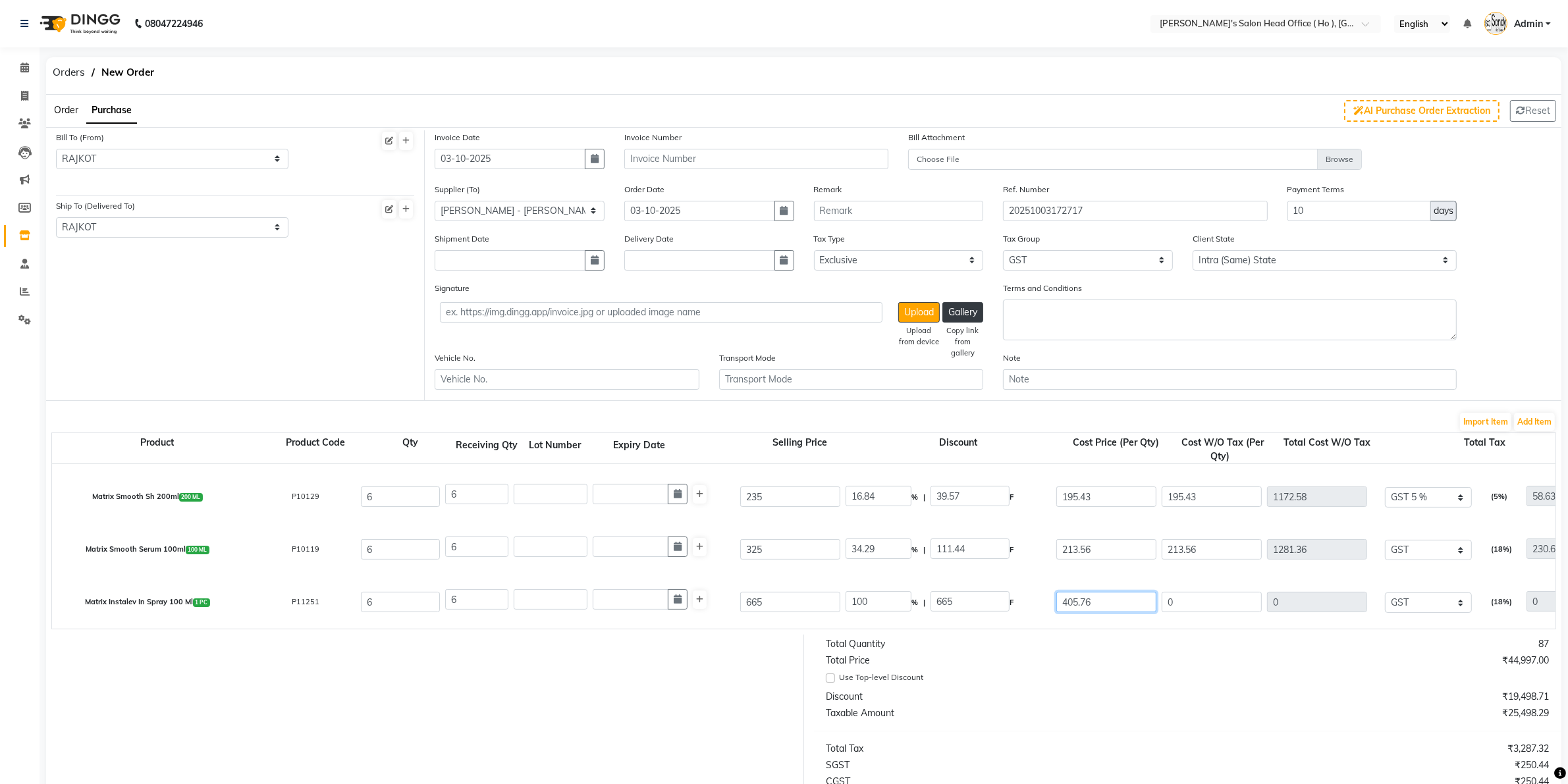
type input "405.76"
type input "38.98"
type input "259.24"
type input "405.76"
type input "2434.56"
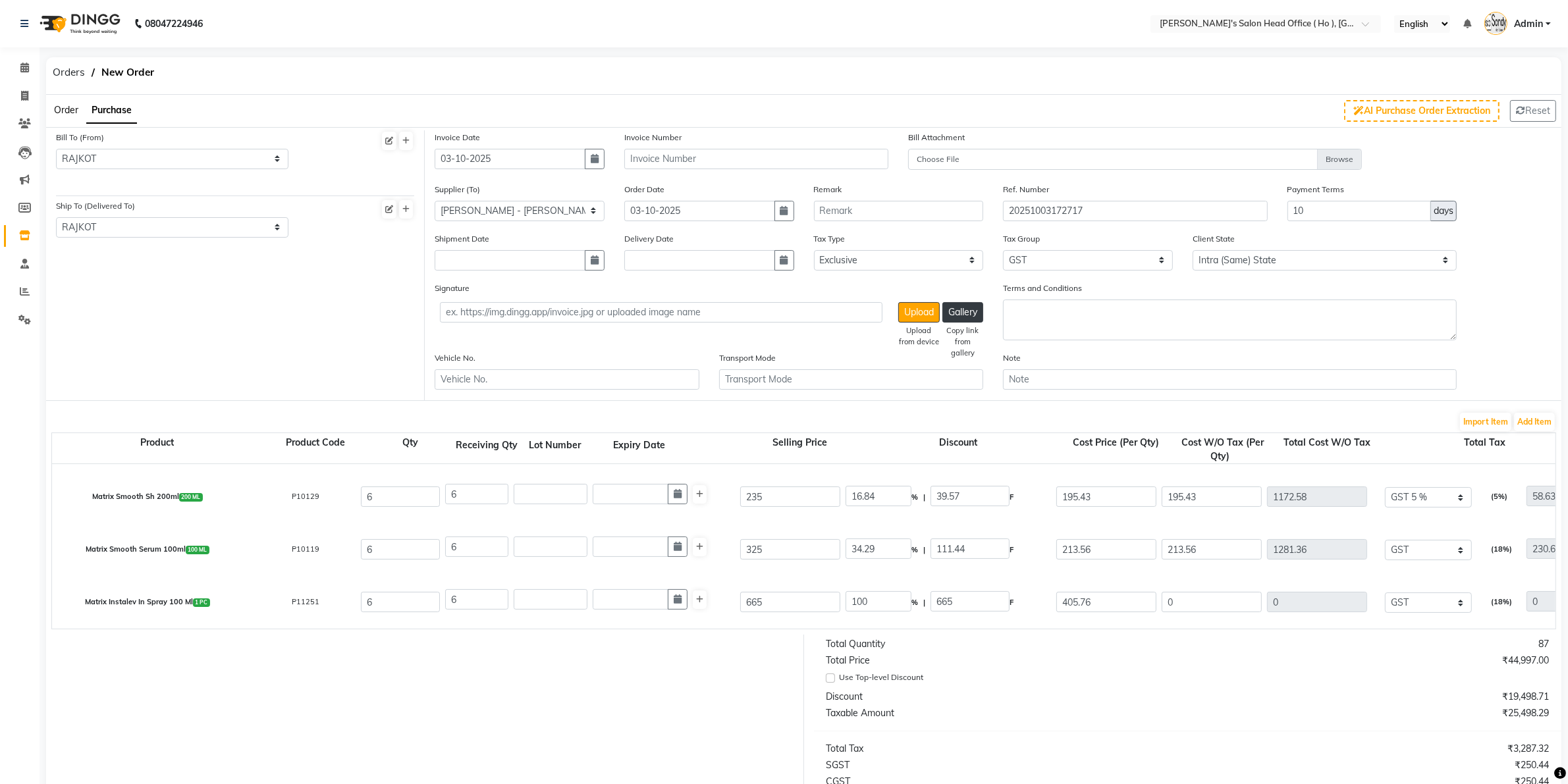
type input "438.22"
type input "2872.78"
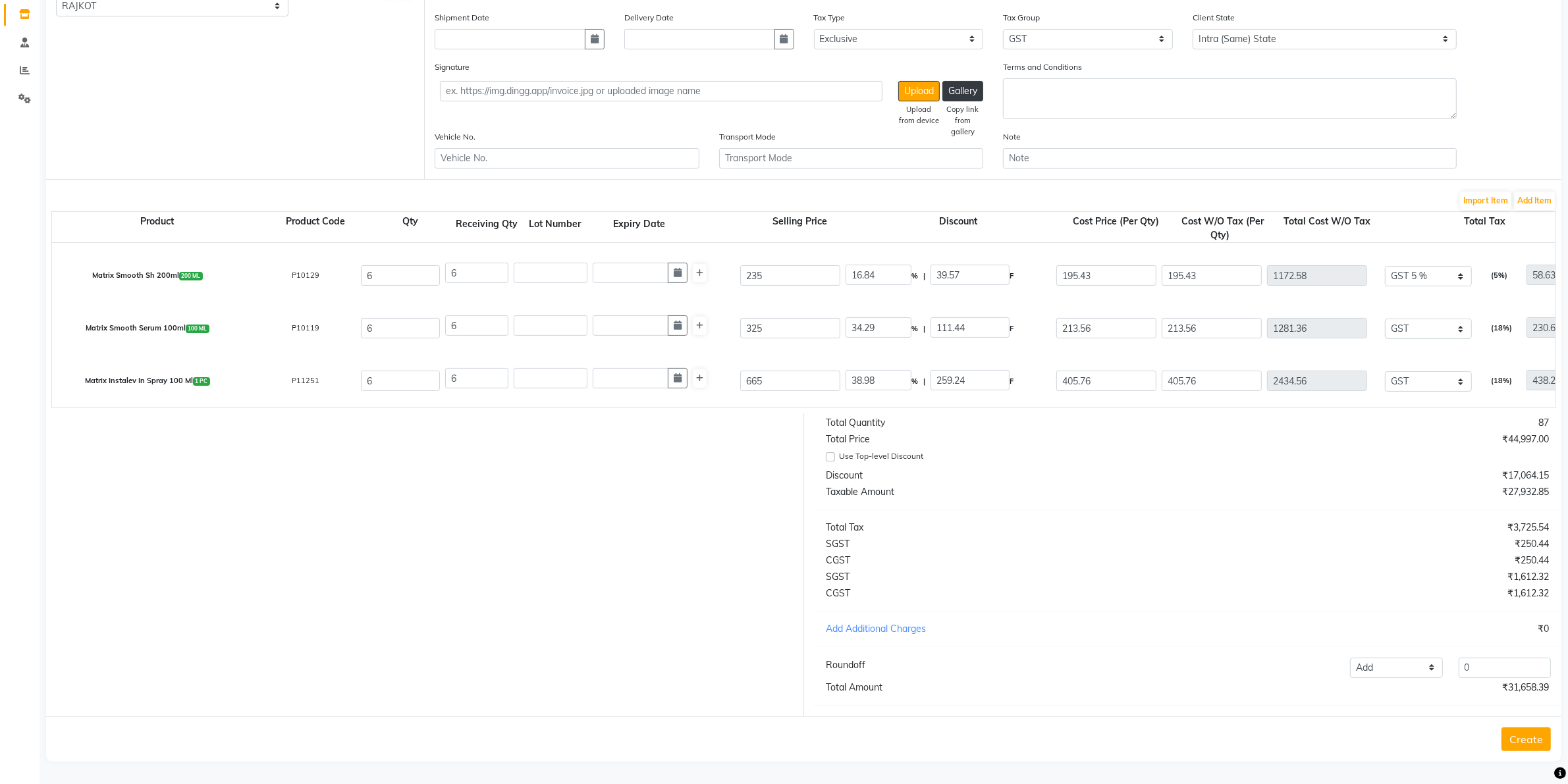
scroll to position [232, 0]
drag, startPoint x: 1506, startPoint y: 669, endPoint x: 1332, endPoint y: 638, distance: 176.7
click at [1264, 627] on div "Add Reduce 0" at bounding box center [1342, 668] width 433 height 21
type input ".61"
click at [1264, 627] on button "Create" at bounding box center [1526, 739] width 49 height 24
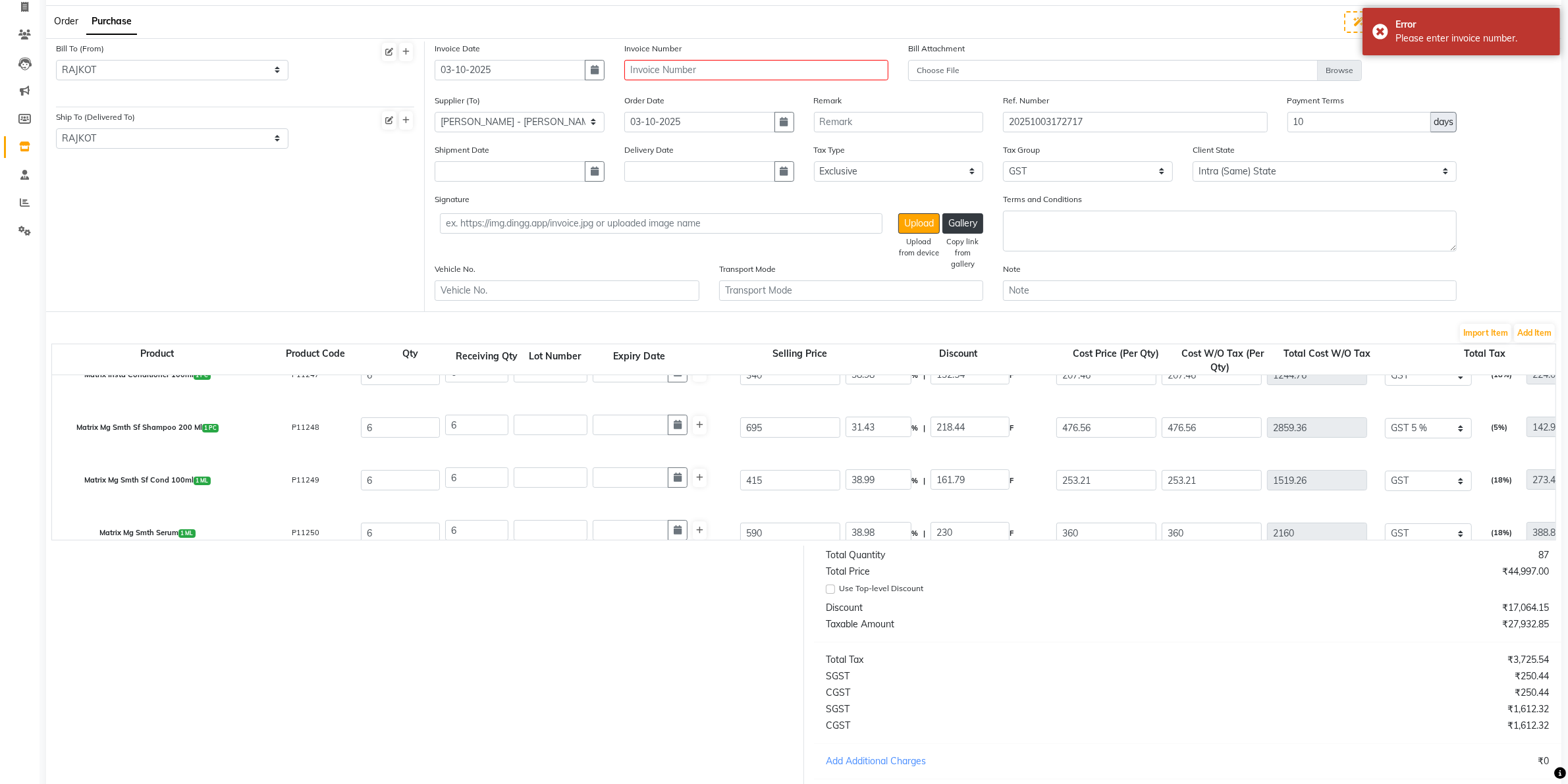
scroll to position [0, 0]
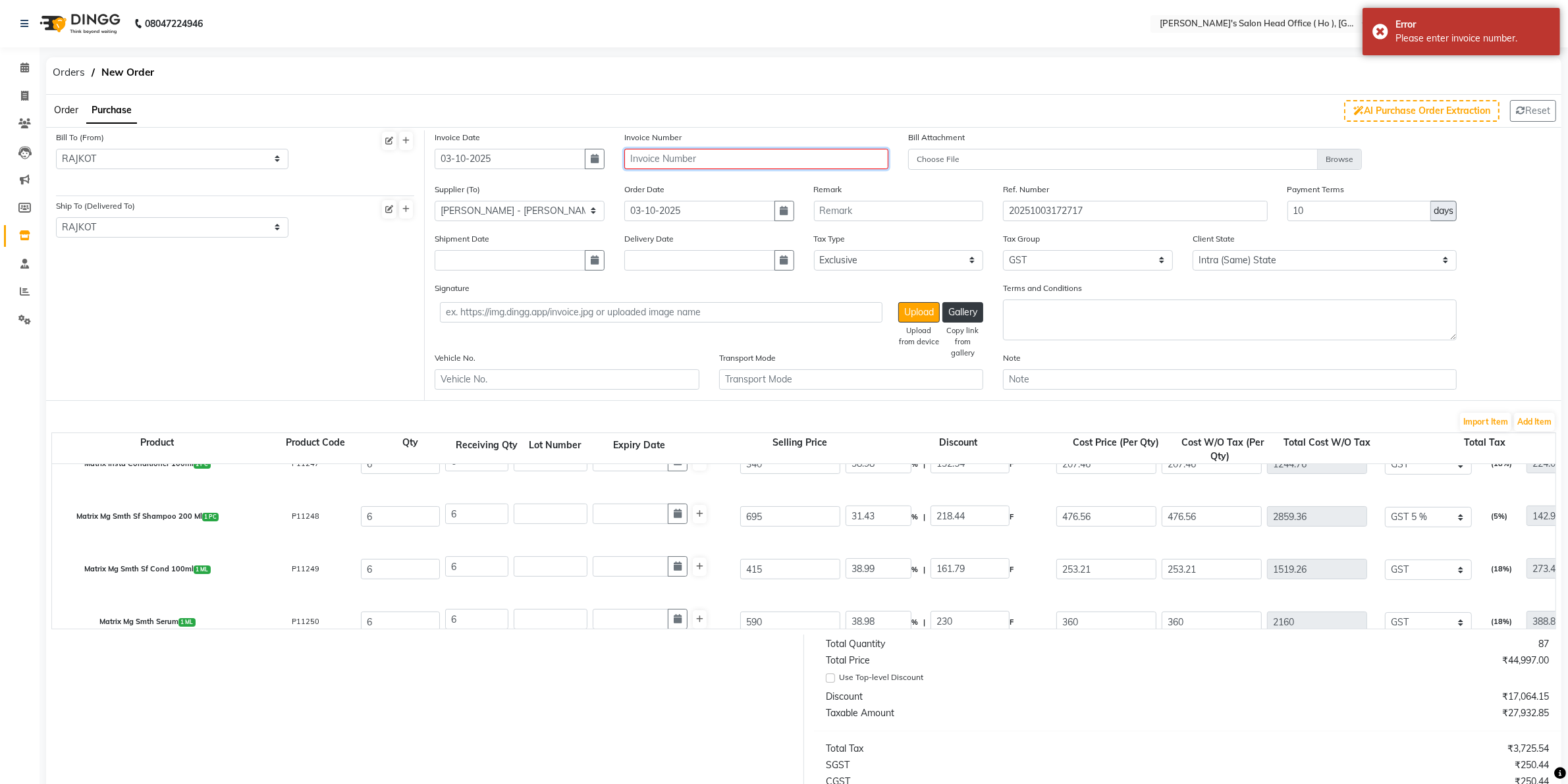
click at [745, 148] on input "text" at bounding box center [756, 159] width 264 height 21
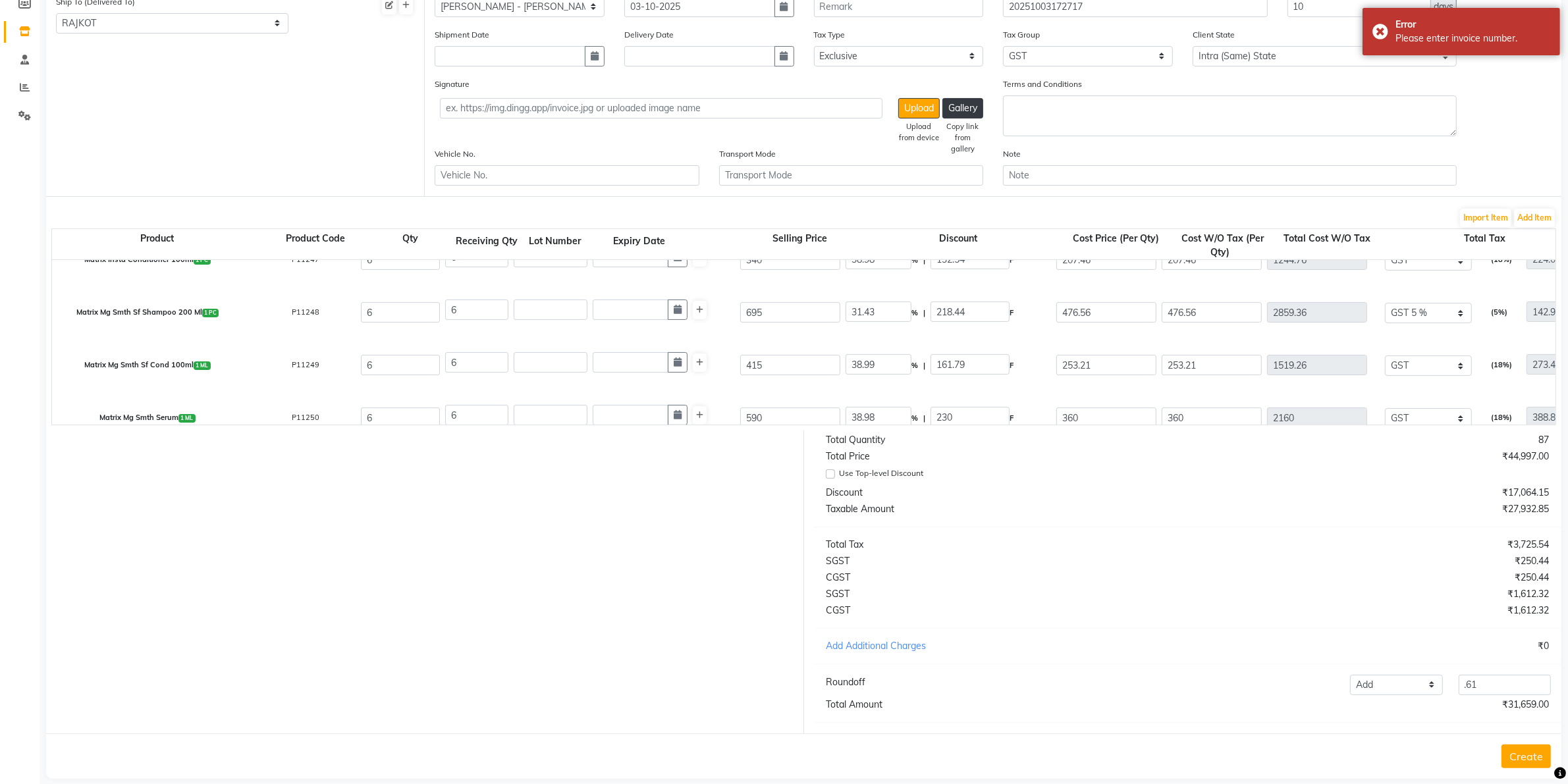
scroll to position [232, 0]
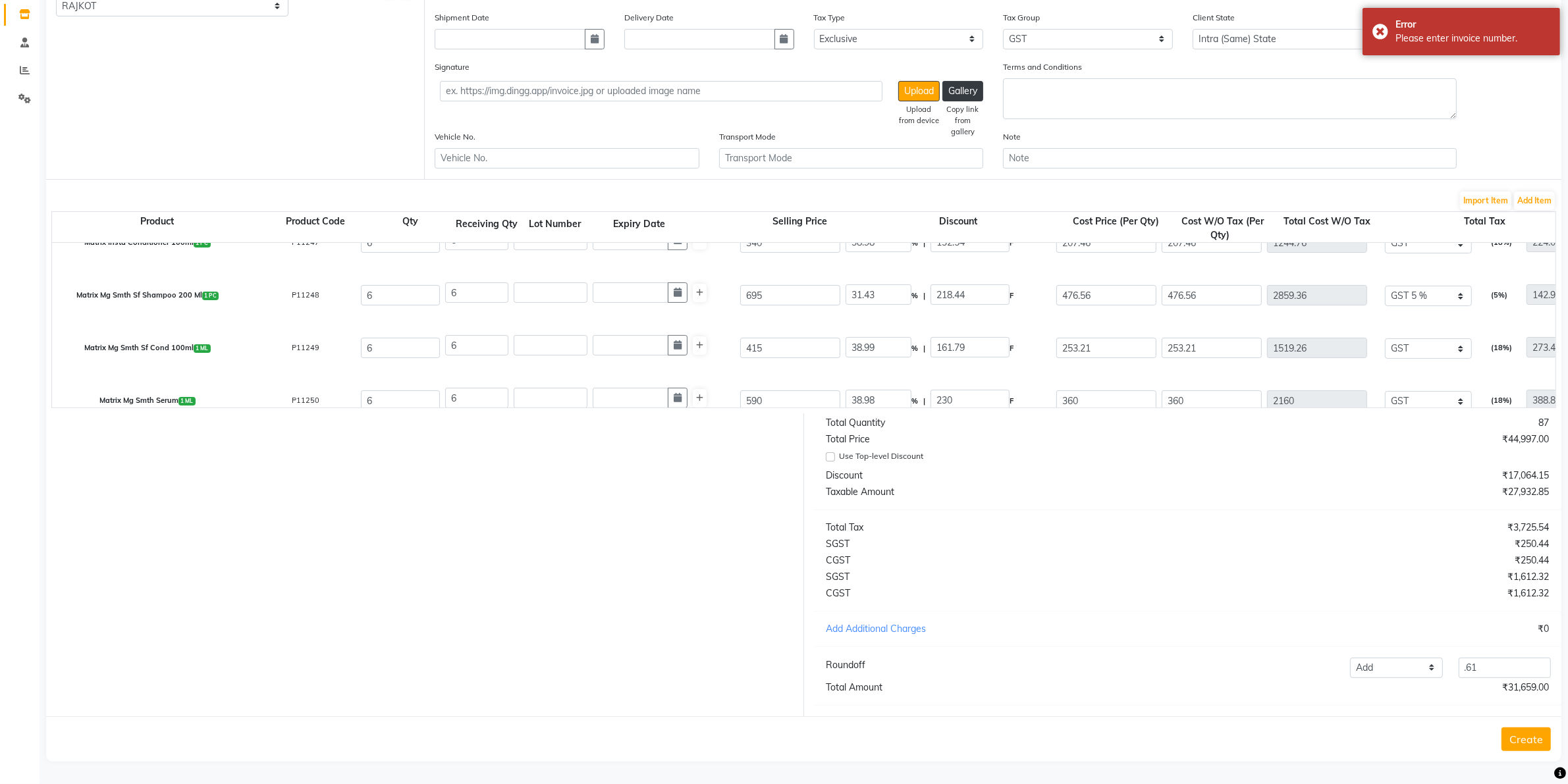
type input "GT/4085"
click at [1264, 627] on button "Create" at bounding box center [1526, 739] width 49 height 24
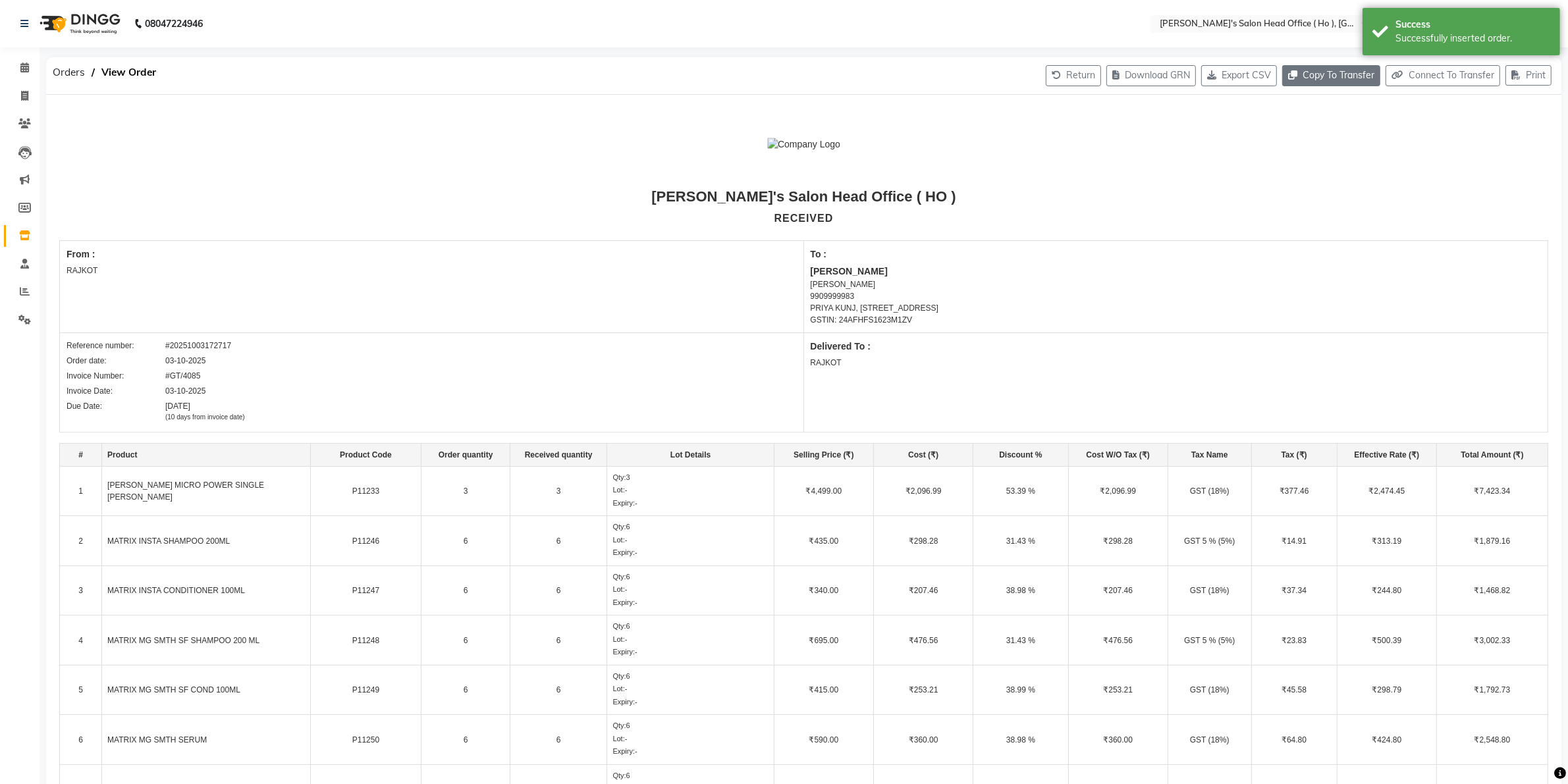
click at [1264, 73] on button "Copy To Transfer" at bounding box center [1331, 76] width 98 height 21
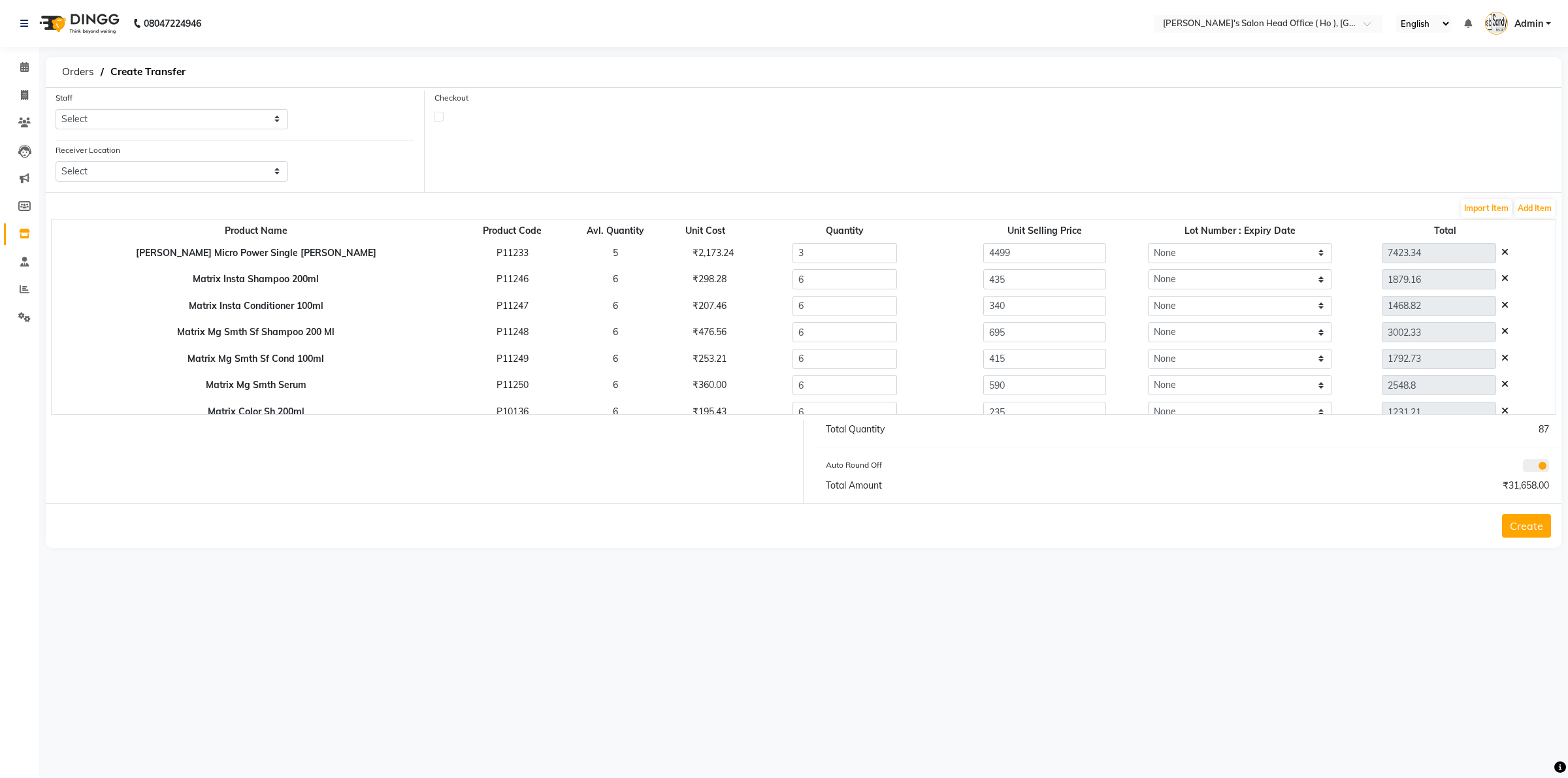
click at [103, 130] on div "Staff Select [PERSON_NAME] [PERSON_NAME] SUNNY [PERSON_NAME]" at bounding box center [172, 115] width 253 height 49
click at [110, 118] on select "Select [PERSON_NAME] [PERSON_NAME] SUNNY [PERSON_NAME]" at bounding box center [172, 119] width 233 height 21
select select "58746"
click at [55, 109] on select "Select [PERSON_NAME] [PERSON_NAME] SUNNY [PERSON_NAME]" at bounding box center [172, 119] width 233 height 21
click at [132, 174] on select "Select [PERSON_NAME] Men's Salon And Academy Llp, Twin Star [PERSON_NAME] [DEMO…" at bounding box center [172, 172] width 233 height 21
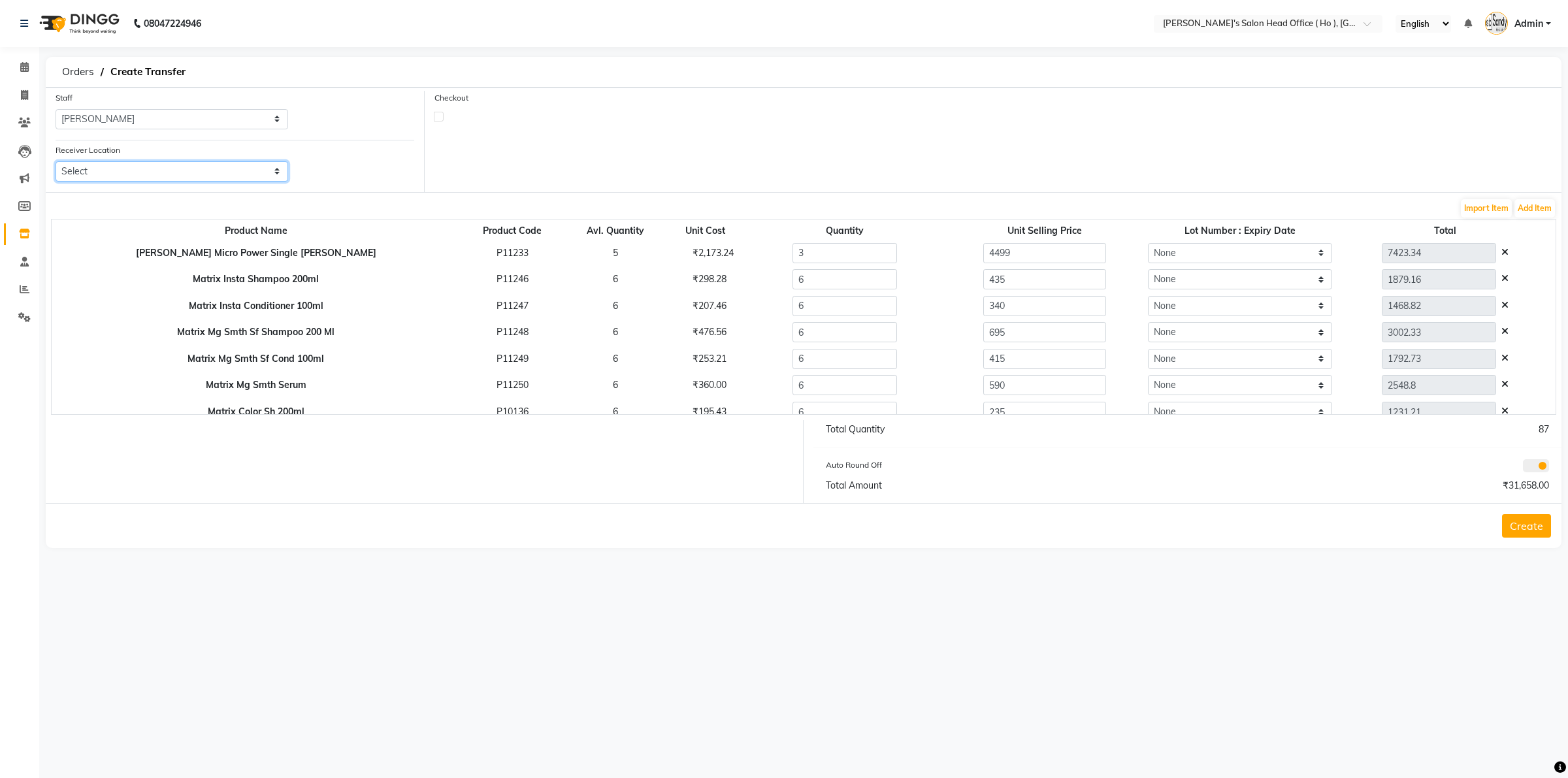
select select "2703"
click at [55, 161] on select "Select [PERSON_NAME] Men's Salon And Academy Llp, Twin Star [PERSON_NAME] [DEMO…" at bounding box center [172, 172] width 233 height 21
click at [1254, 526] on button "Create" at bounding box center [1527, 526] width 49 height 23
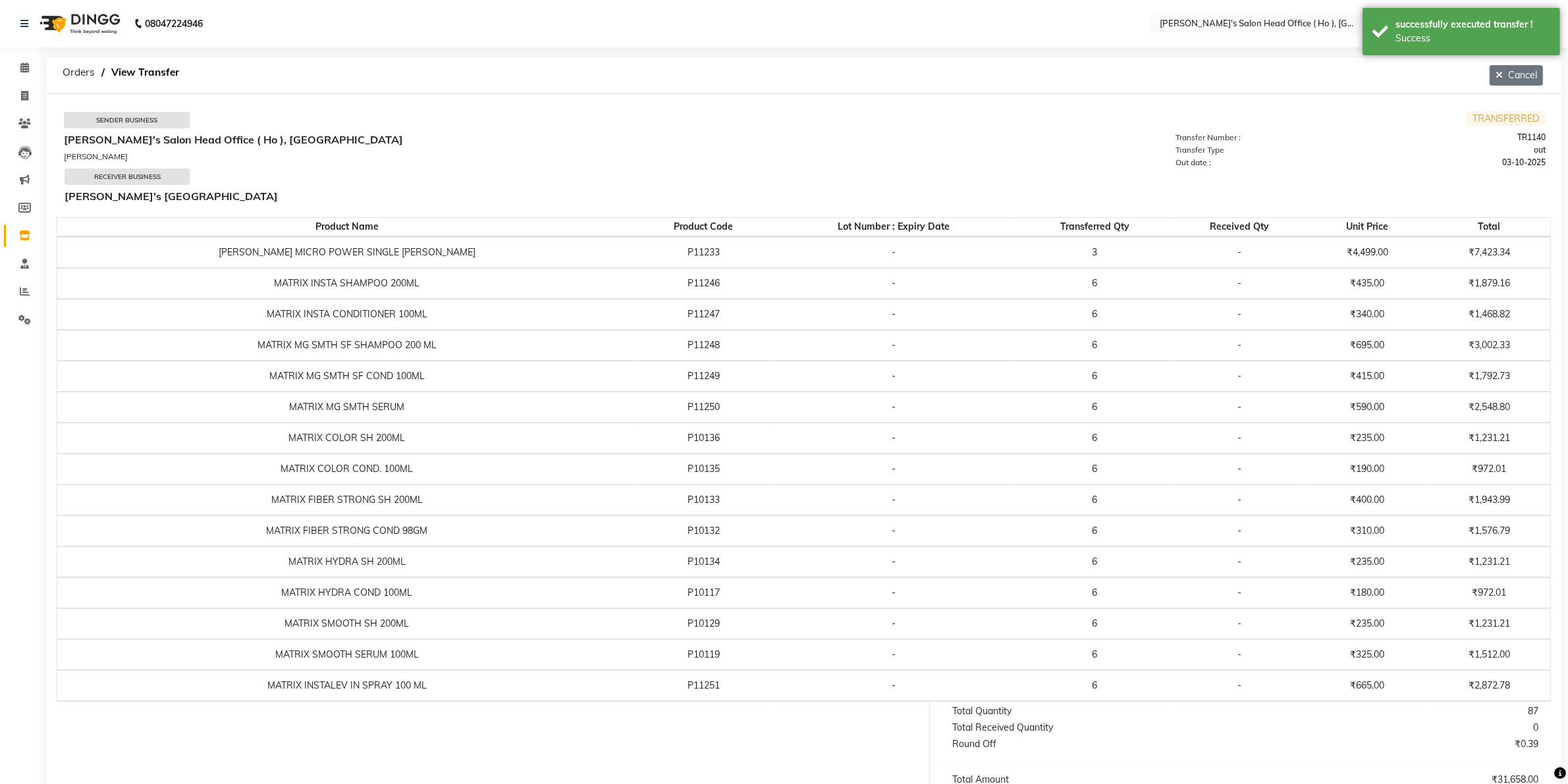
click at [1264, 75] on button "Cancel" at bounding box center [1516, 76] width 53 height 21
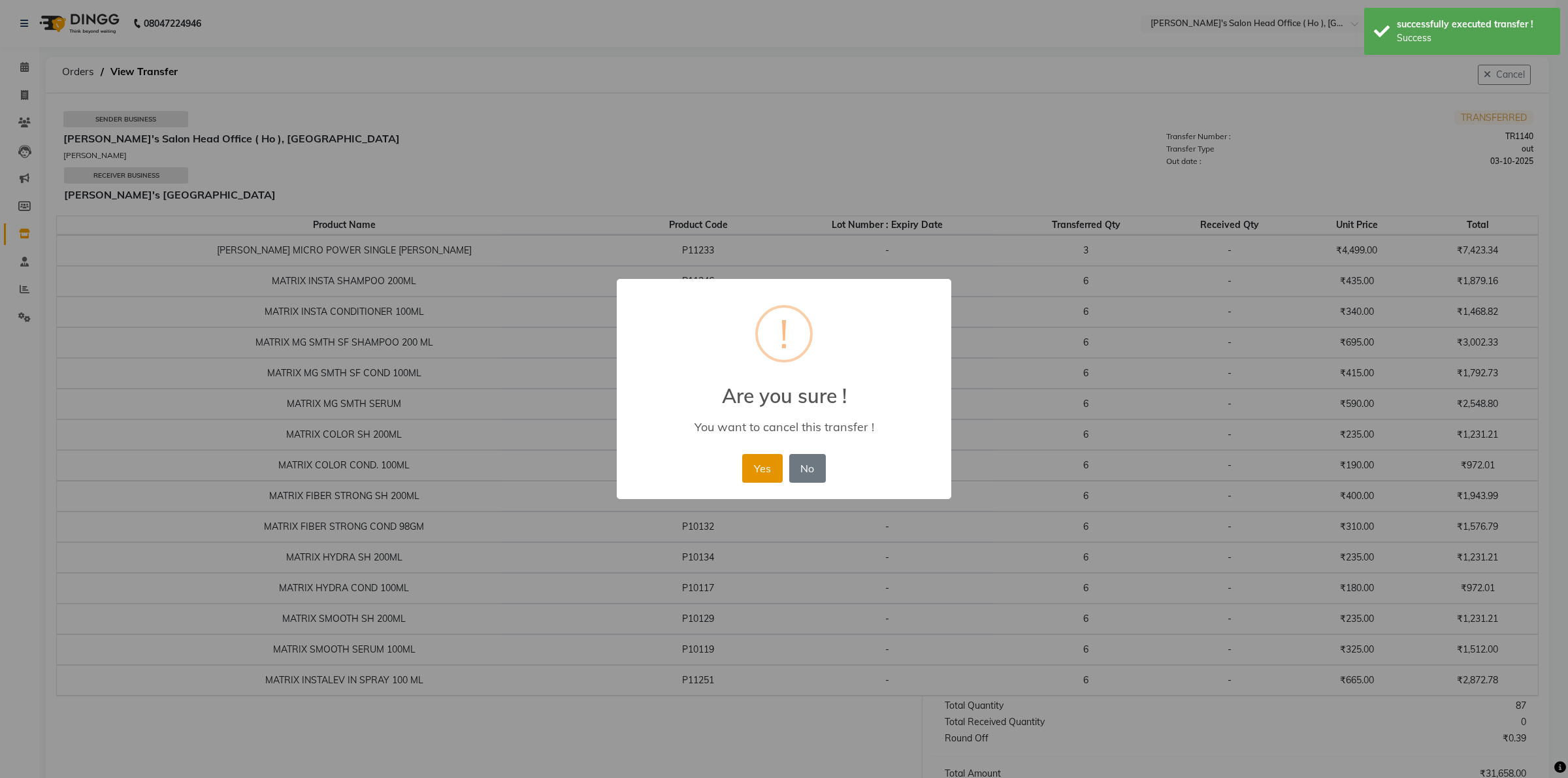
click at [756, 465] on button "Yes" at bounding box center [762, 468] width 39 height 29
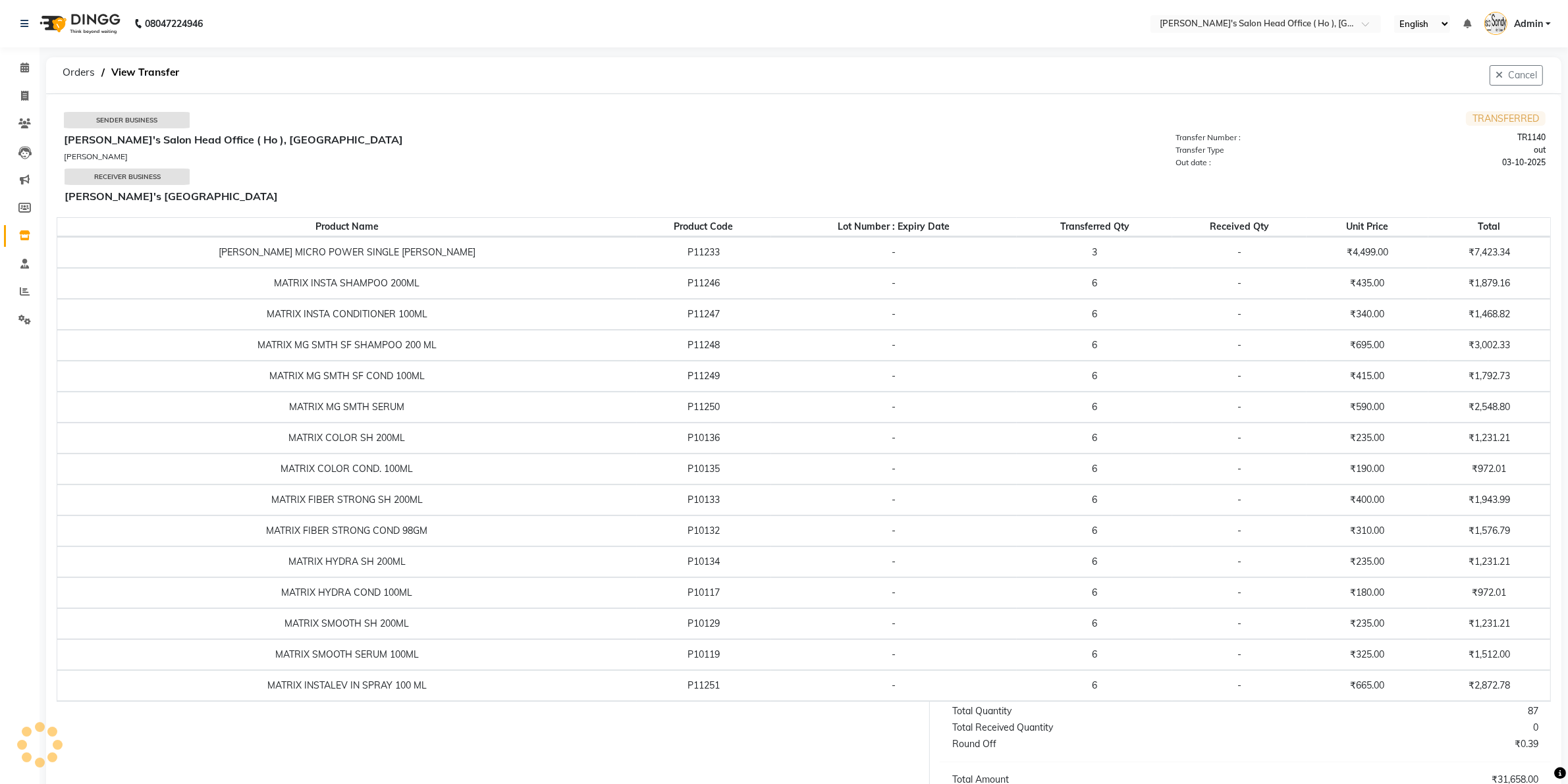
scroll to position [51, 0]
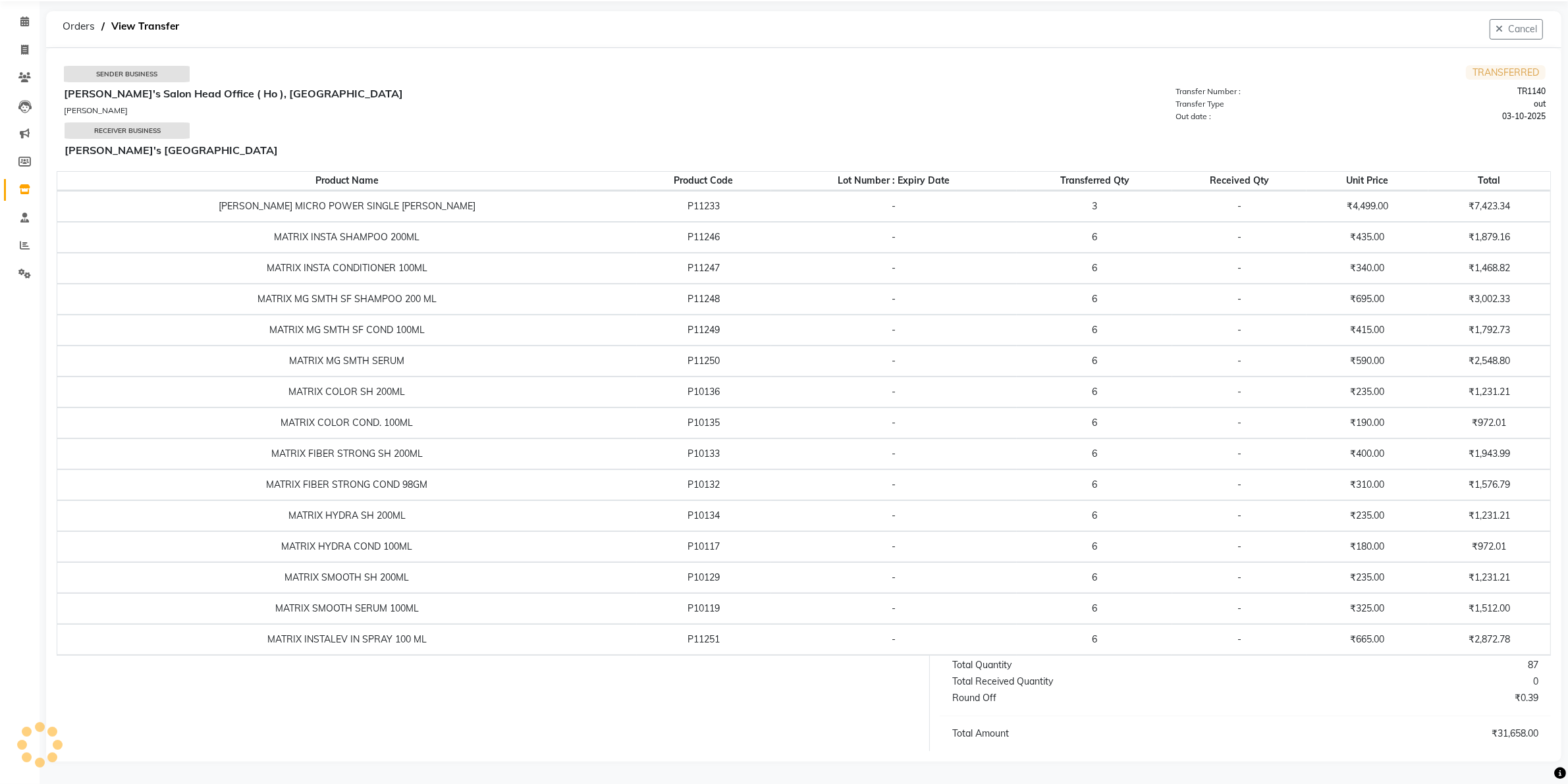
select select "sender"
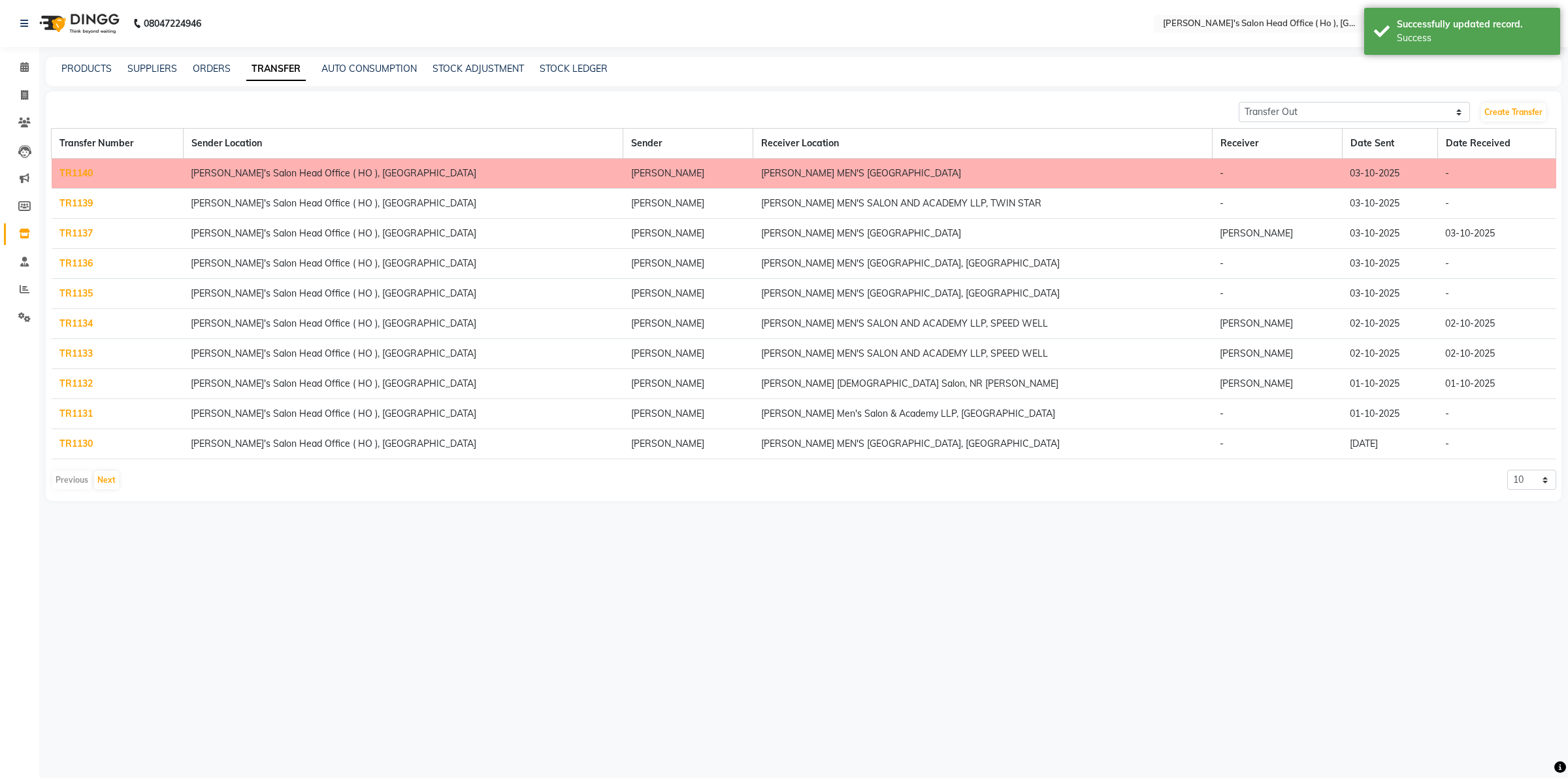
click at [209, 76] on div "PRODUCTS SUPPLIERS ORDERS TRANSFER AUTO CONSUMPTION STOCK ADJUSTMENT STOCK LEDG…" at bounding box center [804, 71] width 1516 height 29
click at [214, 70] on link "ORDERS" at bounding box center [211, 69] width 38 height 12
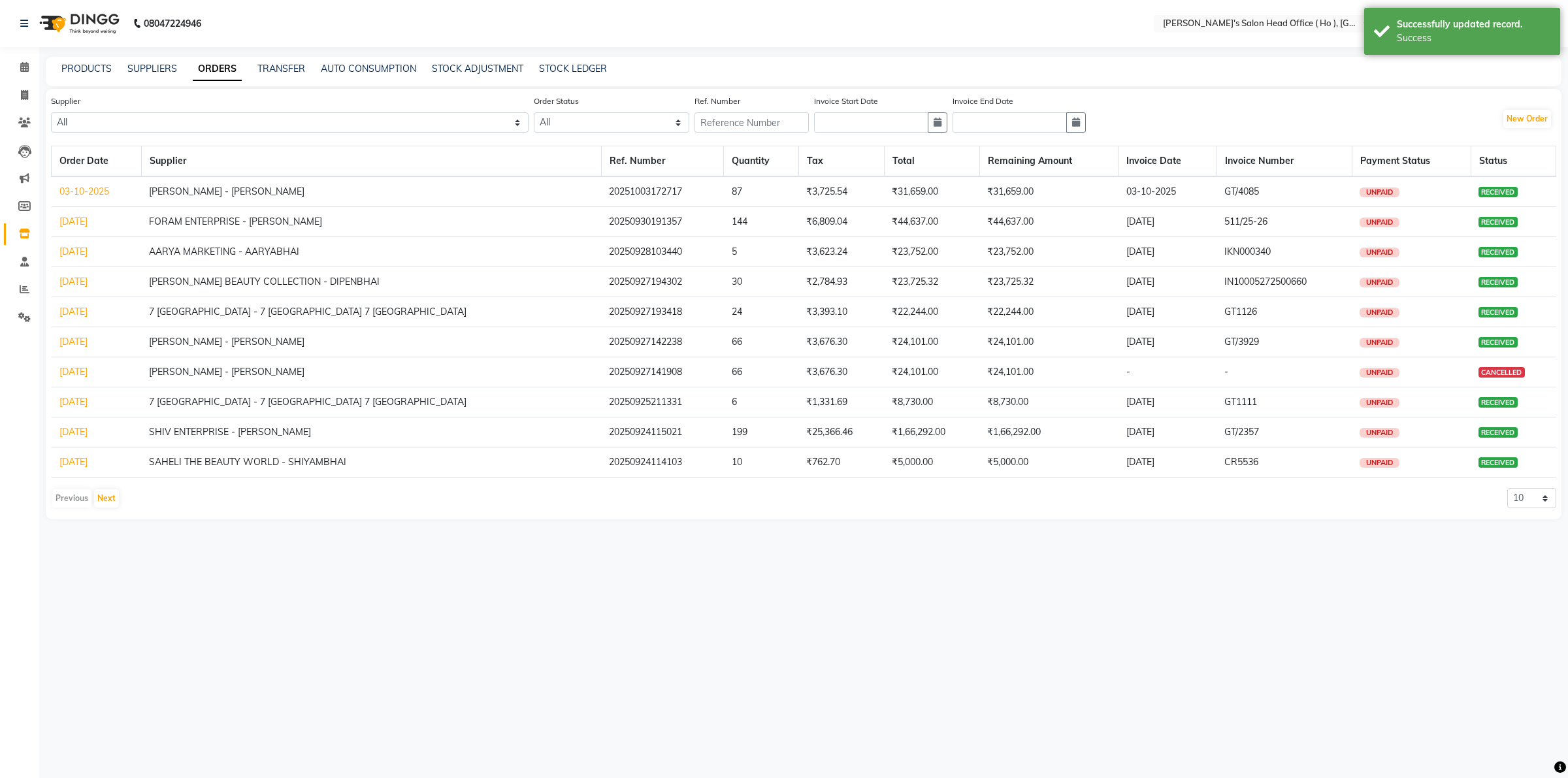
click at [83, 186] on link "03-10-2025" at bounding box center [84, 191] width 50 height 12
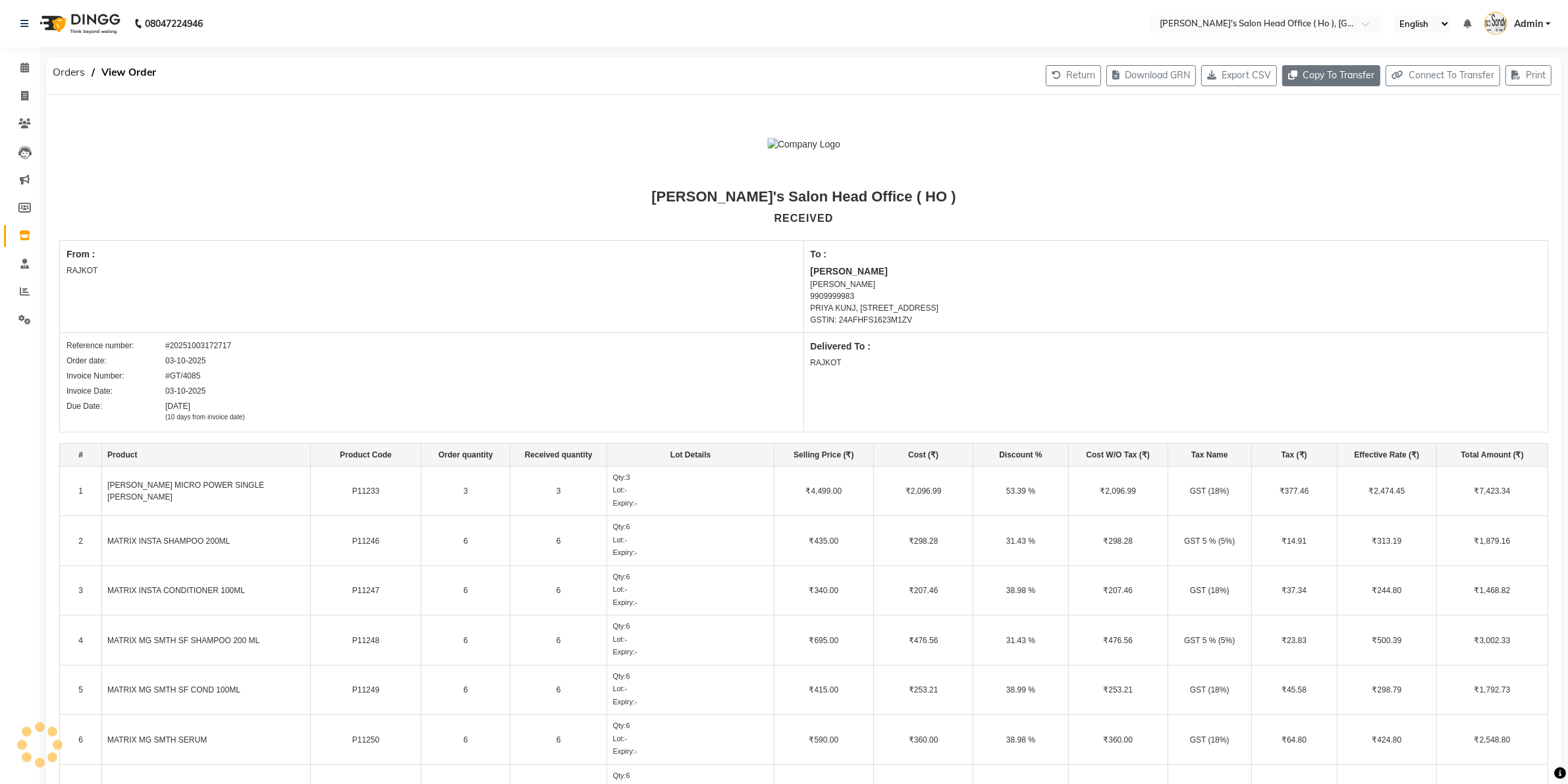
click at [1264, 71] on button "Copy To Transfer" at bounding box center [1331, 76] width 98 height 21
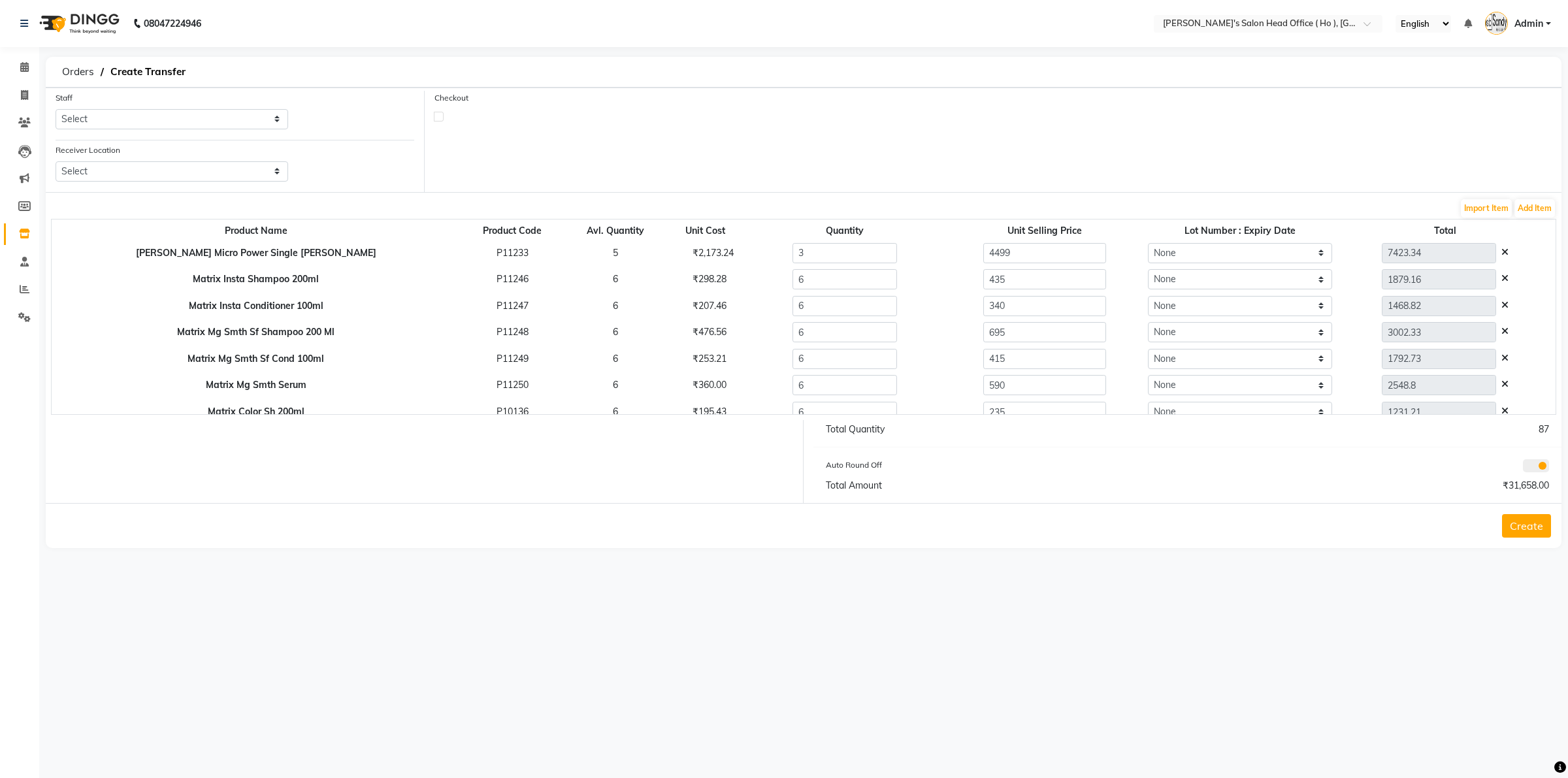
click at [1254, 249] on icon at bounding box center [1505, 252] width 8 height 9
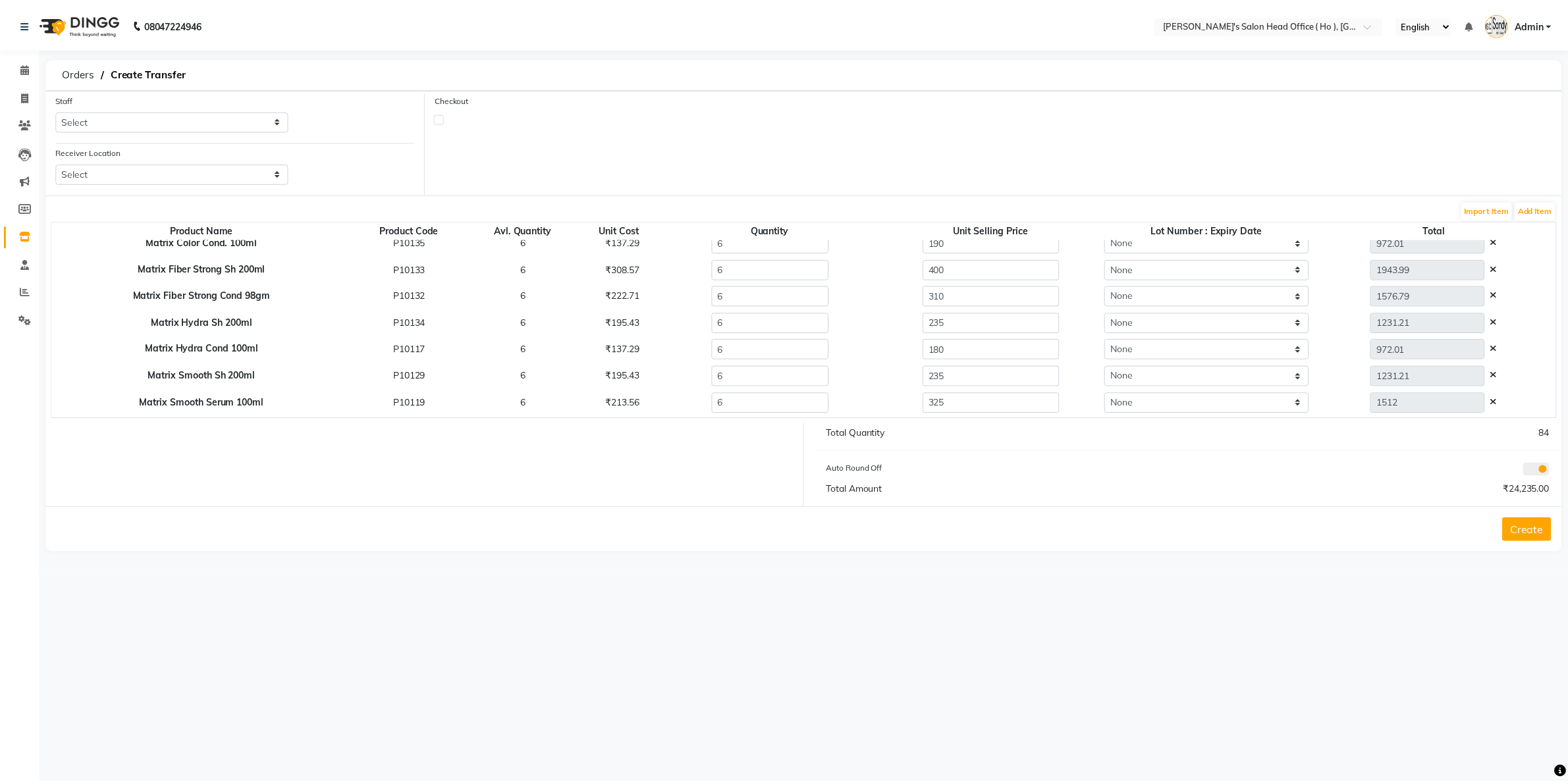
scroll to position [199, 0]
drag, startPoint x: 195, startPoint y: 118, endPoint x: 194, endPoint y: 127, distance: 9.1
click at [195, 119] on select "Select [PERSON_NAME] [PERSON_NAME] SUNNY [PERSON_NAME]" at bounding box center [173, 120] width 235 height 21
select select "58746"
click at [56, 110] on select "Select [PERSON_NAME] [PERSON_NAME] SUNNY [PERSON_NAME]" at bounding box center [173, 120] width 235 height 21
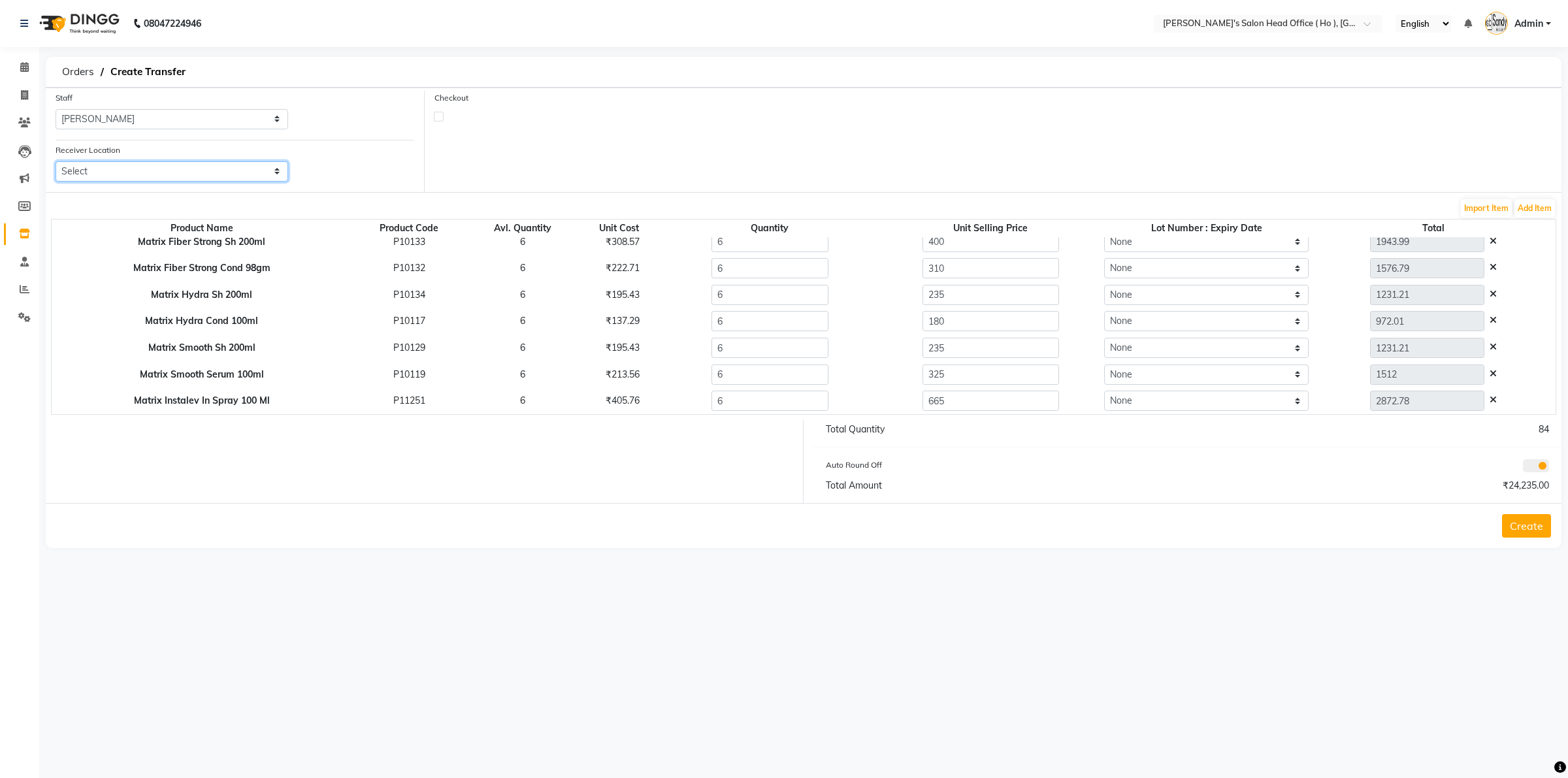
click at [148, 172] on select "Select [PERSON_NAME] Men's Salon And Academy Llp, Twin Star [PERSON_NAME] [DEMO…" at bounding box center [172, 172] width 233 height 21
select select "2703"
click at [55, 161] on select "Select [PERSON_NAME] Men's Salon And Academy Llp, Twin Star [PERSON_NAME] [DEMO…" at bounding box center [172, 172] width 233 height 21
click at [1254, 520] on button "Create" at bounding box center [1527, 526] width 49 height 23
